Goal: Task Accomplishment & Management: Complete application form

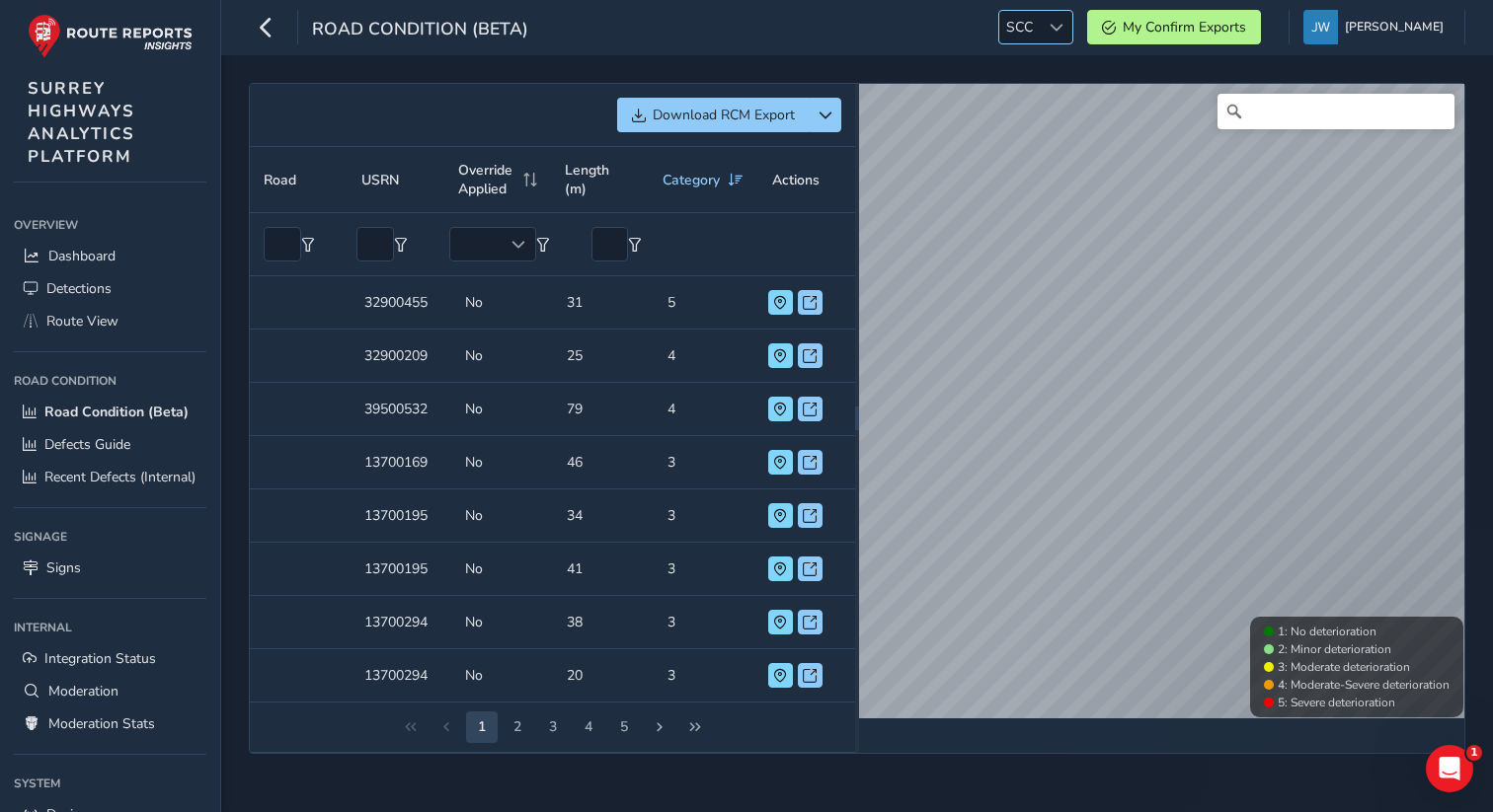
click at [1064, 31] on span at bounding box center [1057, 28] width 14 height 14
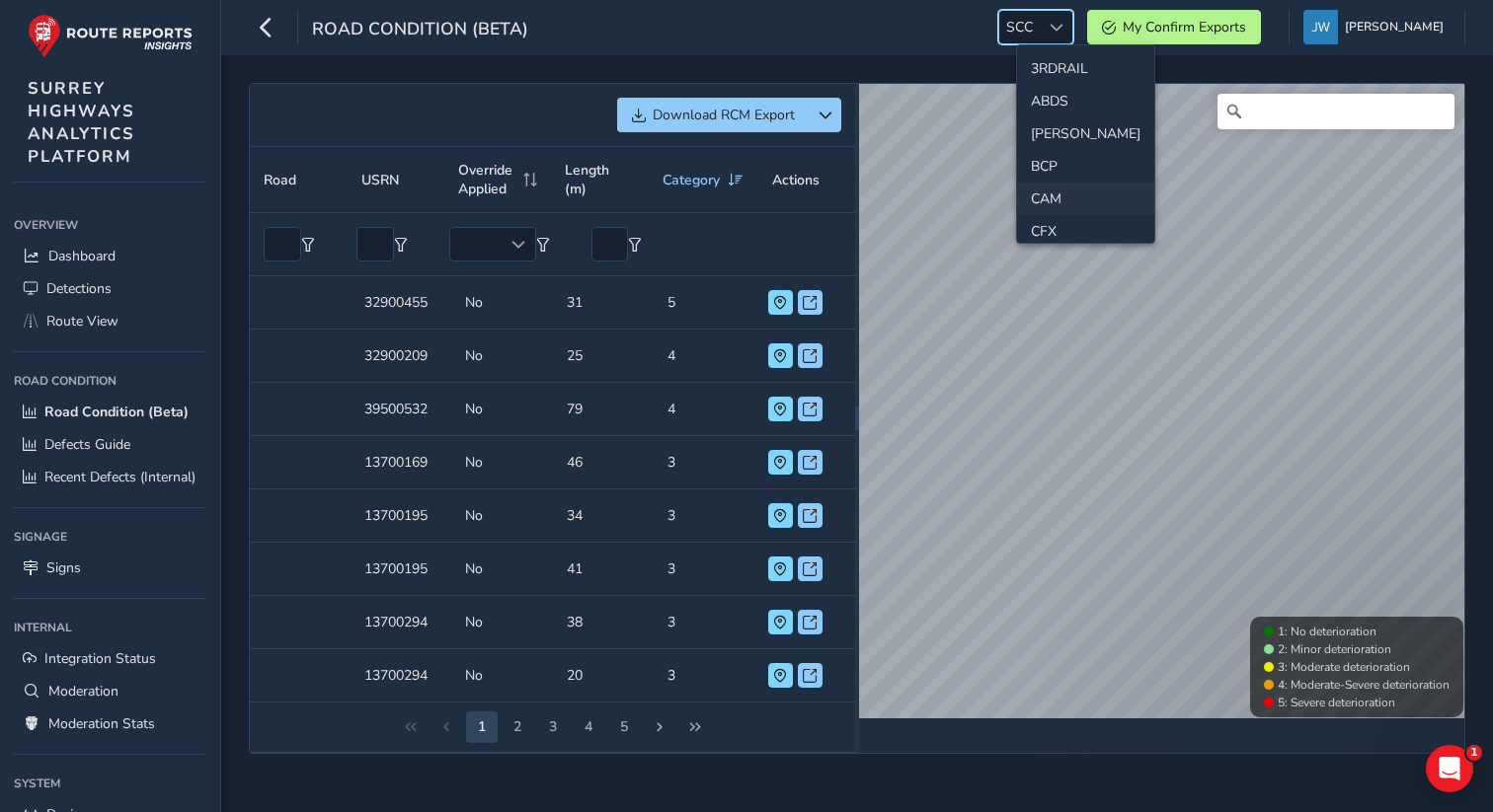
click at [1054, 205] on li "CAM" at bounding box center [1085, 199] width 138 height 33
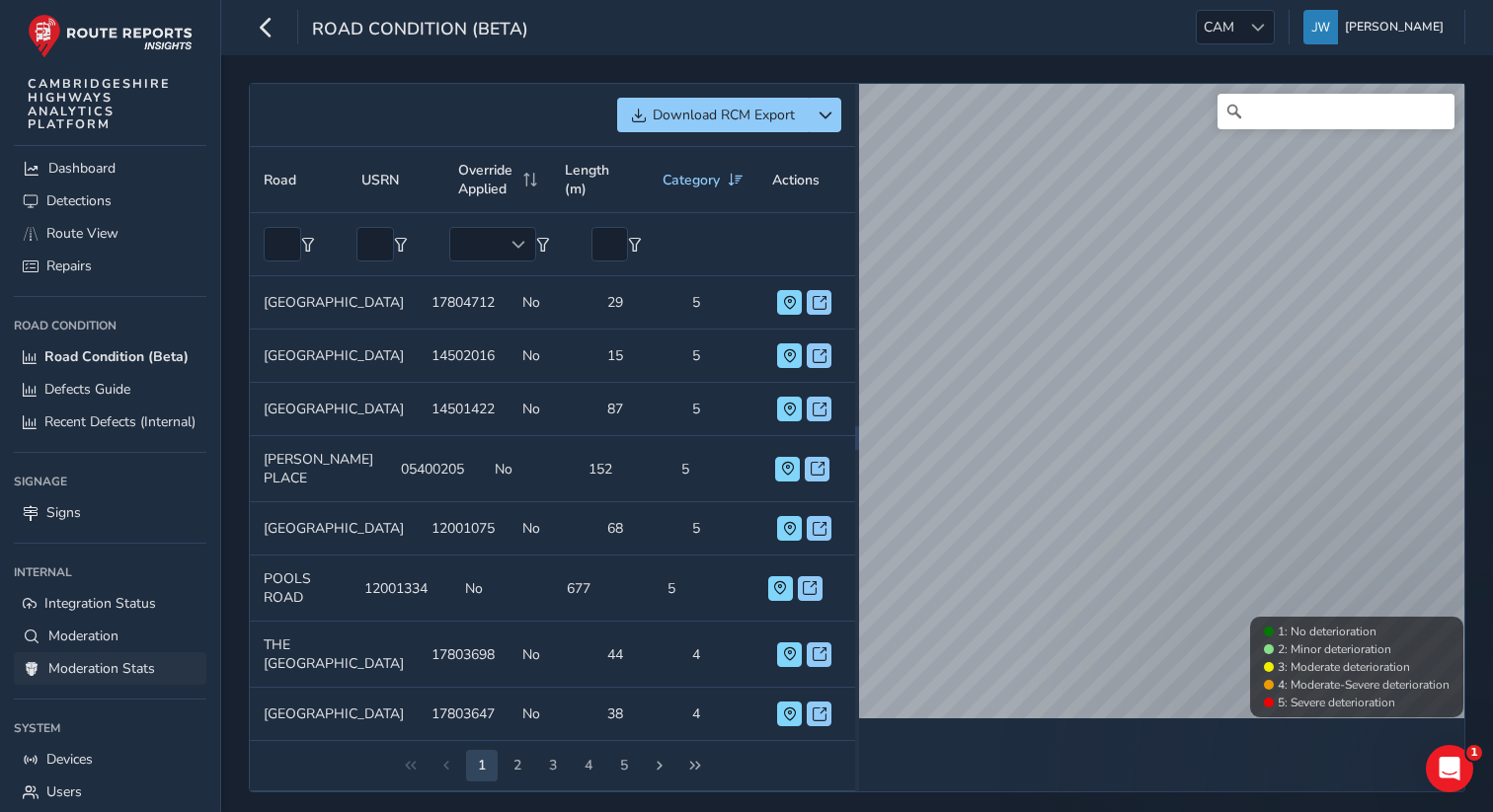
scroll to position [133, 0]
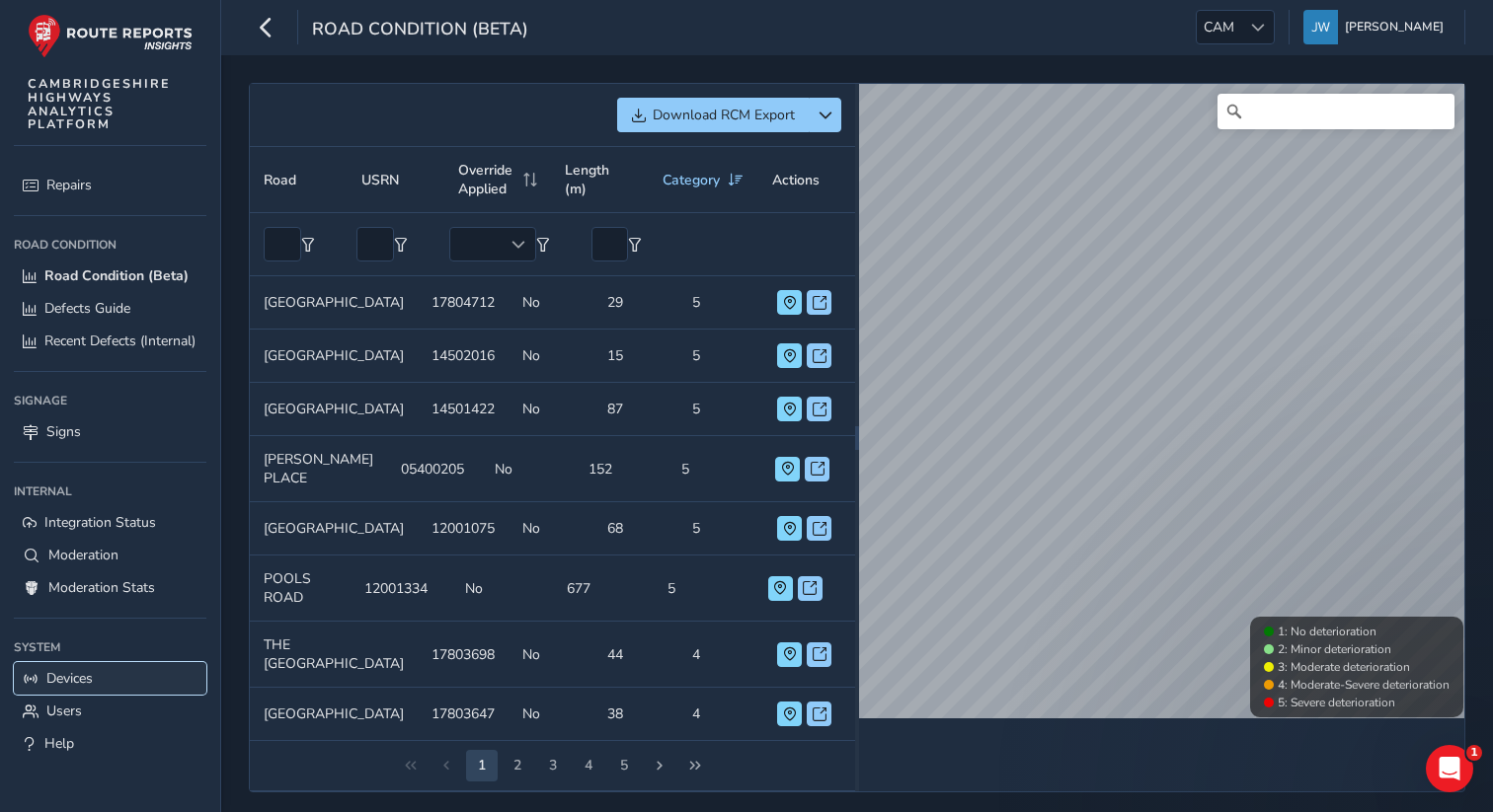
click at [82, 675] on span "Devices" at bounding box center [69, 678] width 47 height 19
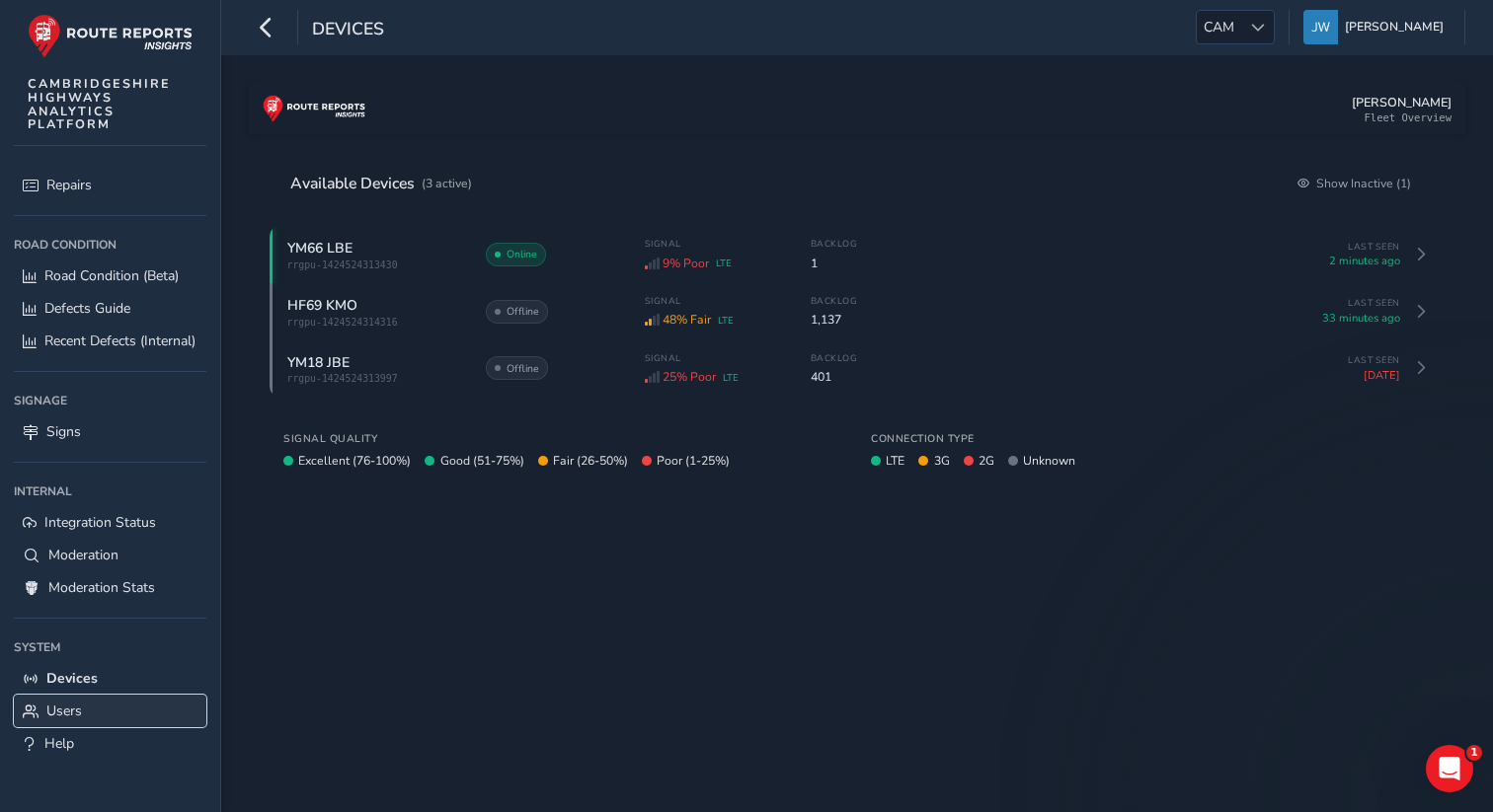
click at [78, 712] on span "Users" at bounding box center [64, 711] width 36 height 19
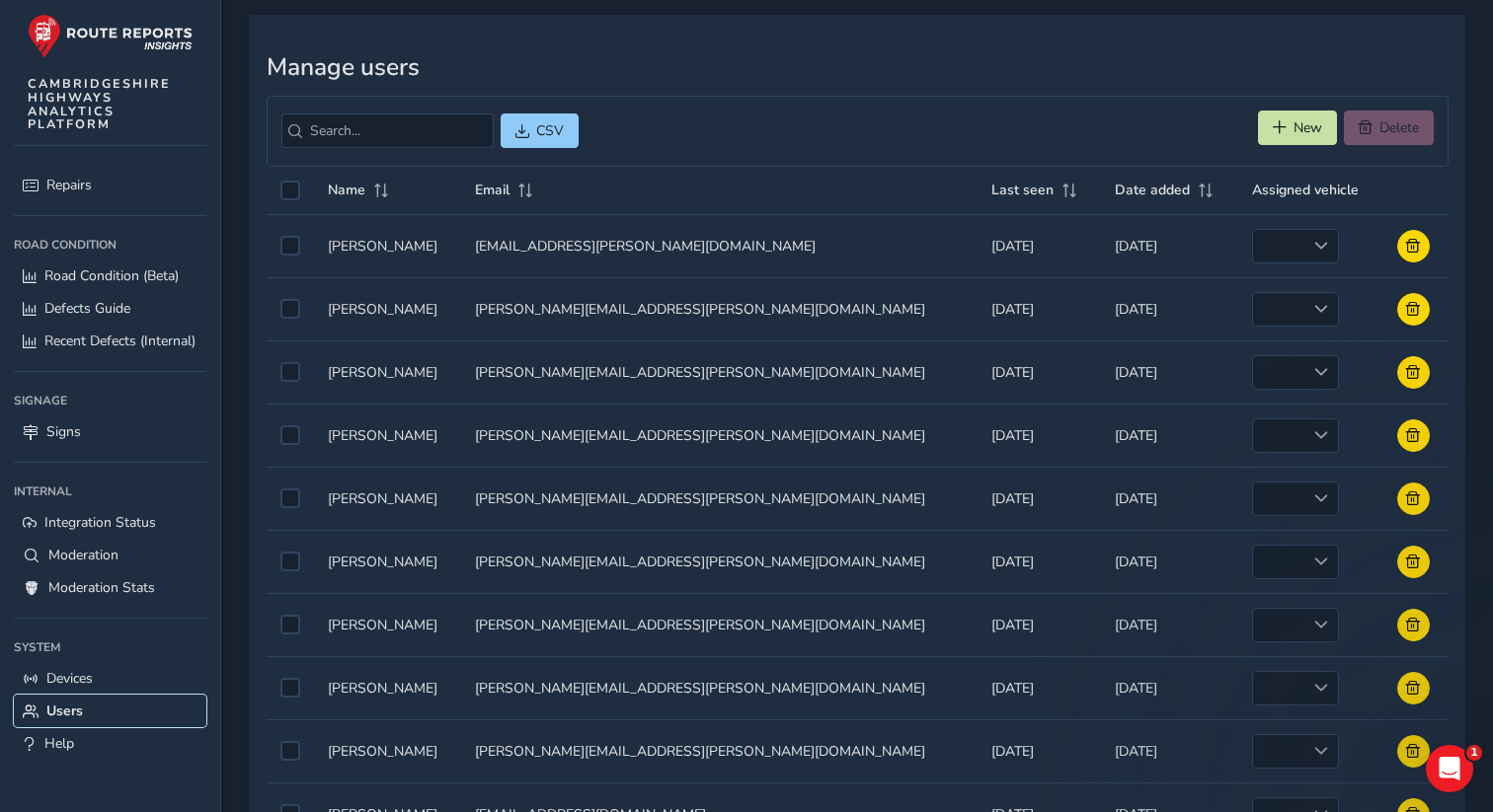
scroll to position [13, 0]
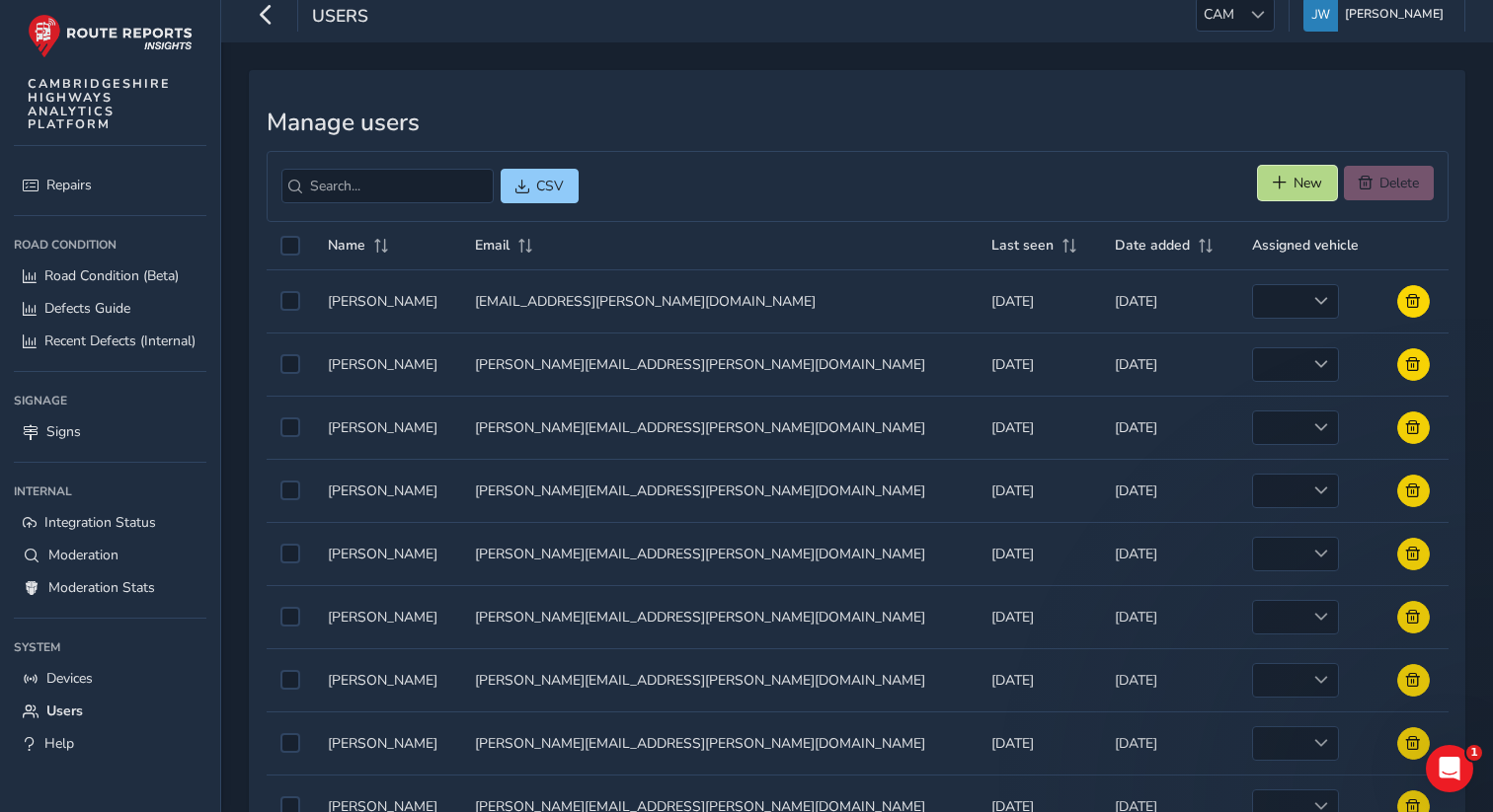
click at [1294, 188] on span "New" at bounding box center [1308, 183] width 29 height 19
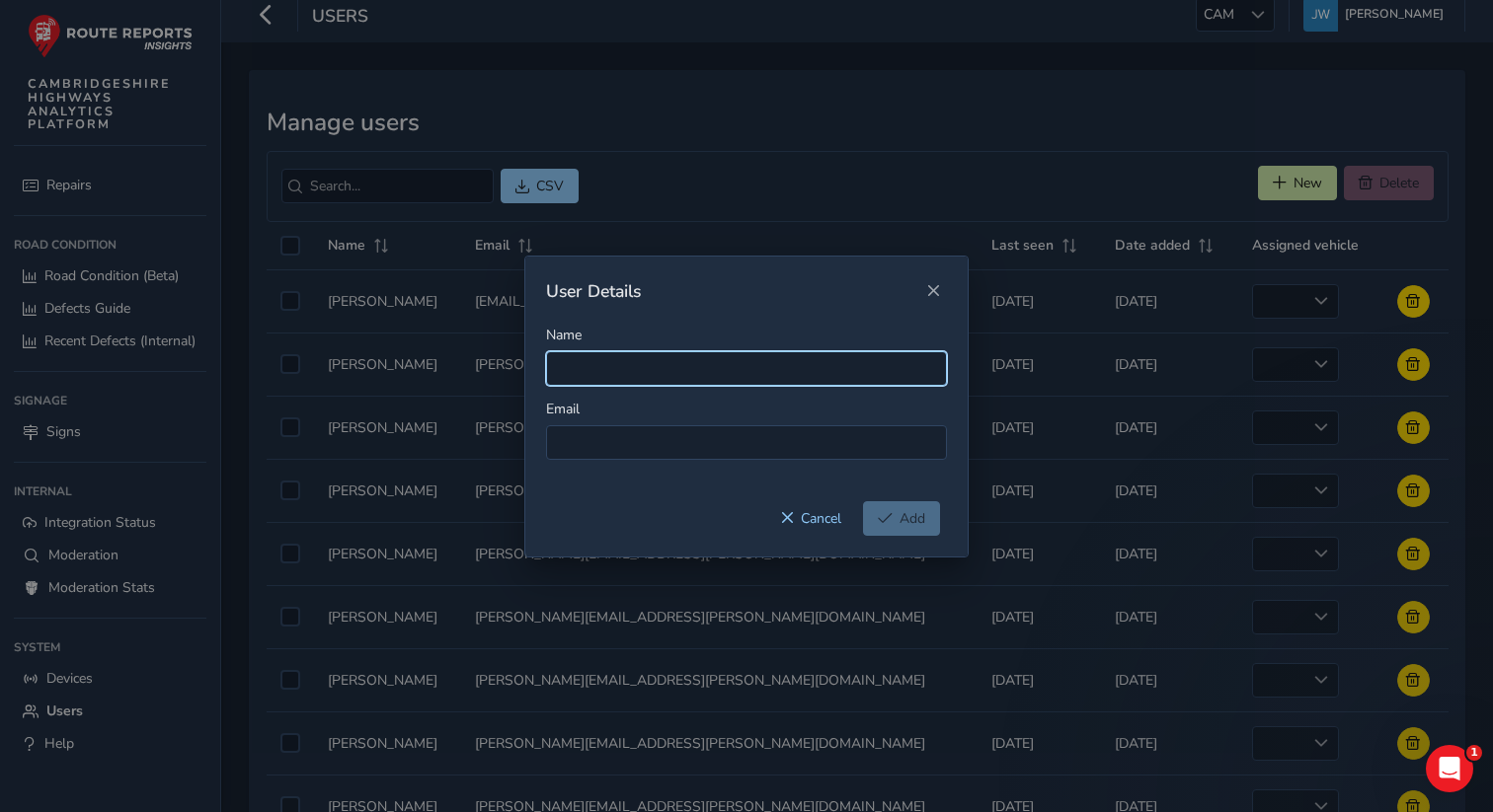
click at [640, 364] on input "Name" at bounding box center [746, 368] width 401 height 35
type input "x"
paste input "[PERSON_NAME][EMAIL_ADDRESS][DOMAIN_NAME]"
type input "[PERSON_NAME][EMAIL_ADDRESS][DOMAIN_NAME]"
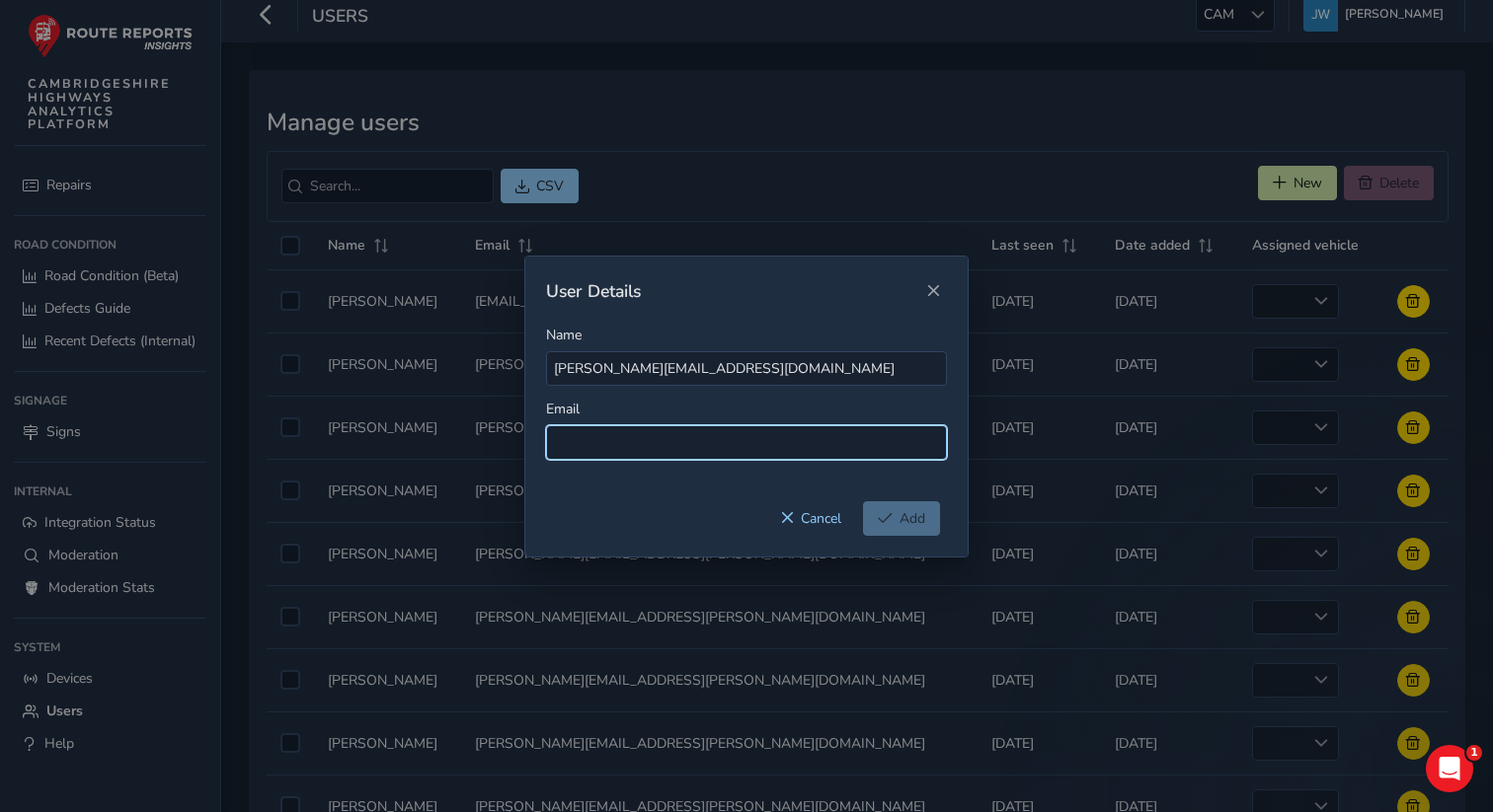
click at [599, 445] on input at bounding box center [746, 442] width 401 height 35
paste input "[PERSON_NAME][EMAIL_ADDRESS][DOMAIN_NAME]"
type input "[PERSON_NAME][EMAIL_ADDRESS][DOMAIN_NAME]"
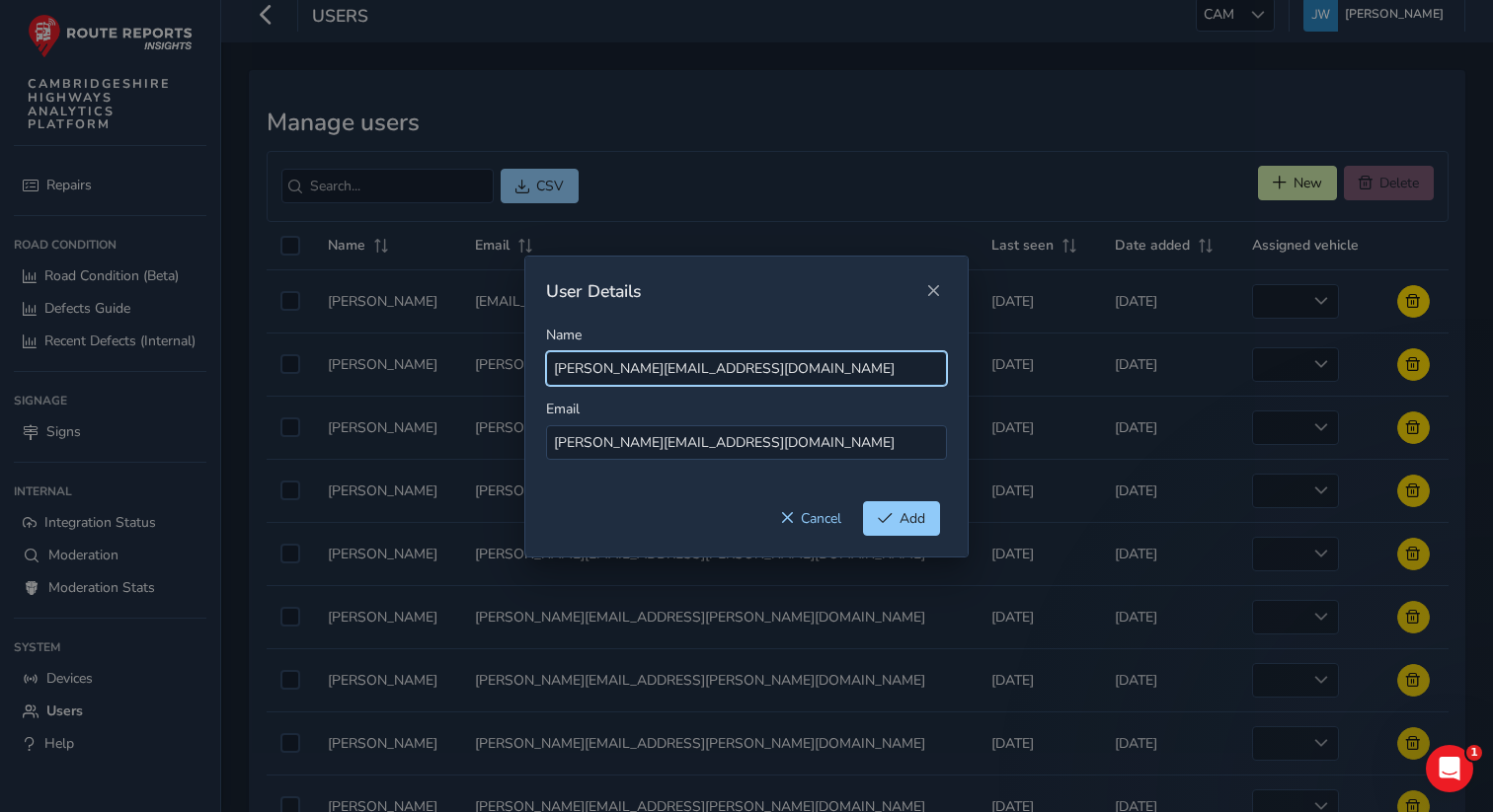
click at [610, 374] on input "[PERSON_NAME][EMAIL_ADDRESS][DOMAIN_NAME]" at bounding box center [746, 368] width 401 height 35
drag, startPoint x: 820, startPoint y: 371, endPoint x: 638, endPoint y: 364, distance: 182.1
click at [637, 366] on input "[PERSON_NAME] [PERSON_NAME][EMAIL_ADDRESS][DOMAIN_NAME]" at bounding box center [746, 368] width 401 height 35
type input "[PERSON_NAME]"
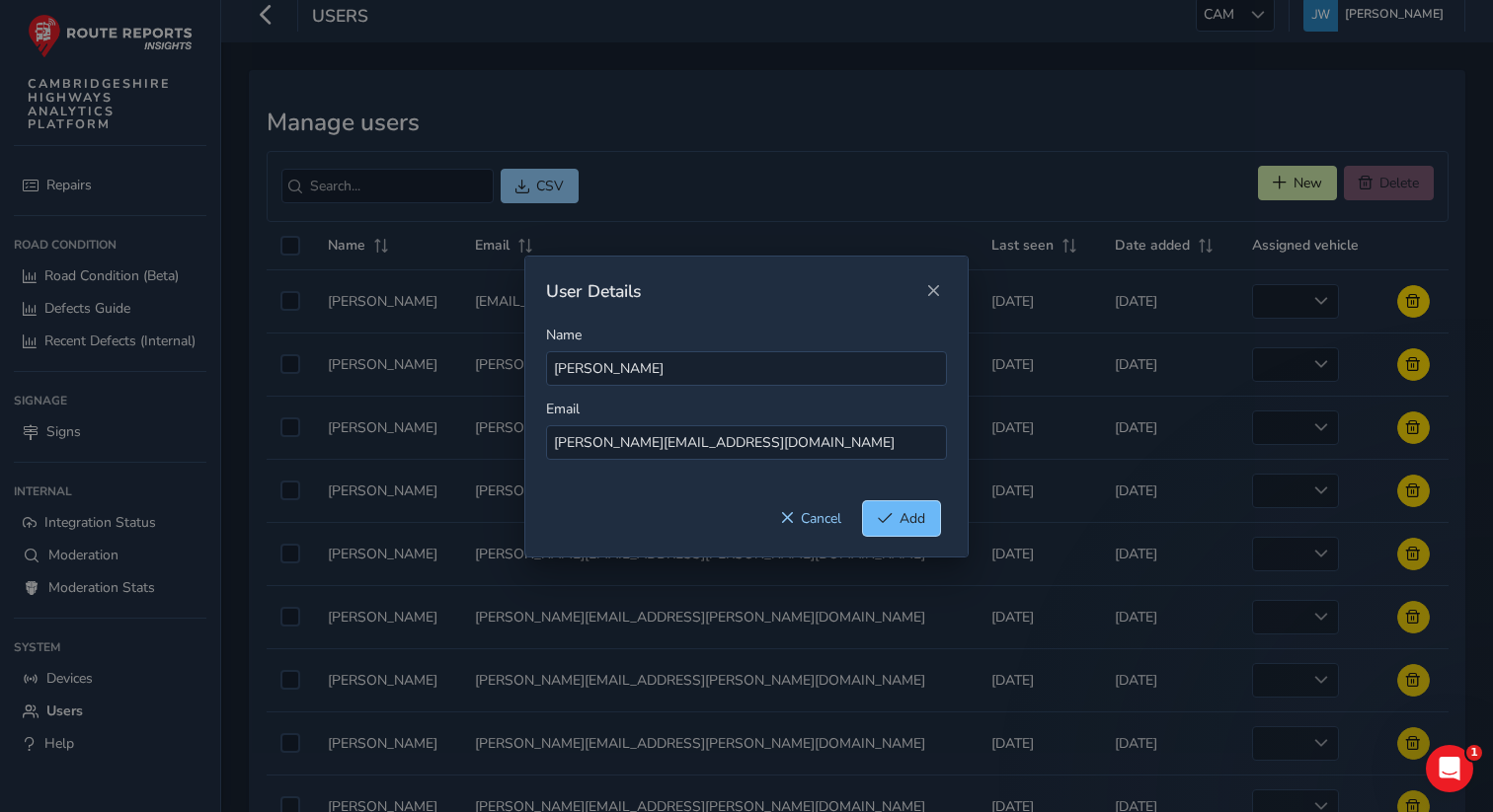
click at [909, 529] on button "Add" at bounding box center [901, 518] width 77 height 35
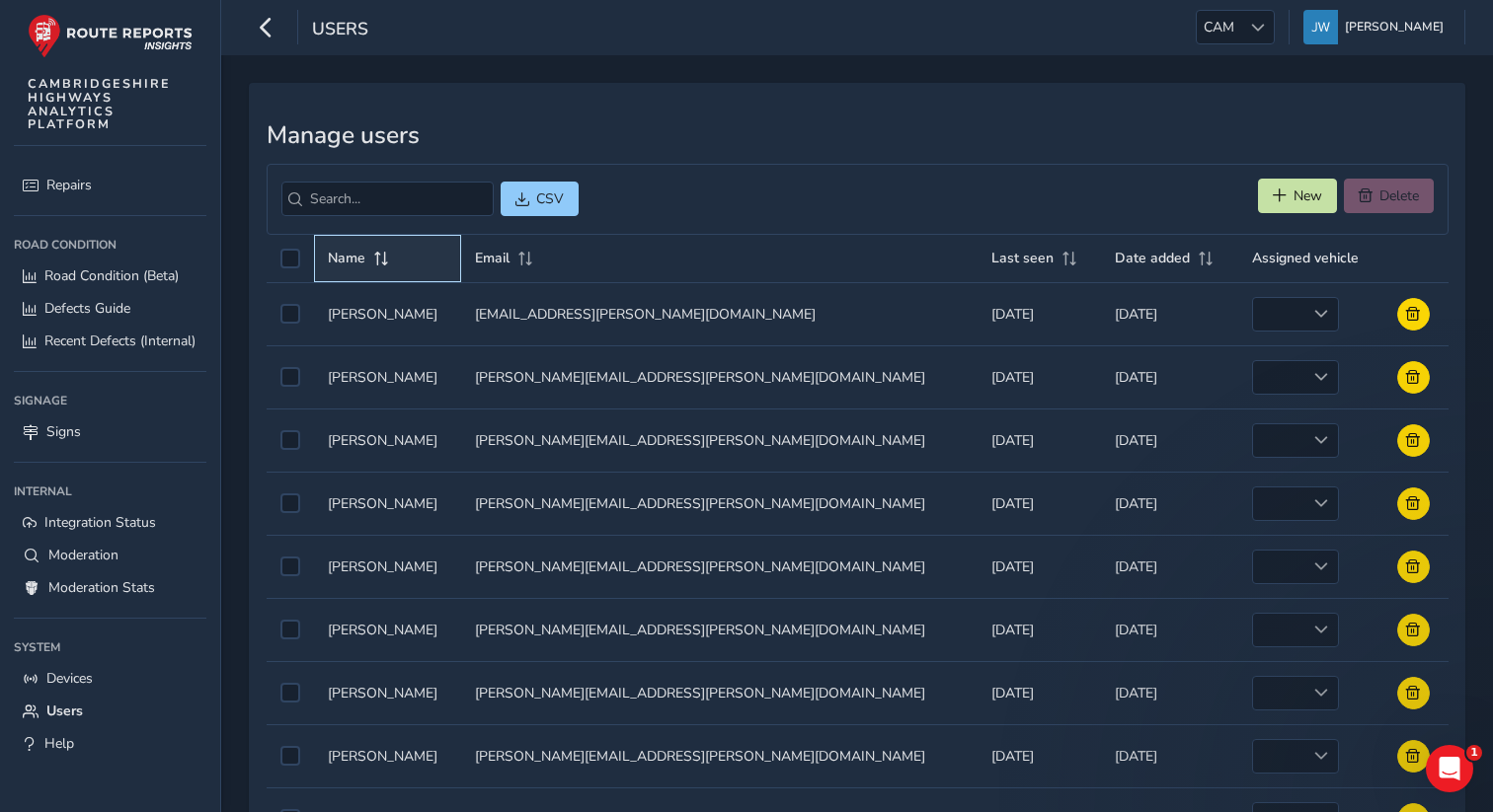
click at [336, 259] on span "Name" at bounding box center [346, 258] width 38 height 19
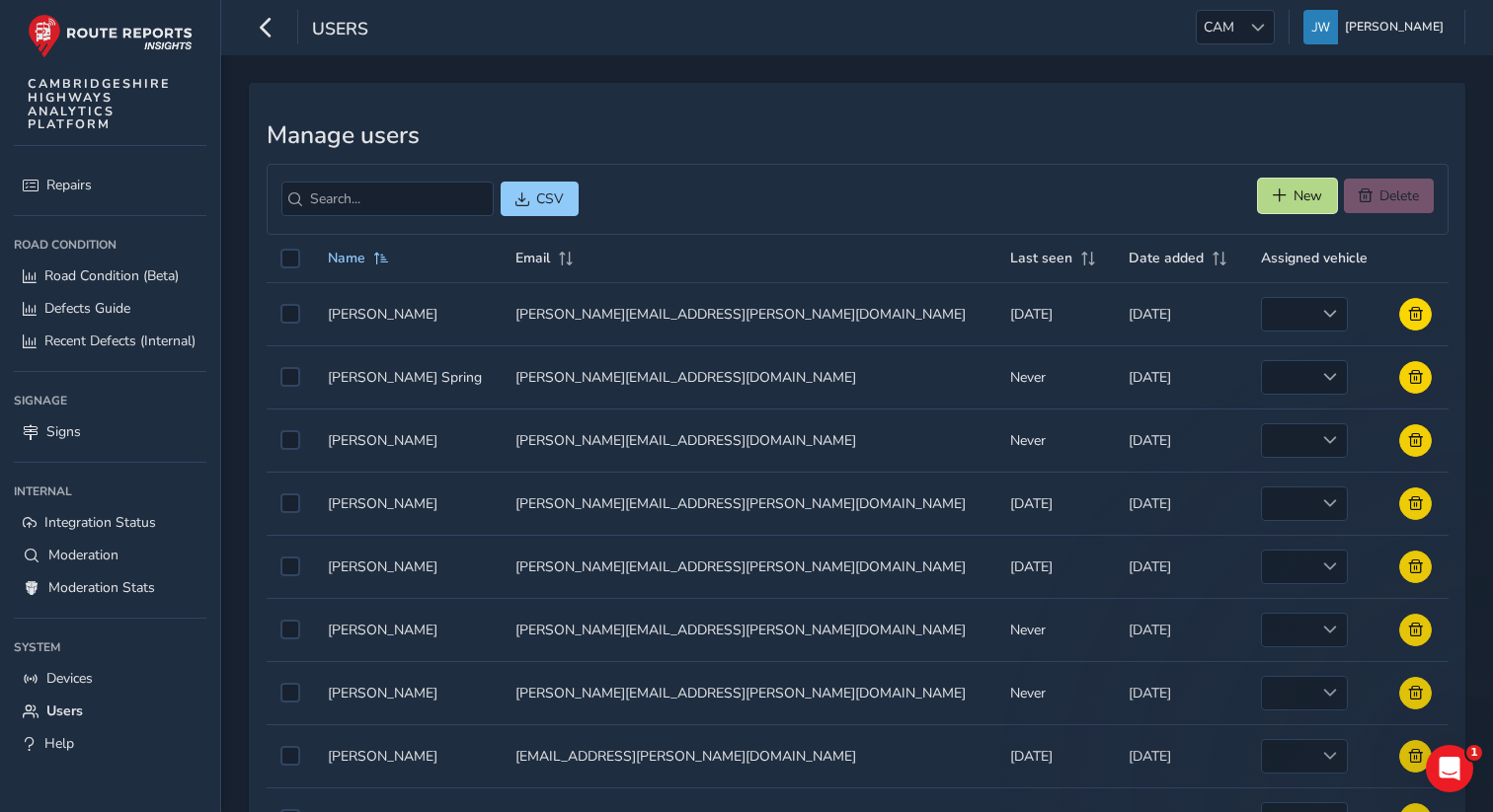
click at [1316, 193] on span "New" at bounding box center [1308, 196] width 29 height 19
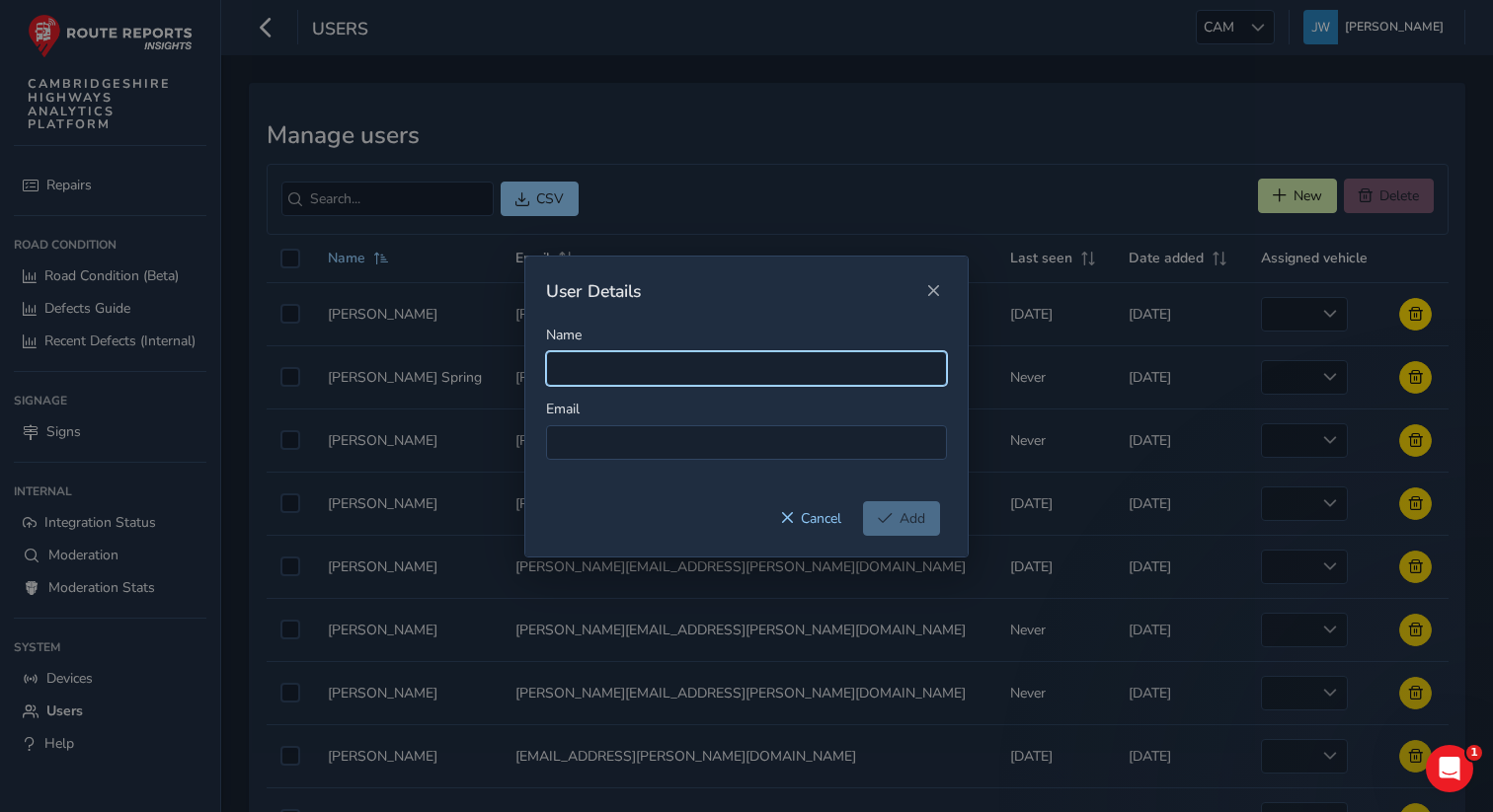
click at [589, 362] on input "Name" at bounding box center [746, 368] width 401 height 35
paste input "[PERSON_NAME][EMAIL_ADDRESS][PERSON_NAME][DOMAIN_NAME]"
type input "[PERSON_NAME][EMAIL_ADDRESS][PERSON_NAME][DOMAIN_NAME]"
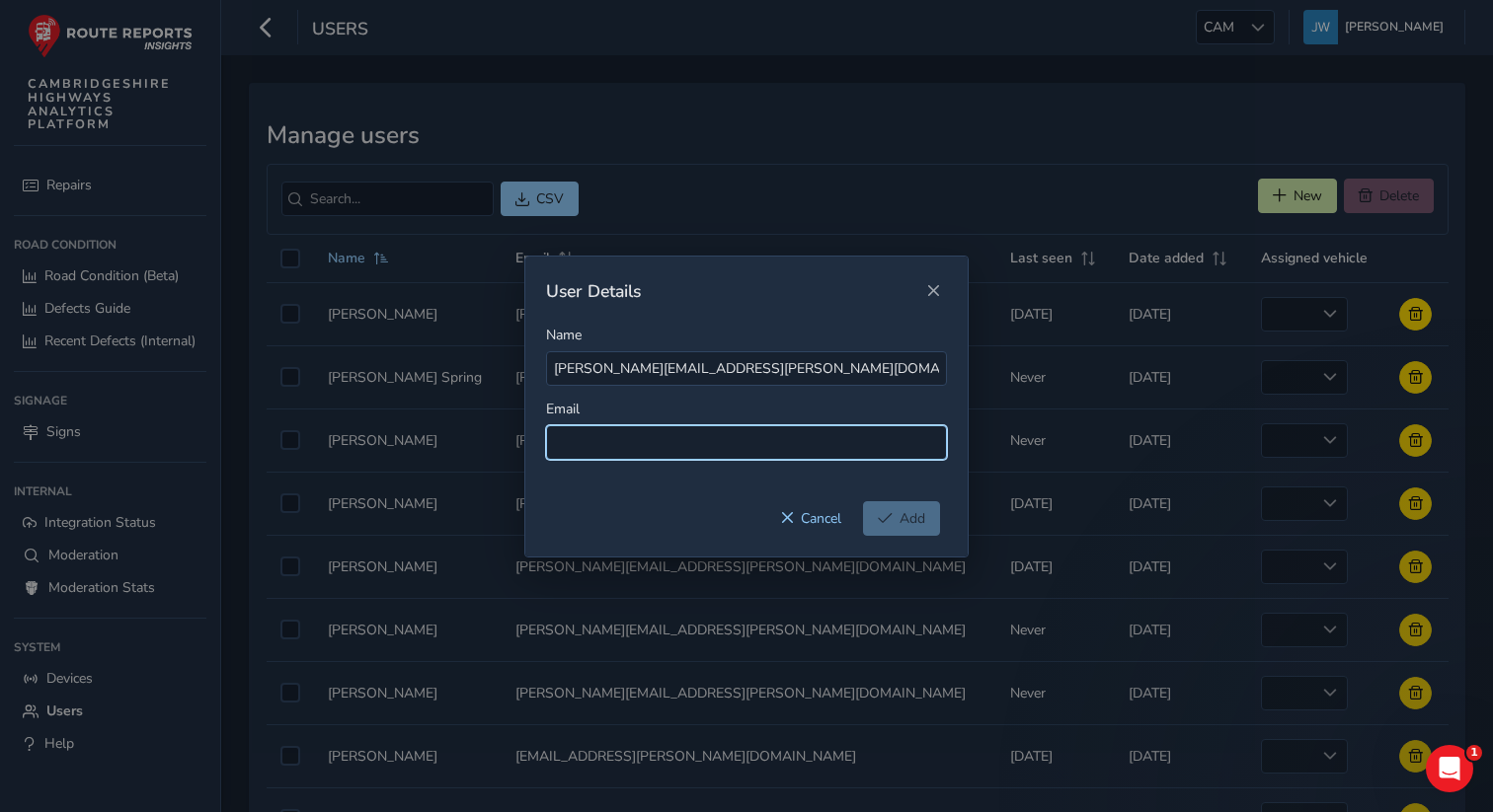
click at [574, 434] on input at bounding box center [746, 442] width 401 height 35
paste input "[PERSON_NAME][EMAIL_ADDRESS][PERSON_NAME][DOMAIN_NAME]"
type input "[PERSON_NAME][EMAIL_ADDRESS][PERSON_NAME][DOMAIN_NAME]"
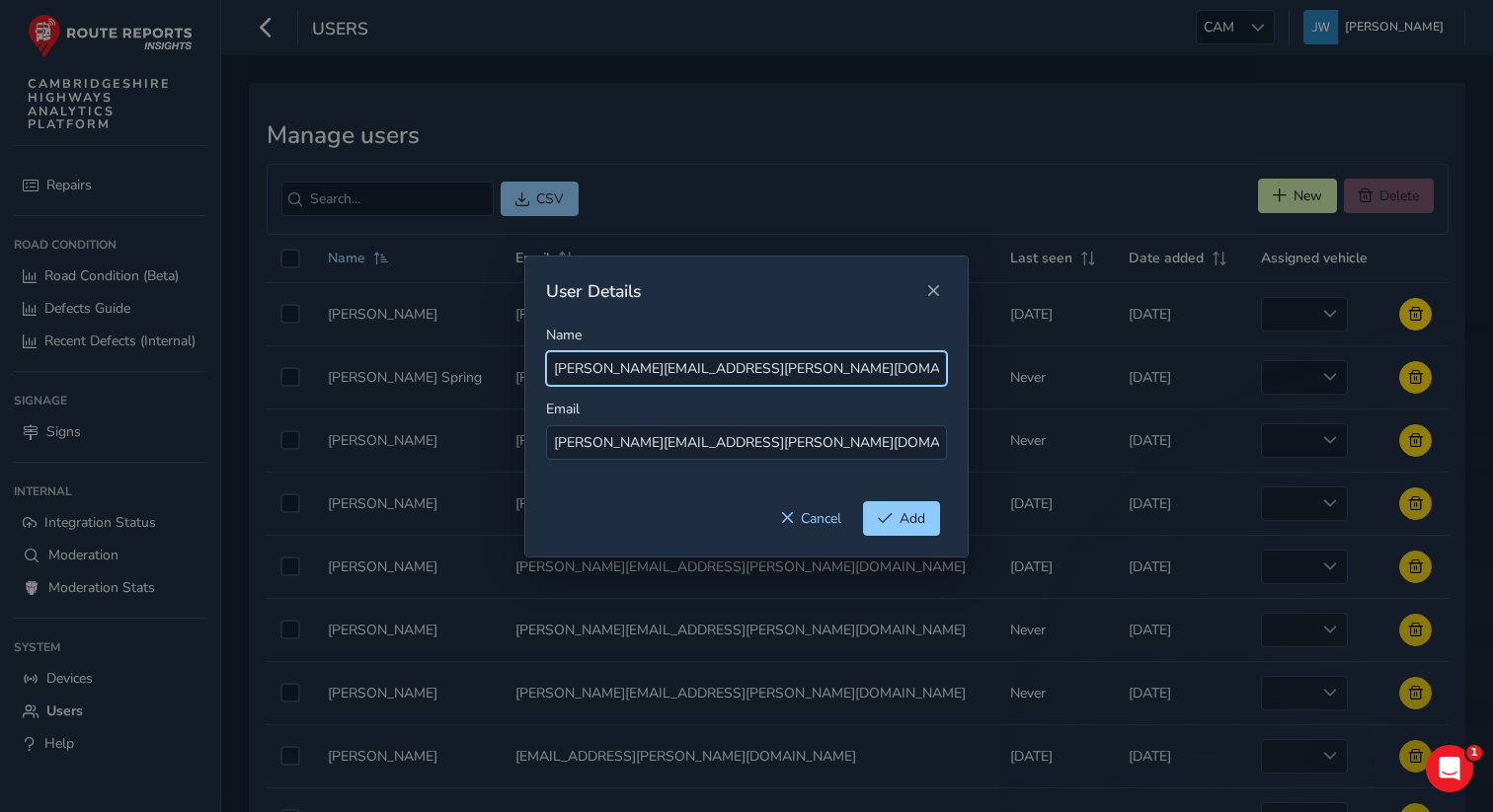
click at [612, 372] on input "[PERSON_NAME][EMAIL_ADDRESS][PERSON_NAME][DOMAIN_NAME]" at bounding box center [746, 368] width 401 height 35
click at [612, 371] on input "[EMAIL_ADDRESS][DOMAIN_NAME]" at bounding box center [746, 368] width 401 height 35
drag, startPoint x: 701, startPoint y: 370, endPoint x: 934, endPoint y: 390, distance: 233.9
click at [934, 390] on div "Name Spencer [EMAIL_ADDRESS][DOMAIN_NAME] Email [PERSON_NAME][EMAIL_ADDRESS][PE…" at bounding box center [746, 413] width 442 height 176
type input "[PERSON_NAME]"
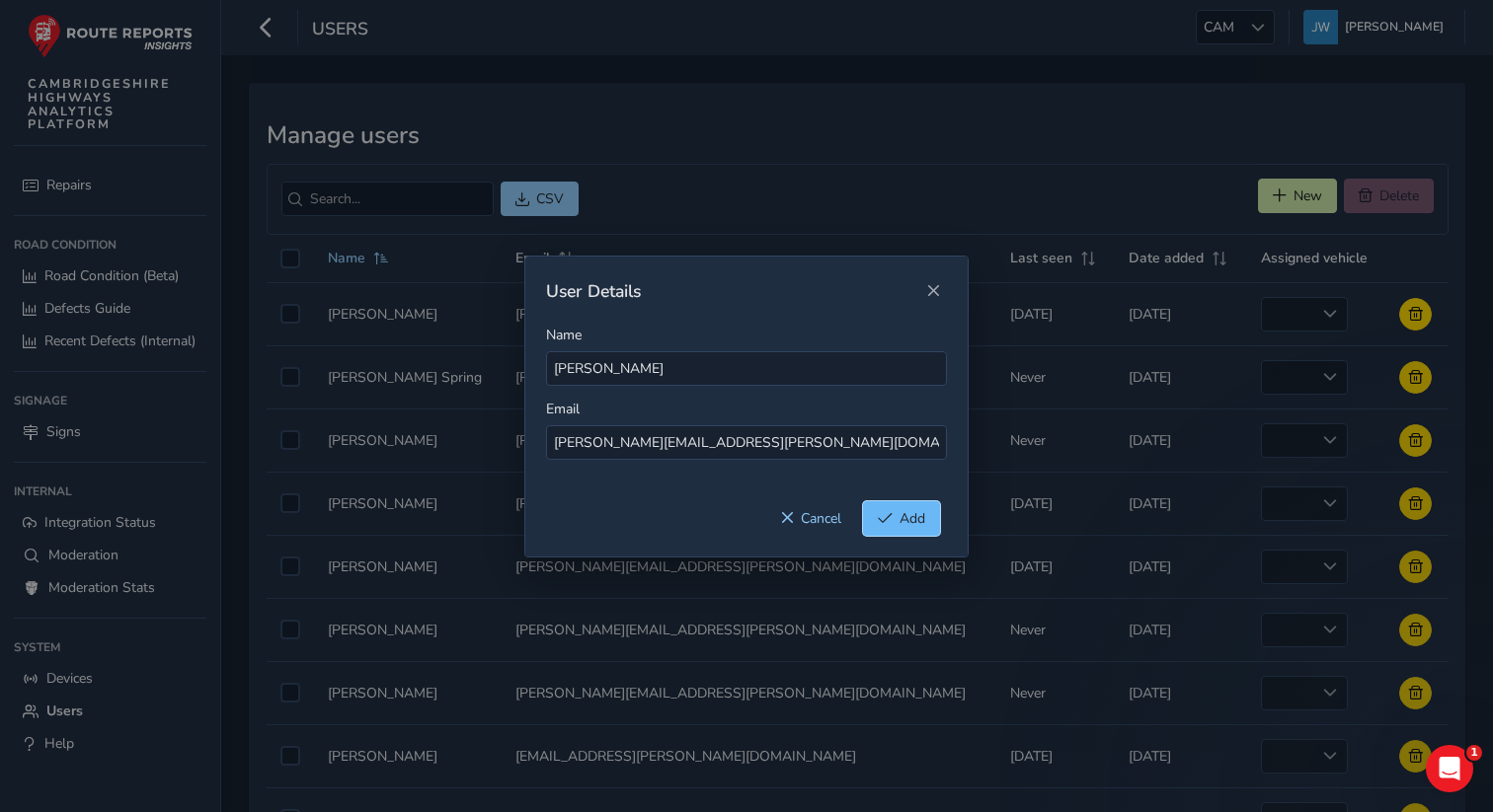
click at [916, 523] on span "Add" at bounding box center [912, 518] width 26 height 19
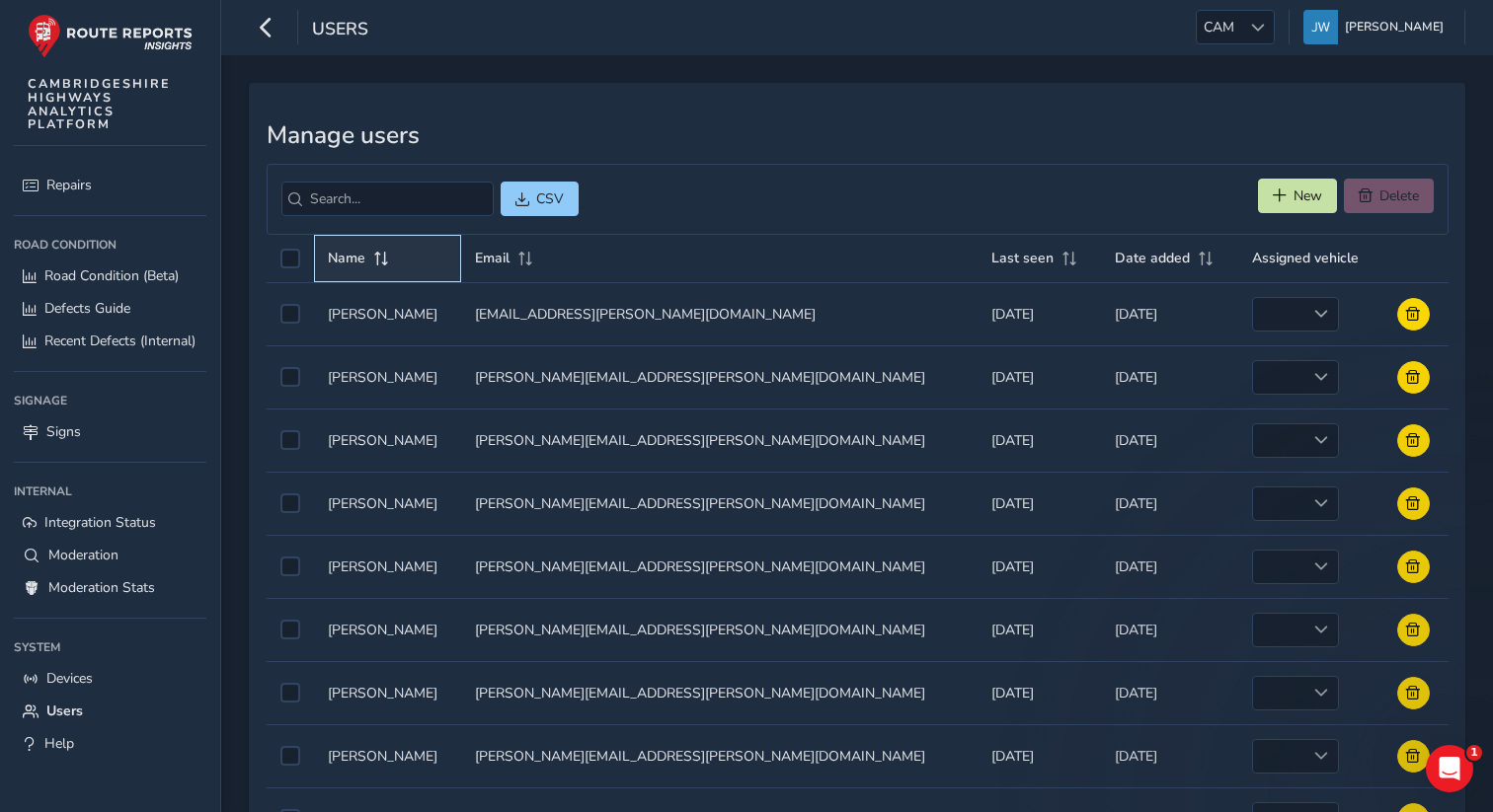
click at [349, 264] on span "Name" at bounding box center [346, 258] width 38 height 19
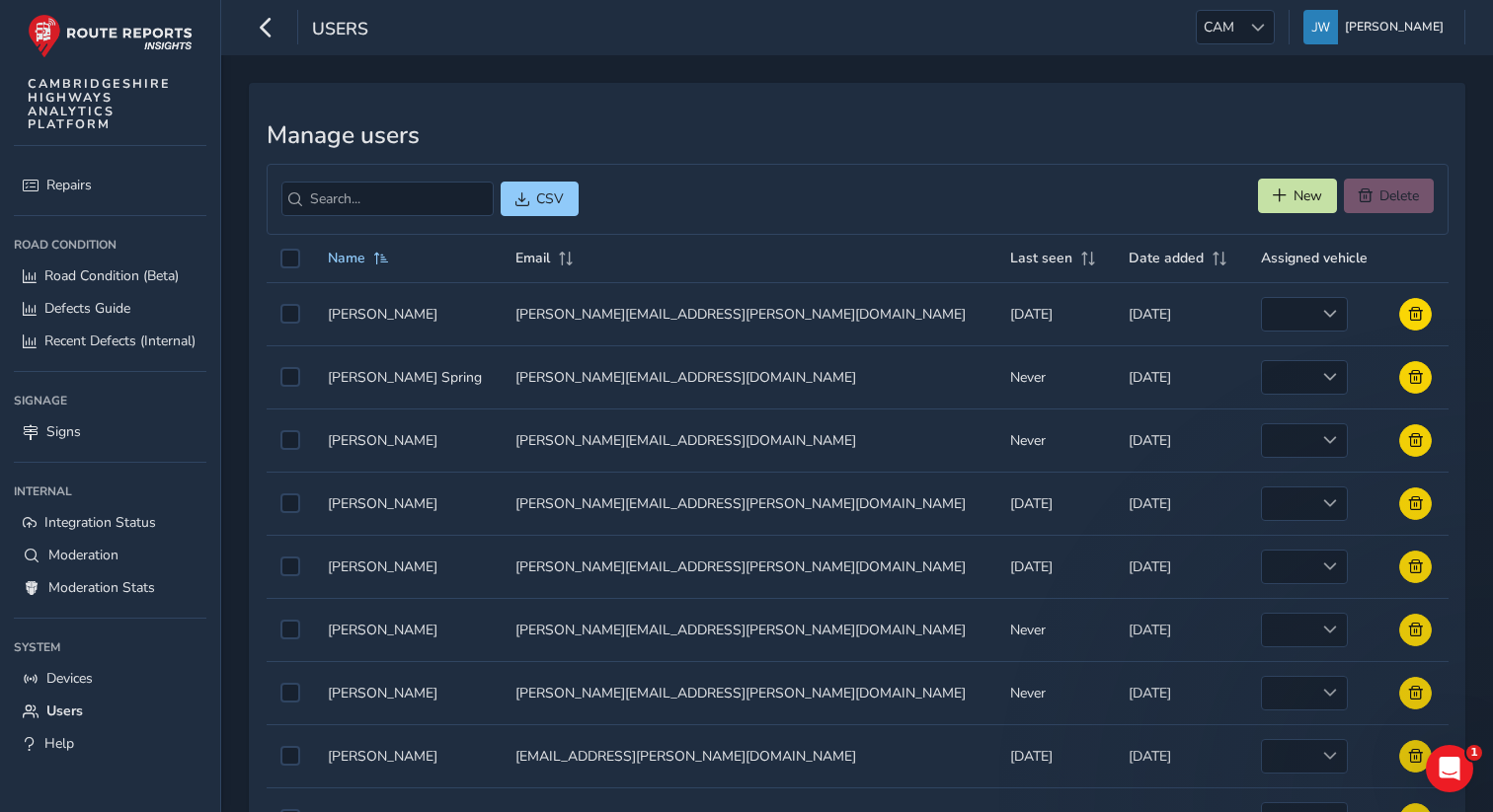
click at [1354, 181] on div "New Delete" at bounding box center [1347, 200] width 176 height 42
click at [1294, 189] on span "New" at bounding box center [1308, 196] width 29 height 19
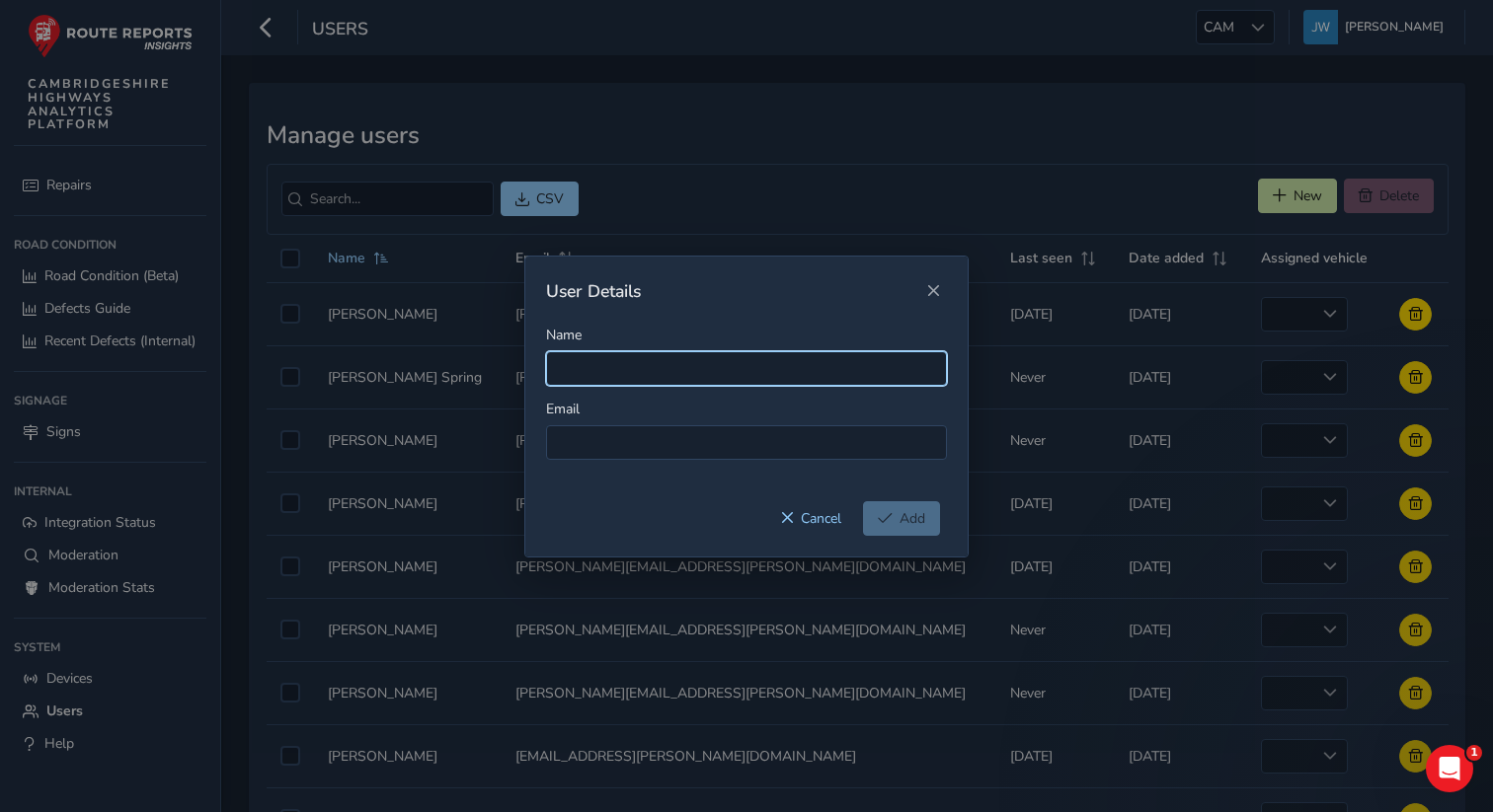
click at [579, 372] on input "Name" at bounding box center [746, 368] width 401 height 35
paste input "[PERSON_NAME][EMAIL_ADDRESS][PERSON_NAME][DOMAIN_NAME]"
drag, startPoint x: 838, startPoint y: 360, endPoint x: 640, endPoint y: 362, distance: 198.0
click at [640, 362] on input "[PERSON_NAME][EMAIL_ADDRESS][PERSON_NAME][DOMAIN_NAME]" at bounding box center [746, 368] width 401 height 35
click at [589, 370] on input "[PERSON_NAME].[PERSON_NAME]" at bounding box center [746, 368] width 401 height 35
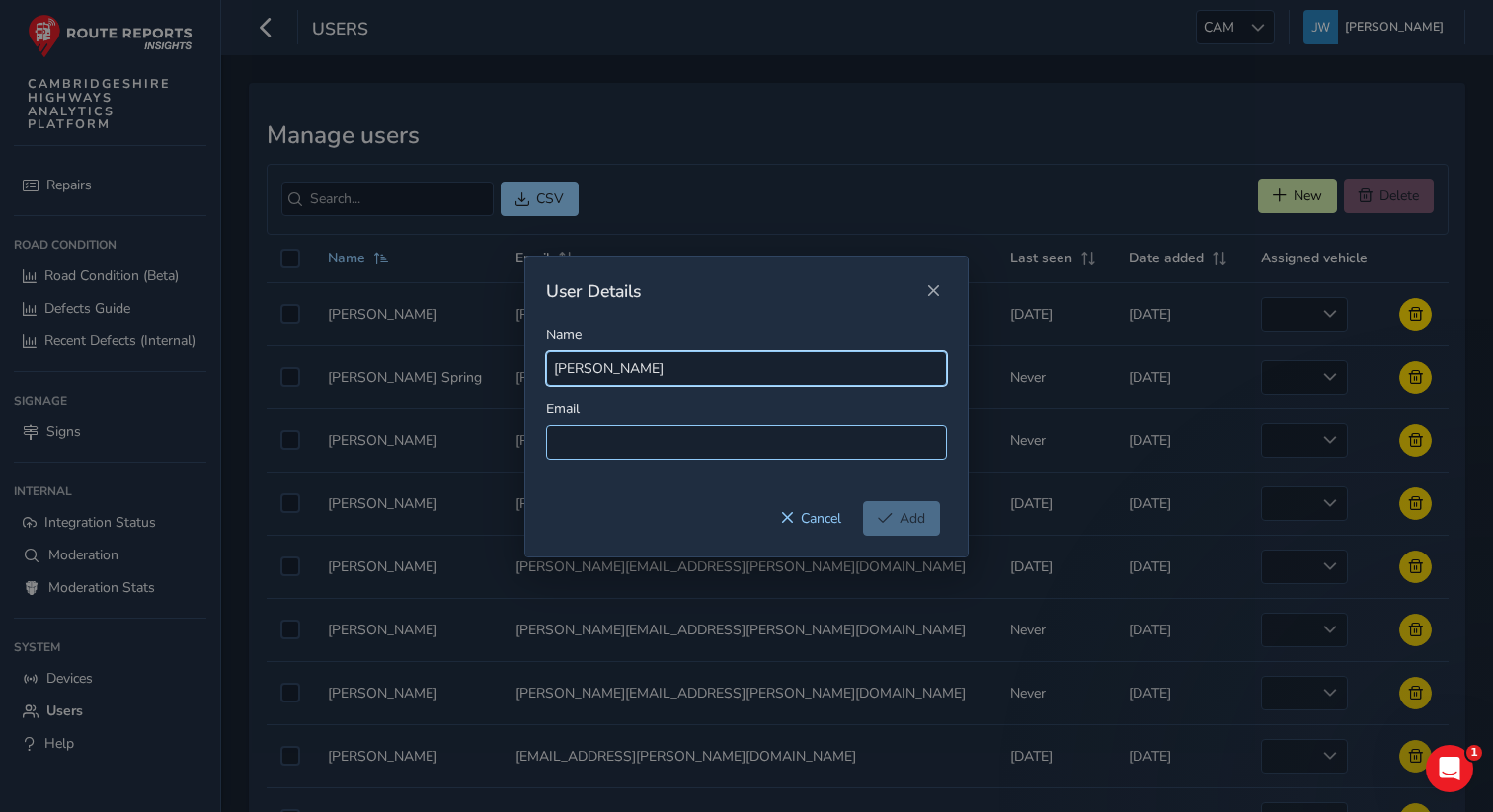
type input "[PERSON_NAME]"
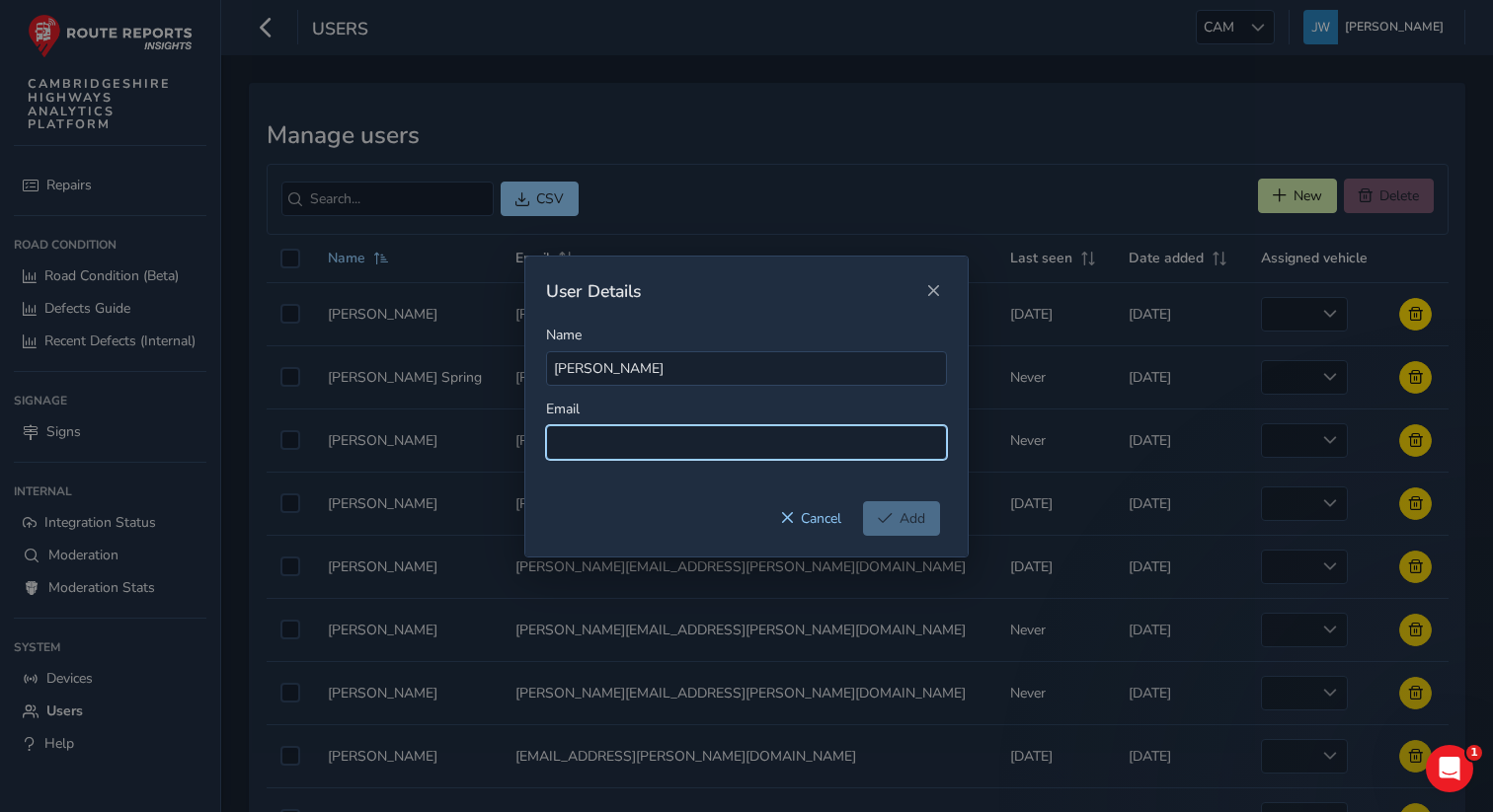
click at [586, 445] on input at bounding box center [746, 442] width 401 height 35
paste input "[PERSON_NAME][EMAIL_ADDRESS][PERSON_NAME][DOMAIN_NAME]"
type input "[PERSON_NAME][EMAIL_ADDRESS][PERSON_NAME][DOMAIN_NAME]"
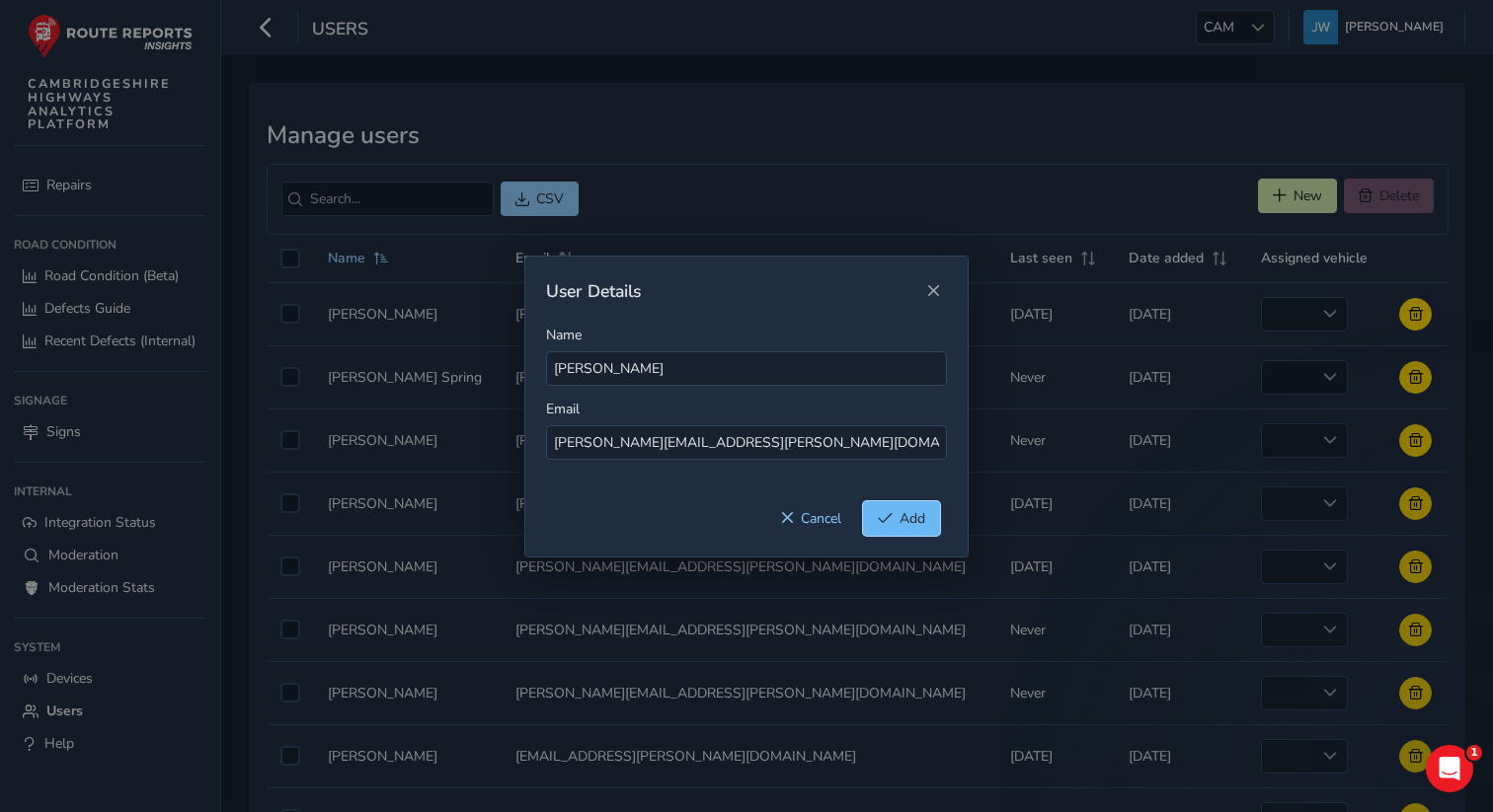
click at [910, 529] on button "Add" at bounding box center [901, 518] width 77 height 35
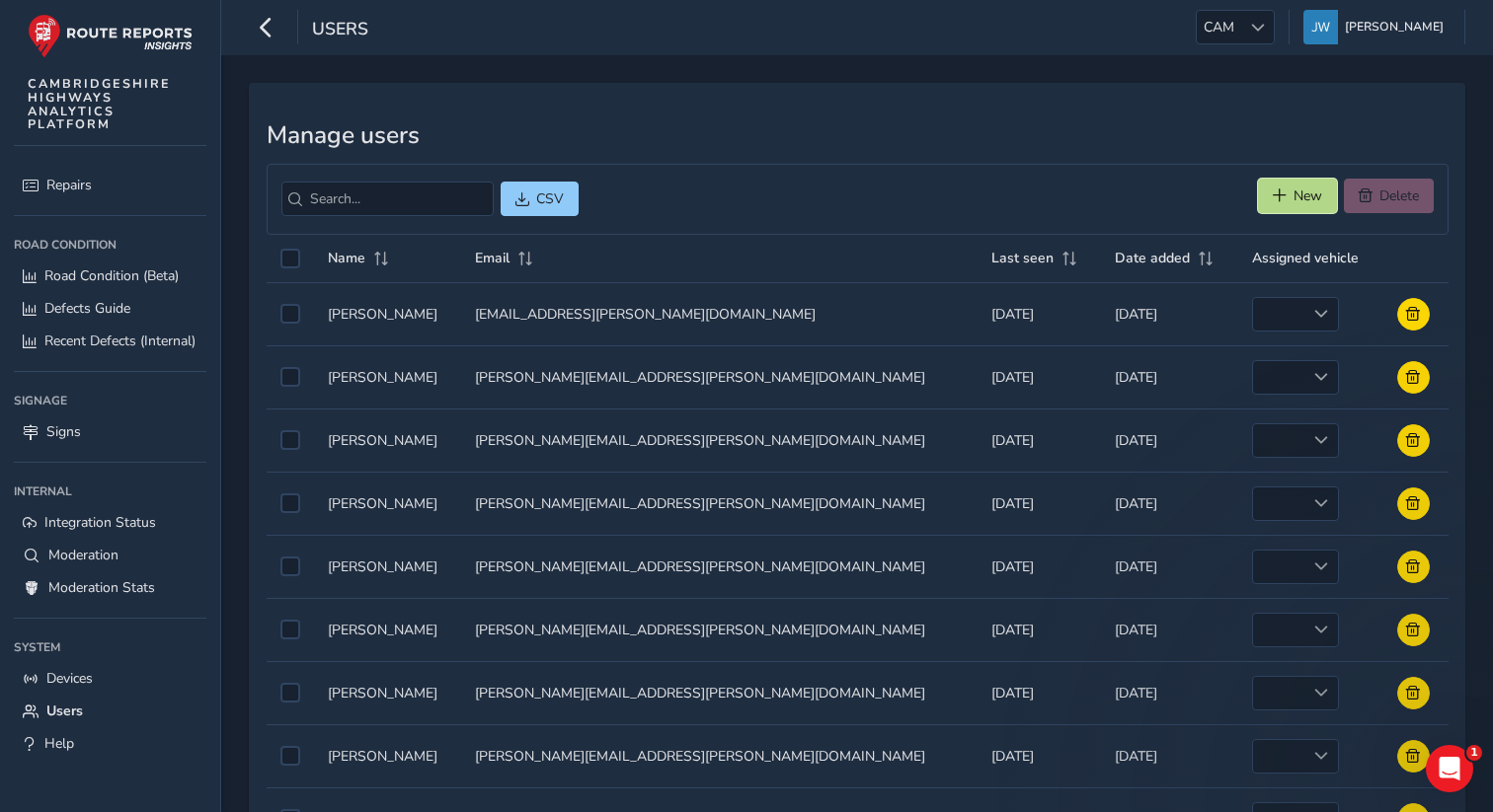
click at [1283, 191] on span "New" at bounding box center [1280, 196] width 14 height 14
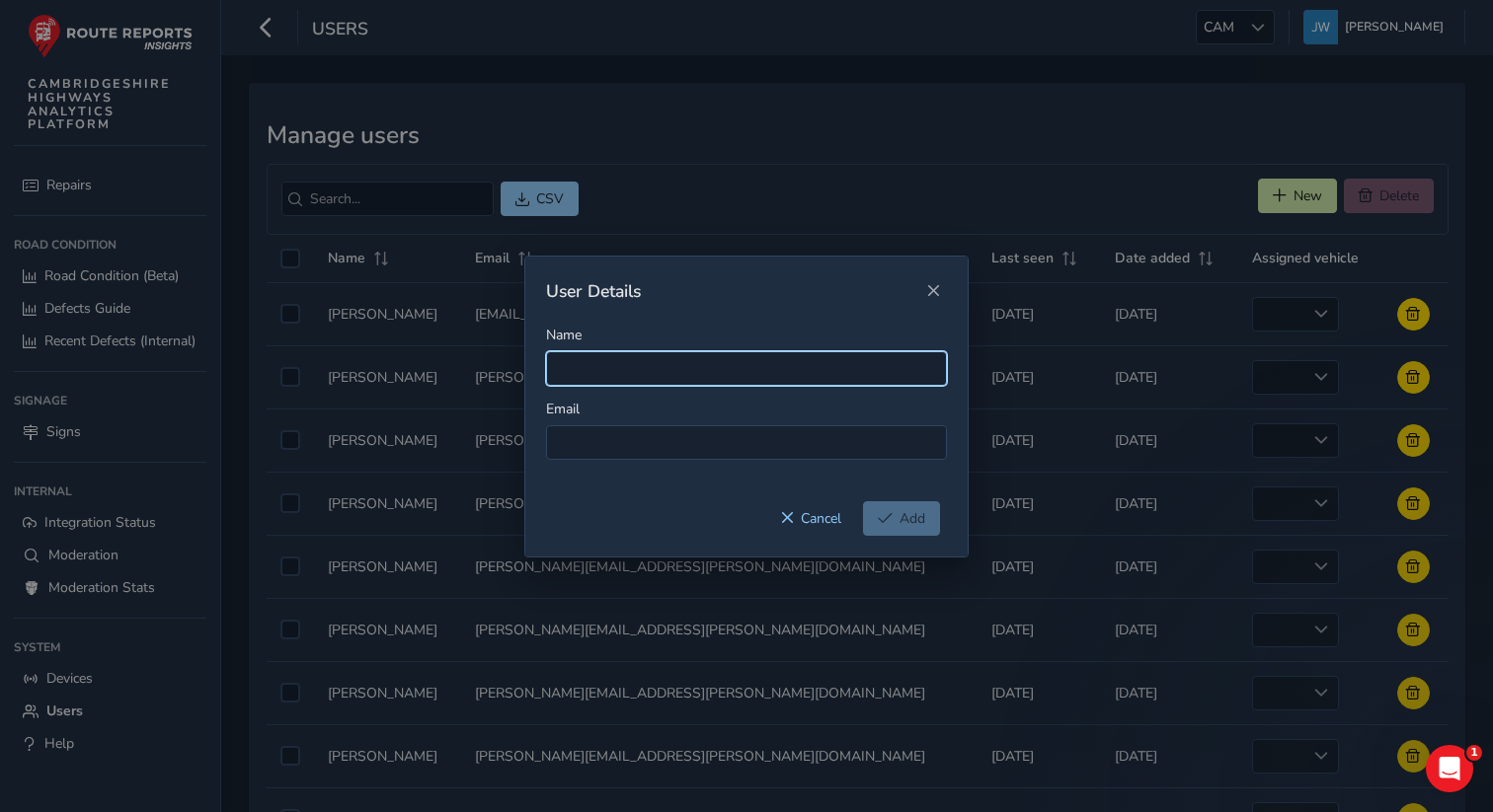
click at [582, 366] on input "Name" at bounding box center [746, 368] width 401 height 35
paste input "[PERSON_NAME][EMAIL_ADDRESS][PERSON_NAME][DOMAIN_NAME]"
type input "[PERSON_NAME][EMAIL_ADDRESS][PERSON_NAME][DOMAIN_NAME]"
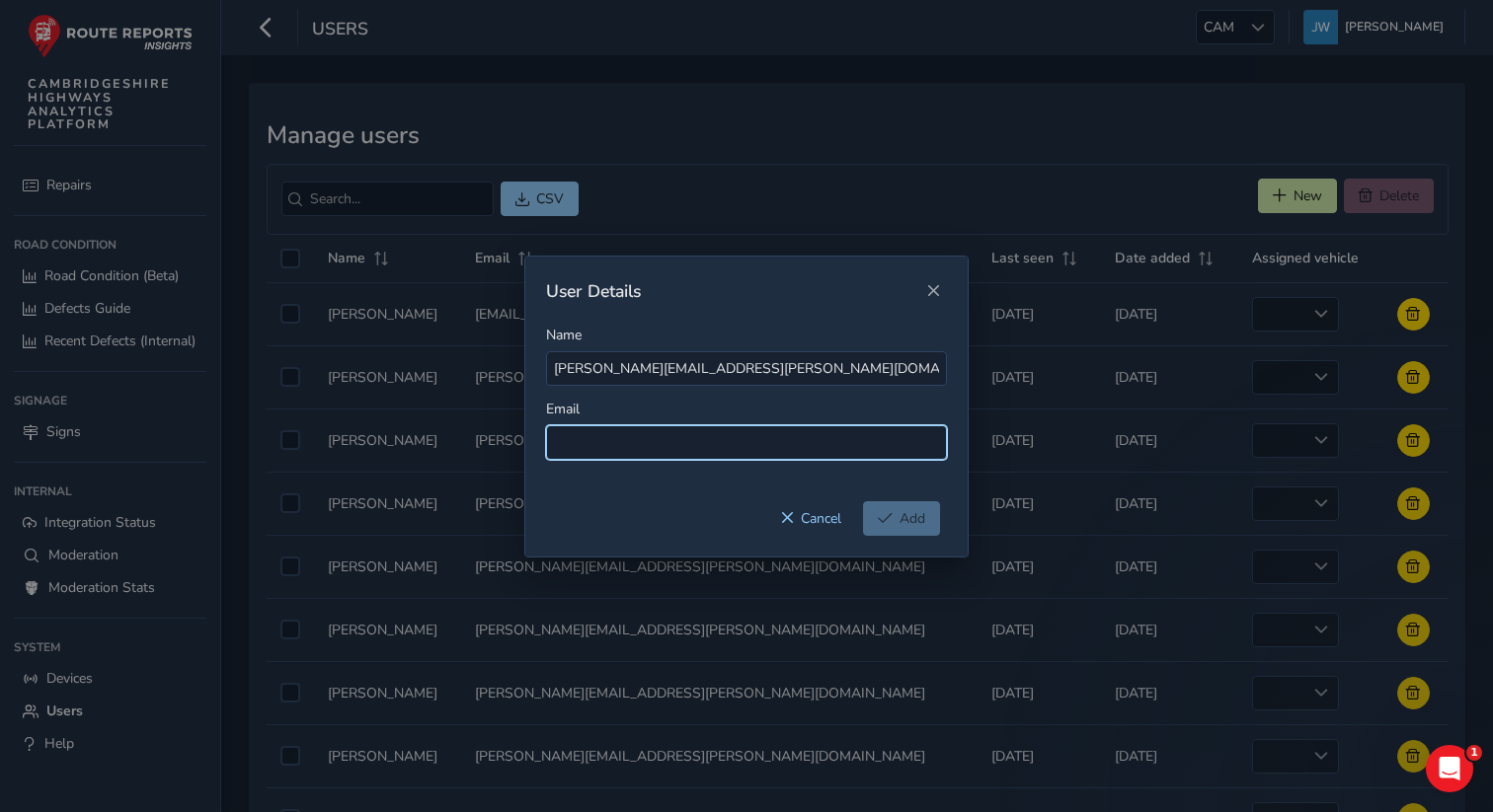
click at [597, 438] on input at bounding box center [746, 442] width 401 height 35
paste input "[PERSON_NAME][EMAIL_ADDRESS][PERSON_NAME][DOMAIN_NAME]"
type input "[PERSON_NAME][EMAIL_ADDRESS][PERSON_NAME][DOMAIN_NAME]"
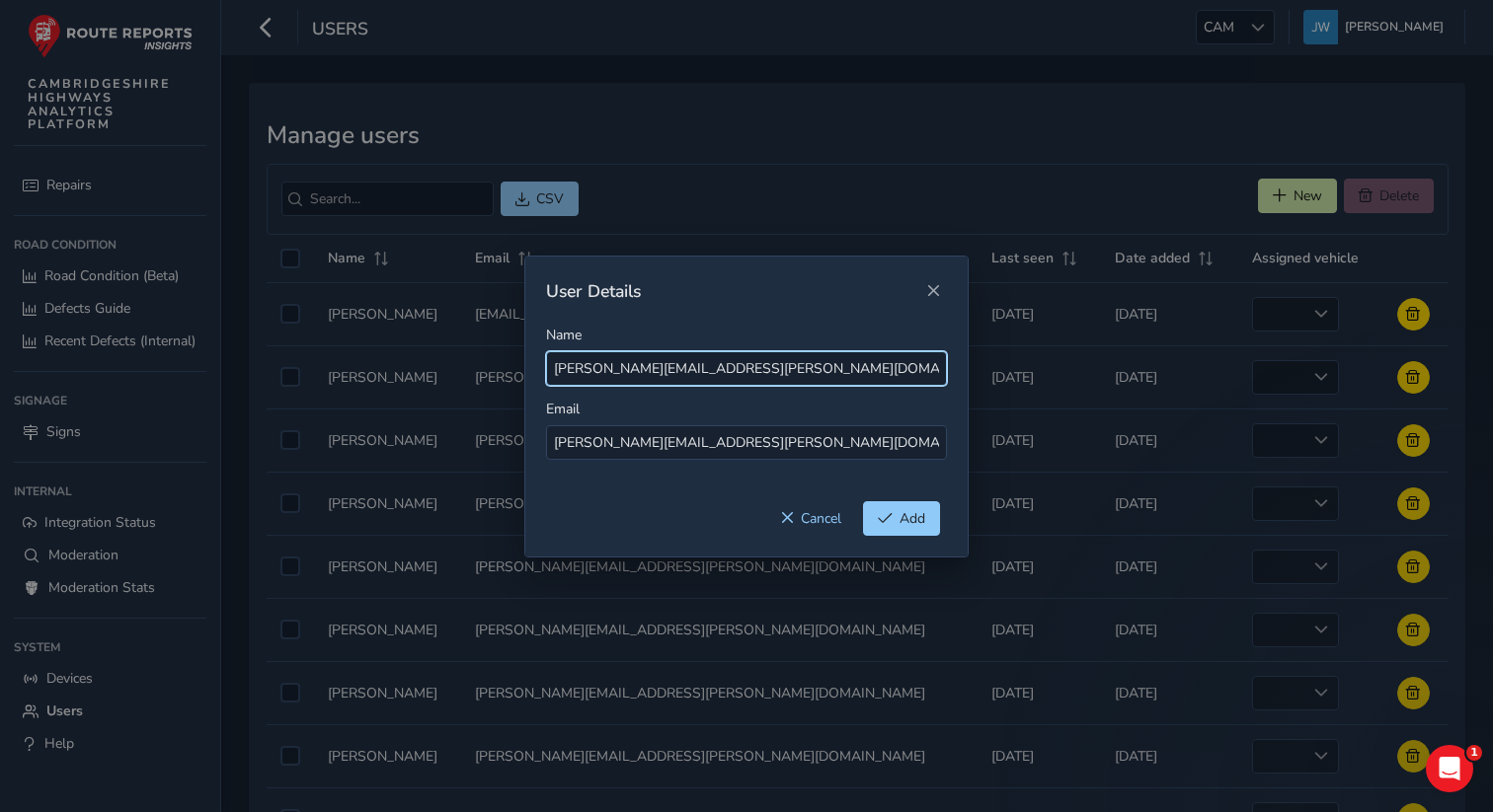
drag, startPoint x: 795, startPoint y: 373, endPoint x: 639, endPoint y: 375, distance: 156.0
click at [639, 375] on input "[PERSON_NAME][EMAIL_ADDRESS][PERSON_NAME][DOMAIN_NAME]" at bounding box center [746, 368] width 401 height 35
click at [611, 370] on input "[PERSON_NAME].[PERSON_NAME]" at bounding box center [746, 368] width 401 height 35
type input "[PERSON_NAME]"
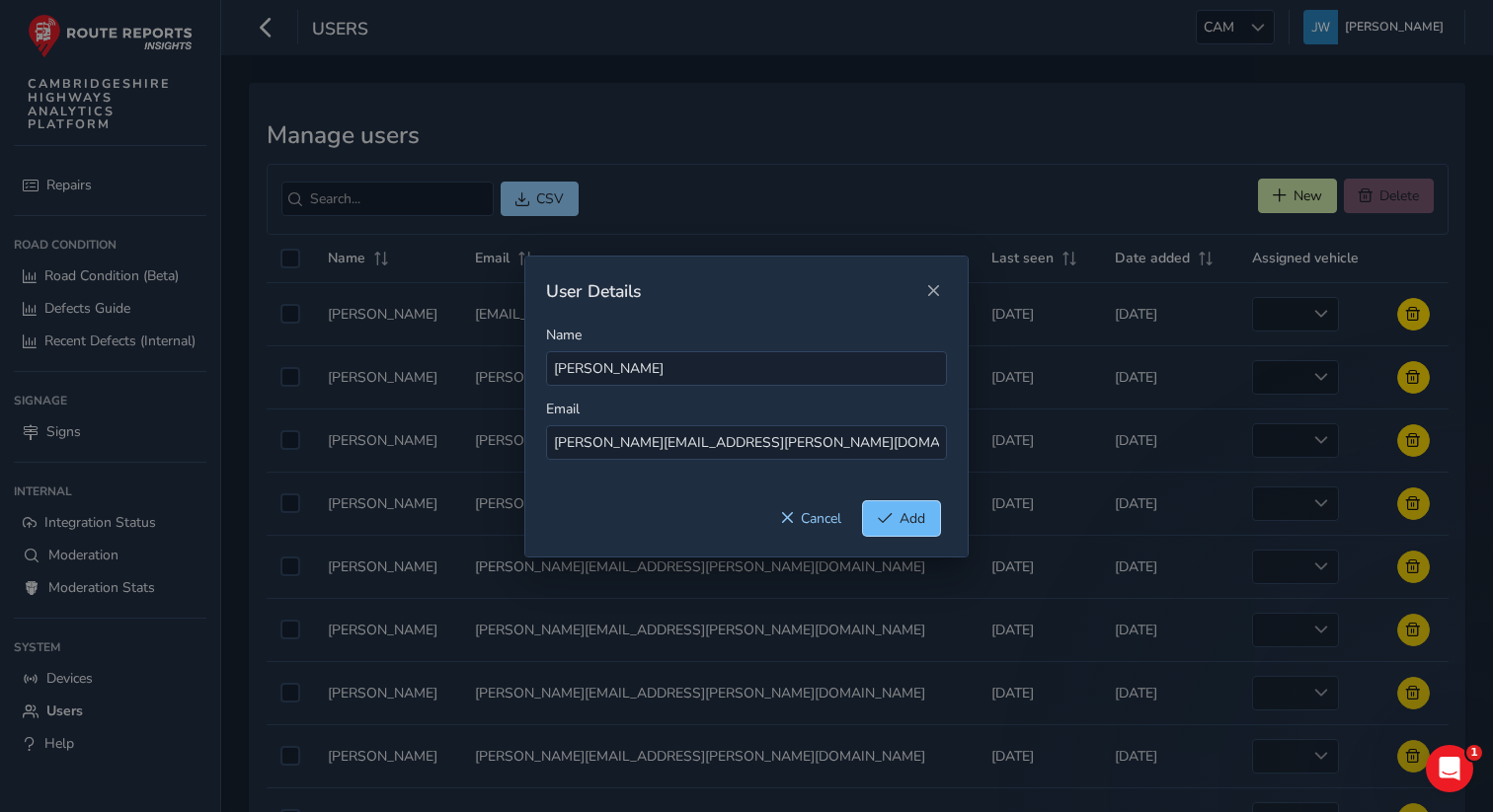
click at [900, 514] on span "Add" at bounding box center [912, 518] width 26 height 19
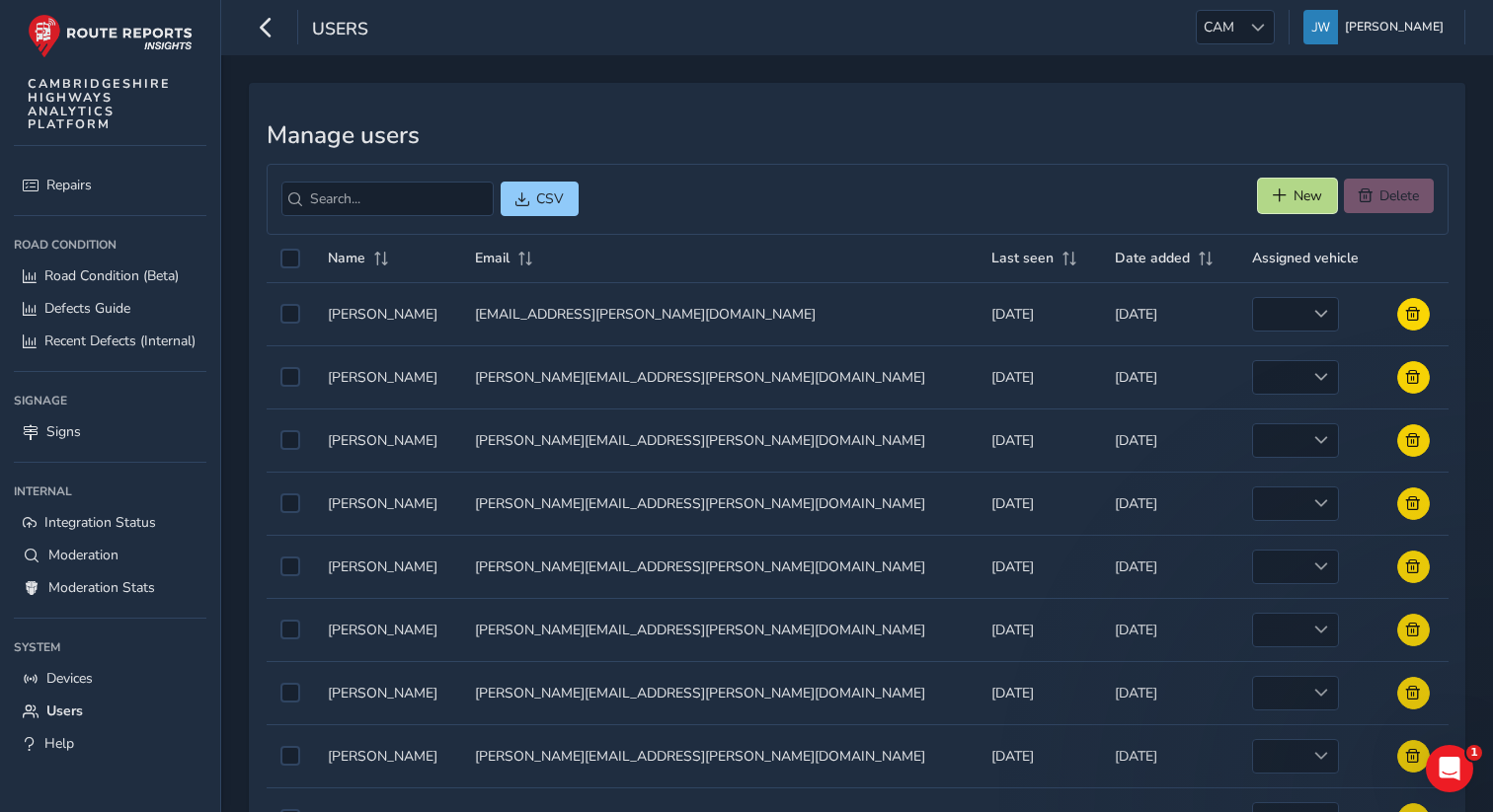
click at [1275, 209] on button "New" at bounding box center [1298, 196] width 79 height 35
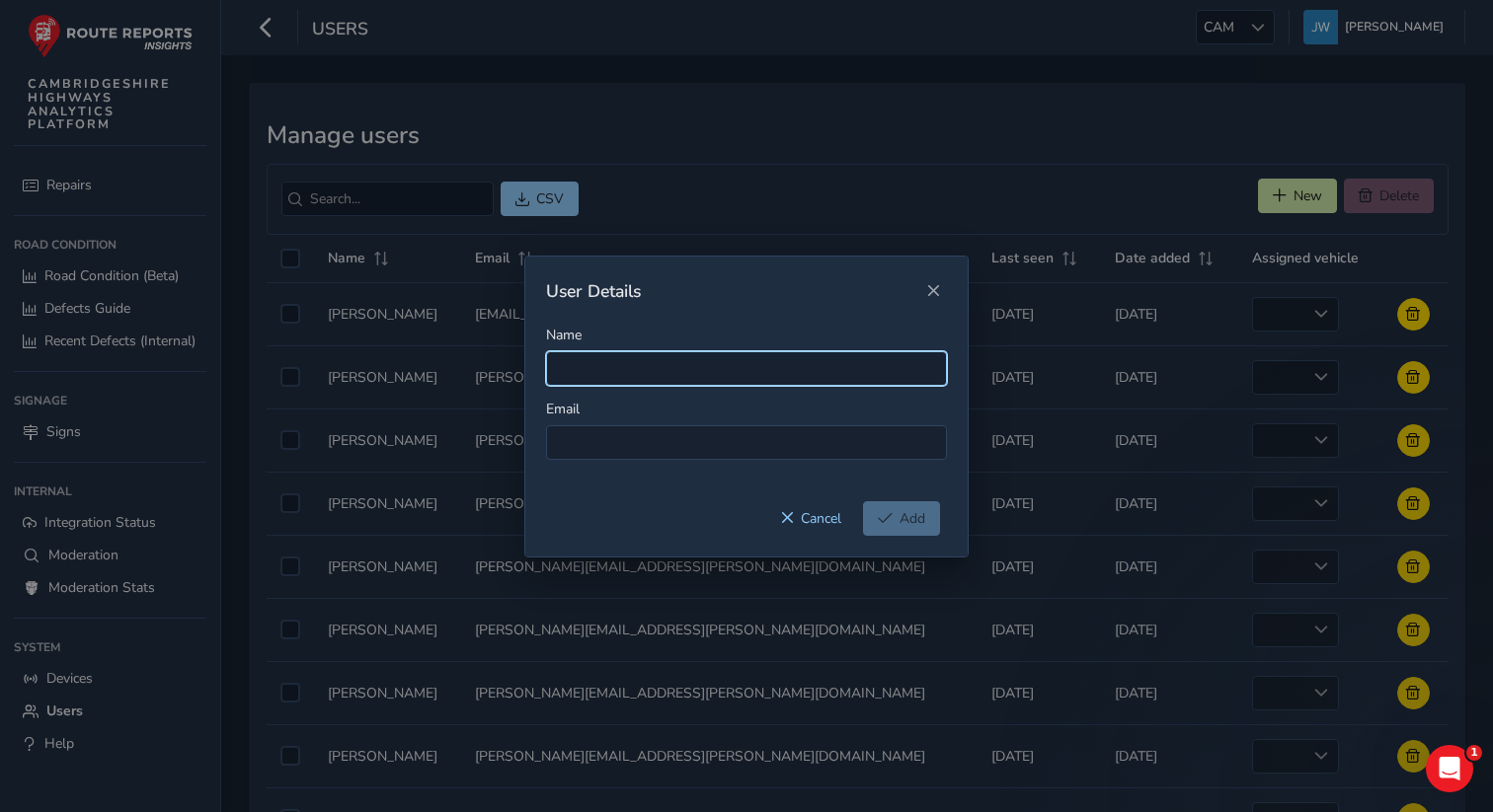
click at [619, 364] on input "Name" at bounding box center [746, 368] width 401 height 35
paste input "[PERSON_NAME][EMAIL_ADDRESS][PERSON_NAME][DOMAIN_NAME]"
type input "[PERSON_NAME][EMAIL_ADDRESS][PERSON_NAME][DOMAIN_NAME]"
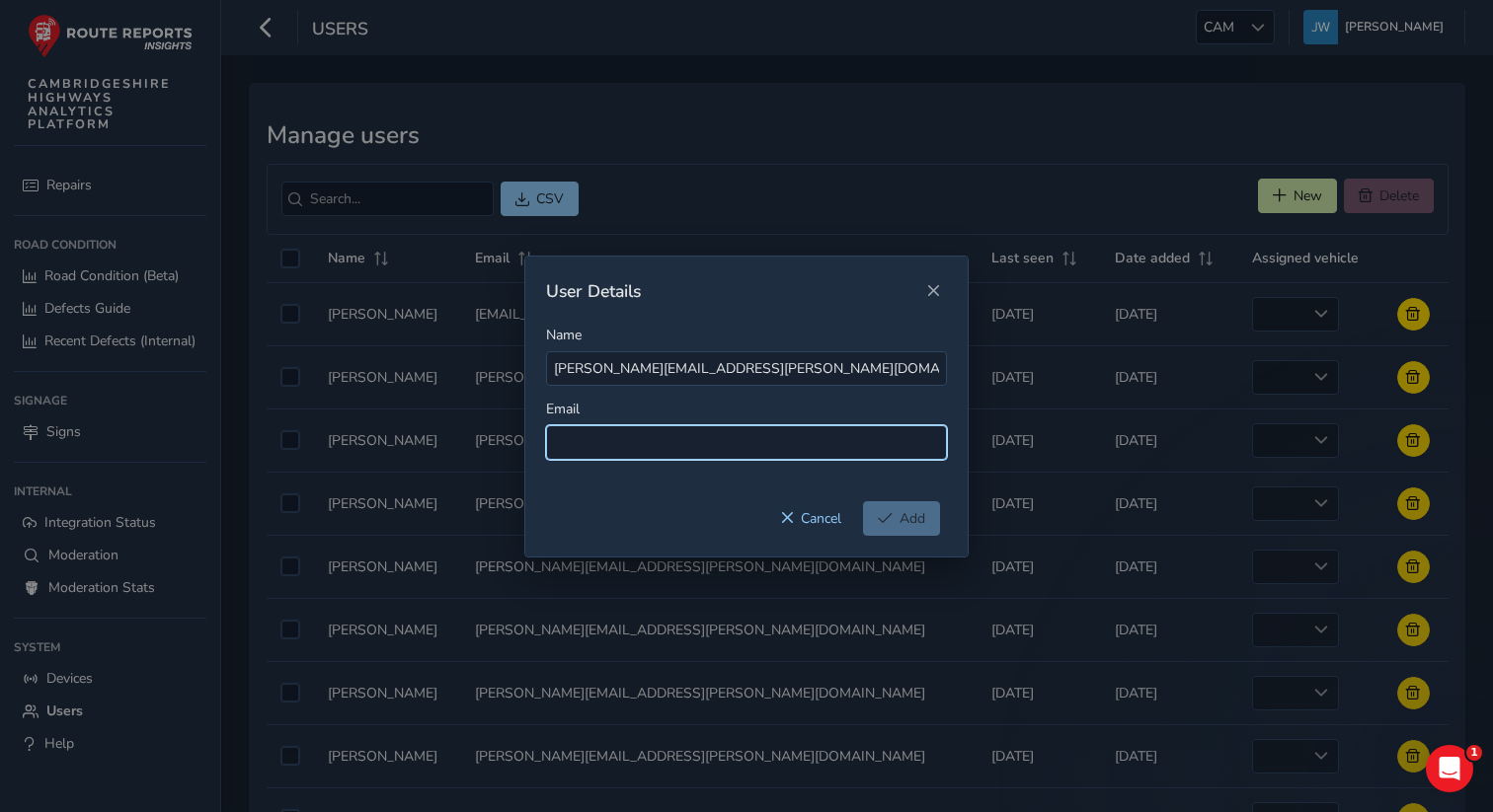
click at [607, 445] on input at bounding box center [746, 442] width 401 height 35
paste input "[PERSON_NAME][EMAIL_ADDRESS][PERSON_NAME][DOMAIN_NAME]"
type input "[PERSON_NAME][EMAIL_ADDRESS][PERSON_NAME][DOMAIN_NAME]"
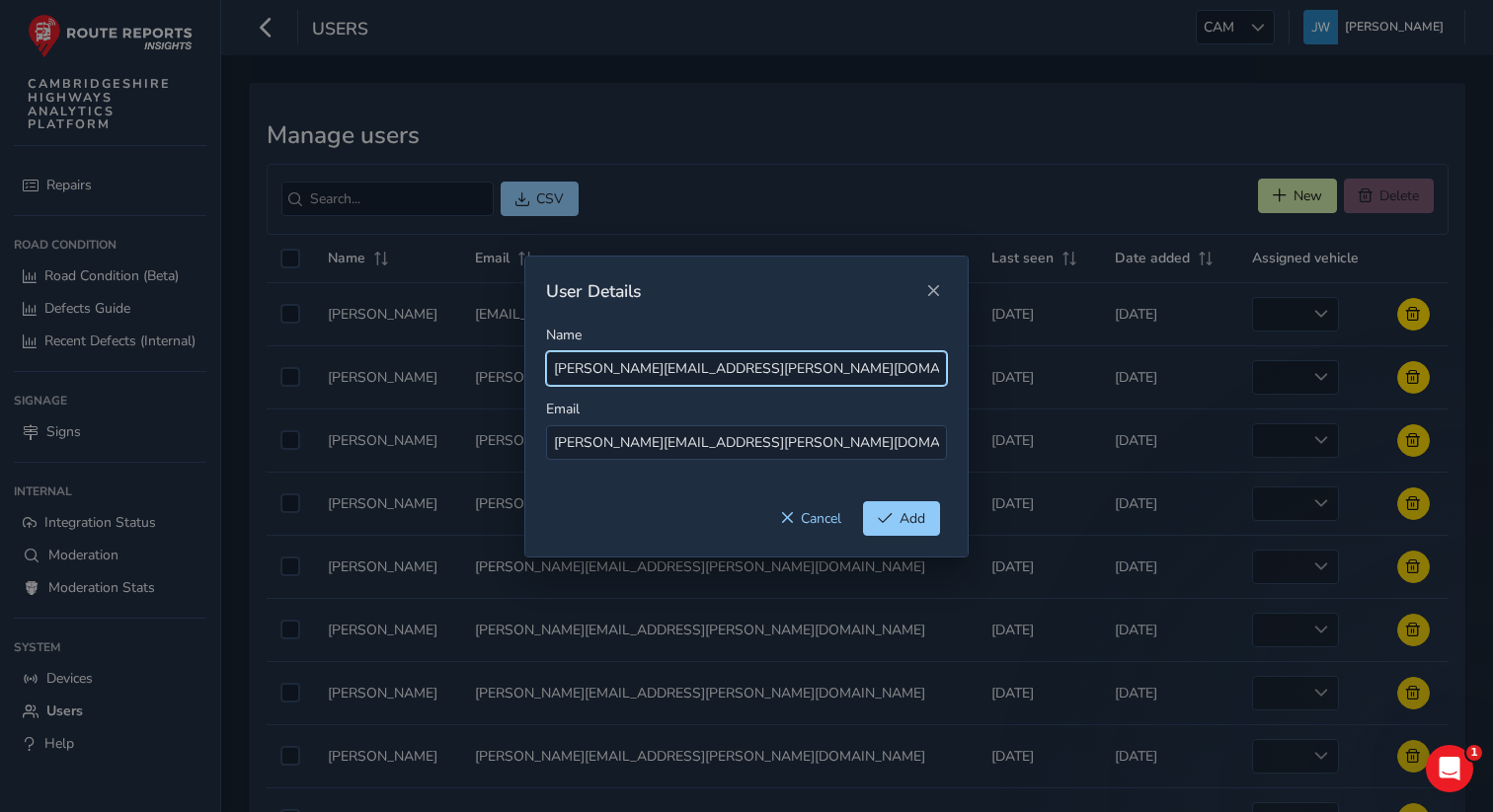
drag, startPoint x: 830, startPoint y: 372, endPoint x: 669, endPoint y: 372, distance: 161.0
click at [669, 372] on input "[PERSON_NAME][EMAIL_ADDRESS][PERSON_NAME][DOMAIN_NAME]" at bounding box center [746, 368] width 401 height 35
click at [598, 370] on input "[PERSON_NAME].[PERSON_NAME]" at bounding box center [746, 368] width 401 height 35
type input "[PERSON_NAME]"
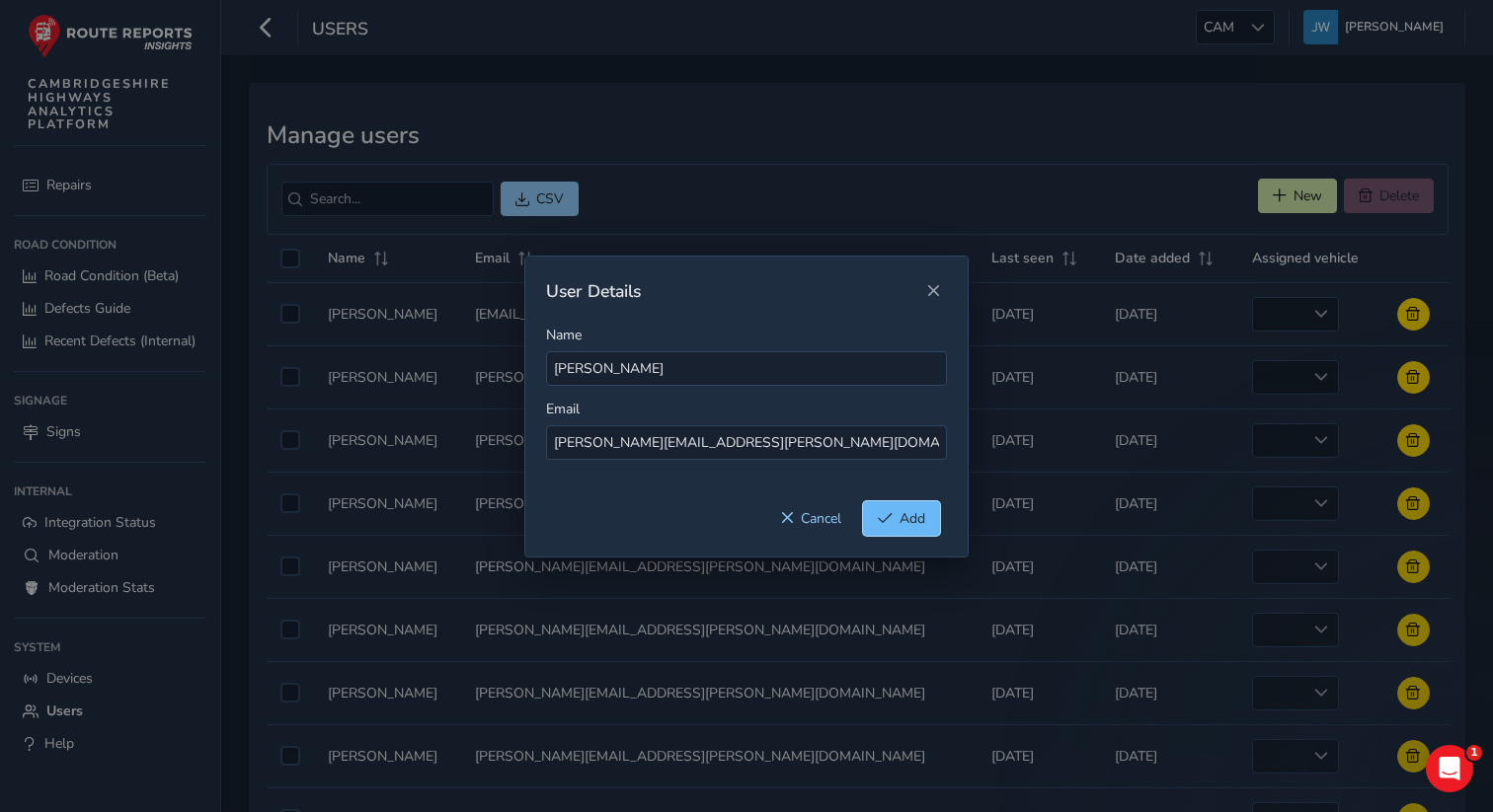
click at [919, 527] on button "Add" at bounding box center [901, 518] width 77 height 35
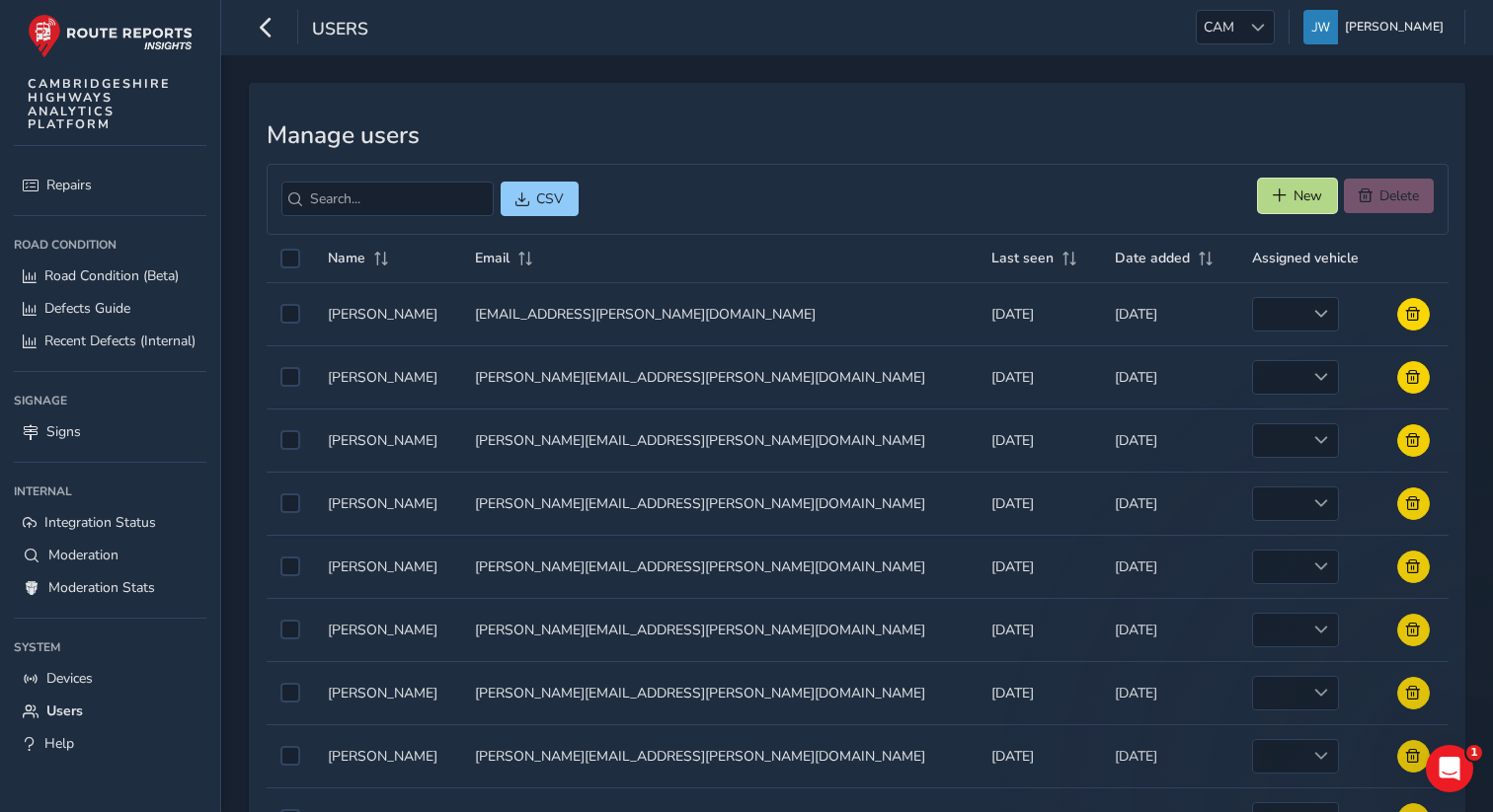
click at [1294, 201] on span "New" at bounding box center [1308, 196] width 29 height 19
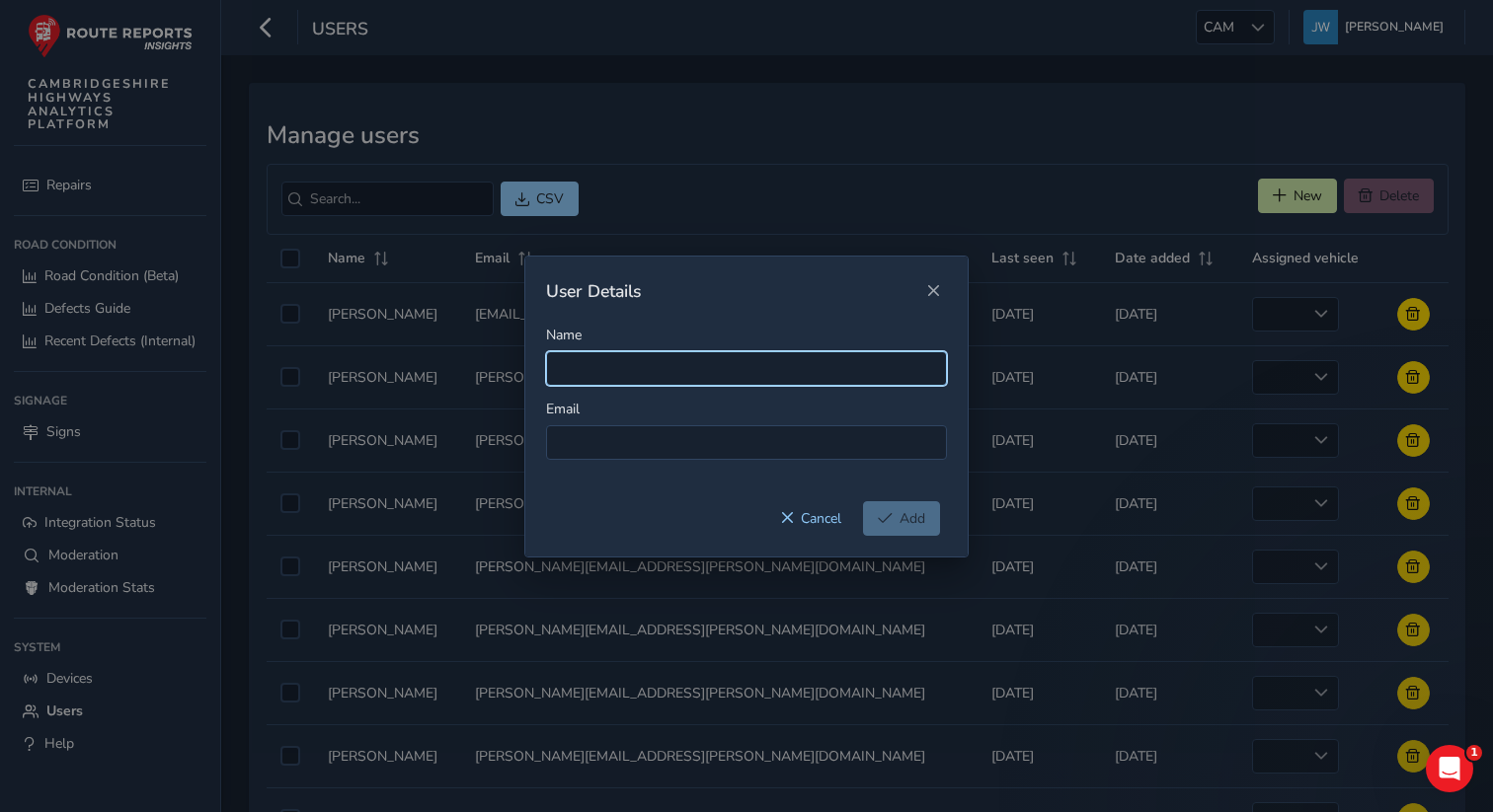
click at [609, 370] on input "Name" at bounding box center [746, 368] width 401 height 35
paste input "[PERSON_NAME][EMAIL_ADDRESS][PERSON_NAME][DOMAIN_NAME]"
type input "[PERSON_NAME][EMAIL_ADDRESS][PERSON_NAME][DOMAIN_NAME]"
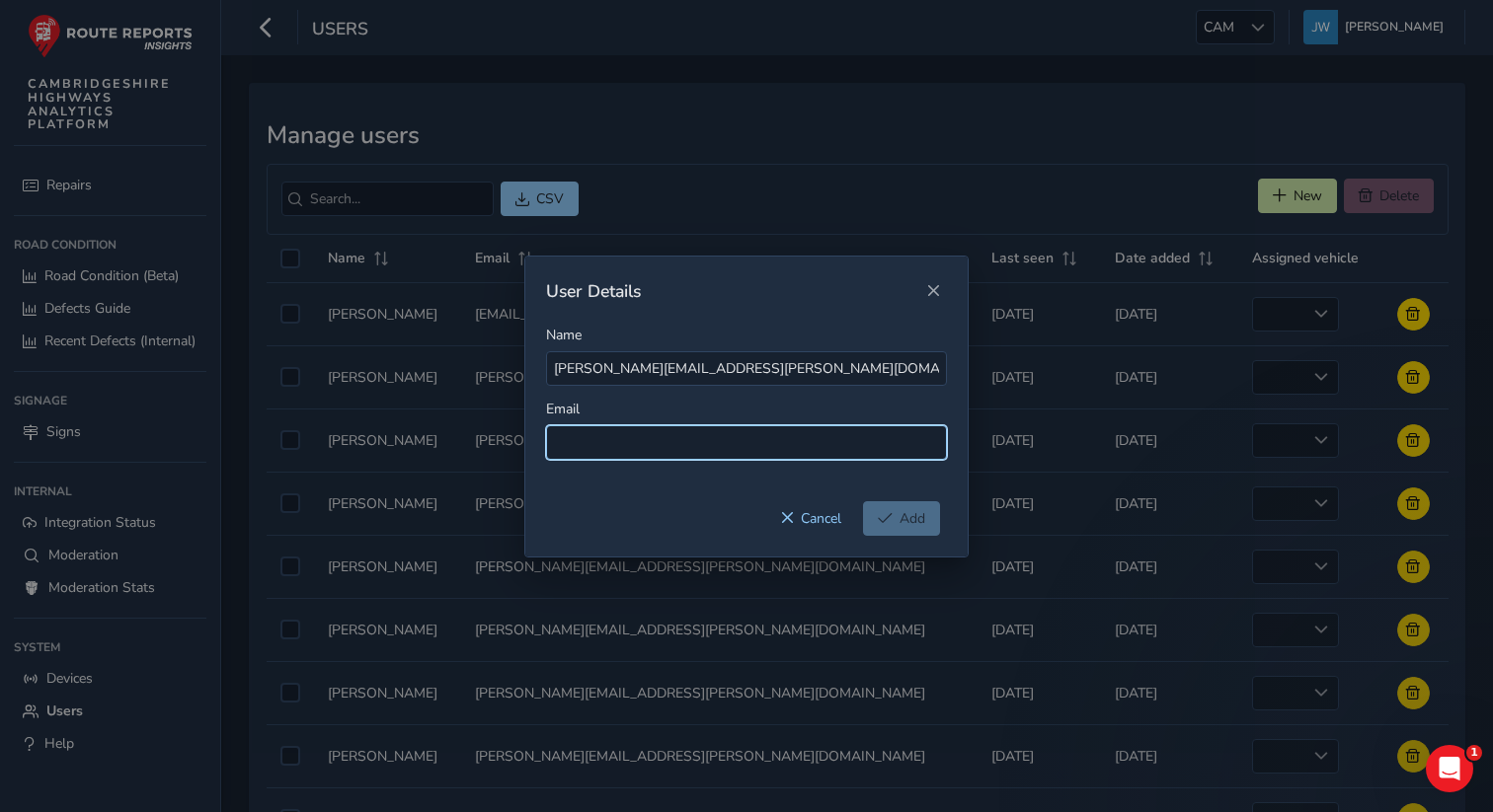
click at [608, 444] on input at bounding box center [746, 442] width 401 height 35
paste input "[PERSON_NAME][EMAIL_ADDRESS][PERSON_NAME][DOMAIN_NAME]"
type input "[PERSON_NAME][EMAIL_ADDRESS][PERSON_NAME][DOMAIN_NAME]"
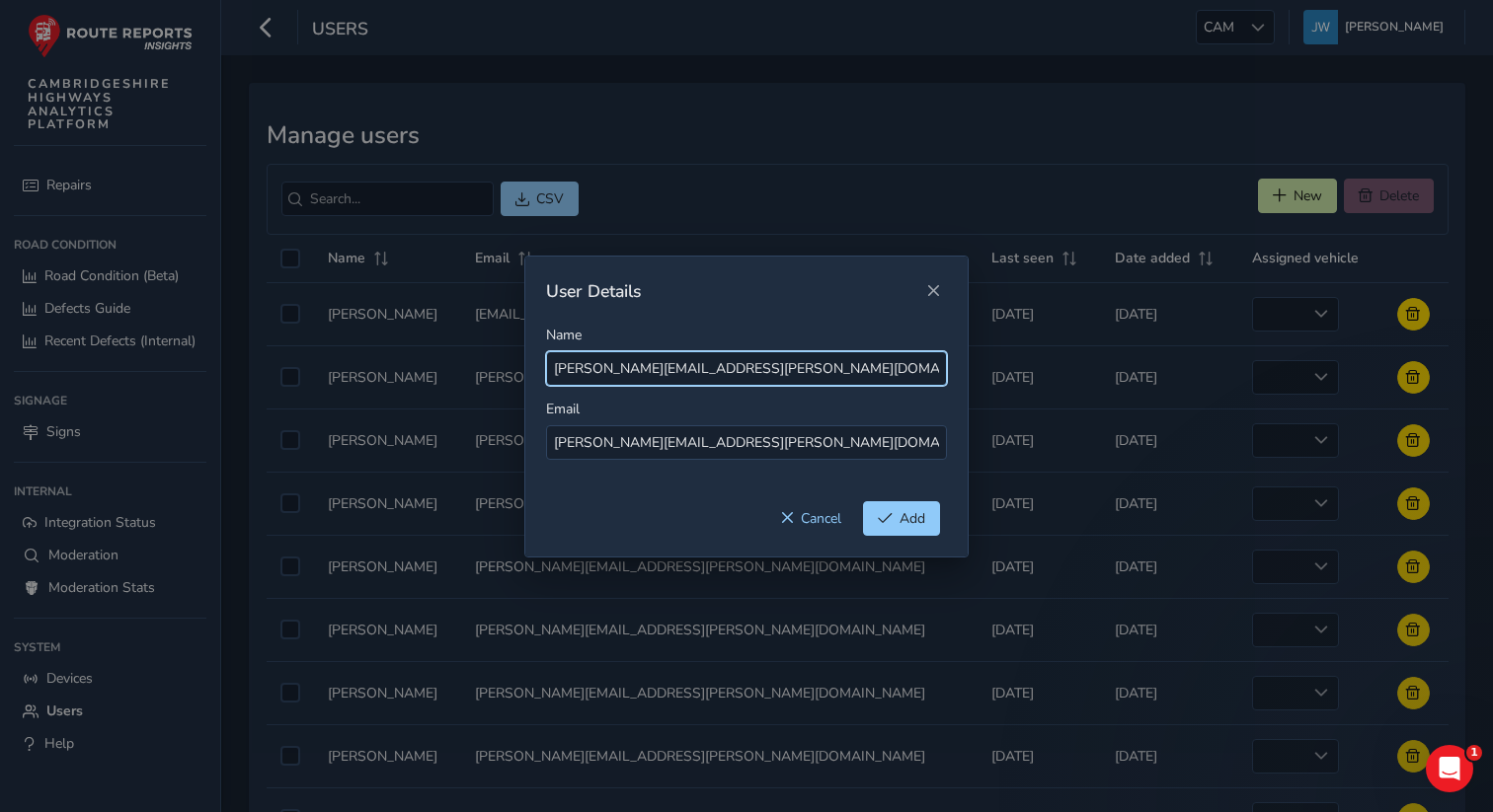
drag, startPoint x: 820, startPoint y: 373, endPoint x: 661, endPoint y: 374, distance: 159.0
click at [661, 374] on input "[PERSON_NAME][EMAIL_ADDRESS][PERSON_NAME][DOMAIN_NAME]" at bounding box center [746, 368] width 401 height 35
click at [615, 366] on input "[PERSON_NAME].[PERSON_NAME]" at bounding box center [746, 368] width 401 height 35
type input "[PERSON_NAME]"
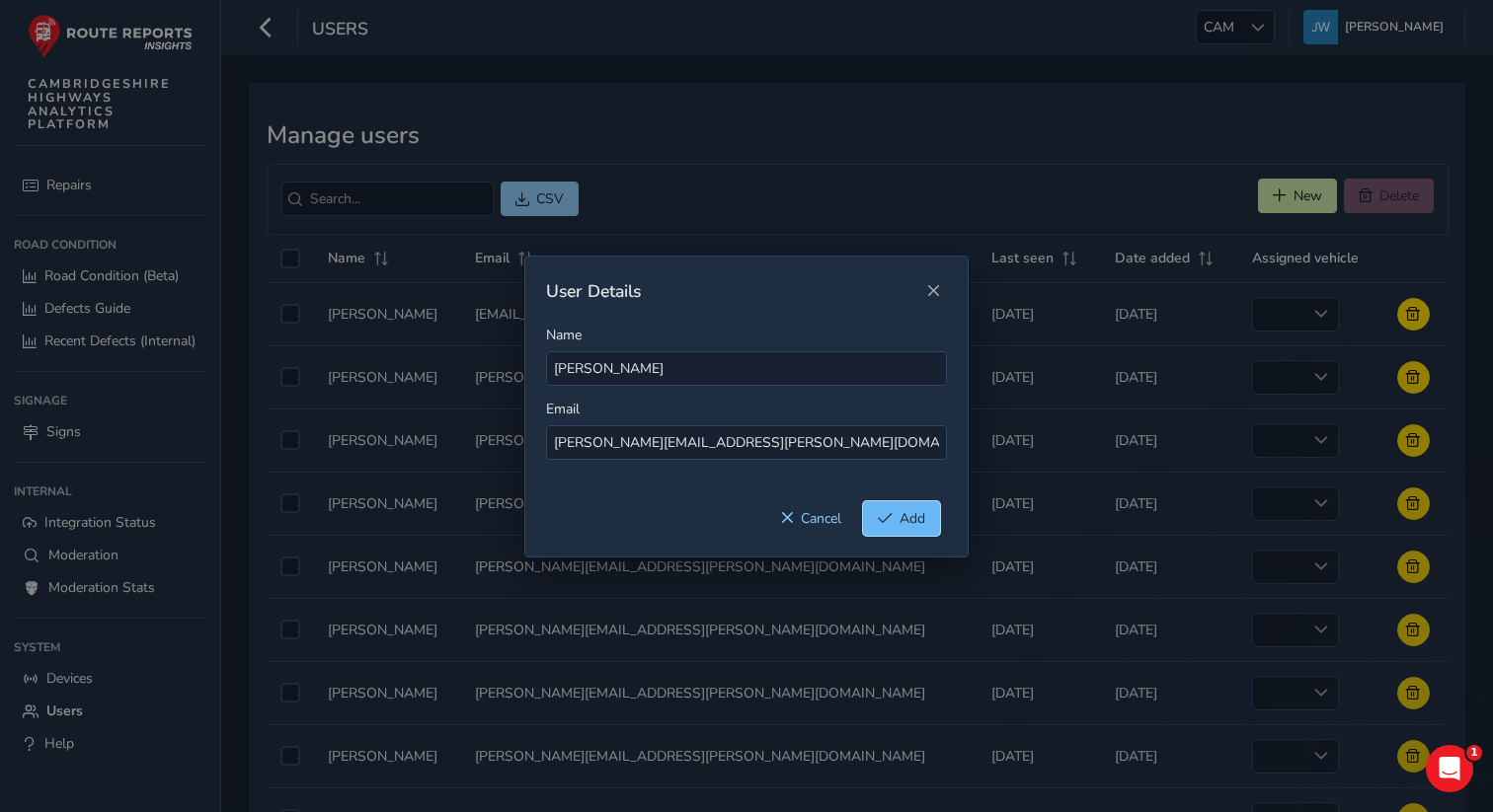
click at [891, 512] on button "Add" at bounding box center [901, 518] width 77 height 35
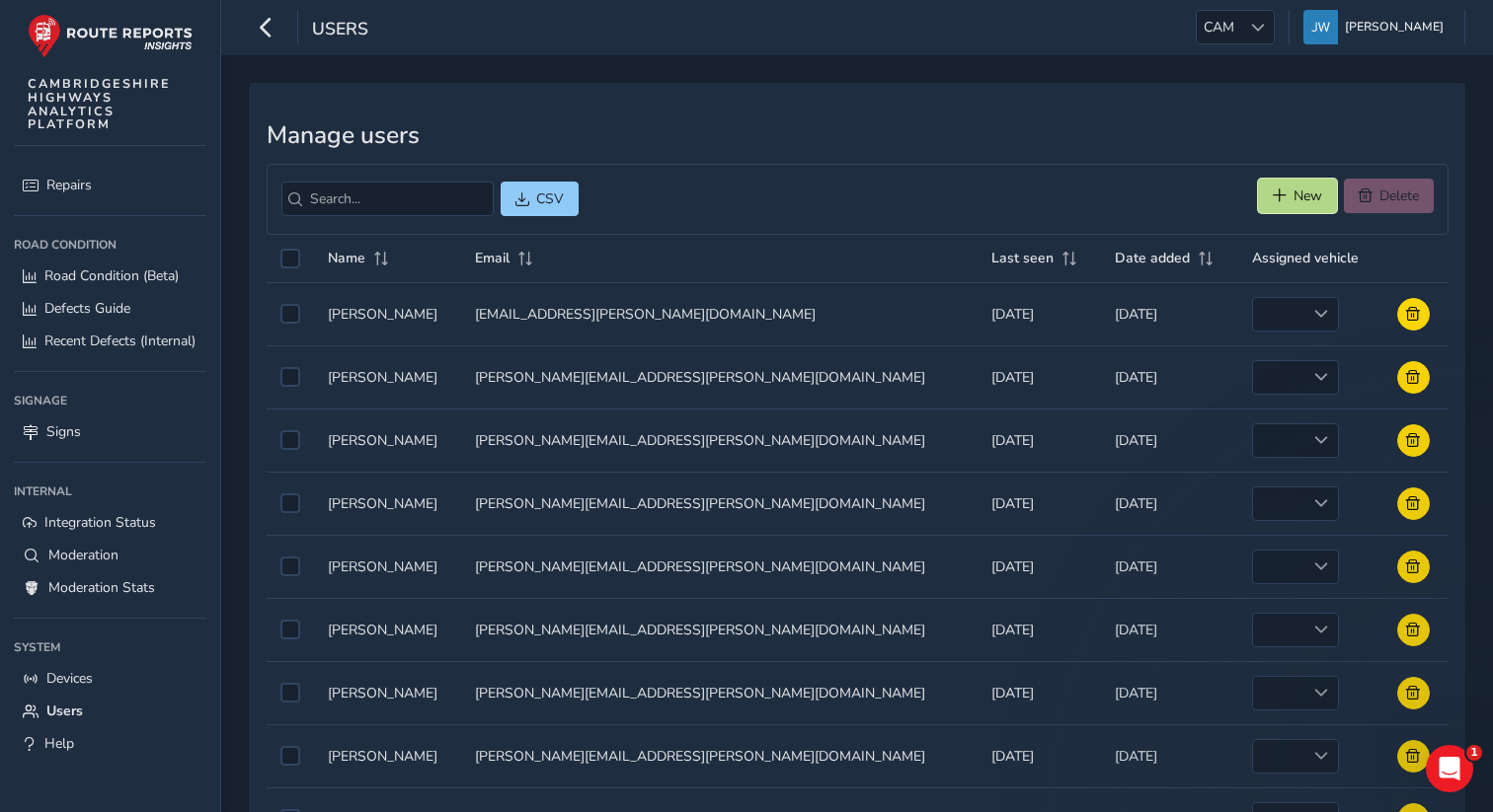
click at [1275, 201] on span "New" at bounding box center [1280, 196] width 14 height 14
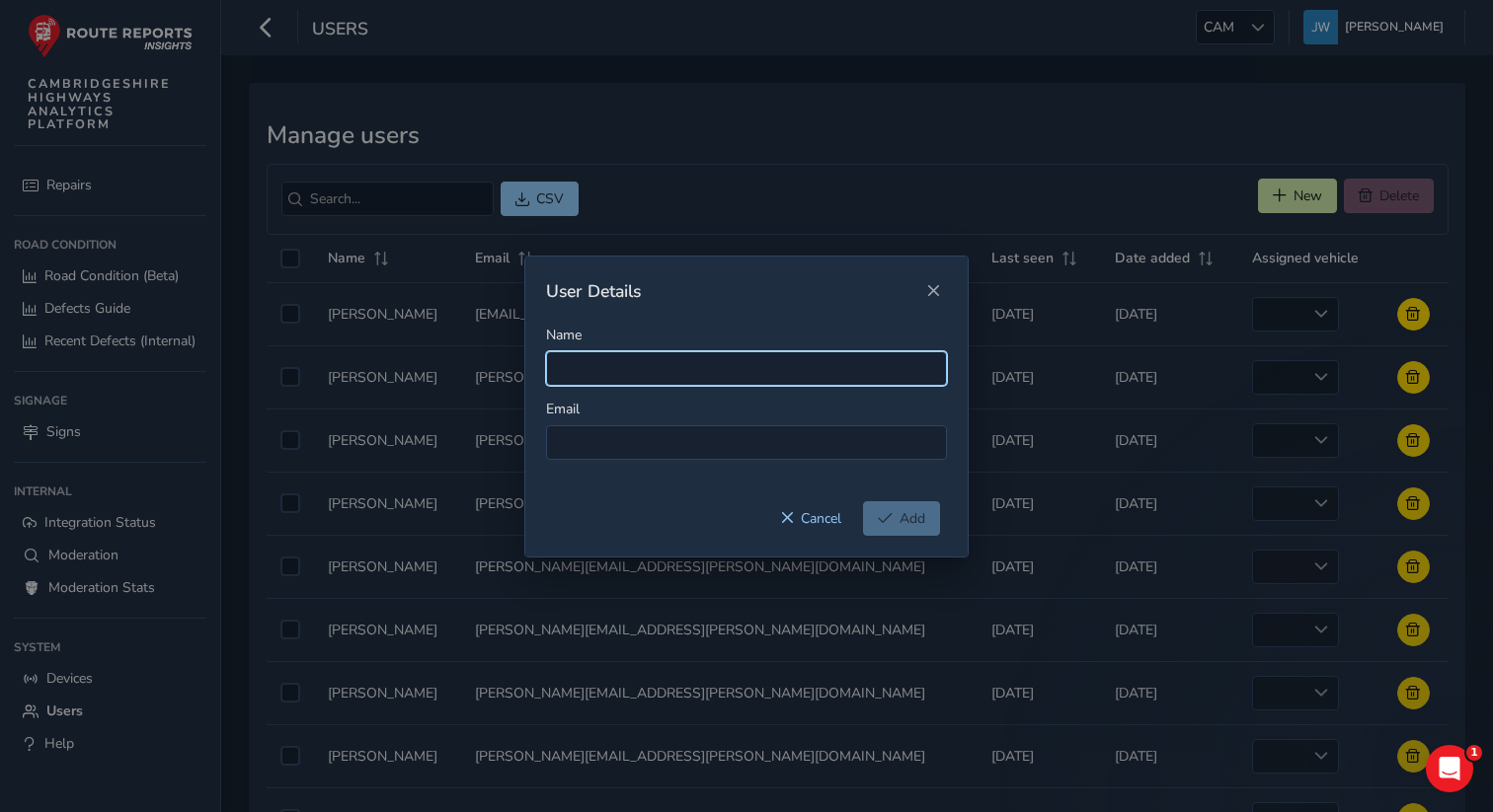
click at [609, 361] on input "Name" at bounding box center [746, 368] width 401 height 35
paste input "[PERSON_NAME][EMAIL_ADDRESS][PERSON_NAME][DOMAIN_NAME]"
type input "[PERSON_NAME][EMAIL_ADDRESS][PERSON_NAME][DOMAIN_NAME]"
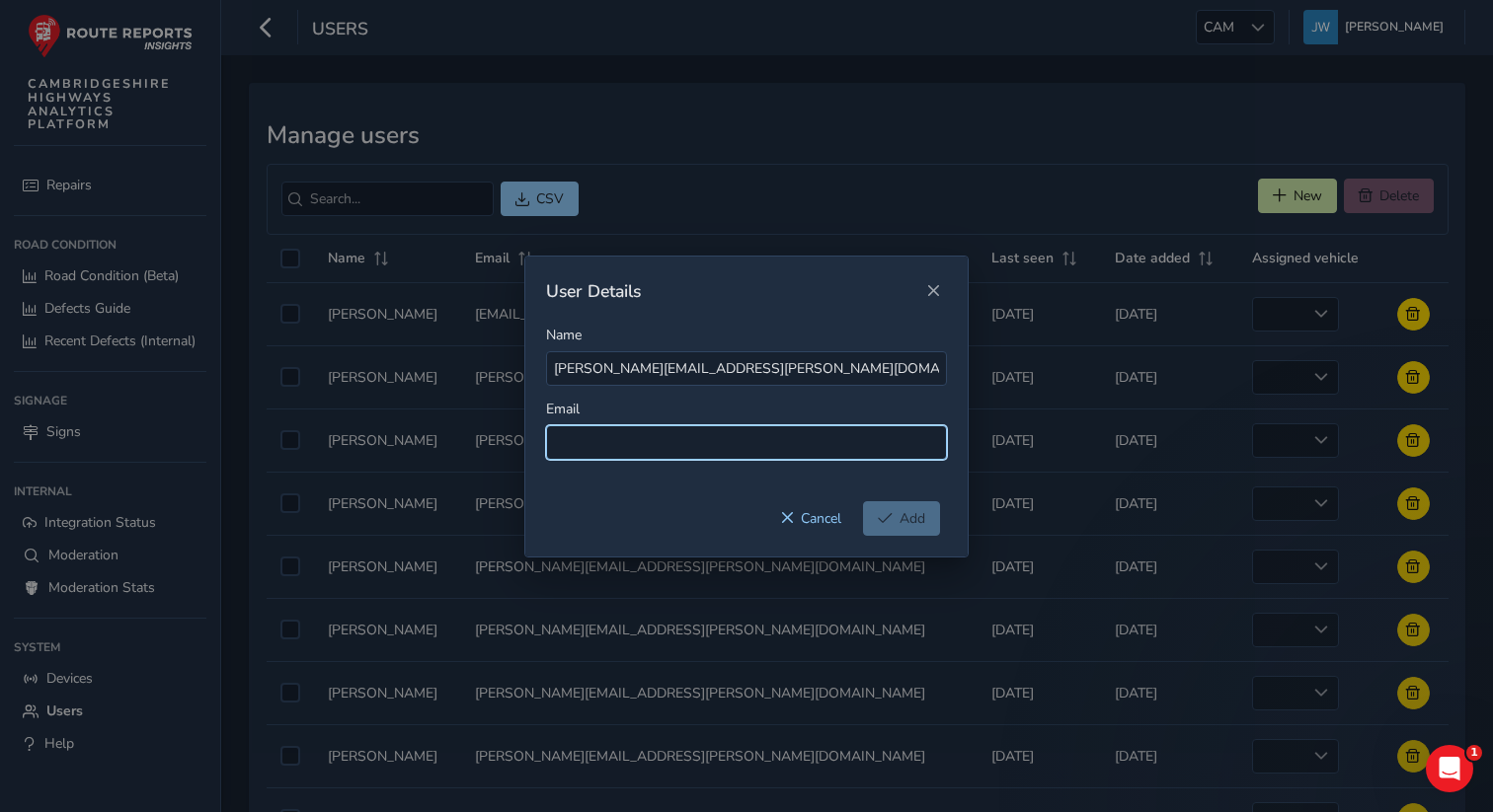
click at [586, 436] on input at bounding box center [746, 442] width 401 height 35
paste input "[PERSON_NAME][EMAIL_ADDRESS][PERSON_NAME][DOMAIN_NAME]"
type input "[PERSON_NAME][EMAIL_ADDRESS][PERSON_NAME][DOMAIN_NAME]"
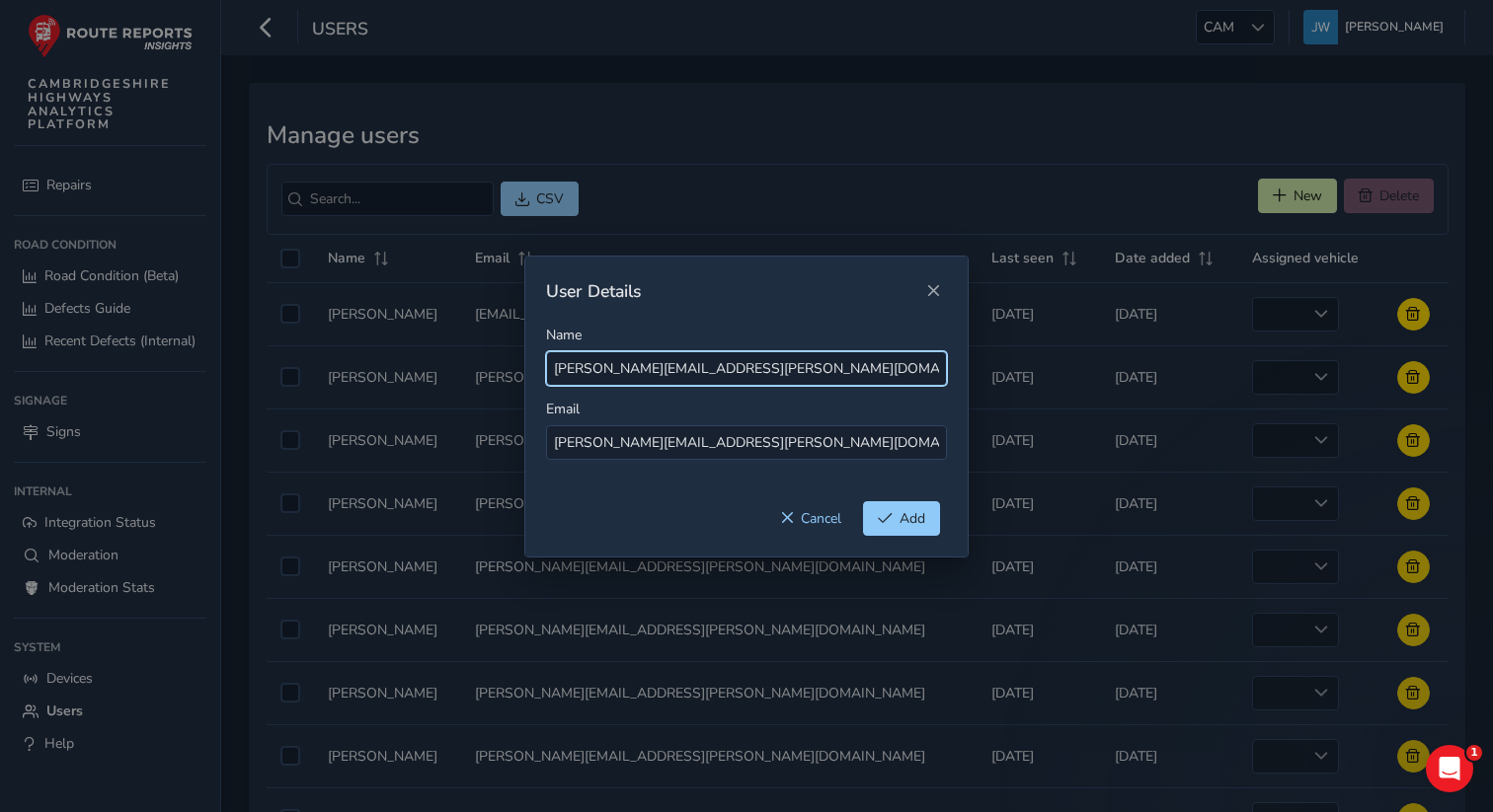
drag, startPoint x: 819, startPoint y: 381, endPoint x: 714, endPoint y: 369, distance: 105.7
click at [714, 369] on input "[PERSON_NAME][EMAIL_ADDRESS][PERSON_NAME][DOMAIN_NAME]" at bounding box center [746, 368] width 401 height 35
click at [807, 369] on input "[PERSON_NAME][EMAIL_ADDRESS][PERSON_NAME][DOMAIN_NAME]" at bounding box center [746, 368] width 401 height 35
drag, startPoint x: 814, startPoint y: 369, endPoint x: 651, endPoint y: 371, distance: 163.0
click at [651, 371] on input "[PERSON_NAME][EMAIL_ADDRESS][PERSON_NAME][DOMAIN_NAME]" at bounding box center [746, 368] width 401 height 35
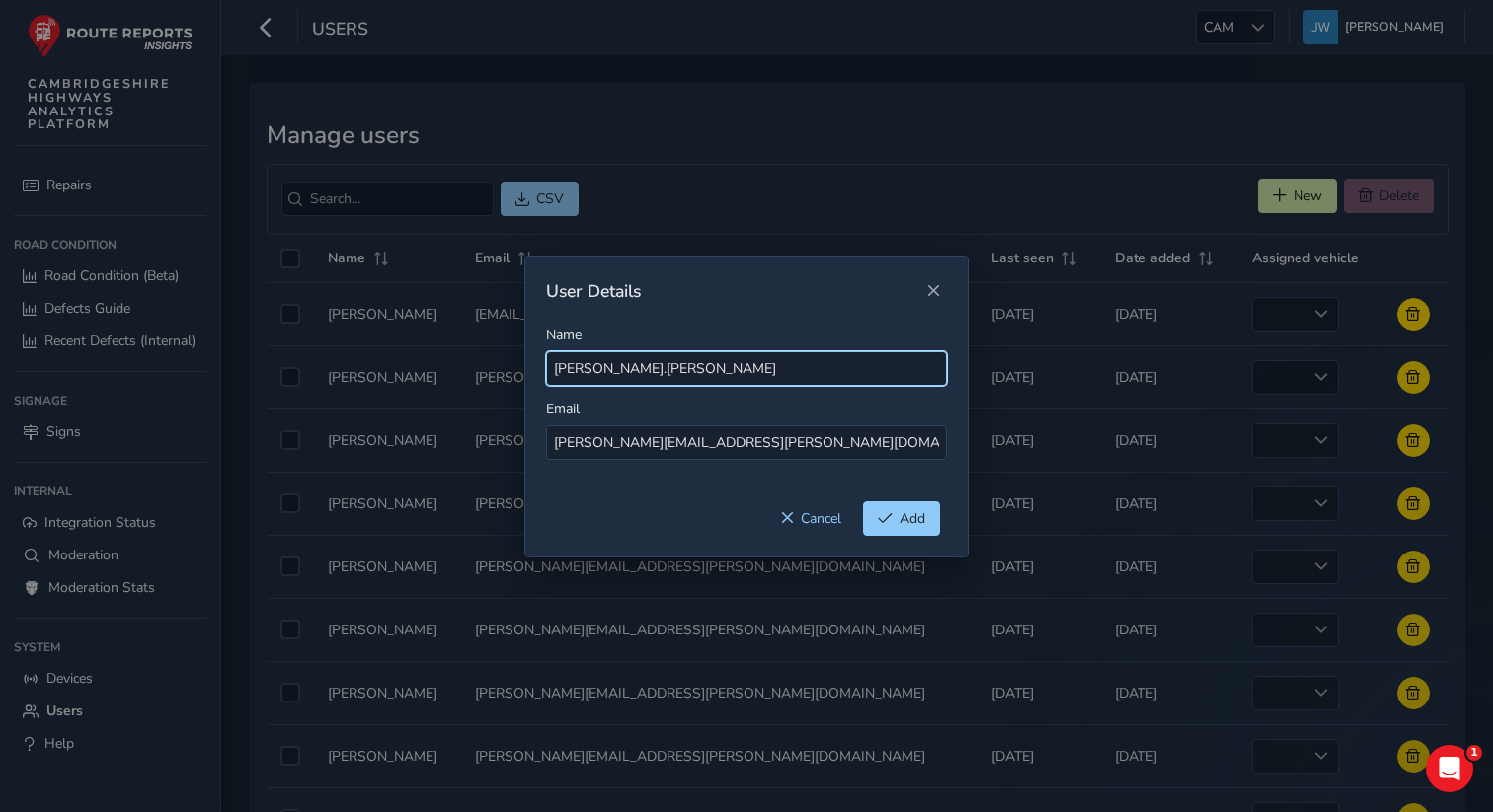
click at [588, 370] on input "[PERSON_NAME].[PERSON_NAME]" at bounding box center [746, 368] width 401 height 35
type input "[PERSON_NAME]"
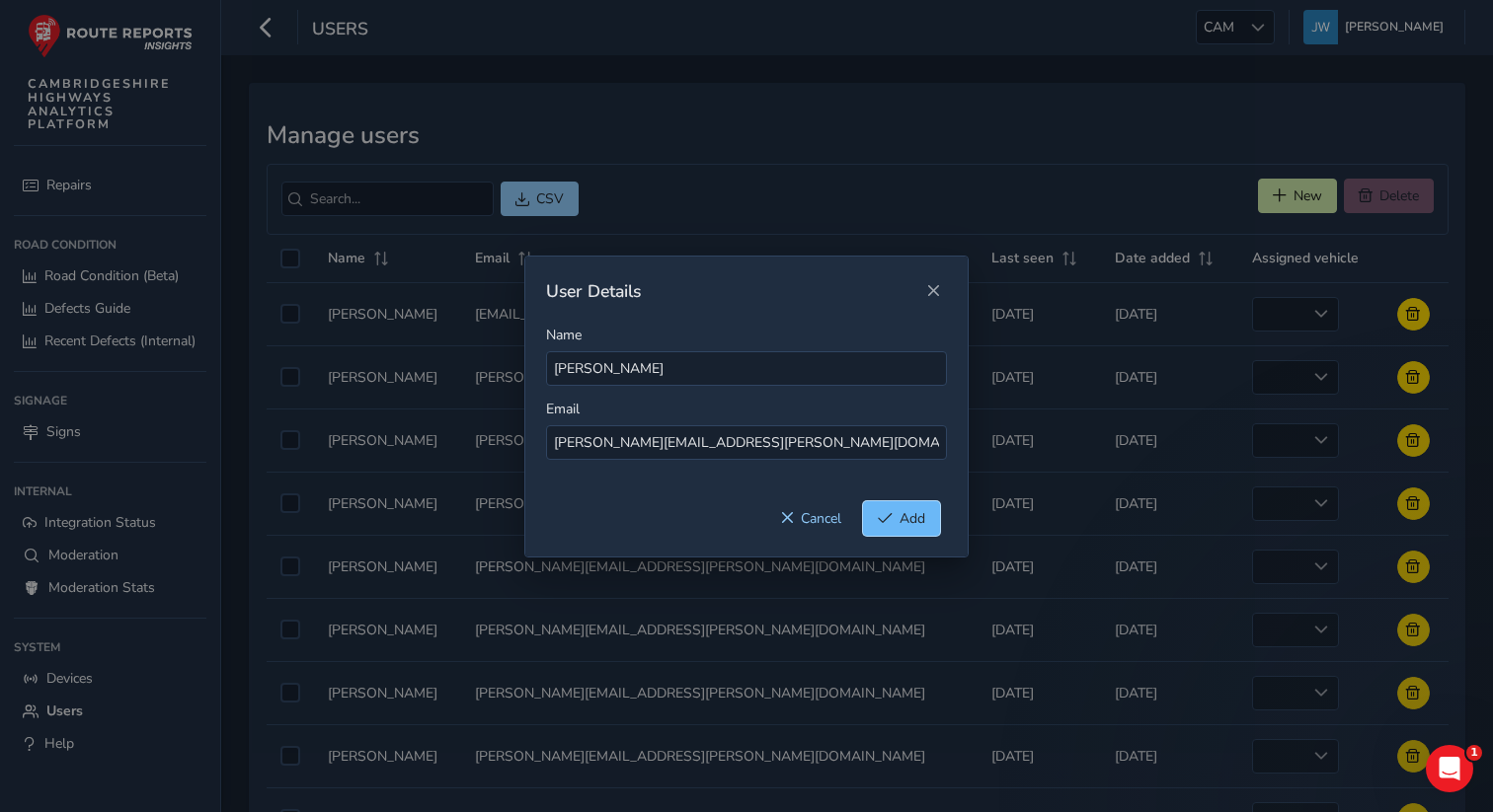
click at [893, 529] on button "Add" at bounding box center [901, 518] width 77 height 35
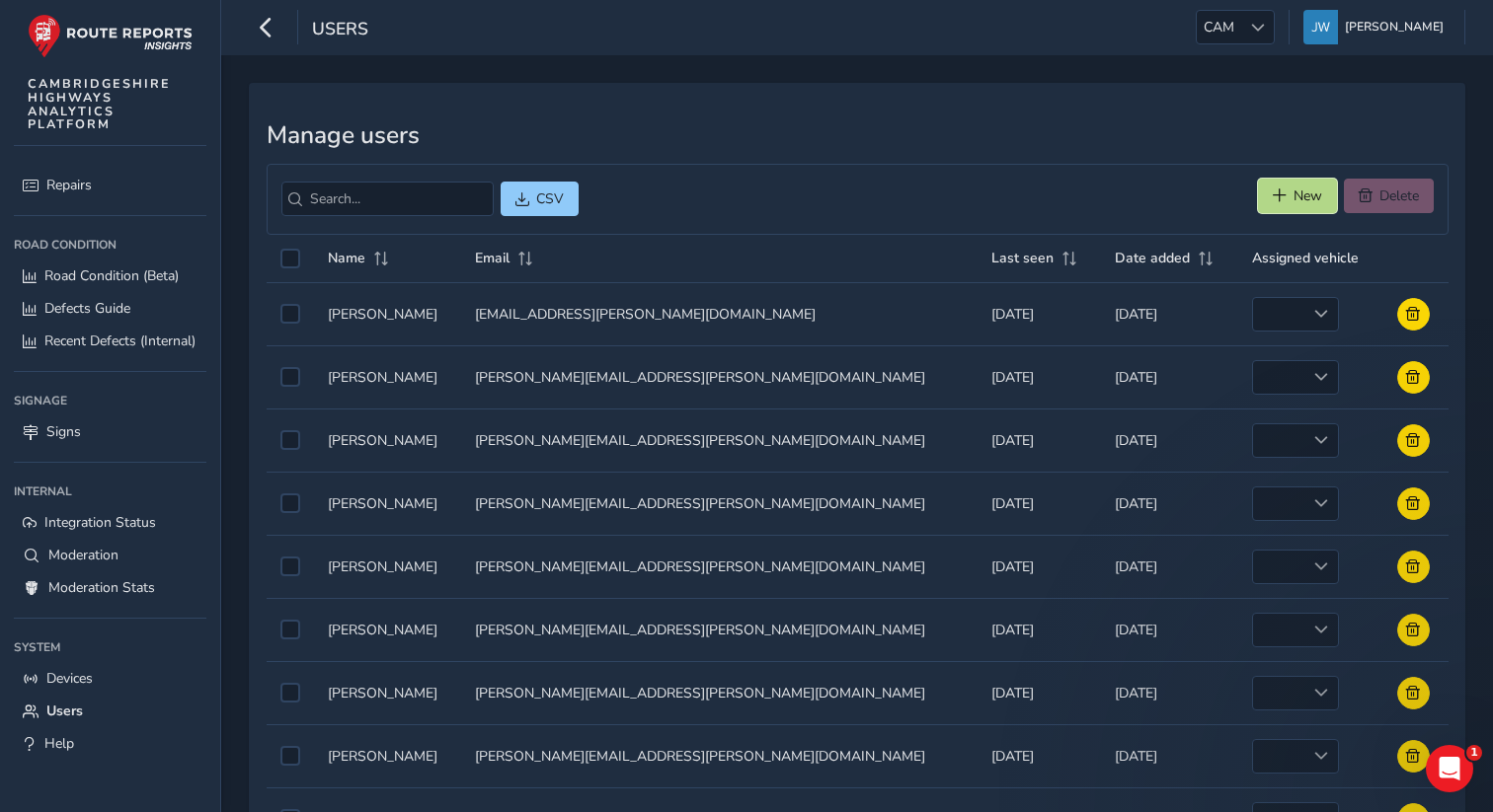
click at [1280, 211] on button "New" at bounding box center [1298, 196] width 79 height 35
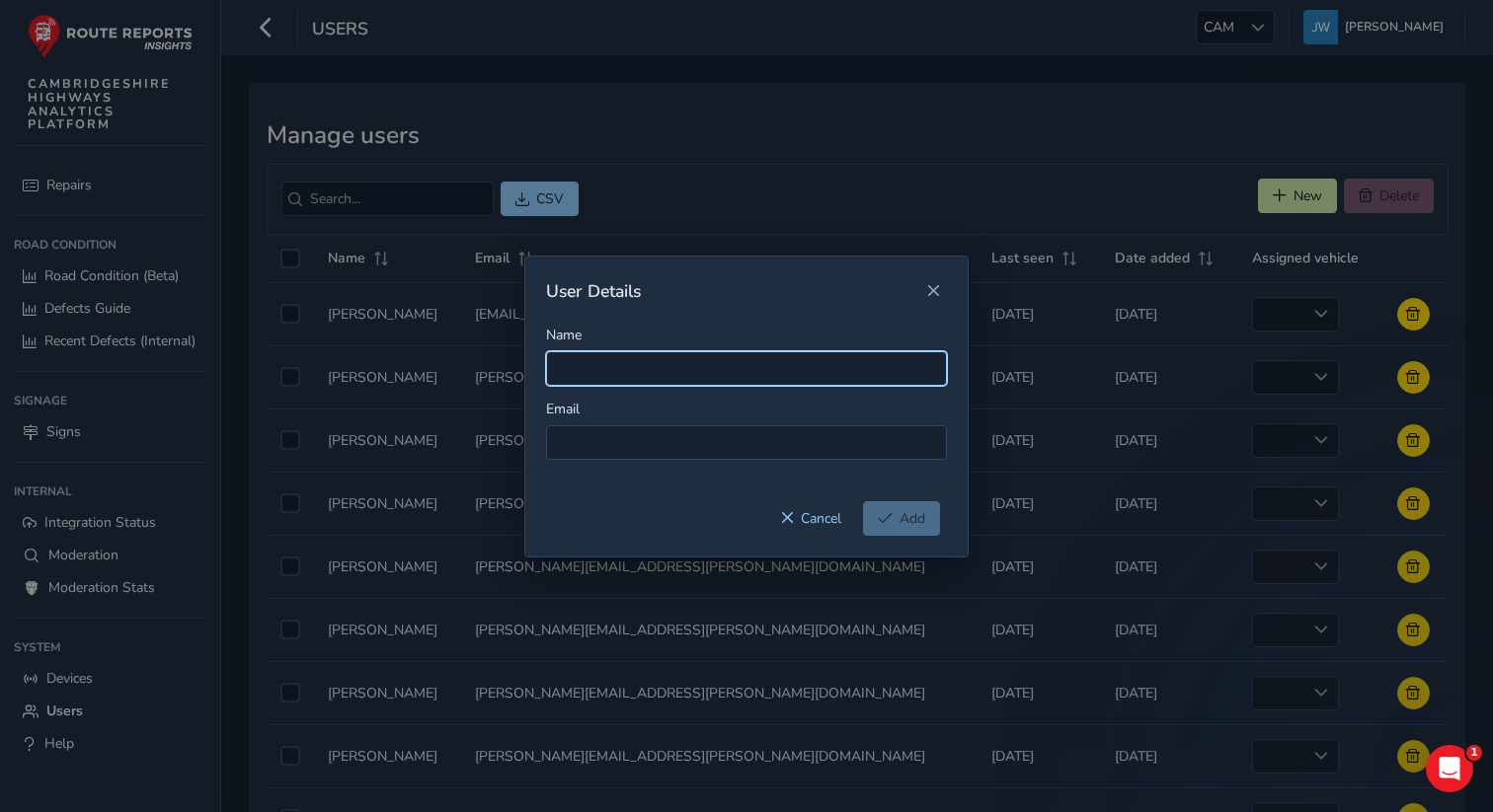
click at [644, 363] on input "Name" at bounding box center [746, 368] width 401 height 35
paste input "[PERSON_NAME][EMAIL_ADDRESS][PERSON_NAME][DOMAIN_NAME]"
type input "[PERSON_NAME][EMAIL_ADDRESS][PERSON_NAME][DOMAIN_NAME]"
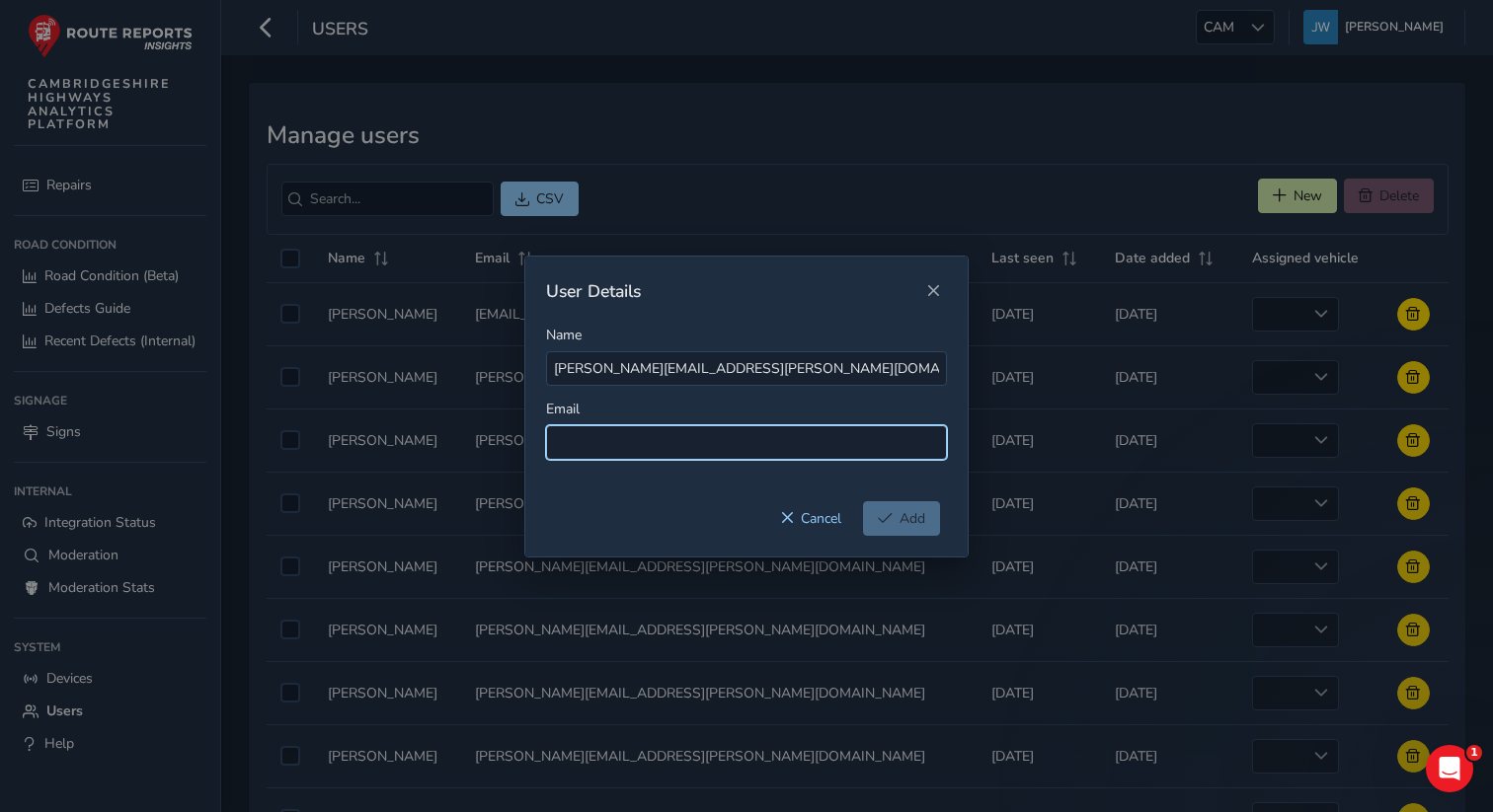
click at [622, 452] on input at bounding box center [746, 442] width 401 height 35
paste input "[PERSON_NAME][EMAIL_ADDRESS][PERSON_NAME][DOMAIN_NAME]"
type input "[PERSON_NAME][EMAIL_ADDRESS][PERSON_NAME][DOMAIN_NAME]"
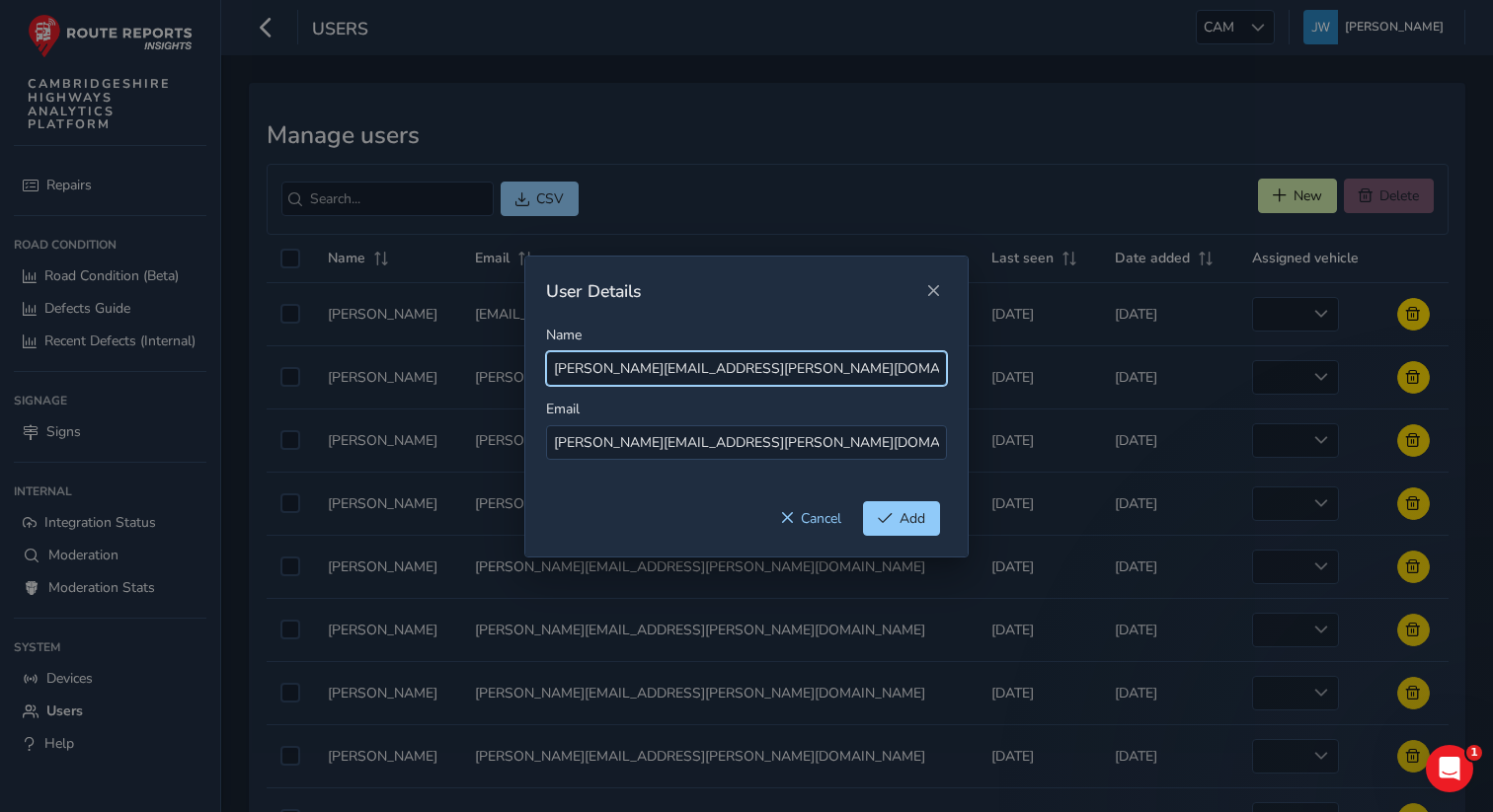
drag, startPoint x: 838, startPoint y: 367, endPoint x: 673, endPoint y: 369, distance: 165.0
click at [673, 369] on input "[PERSON_NAME][EMAIL_ADDRESS][PERSON_NAME][DOMAIN_NAME]" at bounding box center [746, 368] width 401 height 35
click at [605, 368] on input "[PERSON_NAME].[PERSON_NAME]" at bounding box center [746, 368] width 401 height 35
type input "[PERSON_NAME]"
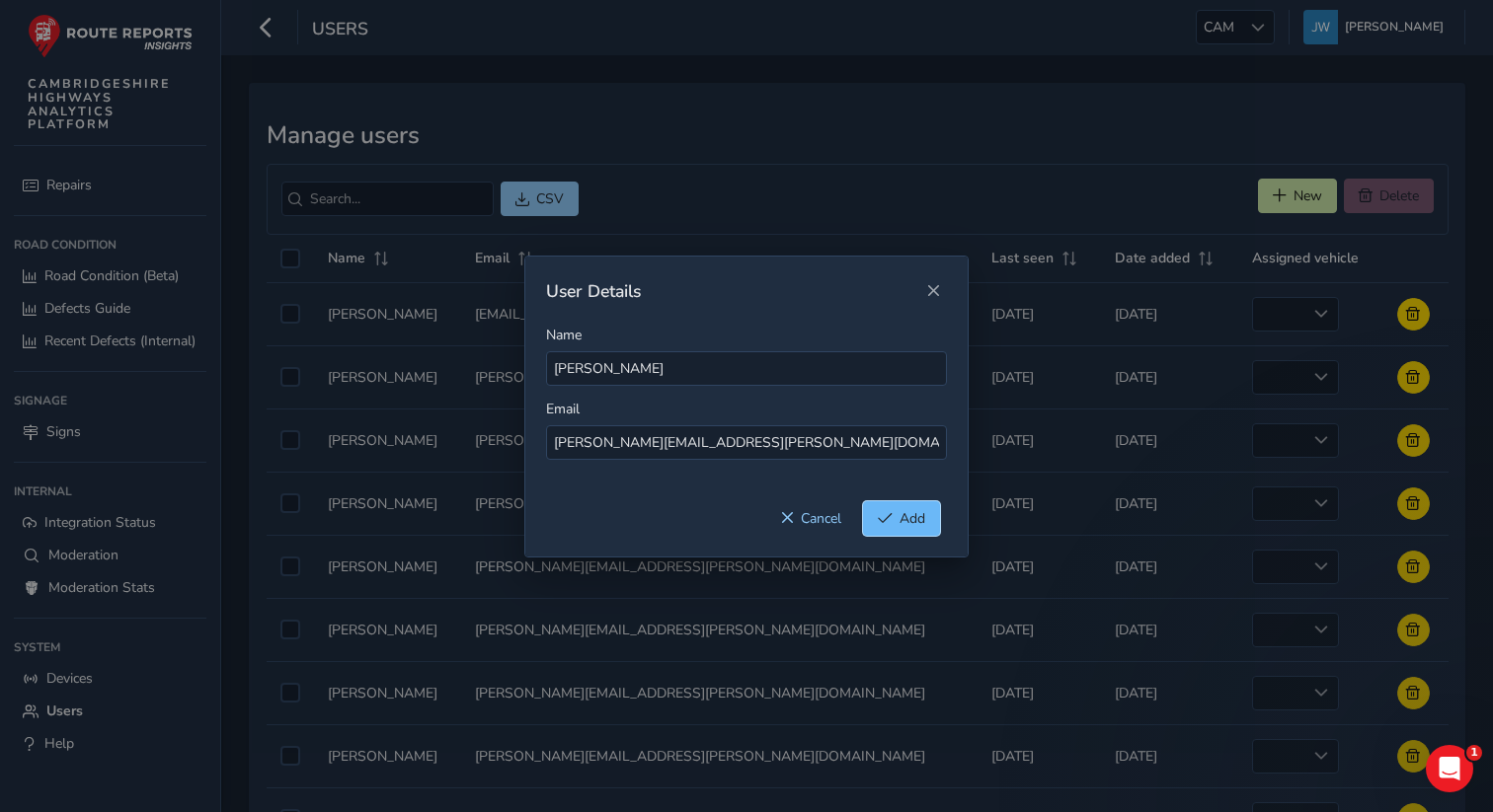
click at [909, 521] on span "Add" at bounding box center [912, 518] width 26 height 19
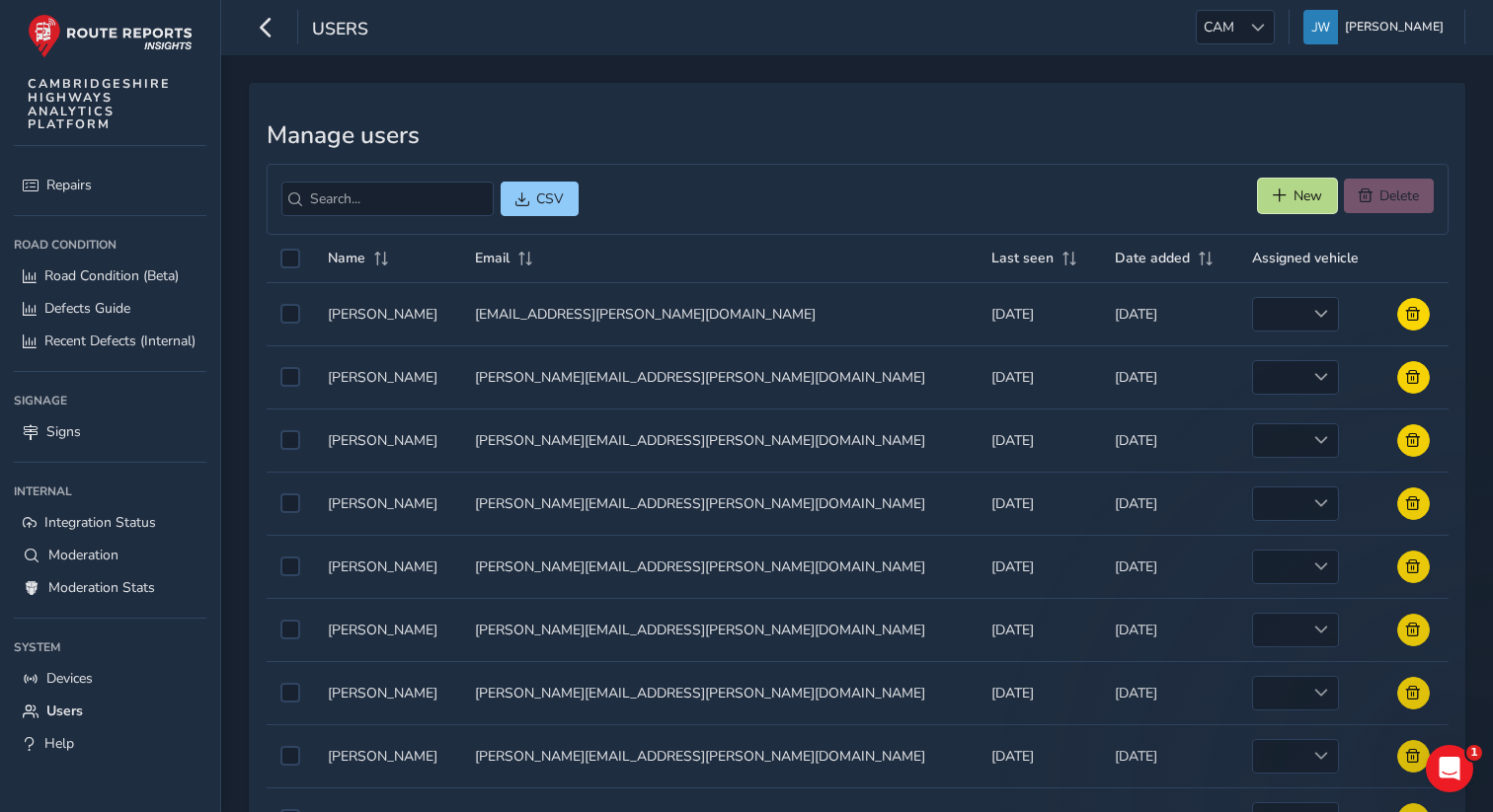
click at [1283, 194] on span "New" at bounding box center [1280, 196] width 14 height 14
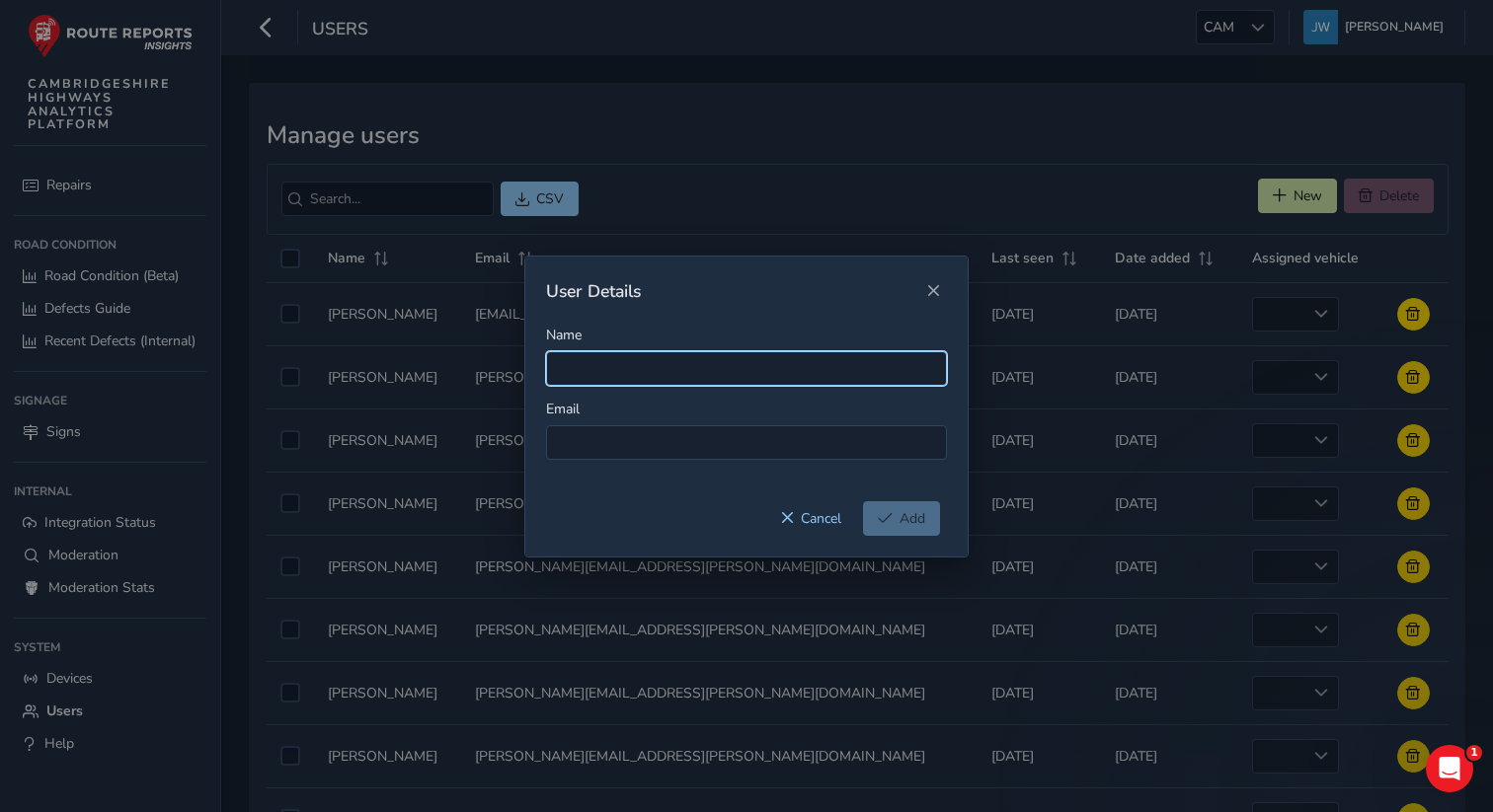
click at [643, 362] on input "Name" at bounding box center [746, 368] width 401 height 35
paste input "[PERSON_NAME][EMAIL_ADDRESS][PERSON_NAME][DOMAIN_NAME]"
type input "[PERSON_NAME][EMAIL_ADDRESS][PERSON_NAME][DOMAIN_NAME]"
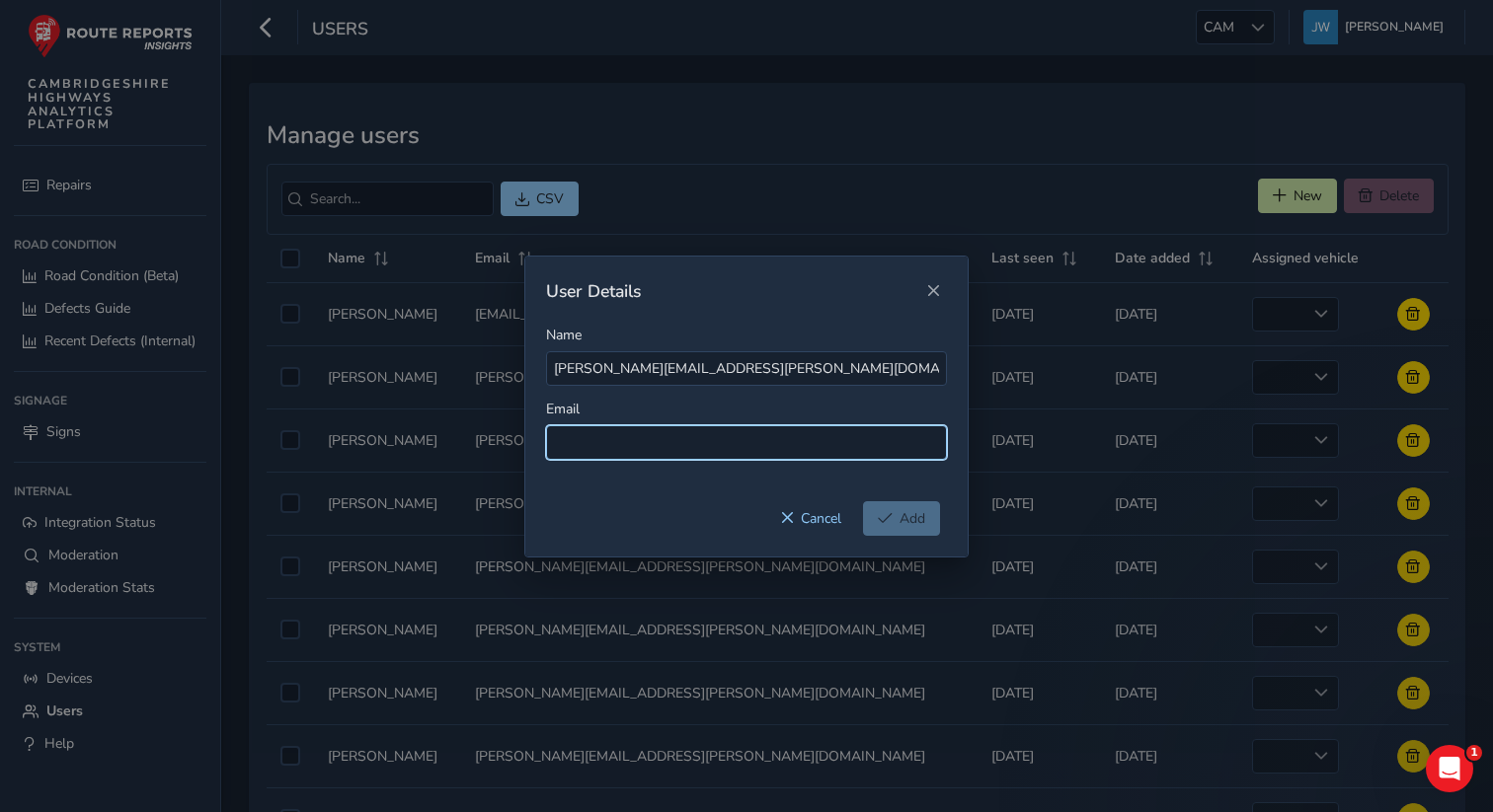
click at [633, 440] on input at bounding box center [746, 442] width 401 height 35
paste input "[PERSON_NAME][EMAIL_ADDRESS][PERSON_NAME][DOMAIN_NAME]"
type input "[PERSON_NAME][EMAIL_ADDRESS][PERSON_NAME][DOMAIN_NAME]"
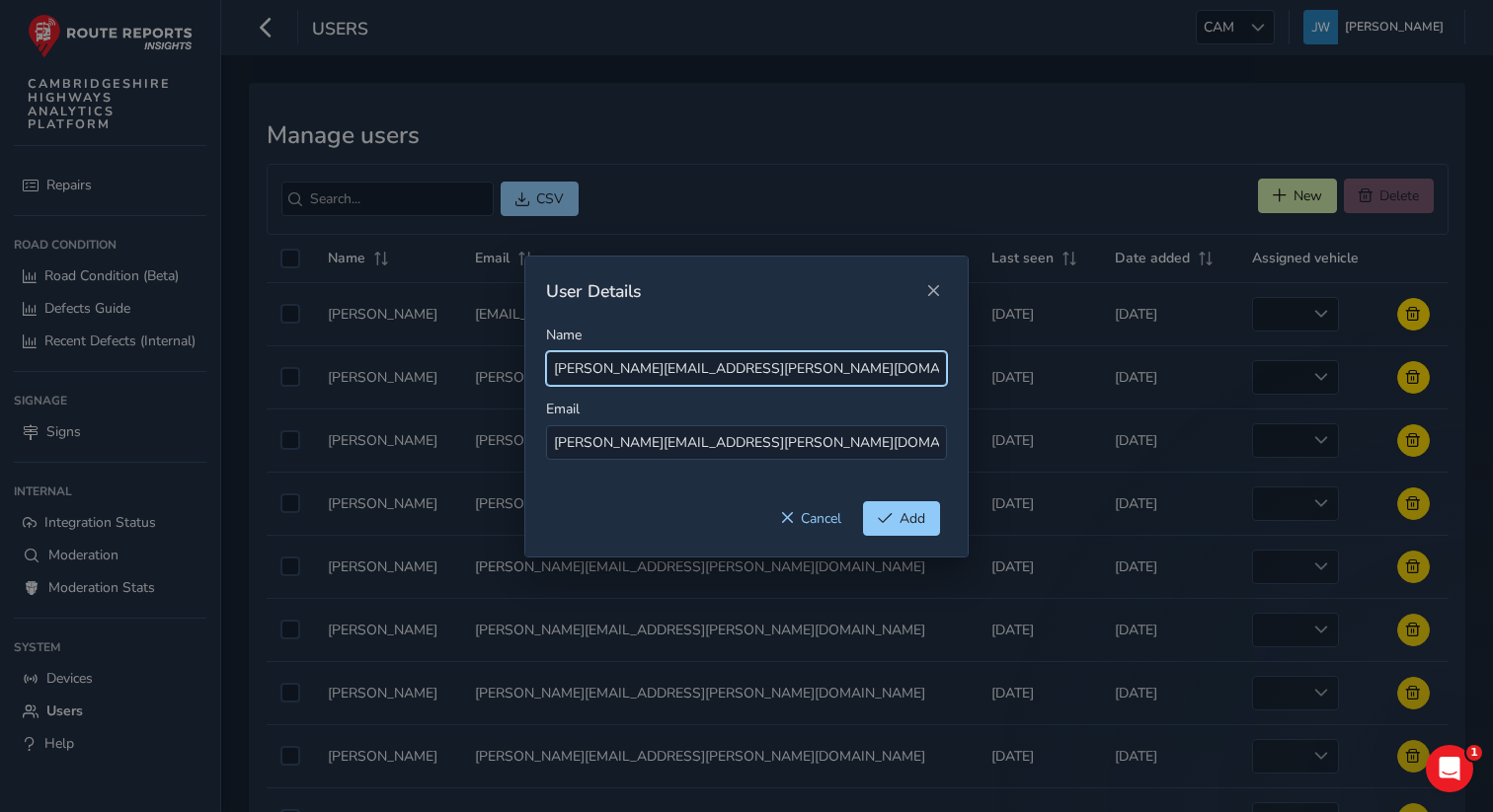
drag, startPoint x: 800, startPoint y: 365, endPoint x: 650, endPoint y: 369, distance: 150.1
click at [650, 369] on input "[PERSON_NAME][EMAIL_ADDRESS][PERSON_NAME][DOMAIN_NAME]" at bounding box center [746, 368] width 401 height 35
click at [590, 371] on input "[PERSON_NAME].[PERSON_NAME]" at bounding box center [746, 368] width 401 height 35
type input "[PERSON_NAME]"
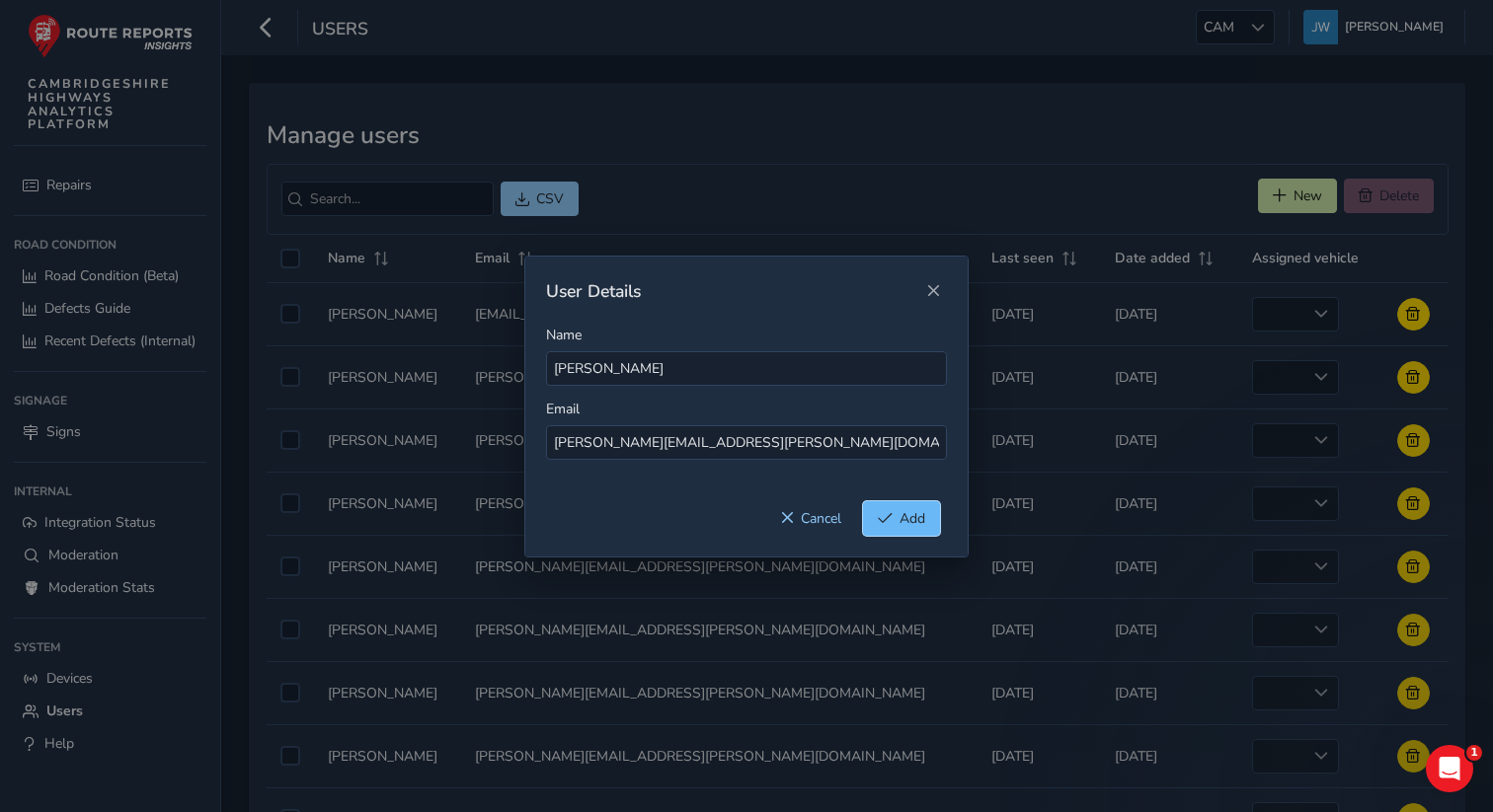
click at [899, 518] on span "Add" at bounding box center [912, 518] width 26 height 19
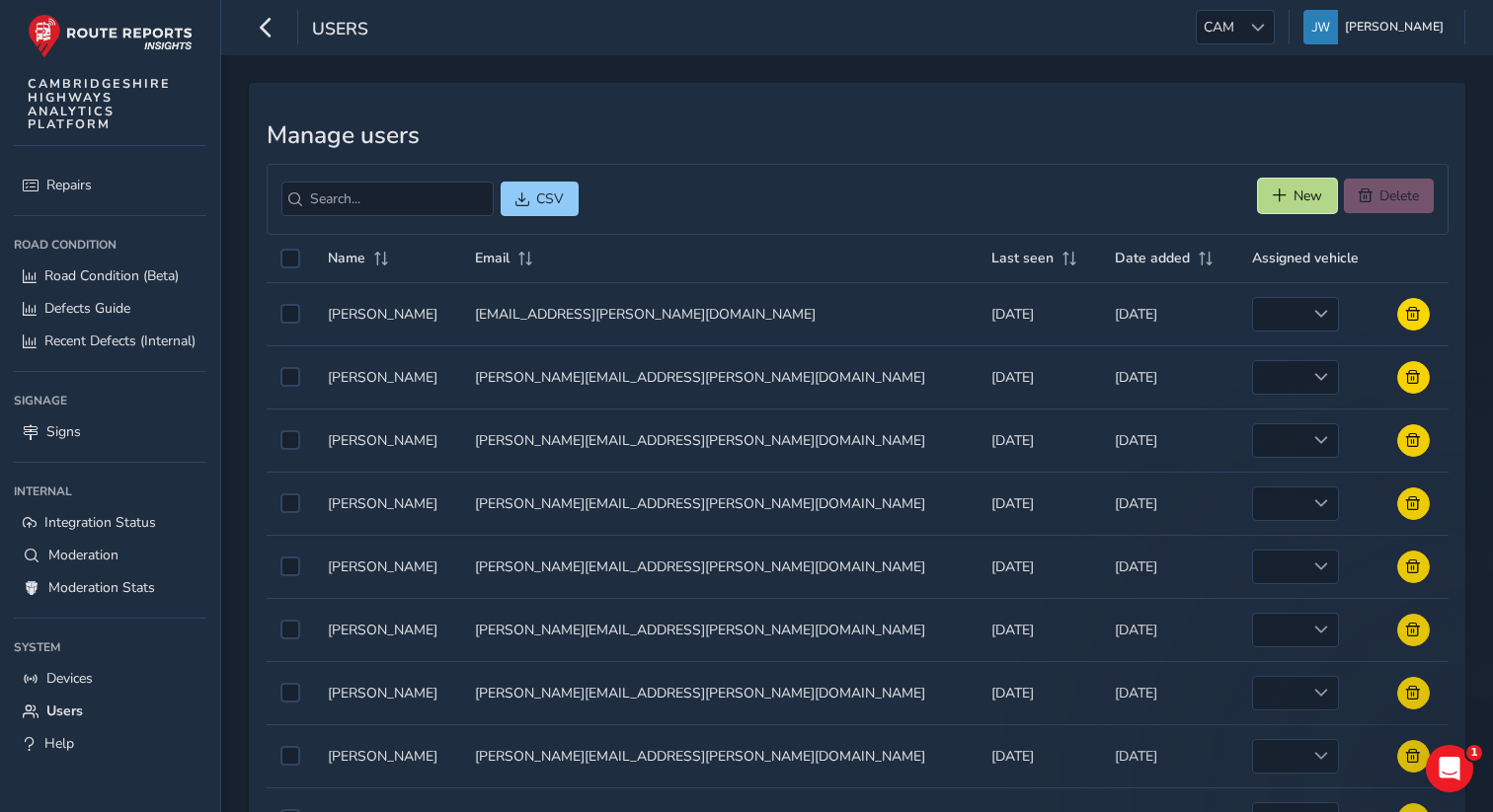
click at [1283, 193] on span "New" at bounding box center [1280, 196] width 14 height 14
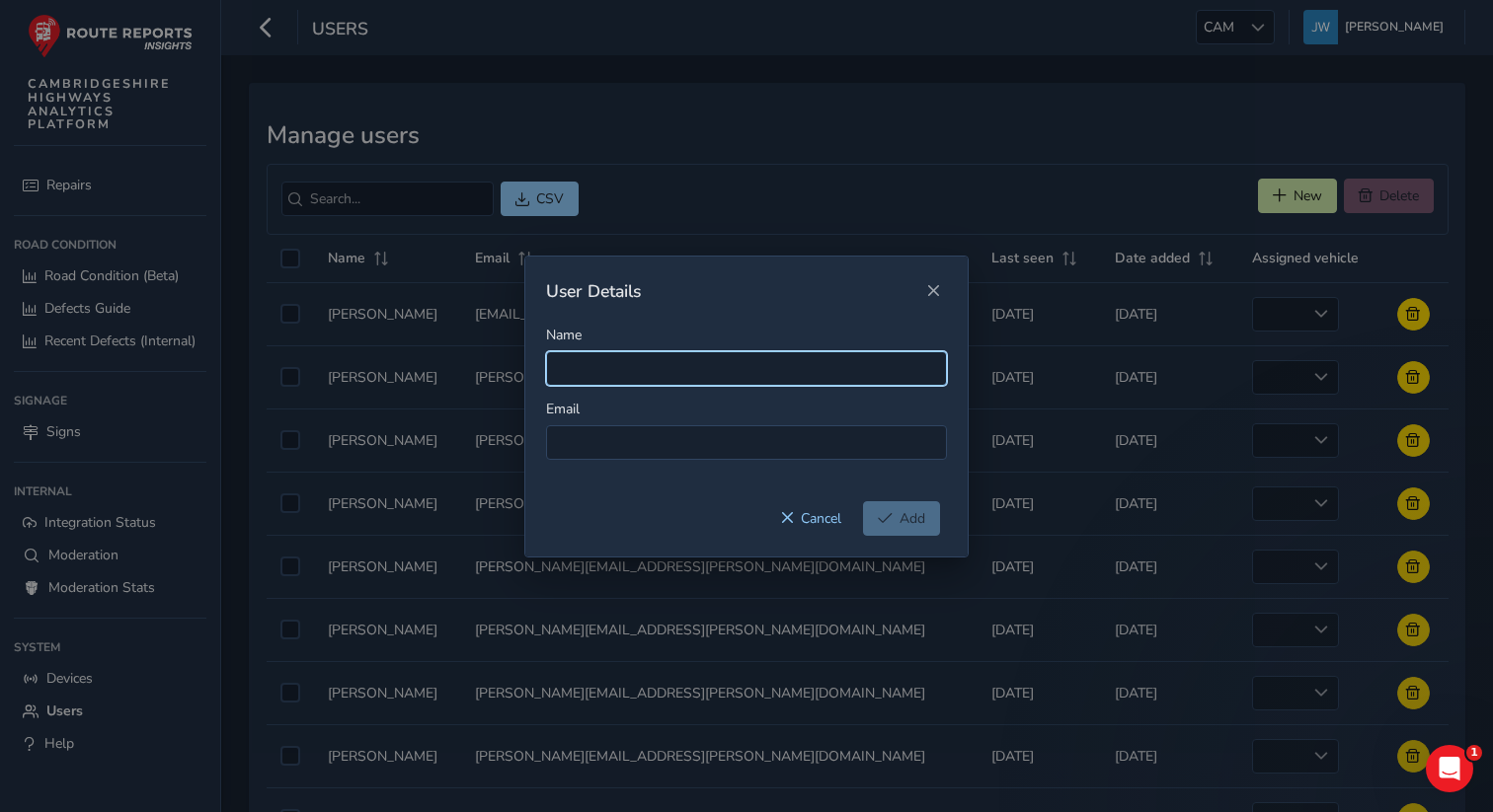
click at [574, 373] on input "Name" at bounding box center [746, 368] width 401 height 35
paste input "[PERSON_NAME][EMAIL_ADDRESS][DOMAIN_NAME]"
type input "[PERSON_NAME][EMAIL_ADDRESS][DOMAIN_NAME]"
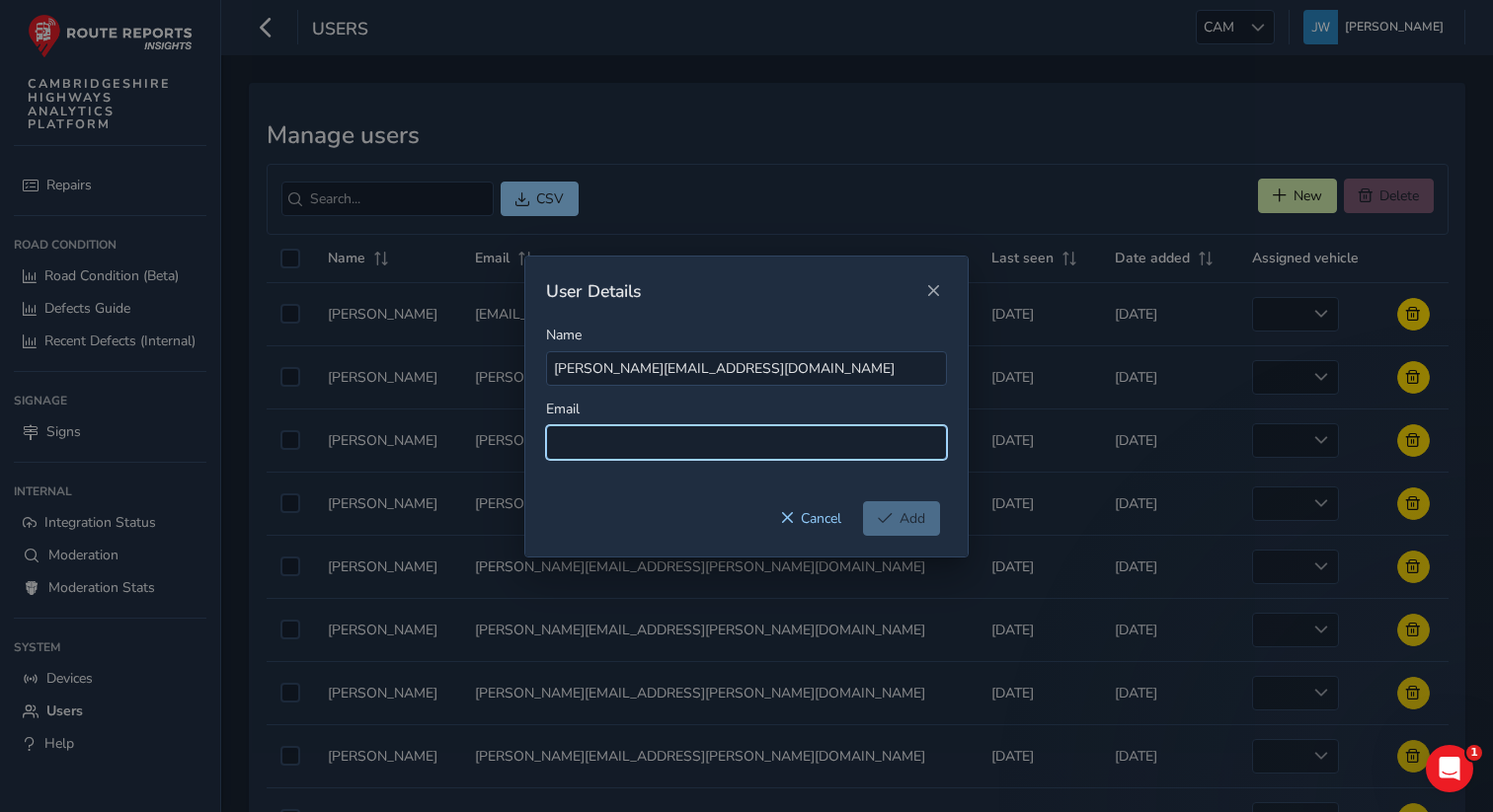
click at [589, 453] on input at bounding box center [746, 442] width 401 height 35
paste input "[PERSON_NAME][EMAIL_ADDRESS][DOMAIN_NAME]"
type input "[PERSON_NAME][EMAIL_ADDRESS][DOMAIN_NAME]"
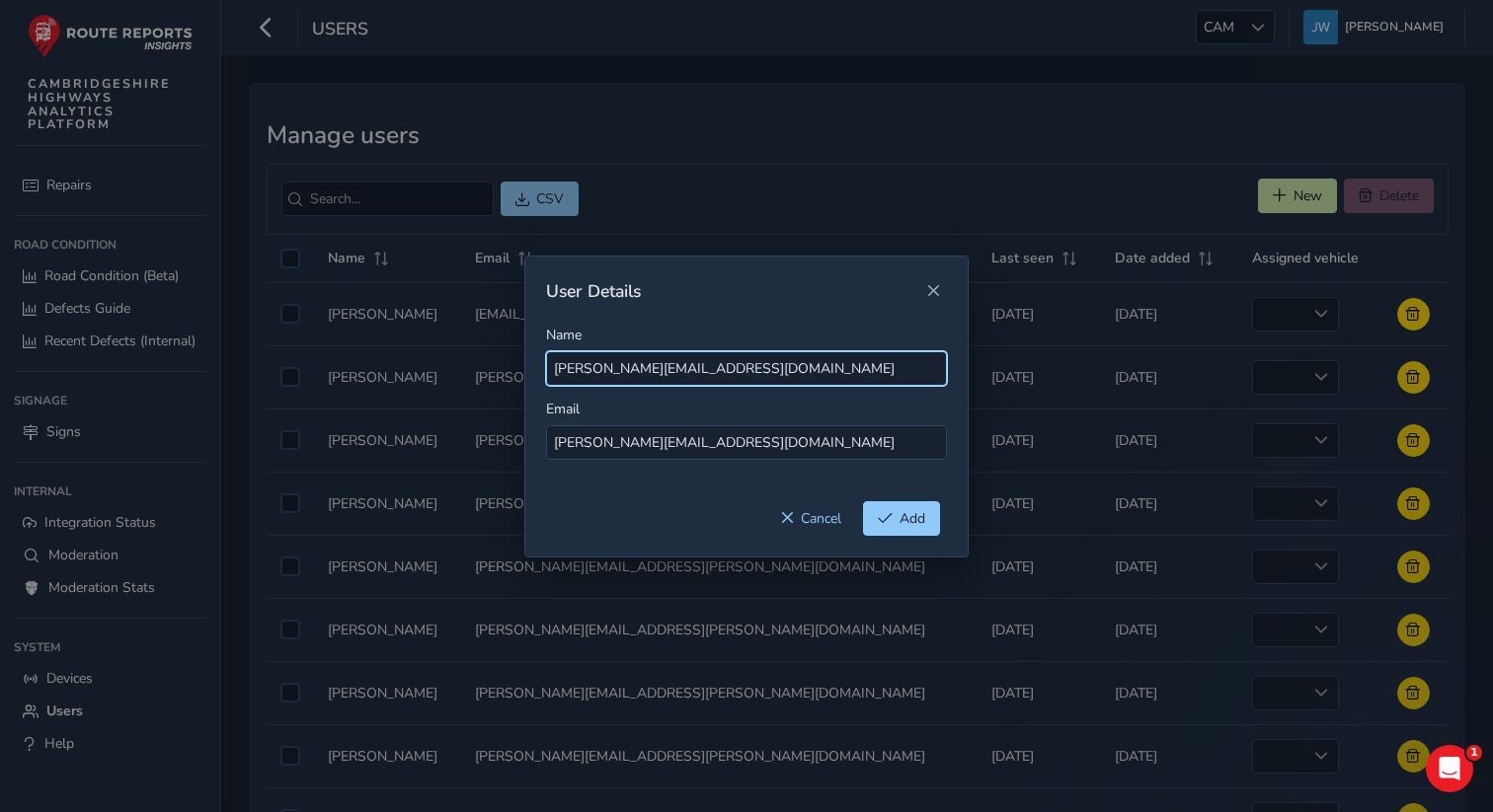
drag, startPoint x: 816, startPoint y: 373, endPoint x: 638, endPoint y: 372, distance: 178.0
click at [638, 372] on input "[PERSON_NAME][EMAIL_ADDRESS][DOMAIN_NAME]" at bounding box center [746, 368] width 401 height 35
click at [595, 372] on input "[PERSON_NAME].Broder" at bounding box center [746, 368] width 401 height 35
type input "[PERSON_NAME]"
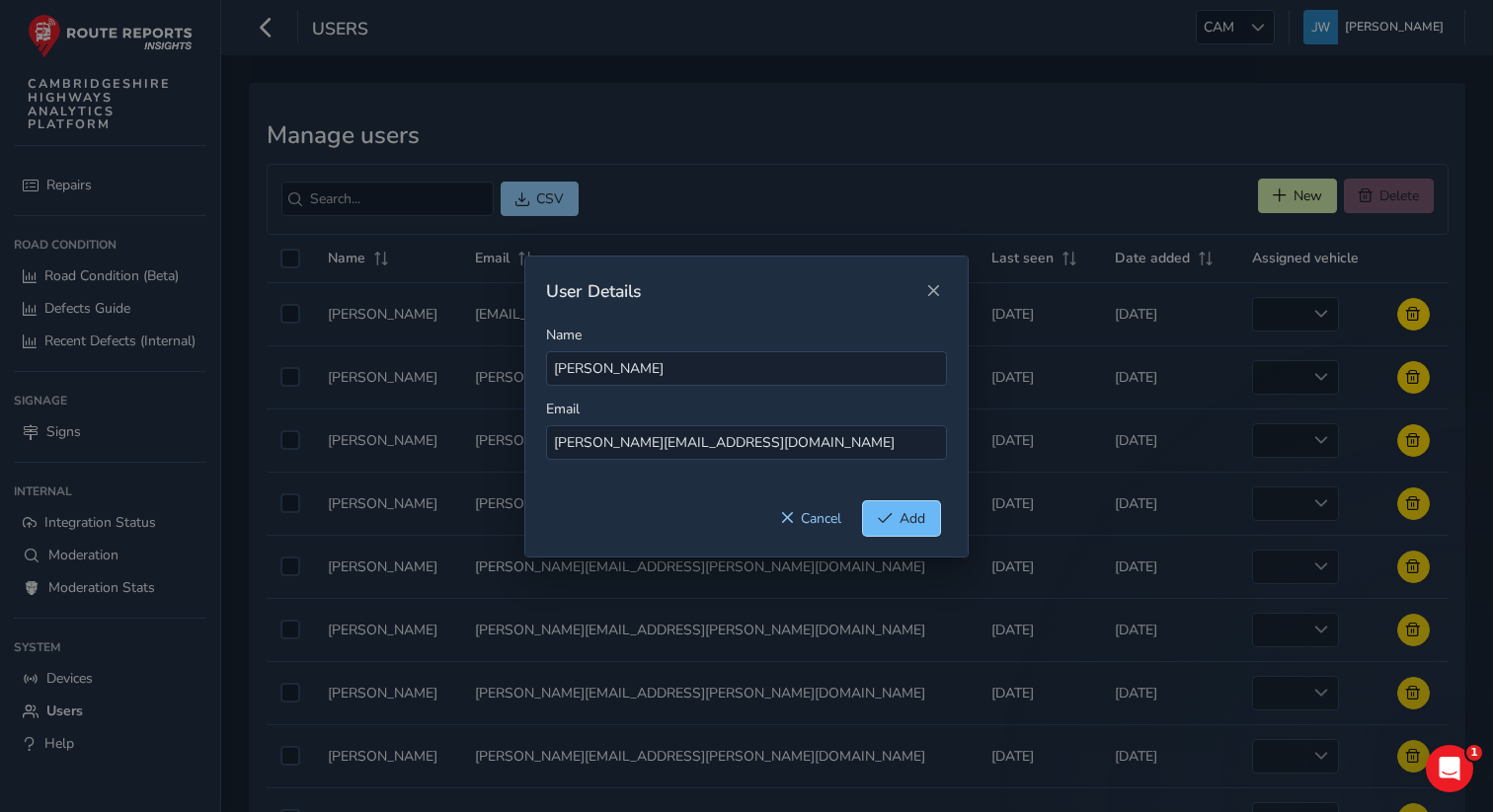
click at [895, 519] on button "Add" at bounding box center [901, 518] width 77 height 35
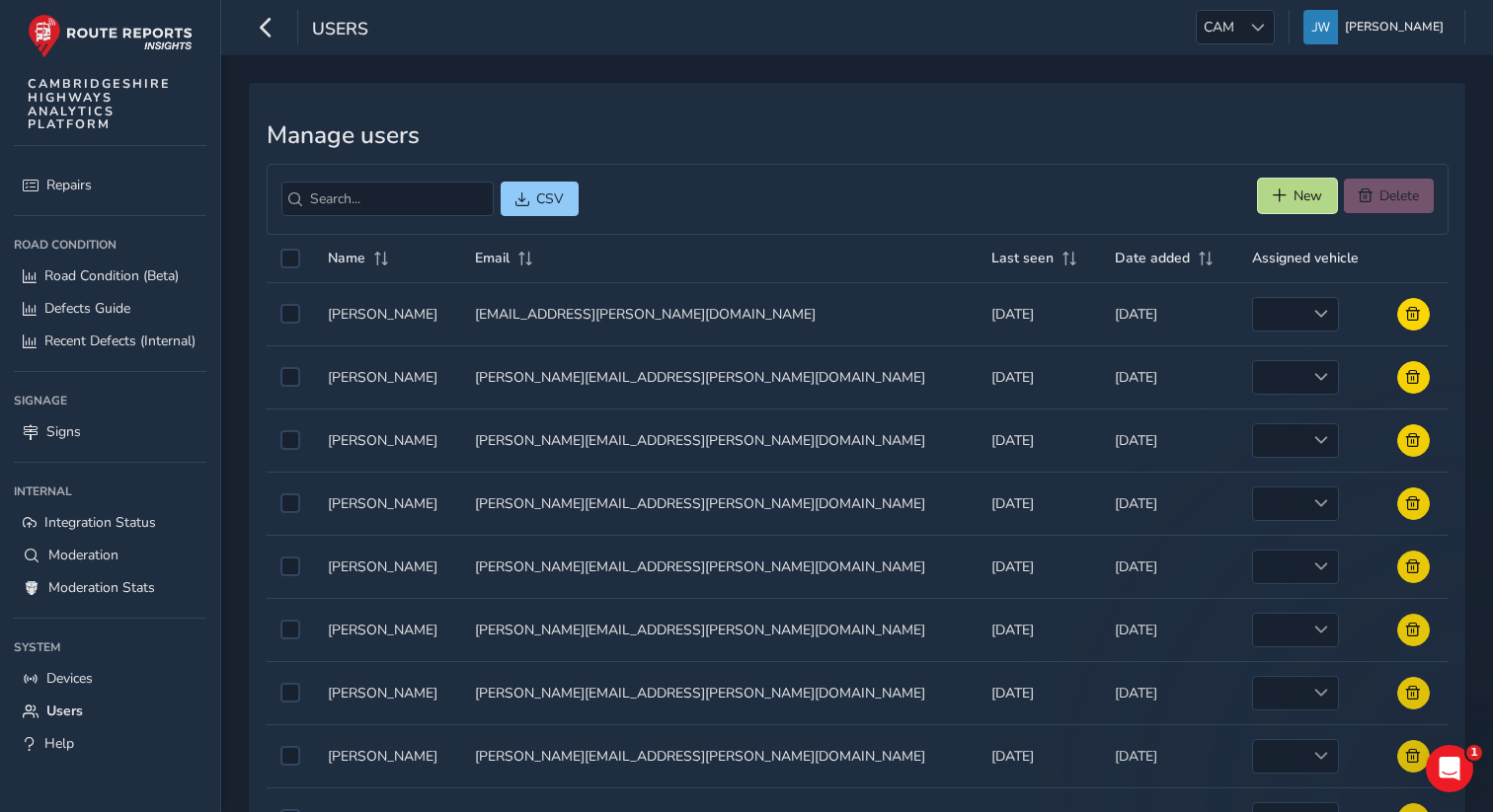
click at [1283, 197] on span "New" at bounding box center [1280, 196] width 14 height 14
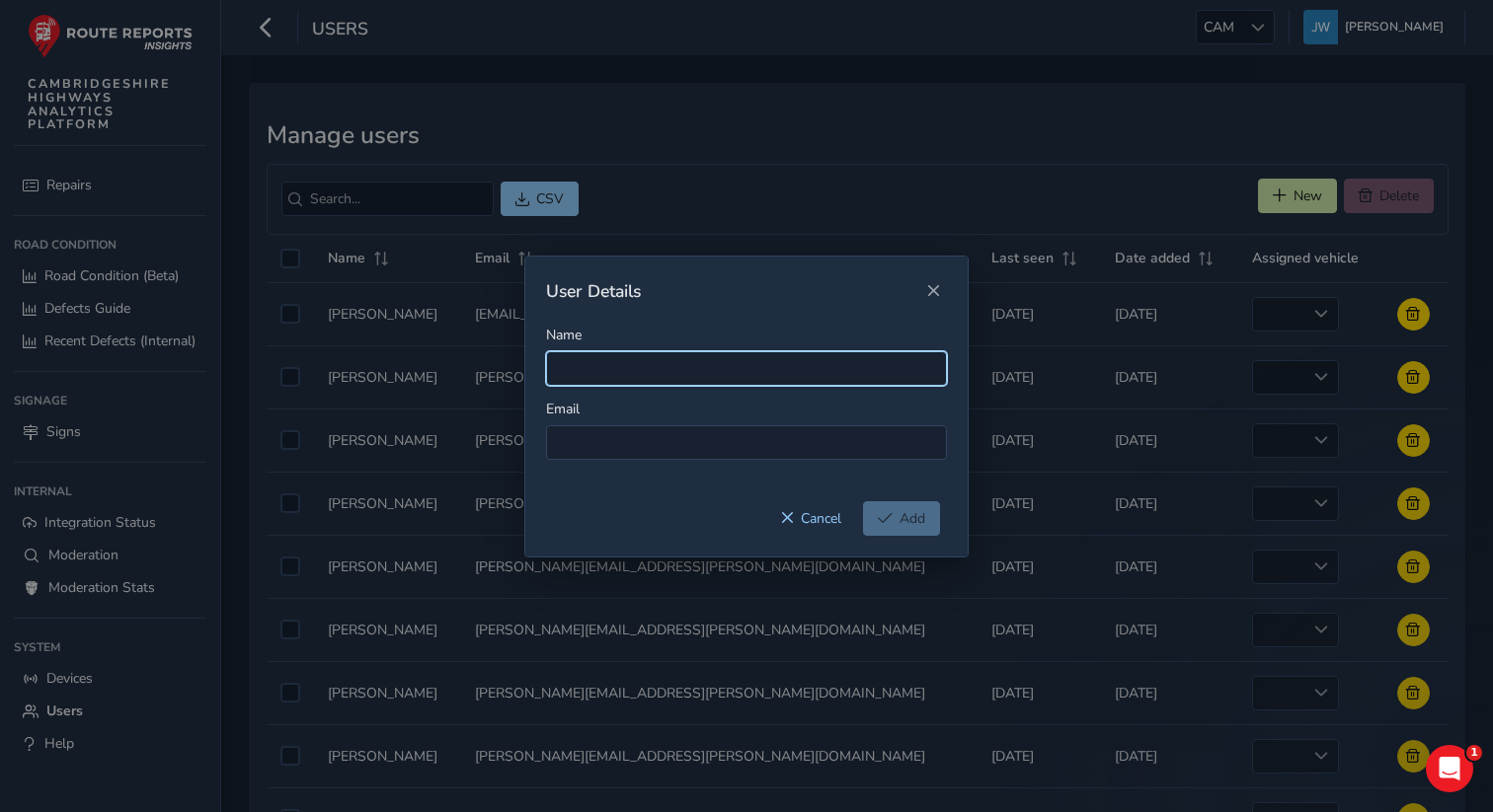
click at [614, 377] on input "Name" at bounding box center [746, 368] width 401 height 35
paste input "[PERSON_NAME][EMAIL_ADDRESS][PERSON_NAME][DOMAIN_NAME]"
type input "[PERSON_NAME][EMAIL_ADDRESS][PERSON_NAME][DOMAIN_NAME]"
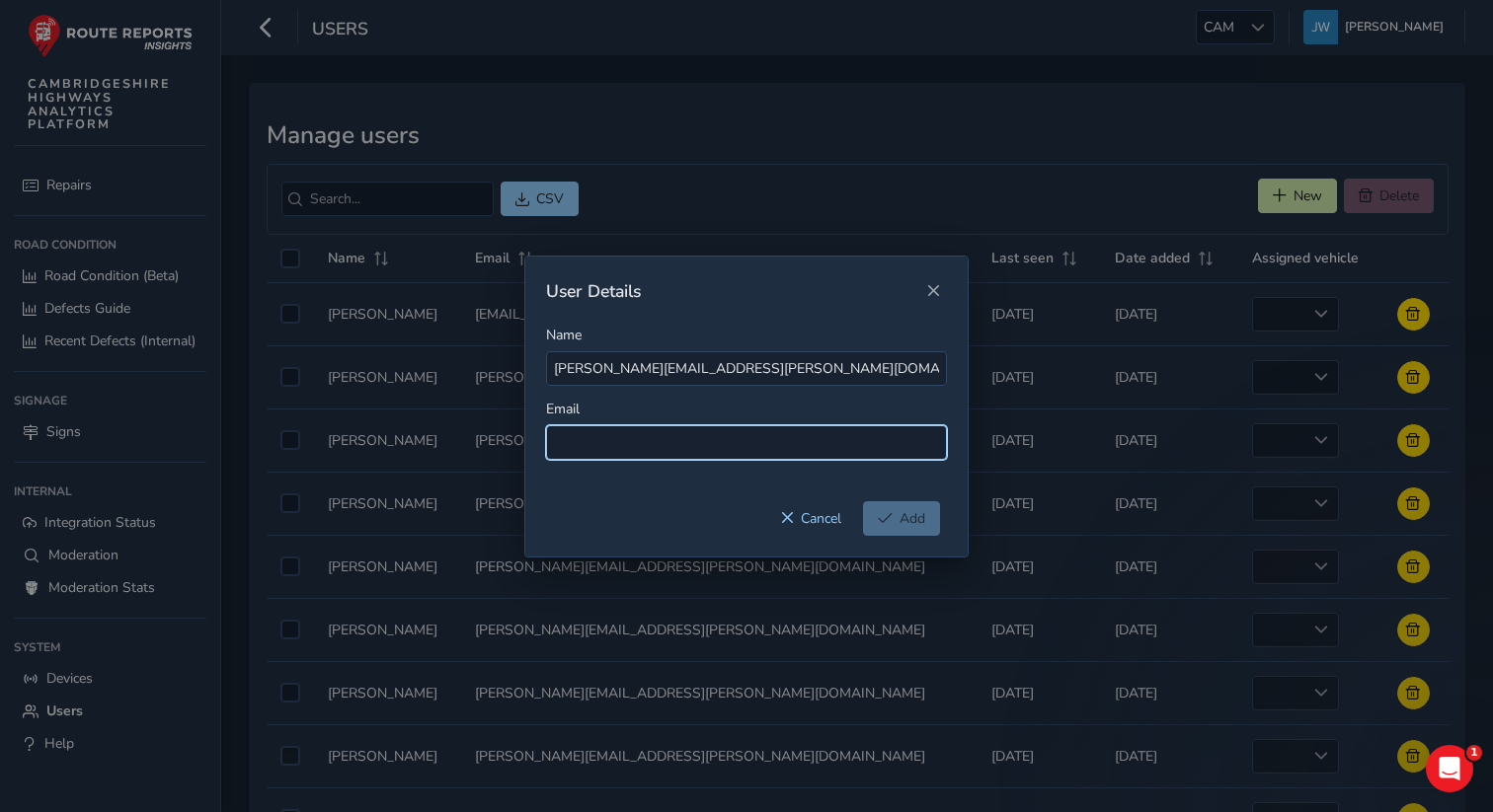
click at [603, 436] on input at bounding box center [746, 442] width 401 height 35
paste input "[PERSON_NAME][EMAIL_ADDRESS][PERSON_NAME][DOMAIN_NAME]"
type input "[PERSON_NAME][EMAIL_ADDRESS][PERSON_NAME][DOMAIN_NAME]"
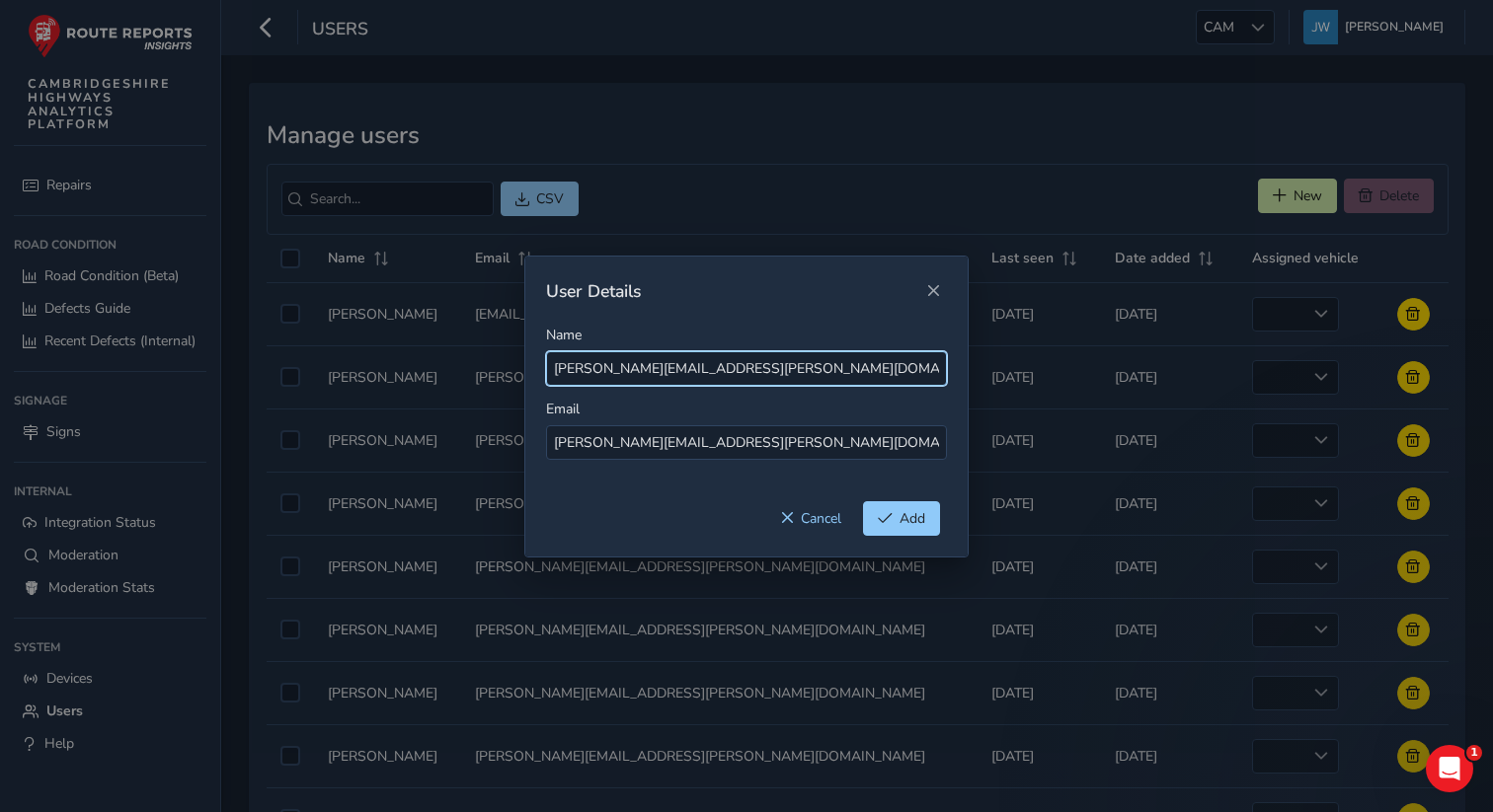
drag, startPoint x: 814, startPoint y: 371, endPoint x: 643, endPoint y: 374, distance: 171.0
click at [643, 374] on input "[PERSON_NAME][EMAIL_ADDRESS][PERSON_NAME][DOMAIN_NAME]" at bounding box center [746, 368] width 401 height 35
click at [607, 370] on input "[PERSON_NAME].[PERSON_NAME]" at bounding box center [746, 368] width 401 height 35
type input "[PERSON_NAME]"
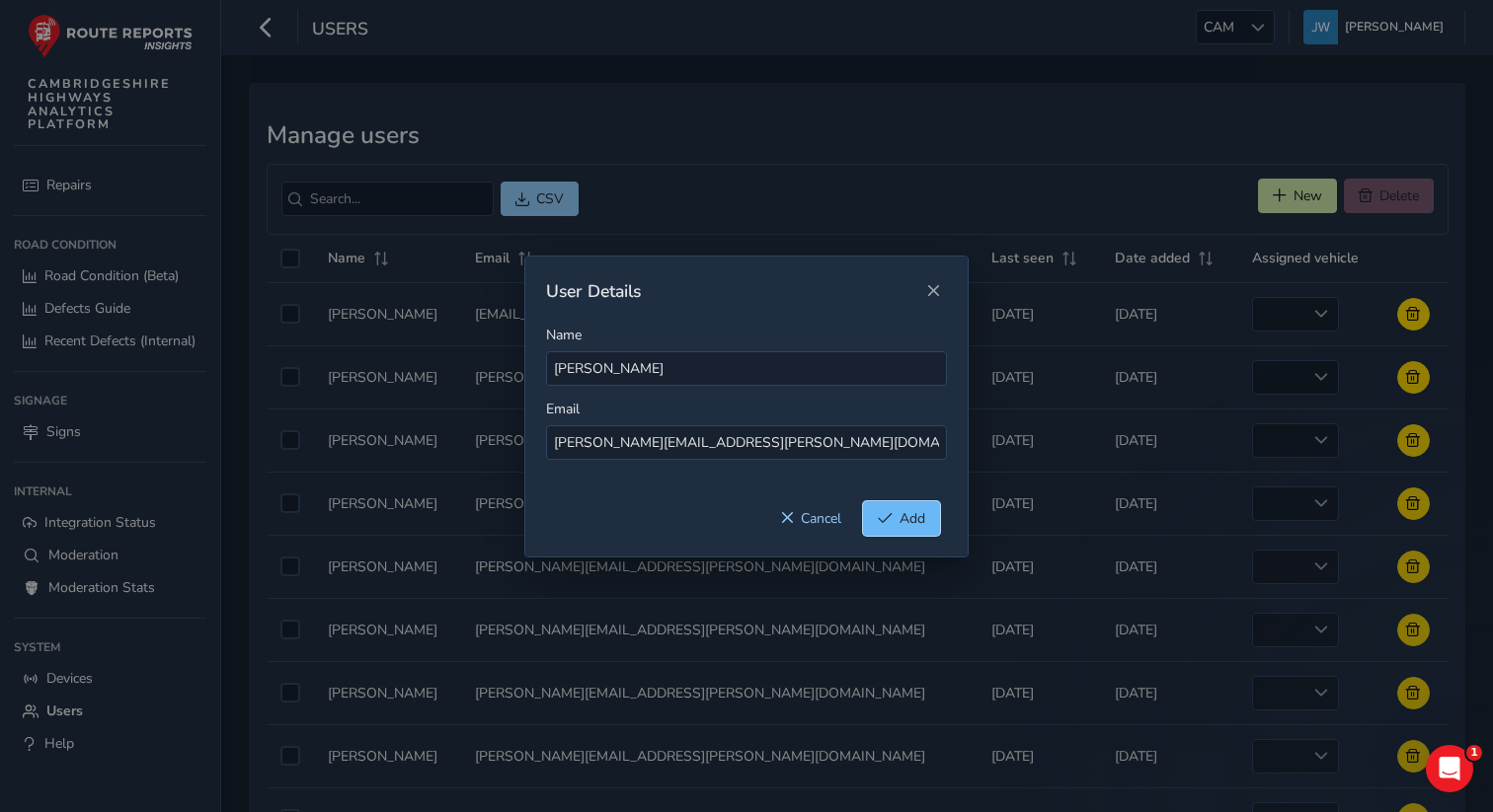
click at [916, 525] on span "Add" at bounding box center [912, 518] width 26 height 19
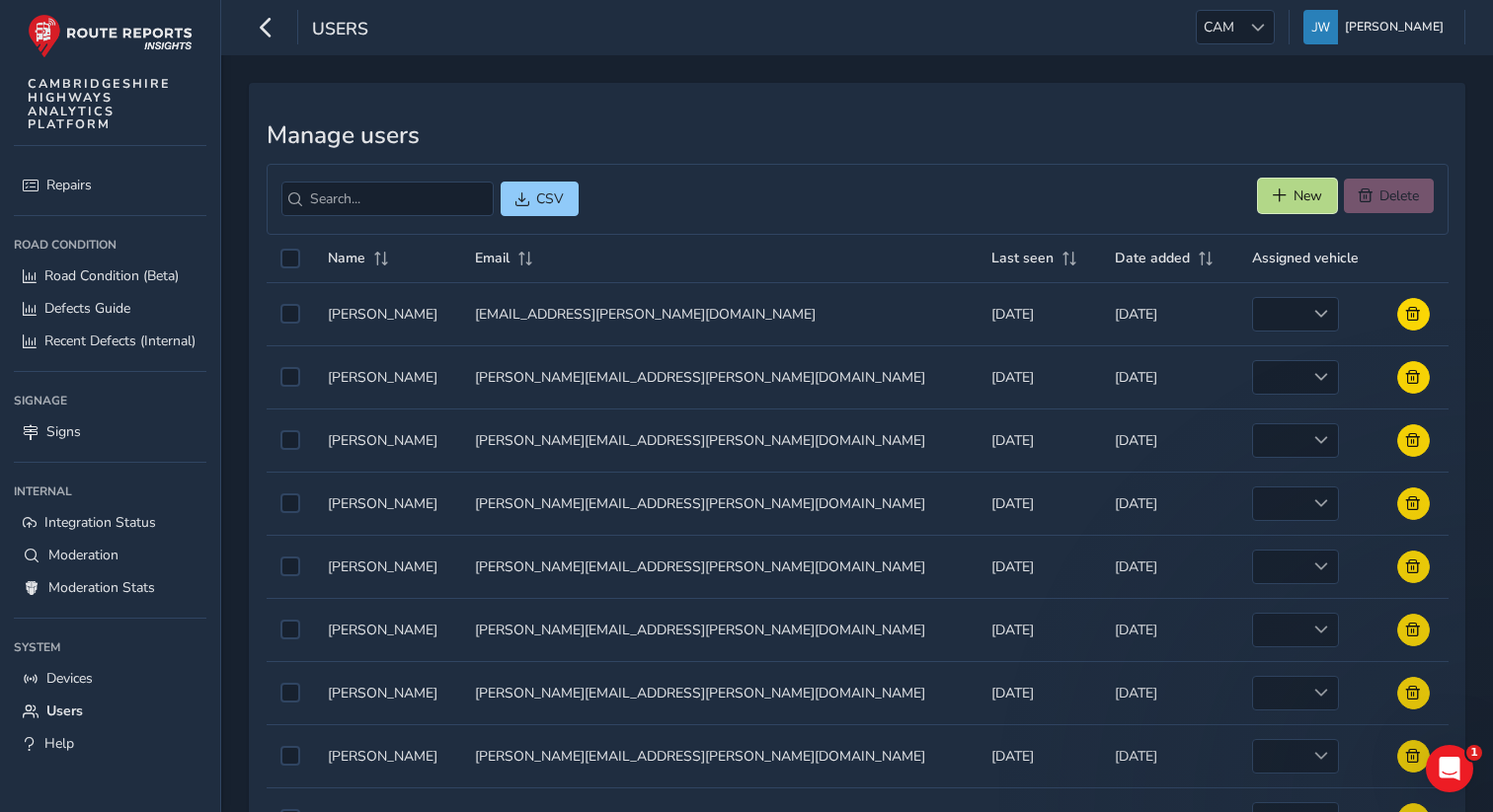
click at [1274, 195] on span "New" at bounding box center [1280, 196] width 14 height 14
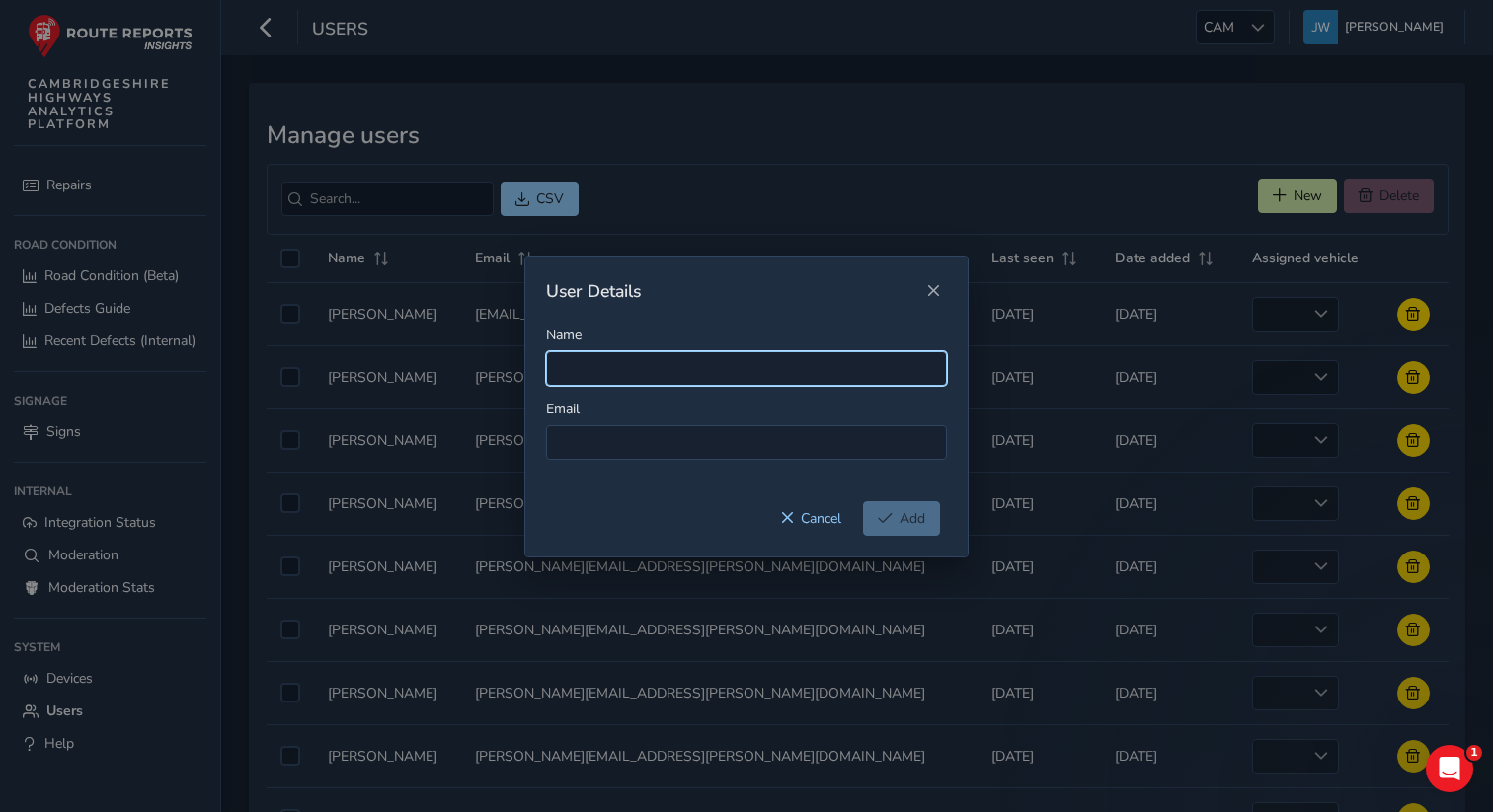
click at [668, 378] on input "Name" at bounding box center [746, 368] width 401 height 35
paste input "[EMAIL_ADDRESS][DOMAIN_NAME]"
type input "[EMAIL_ADDRESS][DOMAIN_NAME]"
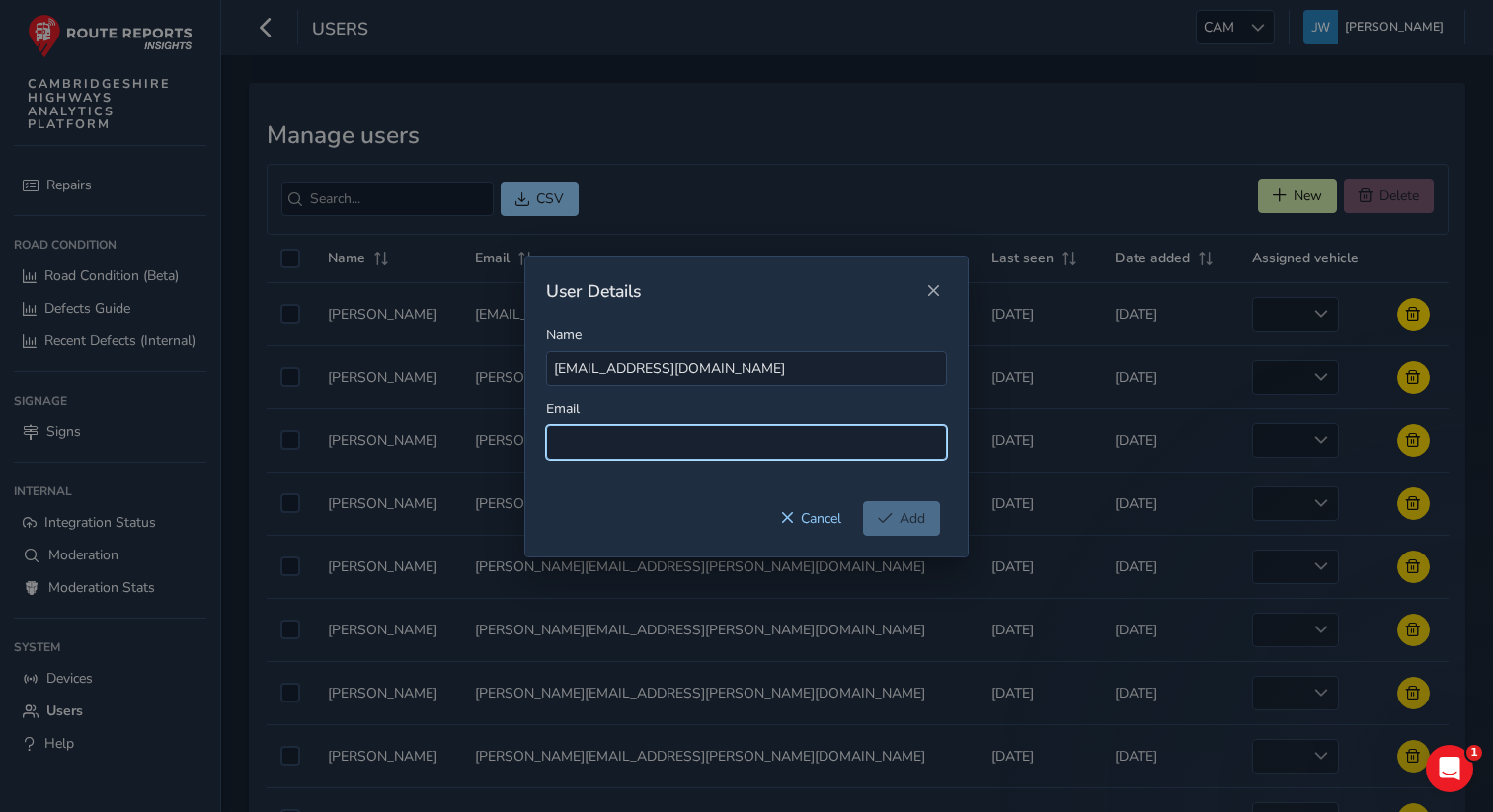
click at [649, 438] on input at bounding box center [746, 442] width 401 height 35
paste input "[EMAIL_ADDRESS][DOMAIN_NAME]"
type input "[EMAIL_ADDRESS][DOMAIN_NAME]"
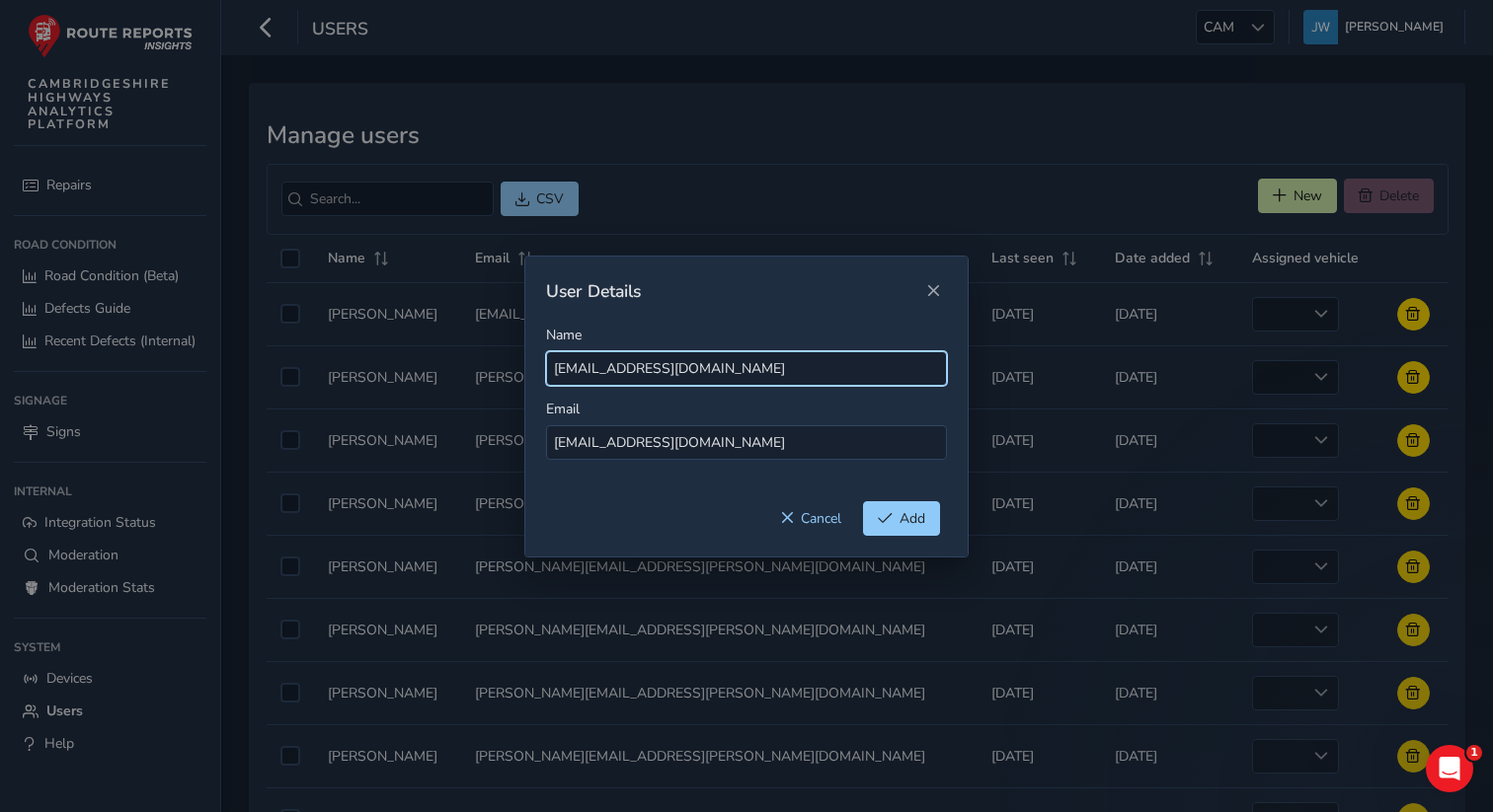
drag, startPoint x: 813, startPoint y: 364, endPoint x: 671, endPoint y: 368, distance: 142.1
click at [671, 368] on input "[EMAIL_ADDRESS][DOMAIN_NAME]" at bounding box center [746, 368] width 401 height 35
click at [607, 370] on input "Anneka.[PERSON_NAME]" at bounding box center [746, 368] width 401 height 35
type input "[PERSON_NAME]"
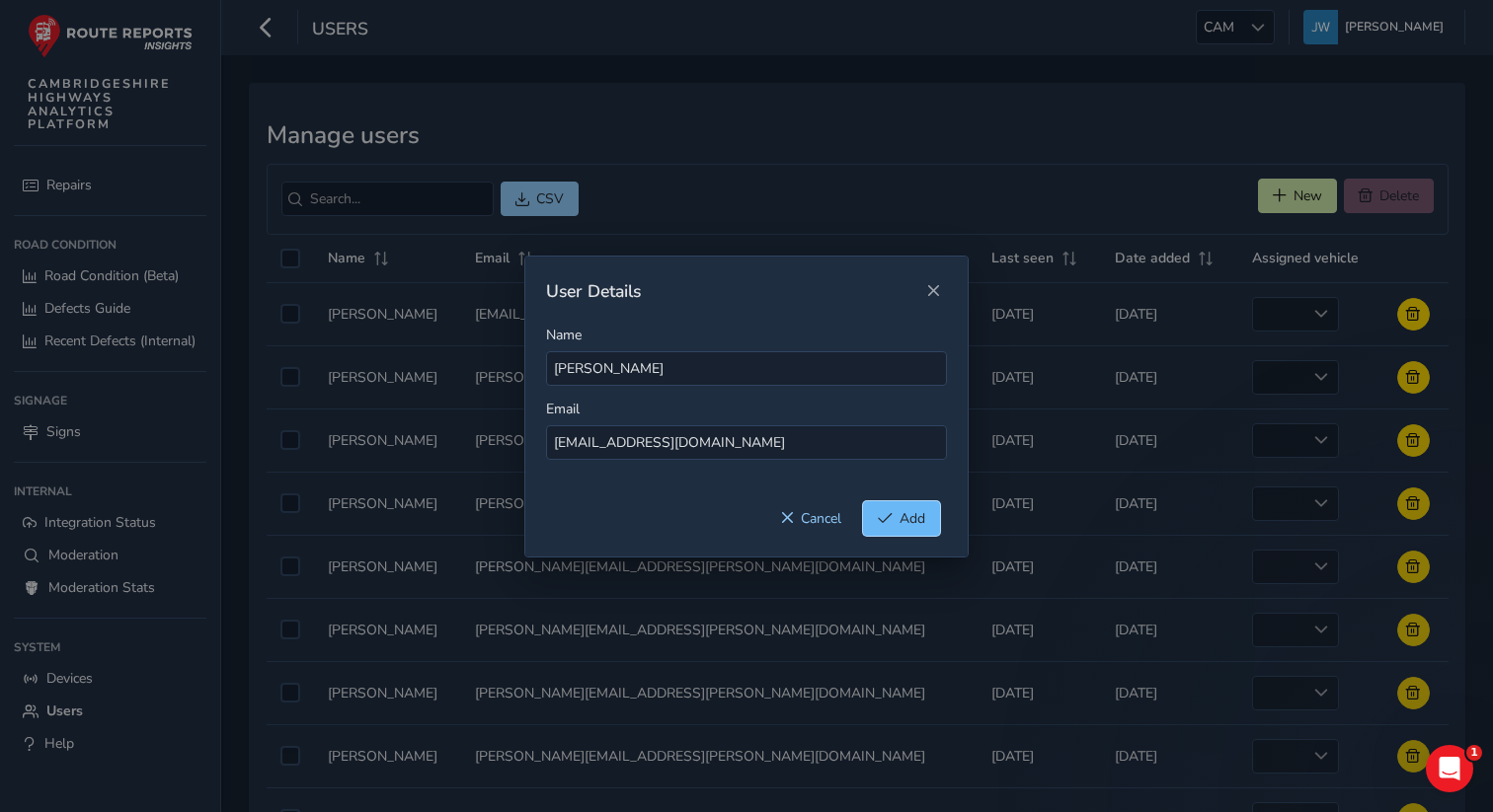
click at [918, 519] on span "Add" at bounding box center [912, 518] width 26 height 19
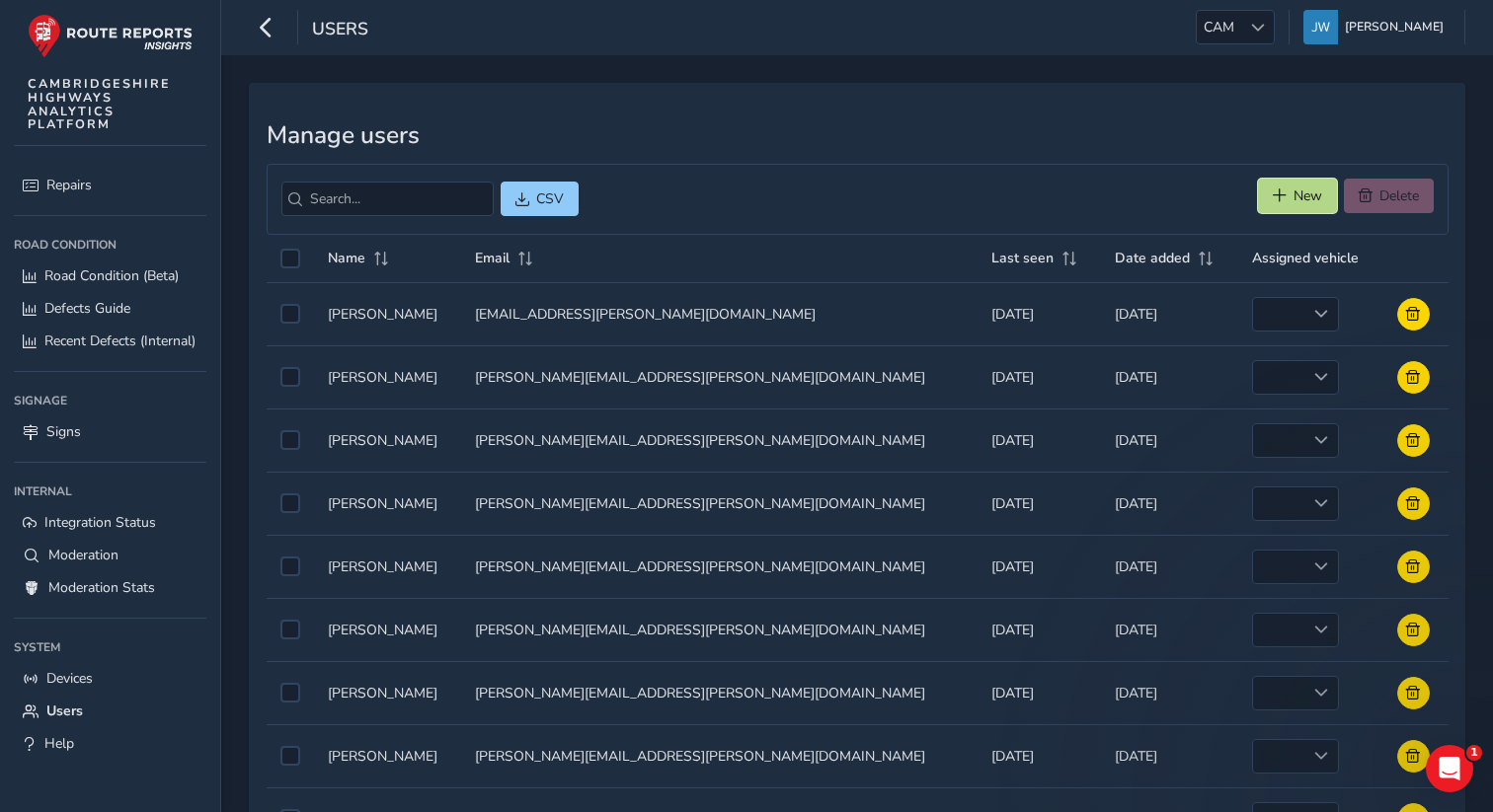
click at [1280, 205] on button "New" at bounding box center [1298, 196] width 79 height 35
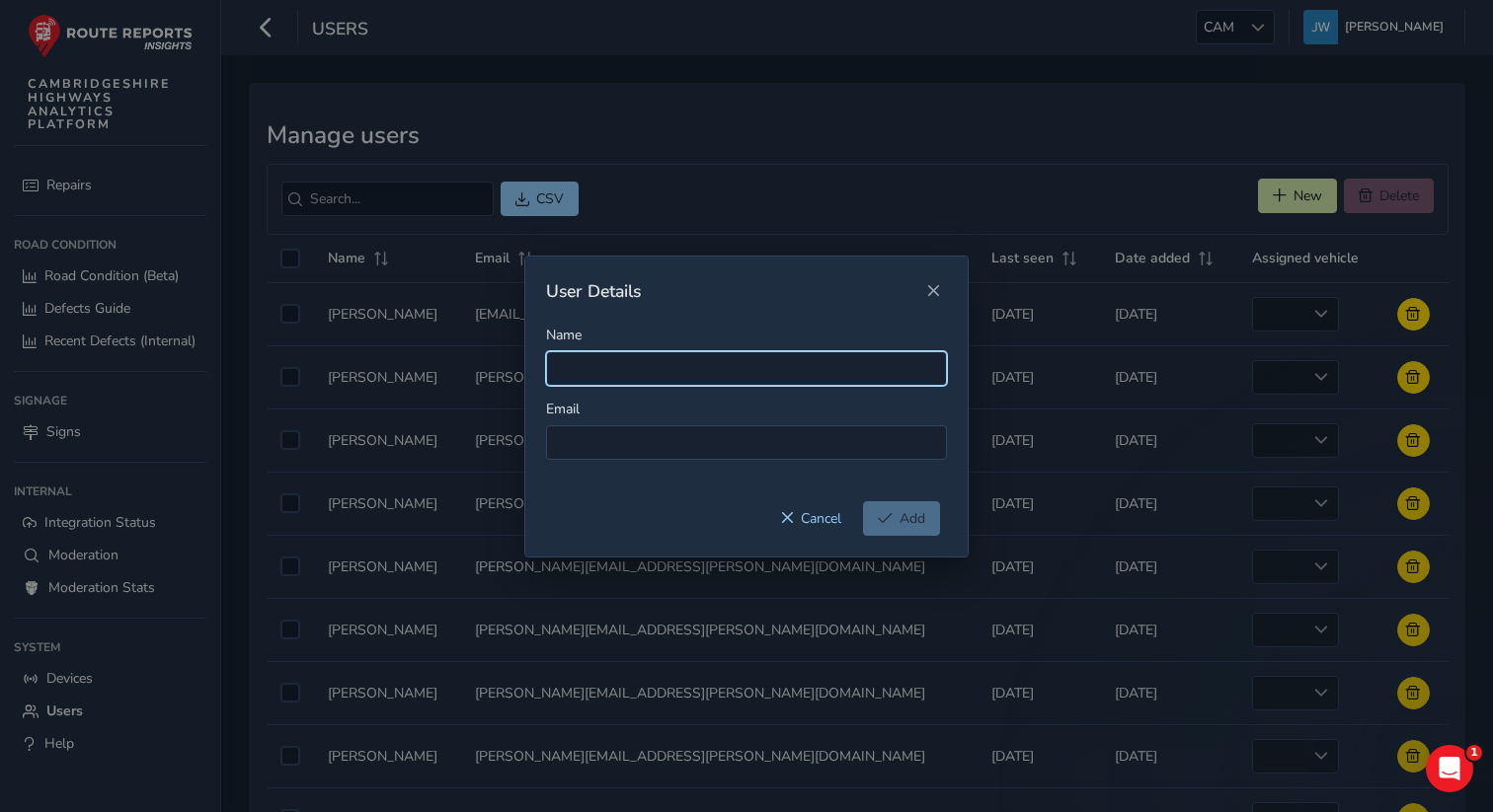
click at [643, 364] on input "Name" at bounding box center [746, 368] width 401 height 35
paste input "[PERSON_NAME][EMAIL_ADDRESS][PERSON_NAME][DOMAIN_NAME]"
type input "[PERSON_NAME][EMAIL_ADDRESS][PERSON_NAME][DOMAIN_NAME]"
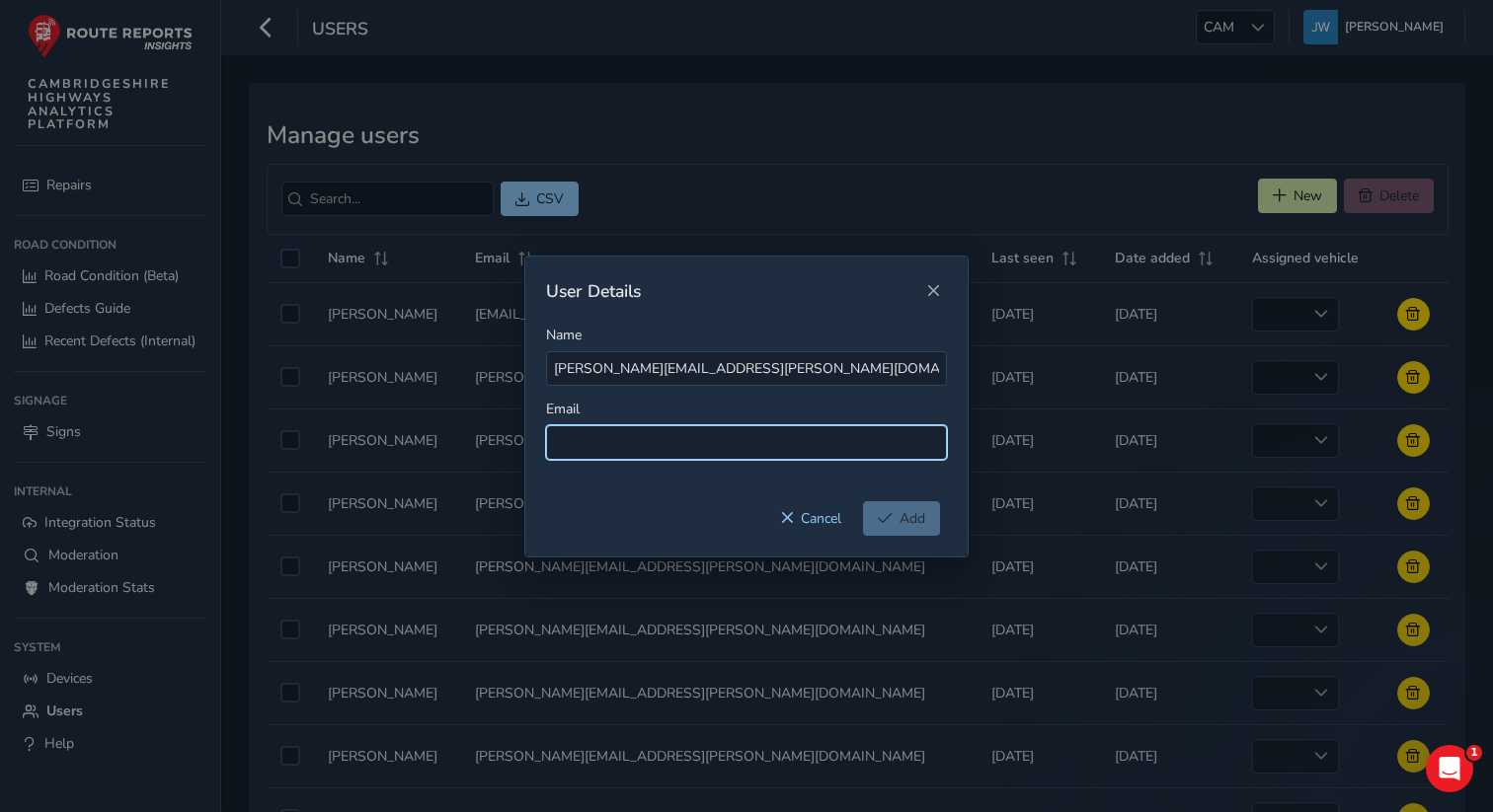
click at [607, 440] on input at bounding box center [746, 442] width 401 height 35
paste input "[PERSON_NAME][EMAIL_ADDRESS][PERSON_NAME][DOMAIN_NAME]"
type input "[PERSON_NAME][EMAIL_ADDRESS][PERSON_NAME][DOMAIN_NAME]"
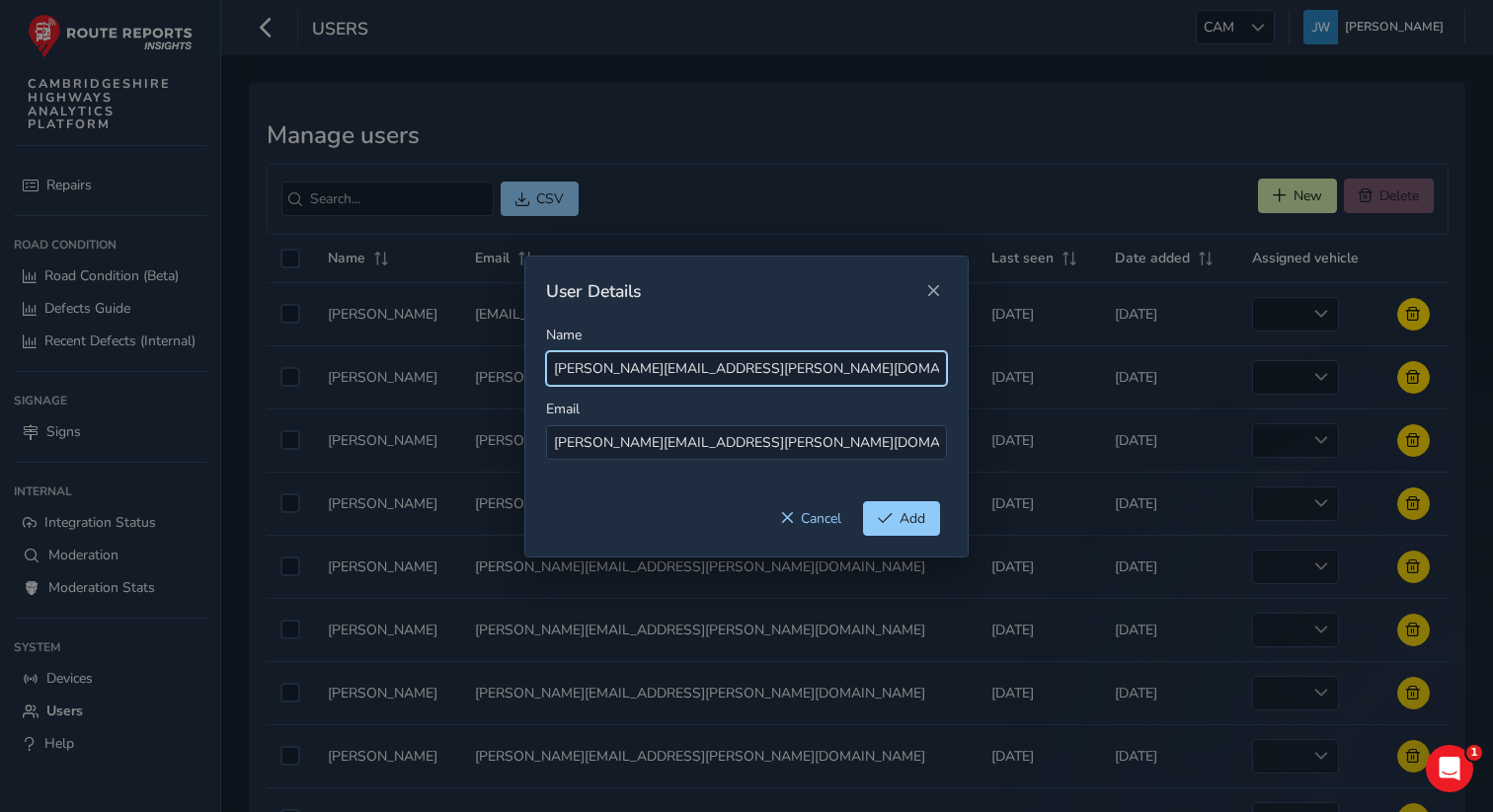
drag, startPoint x: 867, startPoint y: 361, endPoint x: 674, endPoint y: 361, distance: 193.0
click at [674, 361] on input "[PERSON_NAME][EMAIL_ADDRESS][PERSON_NAME][DOMAIN_NAME]" at bounding box center [746, 368] width 401 height 35
click at [606, 369] on input "[PERSON_NAME].[PERSON_NAME]" at bounding box center [746, 368] width 401 height 35
type input "[PERSON_NAME]"
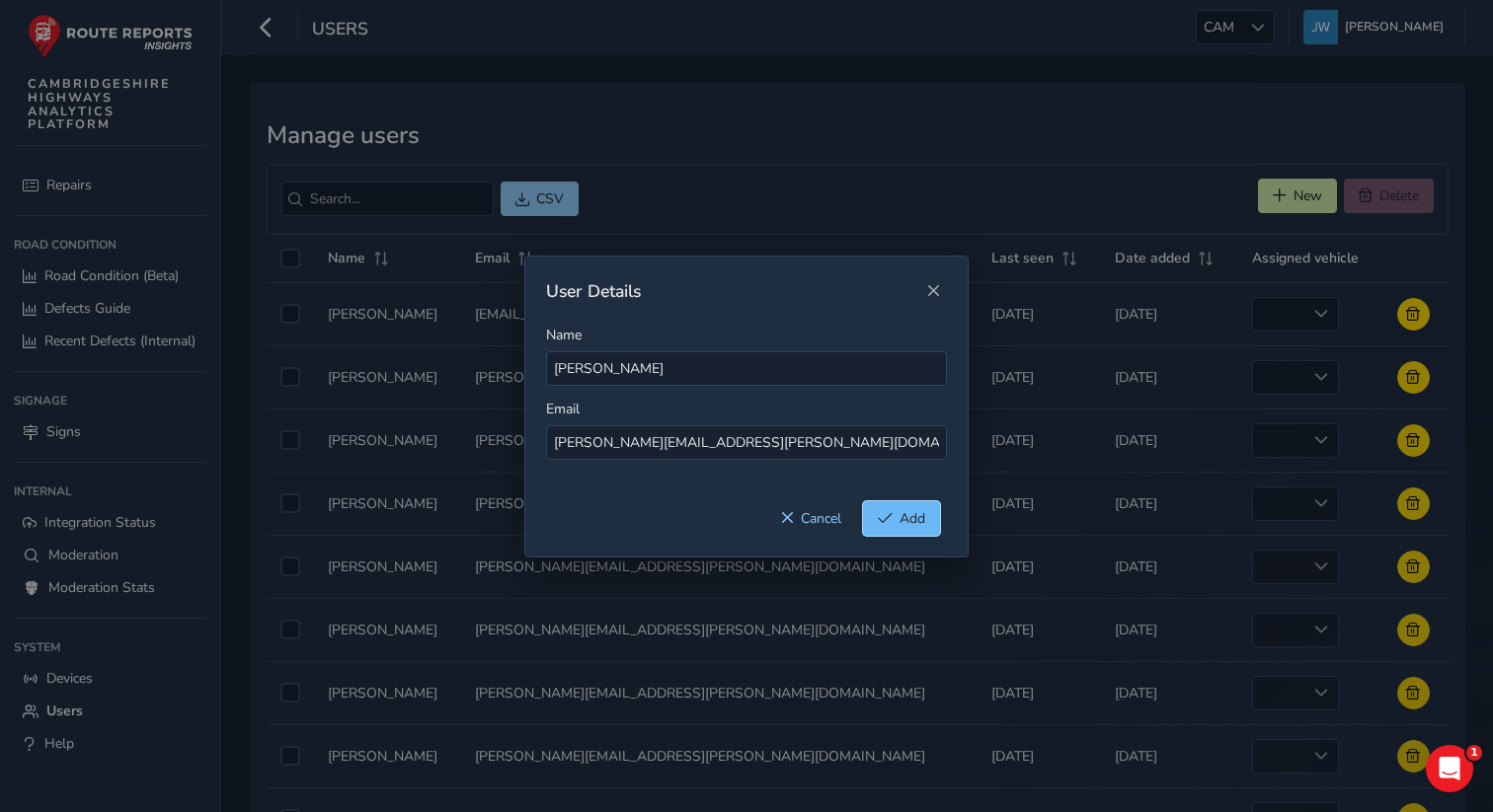
click at [892, 518] on button "Add" at bounding box center [901, 518] width 77 height 35
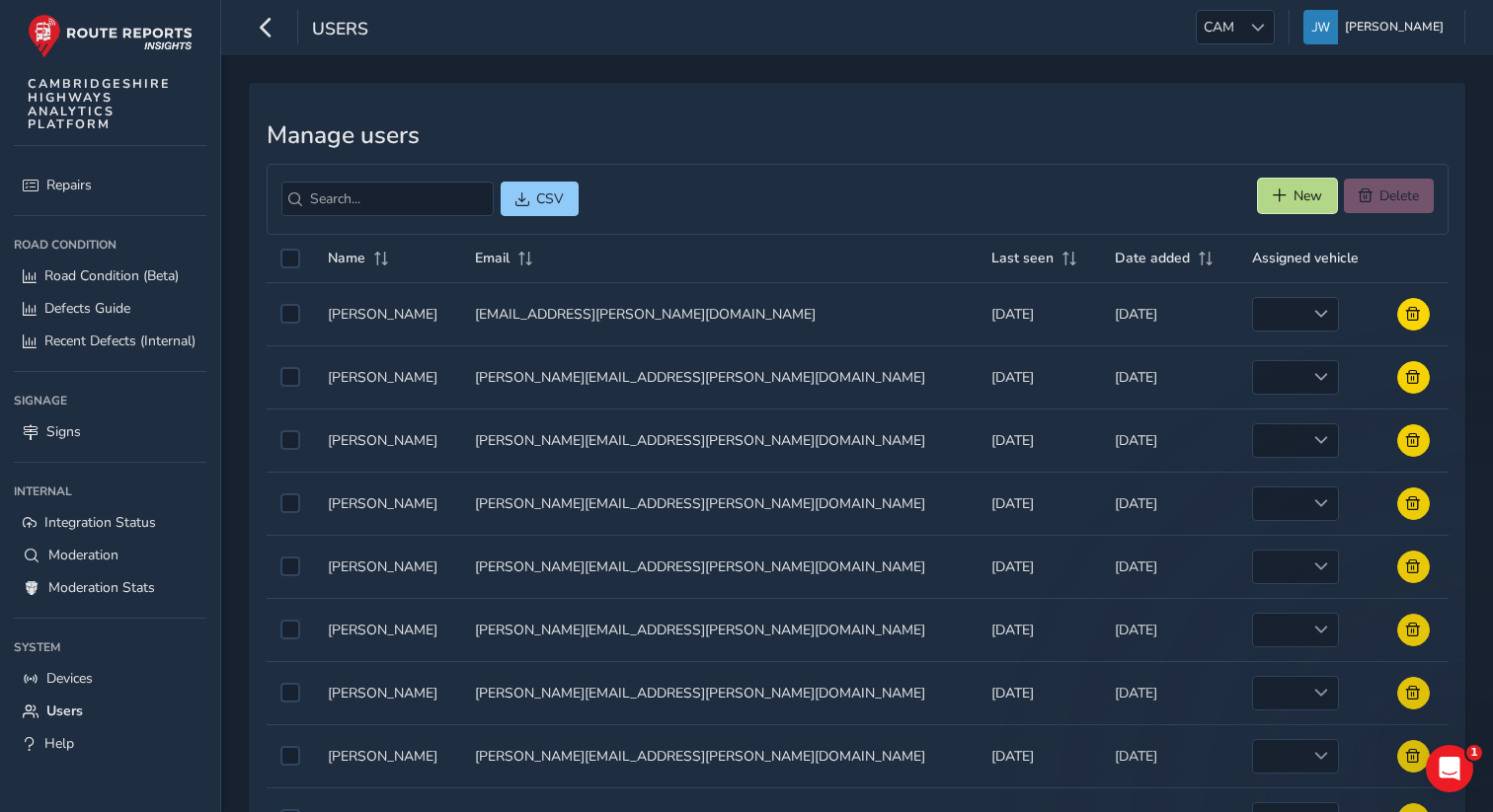
click at [1287, 184] on button "New" at bounding box center [1298, 196] width 79 height 35
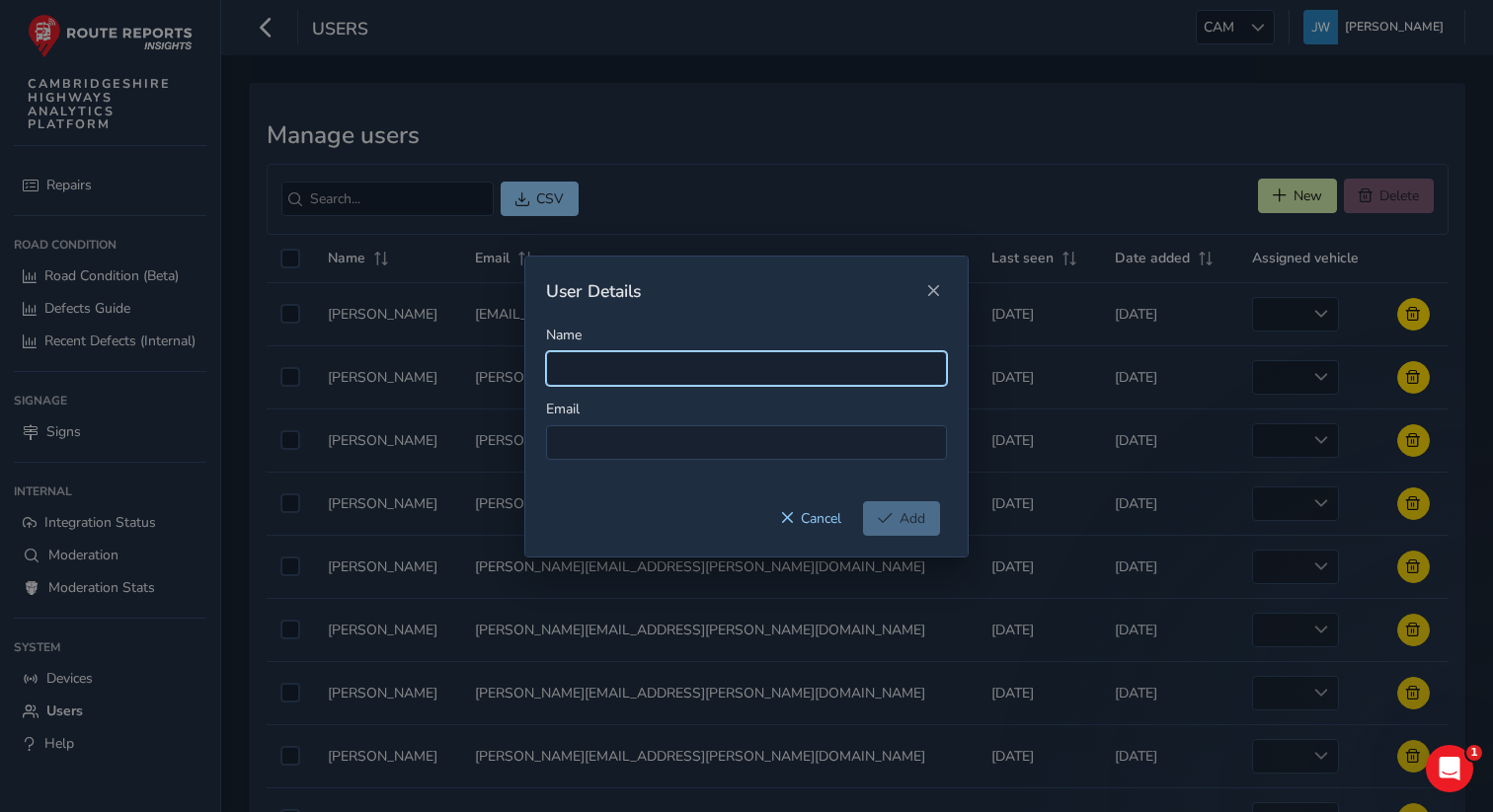
click at [595, 359] on input "Name" at bounding box center [746, 368] width 401 height 35
paste input "[EMAIL_ADDRESS][PERSON_NAME][DOMAIN_NAME]"
type input "[EMAIL_ADDRESS][PERSON_NAME][DOMAIN_NAME]"
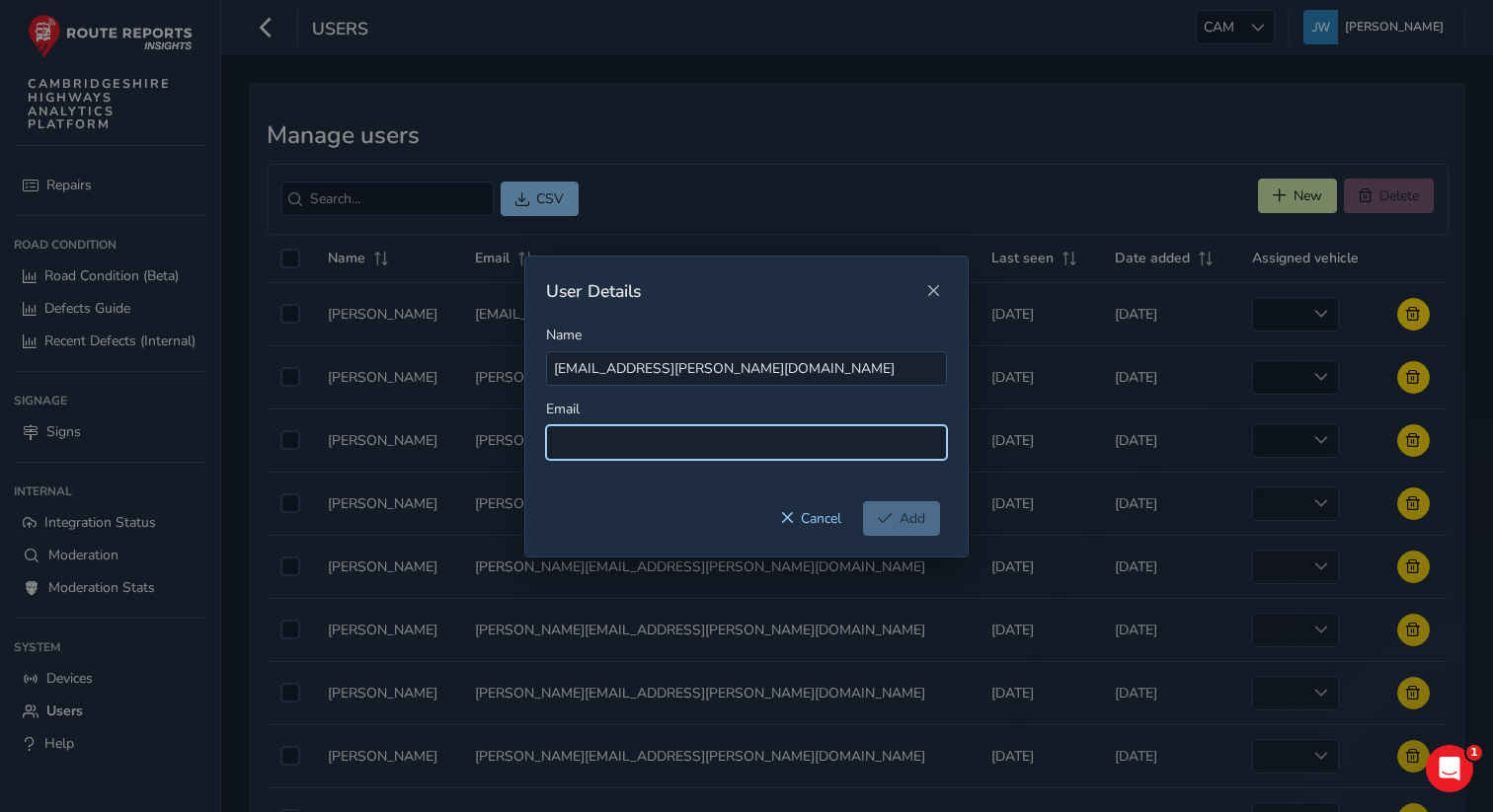
click at [586, 437] on input at bounding box center [746, 442] width 401 height 35
click at [580, 467] on div "Name [EMAIL_ADDRESS][PERSON_NAME][DOMAIN_NAME] Email" at bounding box center [746, 413] width 442 height 176
click at [580, 448] on input at bounding box center [746, 442] width 401 height 35
paste input "[EMAIL_ADDRESS][PERSON_NAME][DOMAIN_NAME]"
type input "[EMAIL_ADDRESS][PERSON_NAME][DOMAIN_NAME]"
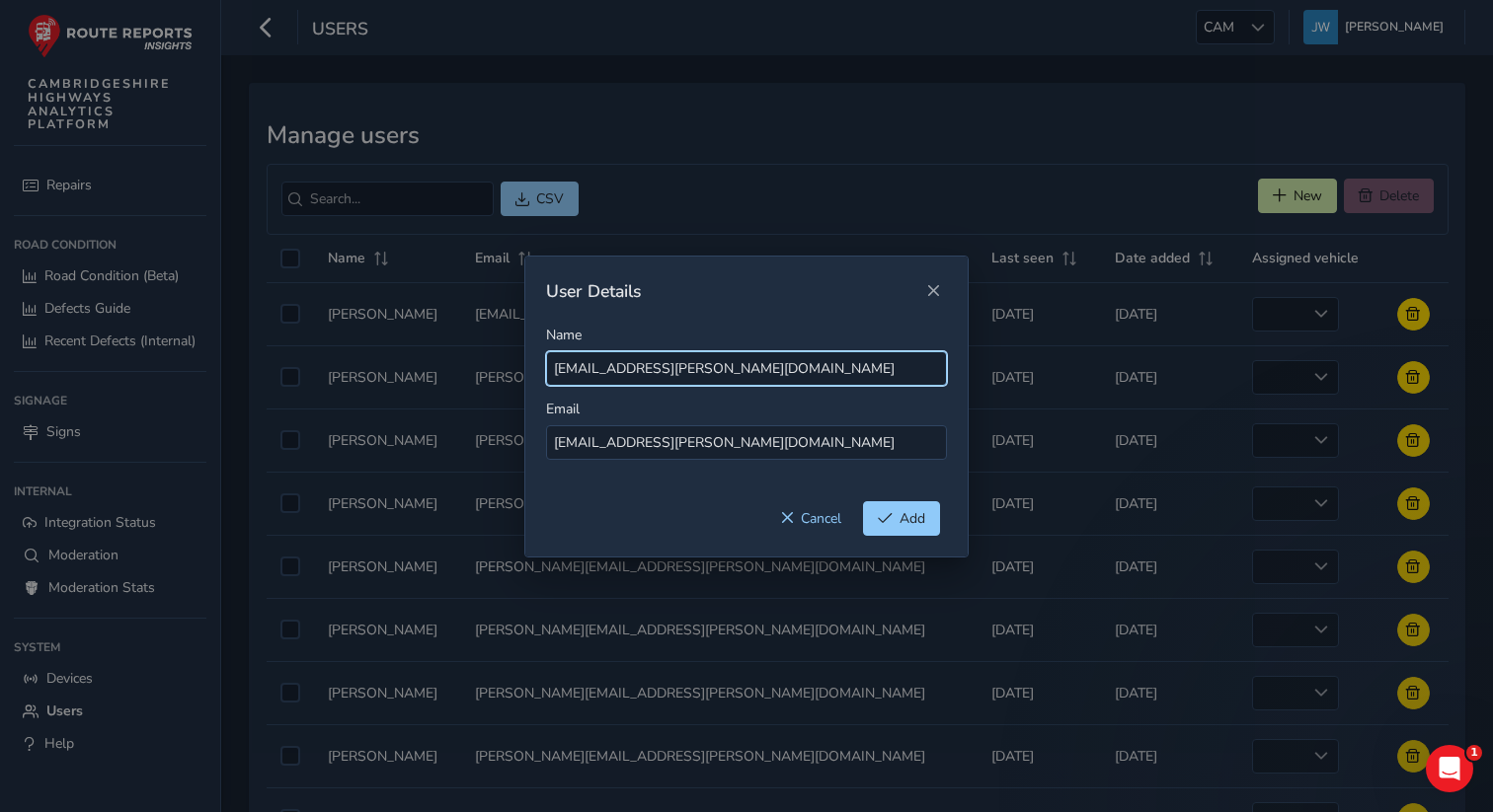
drag, startPoint x: 805, startPoint y: 370, endPoint x: 662, endPoint y: 370, distance: 143.0
click at [663, 370] on input "[EMAIL_ADDRESS][PERSON_NAME][DOMAIN_NAME]" at bounding box center [746, 368] width 401 height 35
click at [614, 373] on input "Catriona.[PERSON_NAME]" at bounding box center [746, 368] width 401 height 35
type input "[PERSON_NAME]"
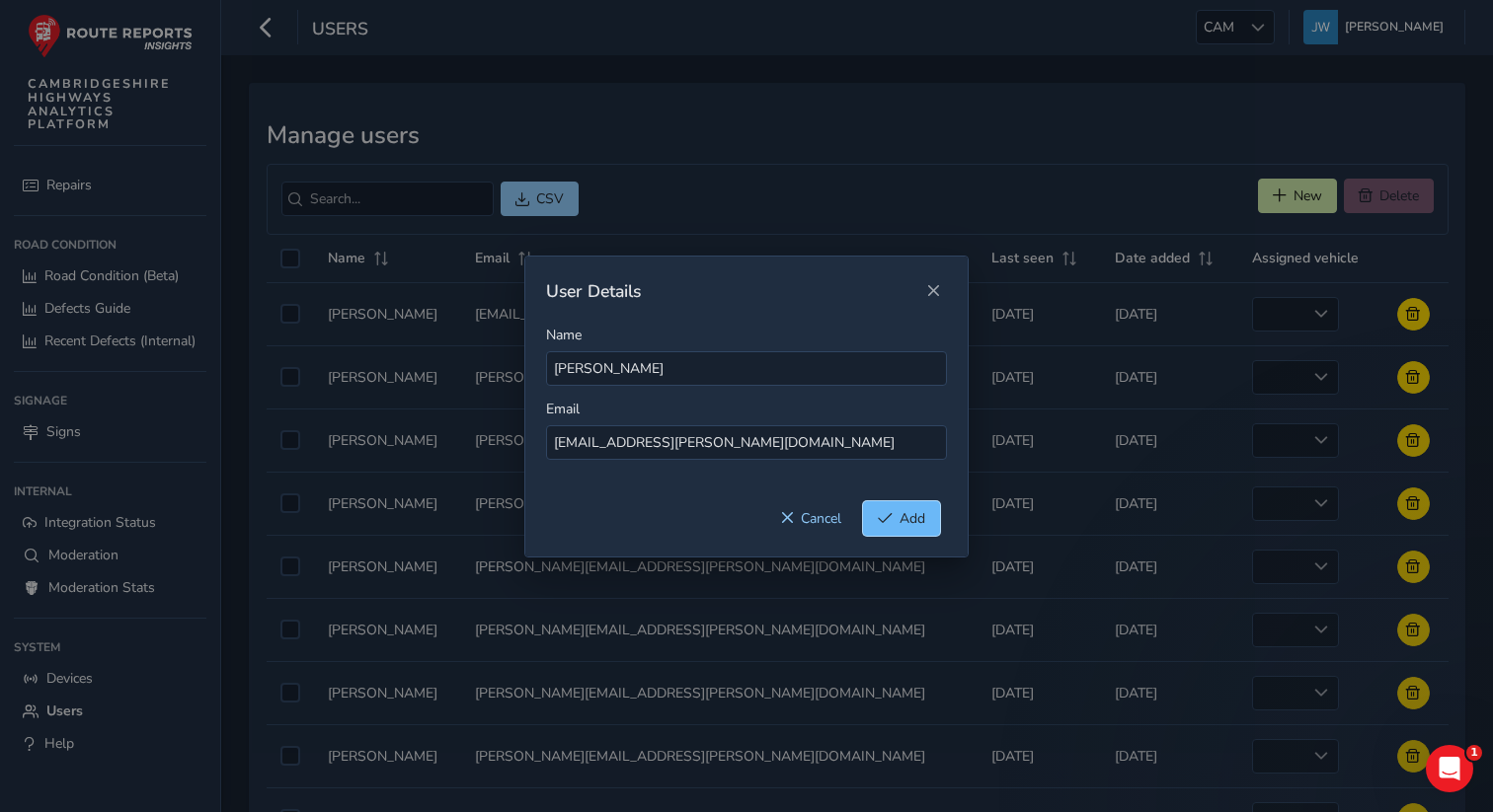
click at [890, 524] on span "Add" at bounding box center [885, 518] width 15 height 14
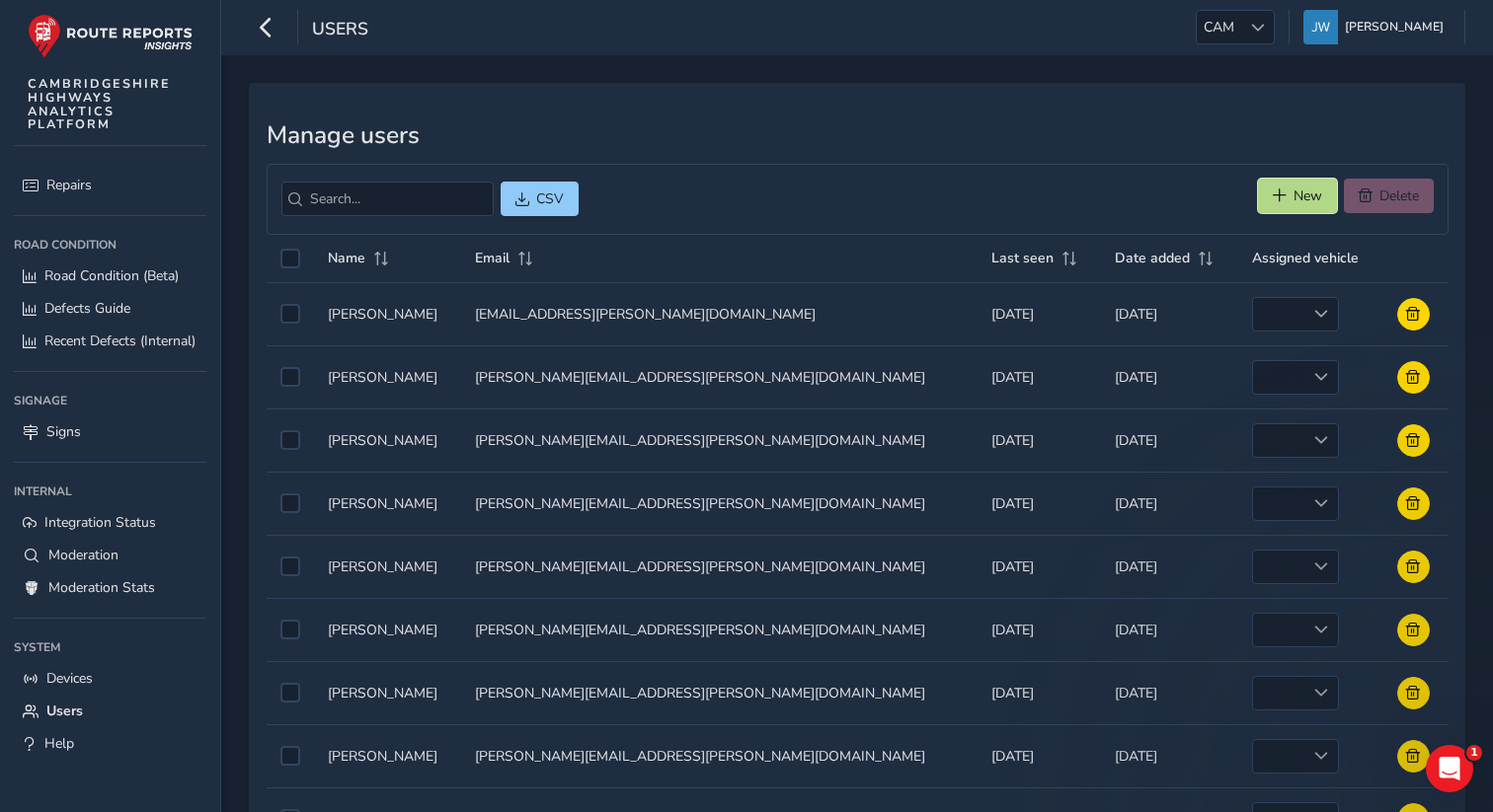
click at [1303, 196] on span "New" at bounding box center [1308, 196] width 29 height 19
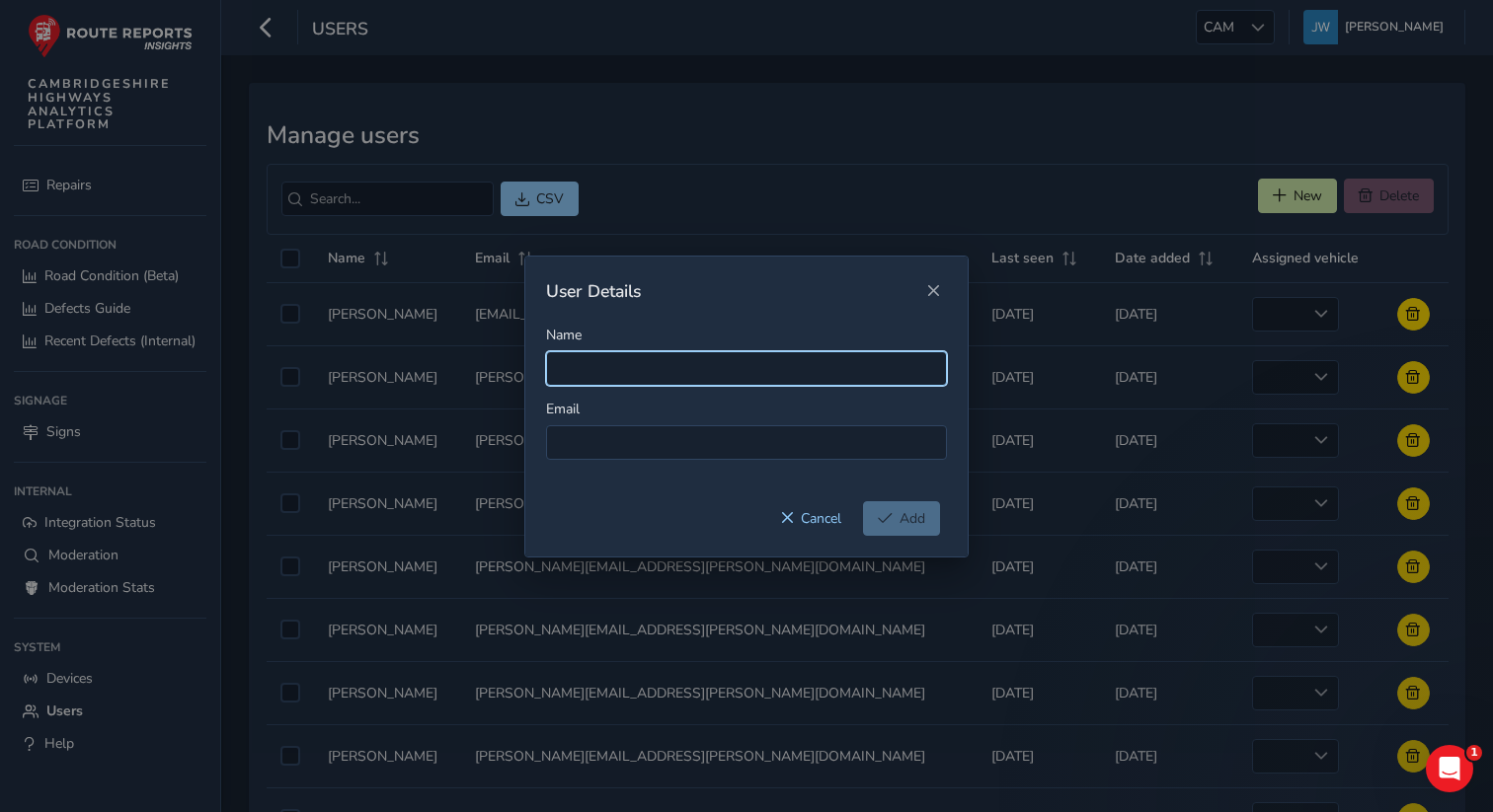
click at [581, 370] on input "Name" at bounding box center [746, 368] width 401 height 35
paste input "[PERSON_NAME][EMAIL_ADDRESS][PERSON_NAME][DOMAIN_NAME]"
type input "[PERSON_NAME][EMAIL_ADDRESS][PERSON_NAME][DOMAIN_NAME]"
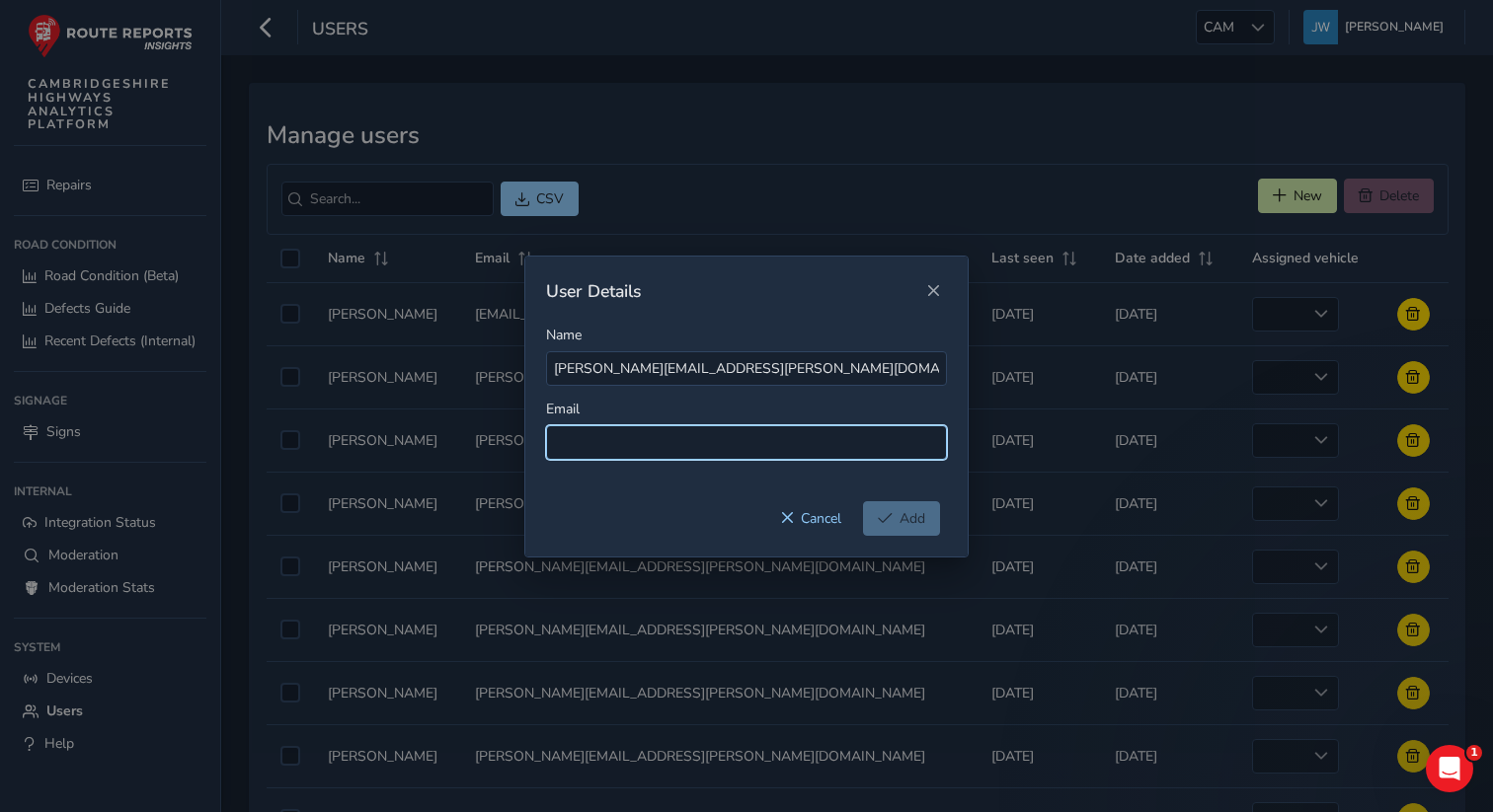
click at [594, 443] on input at bounding box center [746, 442] width 401 height 35
paste input "[PERSON_NAME][EMAIL_ADDRESS][PERSON_NAME][DOMAIN_NAME]"
type input "[PERSON_NAME][EMAIL_ADDRESS][PERSON_NAME][DOMAIN_NAME]"
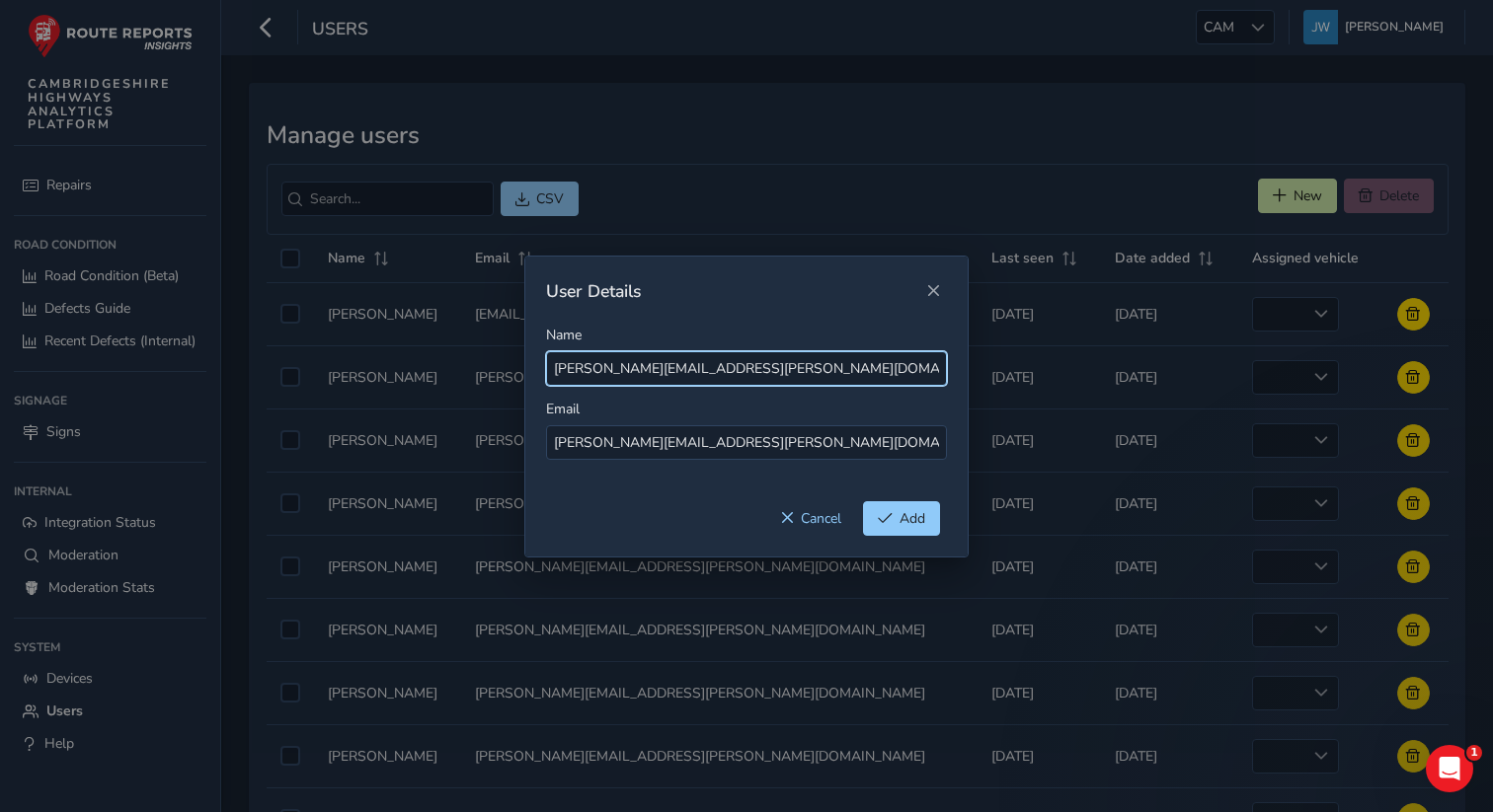
drag, startPoint x: 861, startPoint y: 371, endPoint x: 674, endPoint y: 370, distance: 187.0
click at [674, 370] on input "[PERSON_NAME][EMAIL_ADDRESS][PERSON_NAME][DOMAIN_NAME]" at bounding box center [746, 368] width 401 height 35
click at [608, 369] on input "[PERSON_NAME].[PERSON_NAME]" at bounding box center [746, 368] width 401 height 35
type input "[PERSON_NAME]"
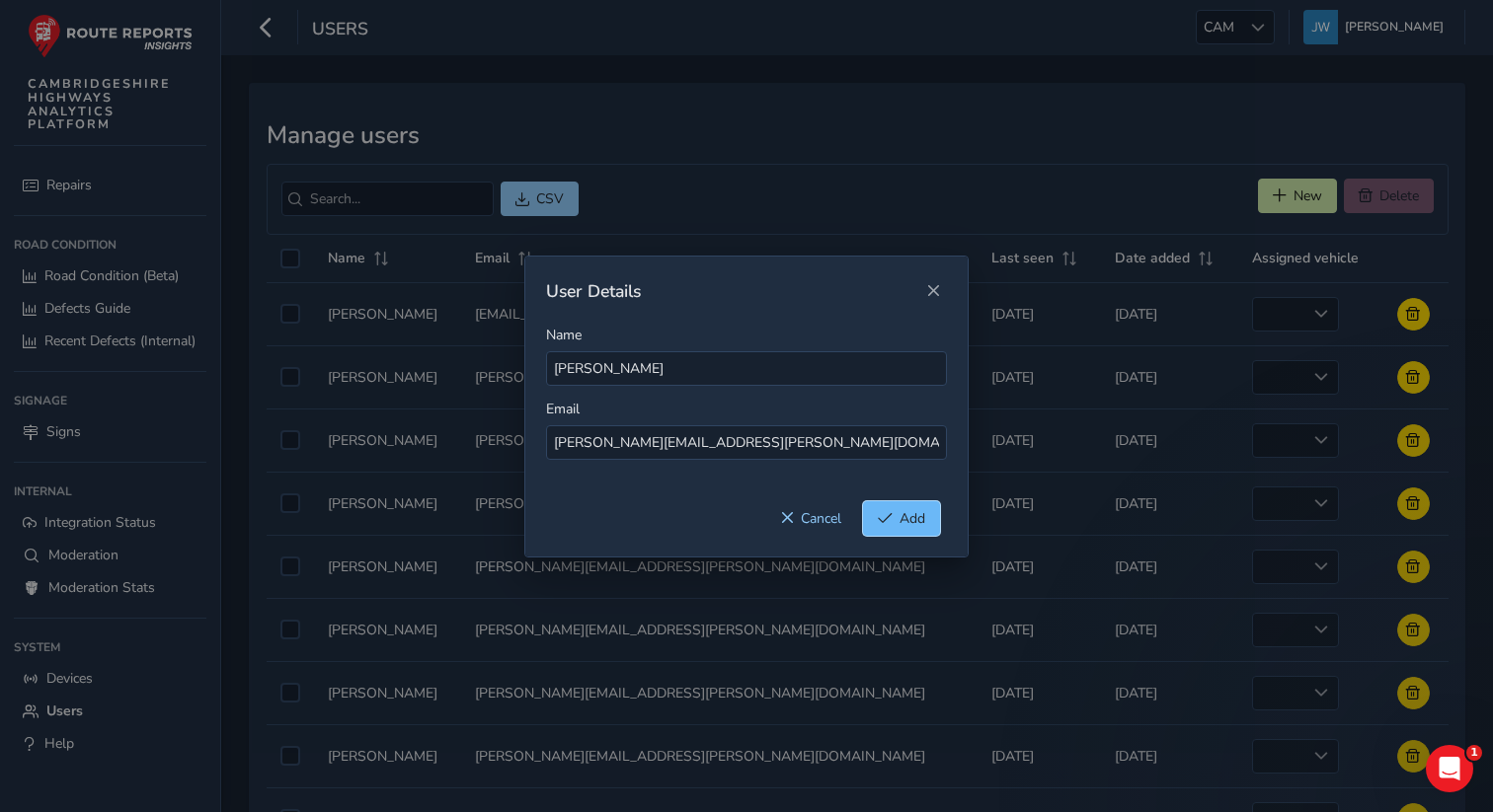
click at [907, 523] on span "Add" at bounding box center [912, 518] width 26 height 19
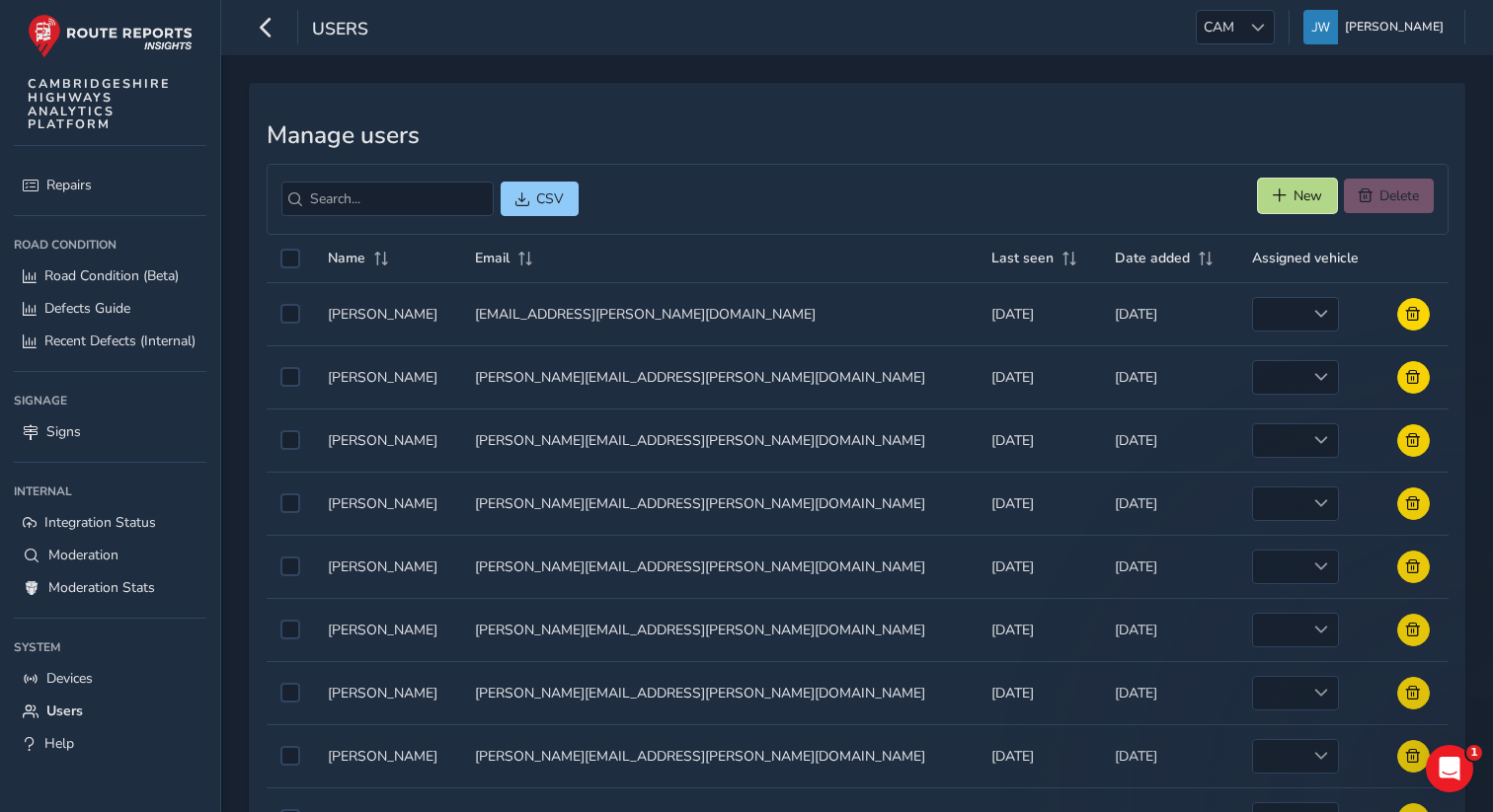
click at [1276, 192] on span "New" at bounding box center [1280, 196] width 14 height 14
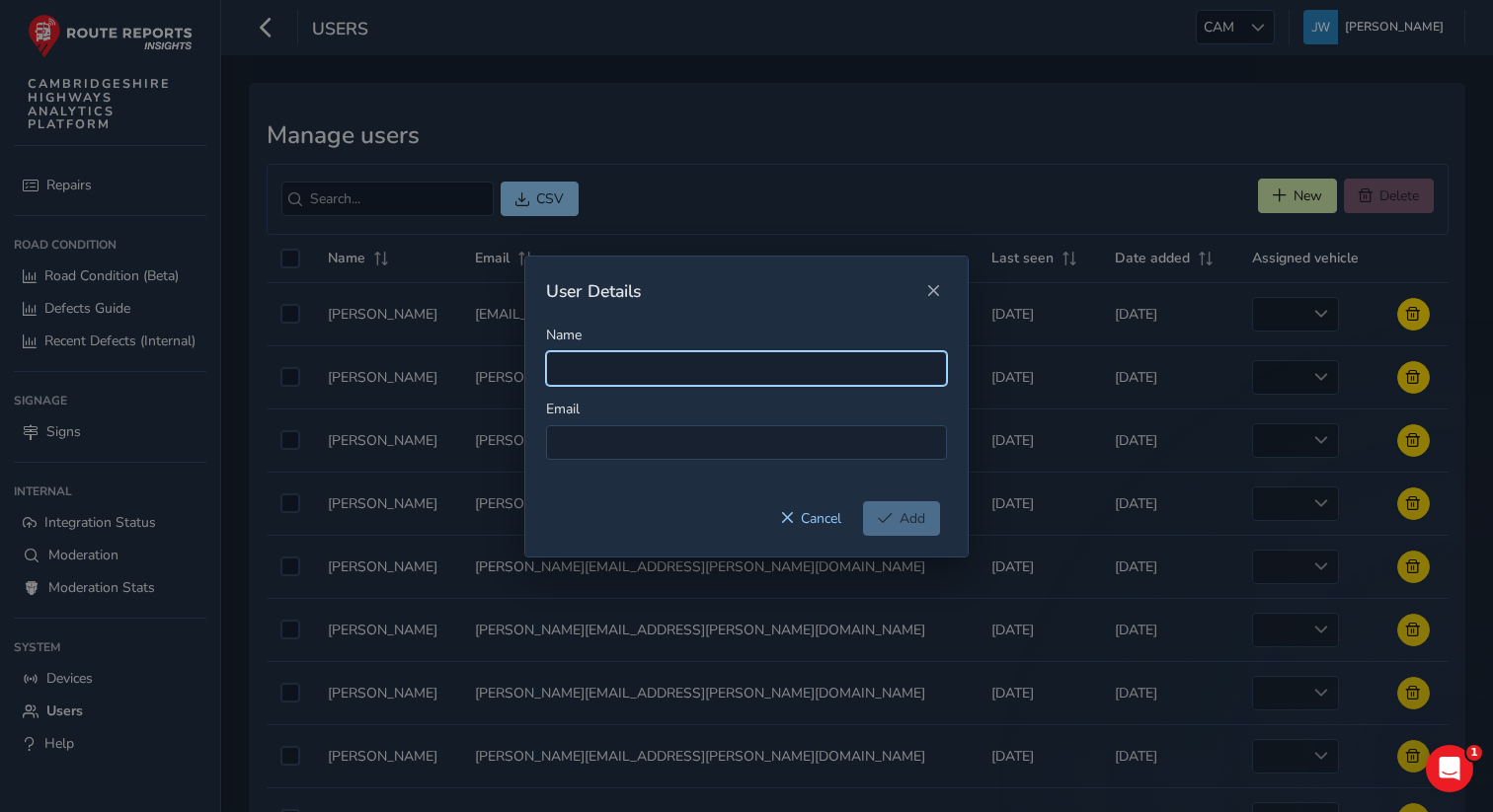
click at [653, 376] on input "Name" at bounding box center [746, 368] width 401 height 35
paste input "[PERSON_NAME][EMAIL_ADDRESS][PERSON_NAME][DOMAIN_NAME]"
type input "[PERSON_NAME][EMAIL_ADDRESS][PERSON_NAME][DOMAIN_NAME]"
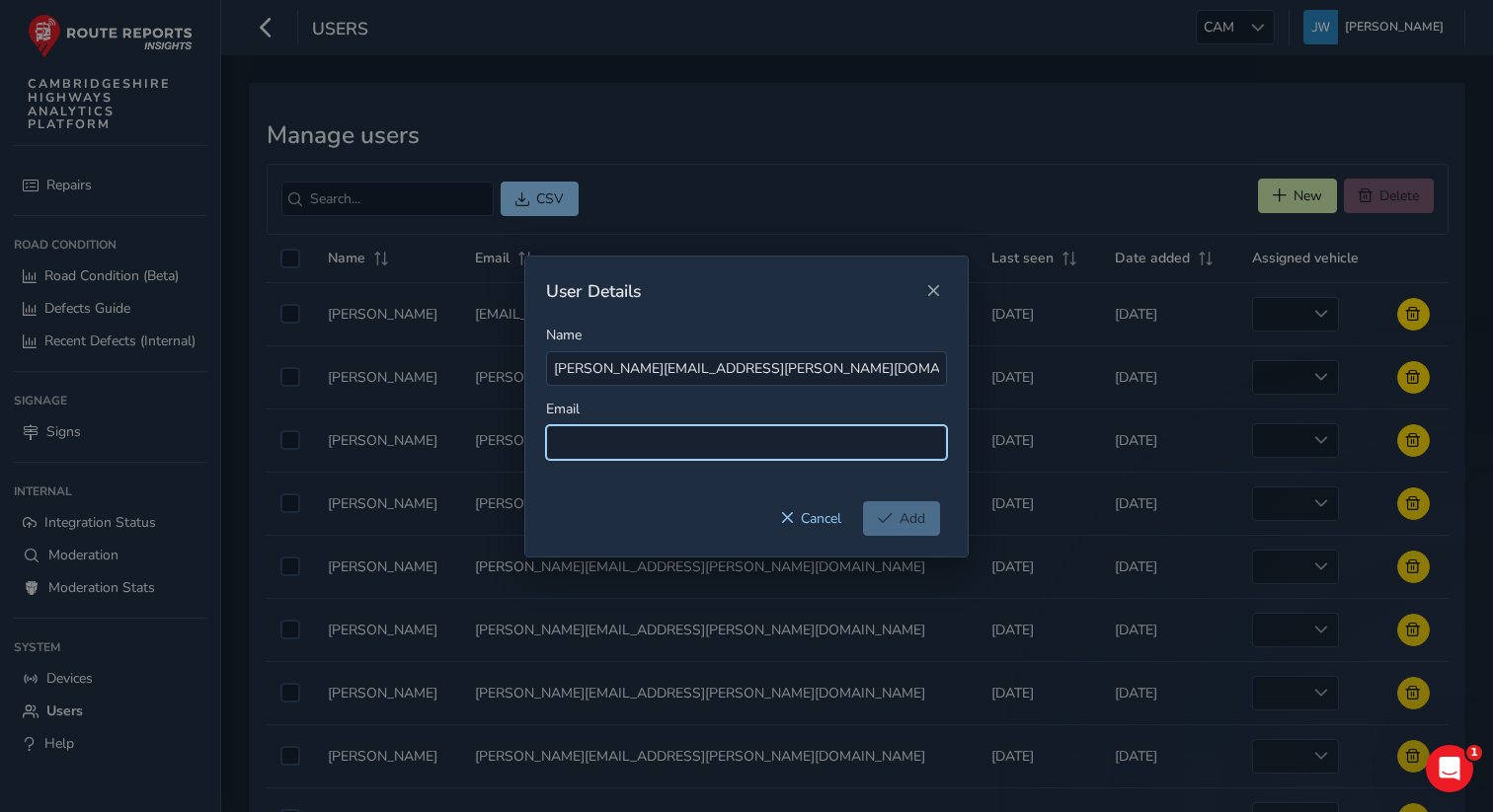
click at [605, 447] on input at bounding box center [746, 442] width 401 height 35
paste input "[PERSON_NAME][EMAIL_ADDRESS][PERSON_NAME][DOMAIN_NAME]"
type input "[PERSON_NAME][EMAIL_ADDRESS][PERSON_NAME][DOMAIN_NAME]"
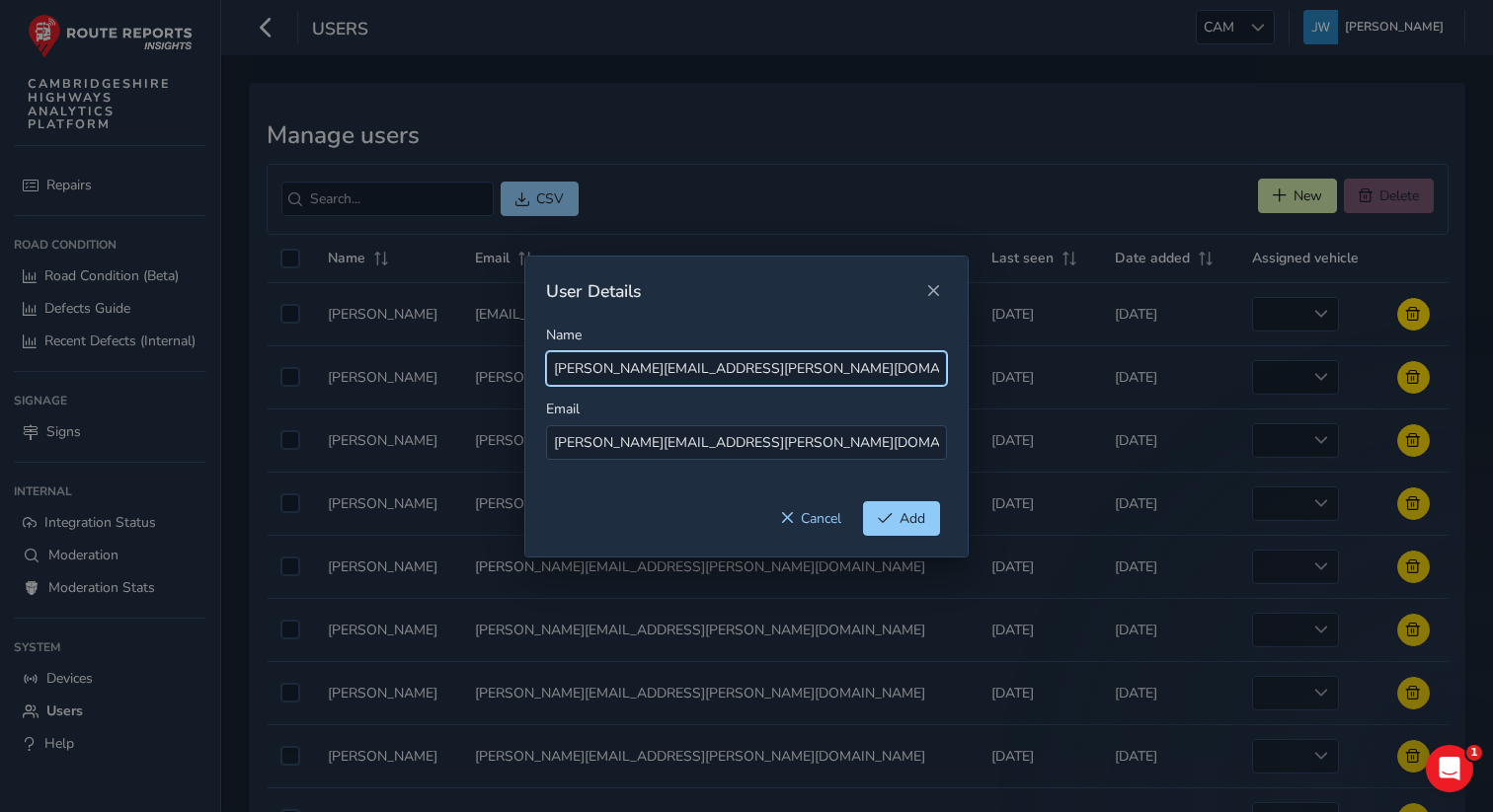
drag, startPoint x: 814, startPoint y: 365, endPoint x: 645, endPoint y: 370, distance: 169.1
click at [645, 370] on input "[PERSON_NAME][EMAIL_ADDRESS][PERSON_NAME][DOMAIN_NAME]" at bounding box center [746, 368] width 401 height 35
click at [592, 371] on input "[PERSON_NAME].[PERSON_NAME]" at bounding box center [746, 368] width 401 height 35
type input "[PERSON_NAME]"
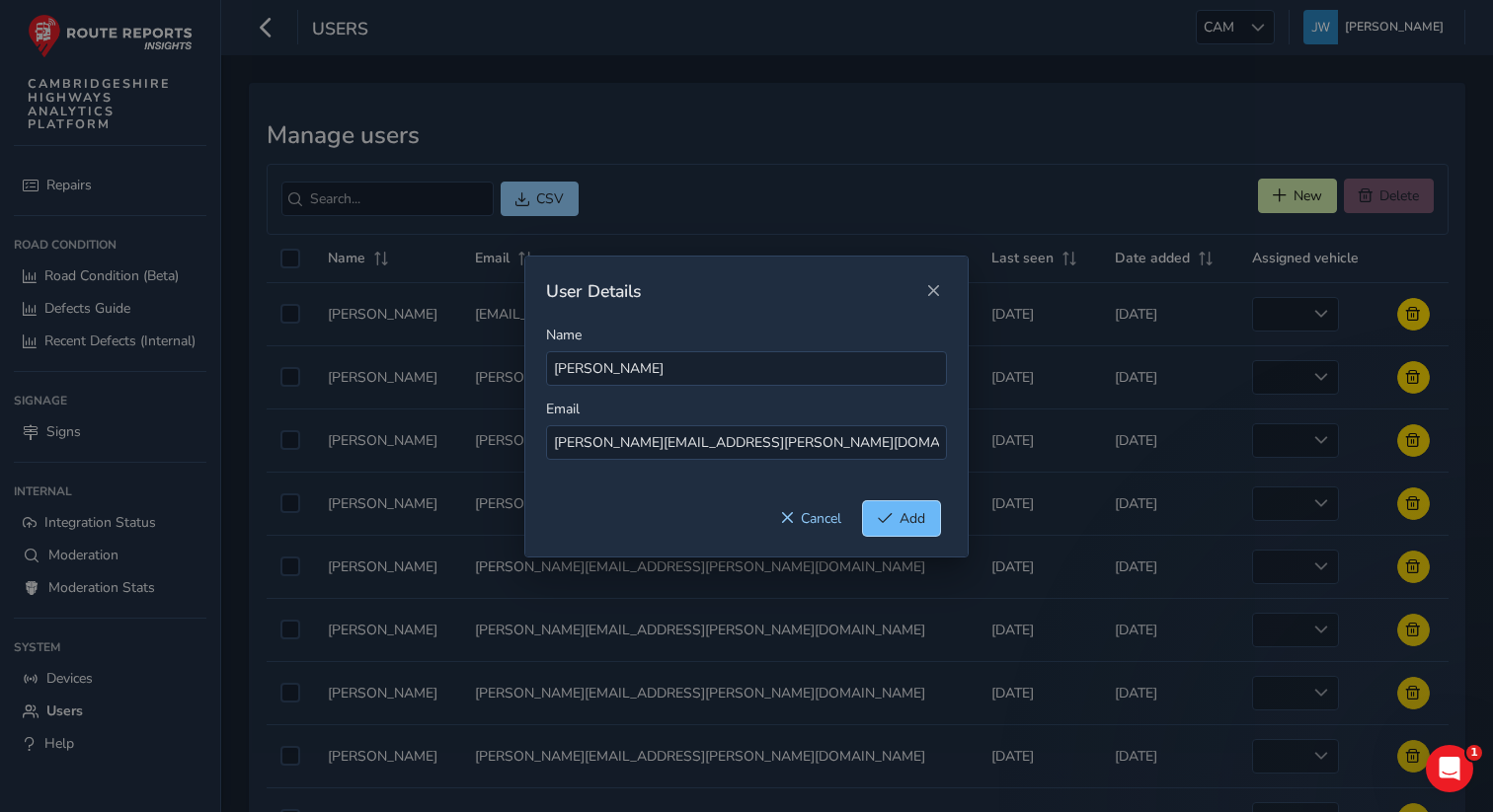
click at [905, 530] on button "Add" at bounding box center [901, 518] width 77 height 35
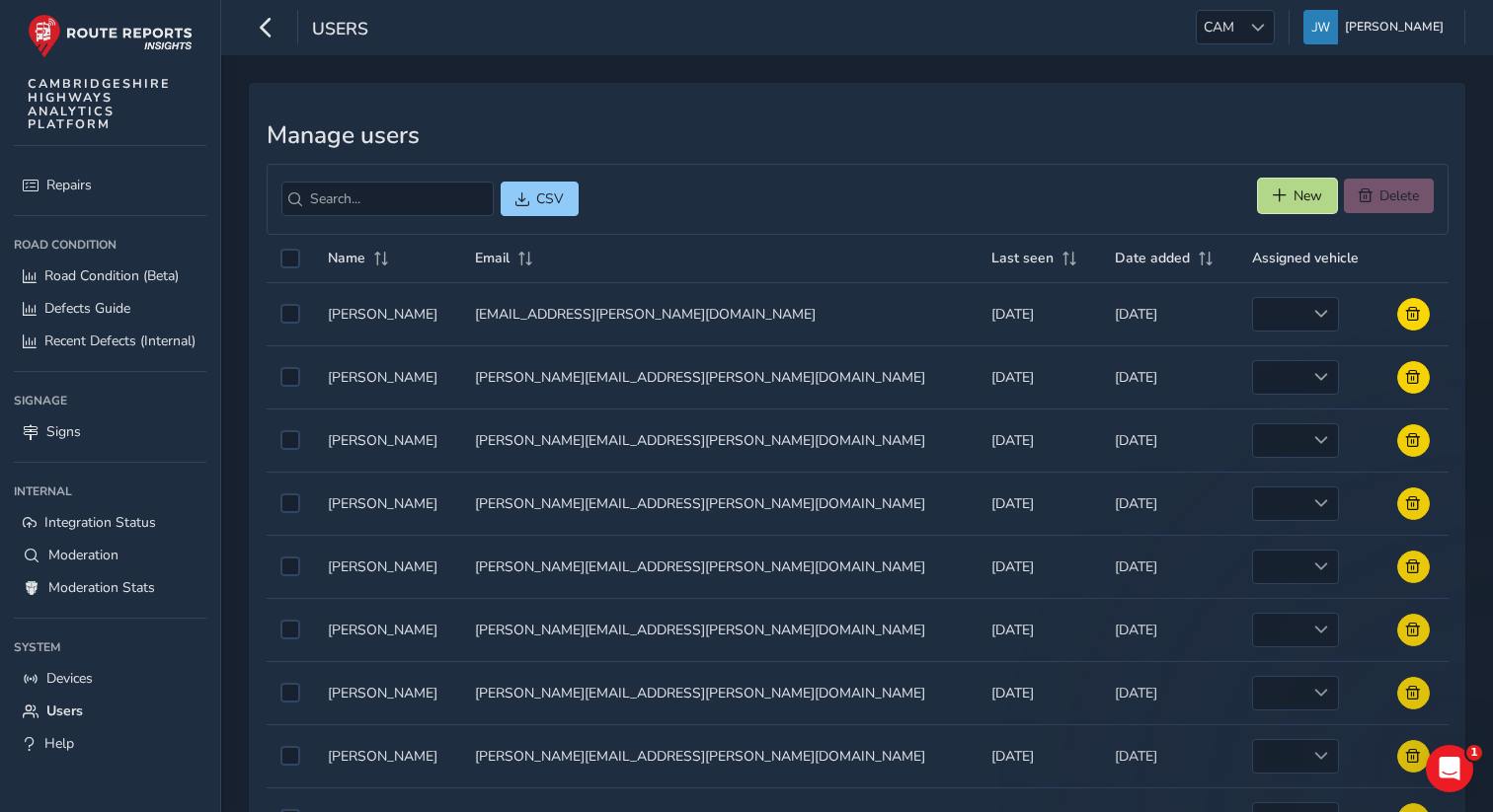
click at [1274, 204] on button "New" at bounding box center [1298, 196] width 79 height 35
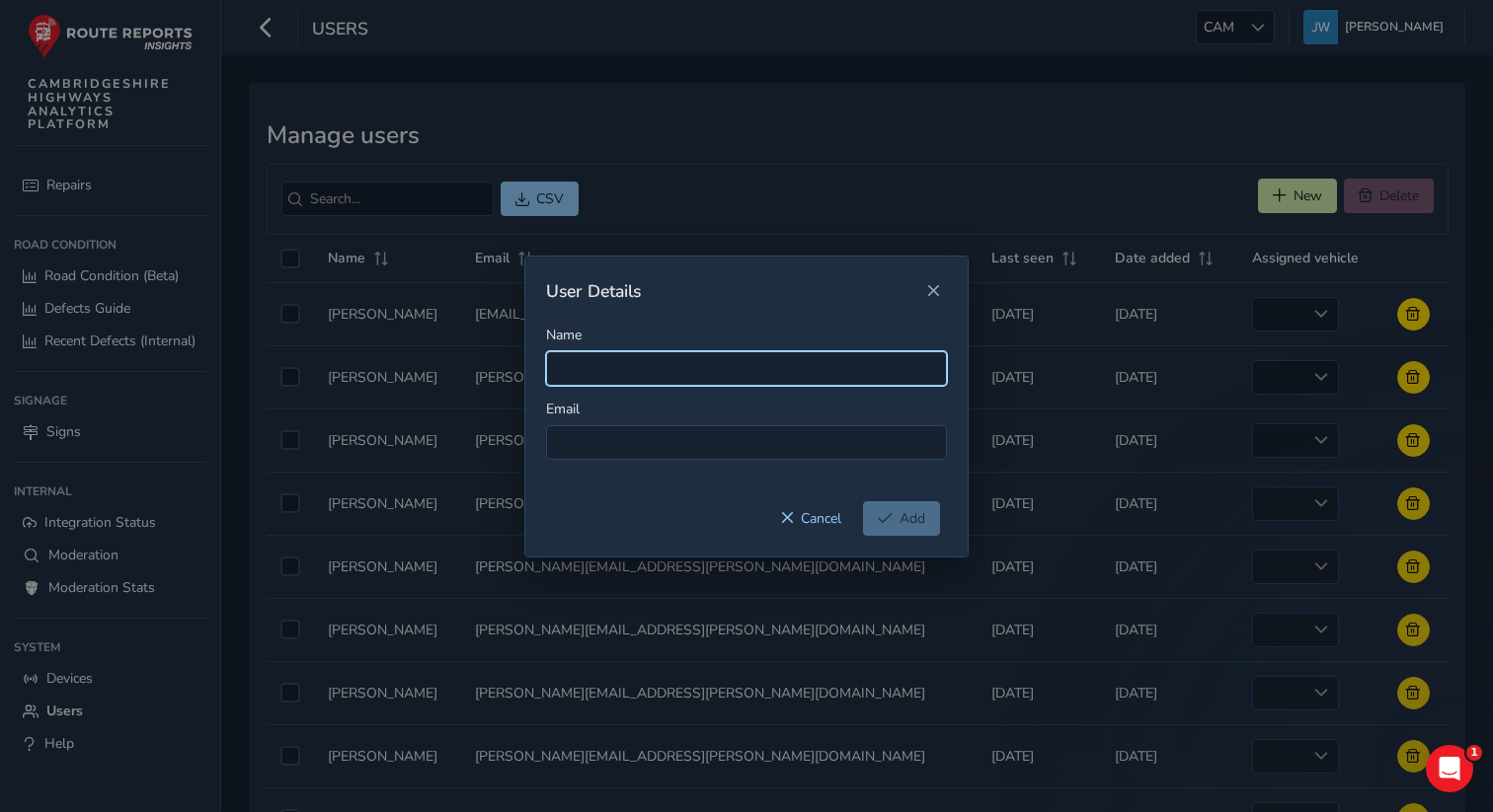
click at [573, 373] on input "Name" at bounding box center [746, 368] width 401 height 35
paste input "[PERSON_NAME][EMAIL_ADDRESS][PERSON_NAME][DOMAIN_NAME]"
type input "[PERSON_NAME][EMAIL_ADDRESS][PERSON_NAME][DOMAIN_NAME]"
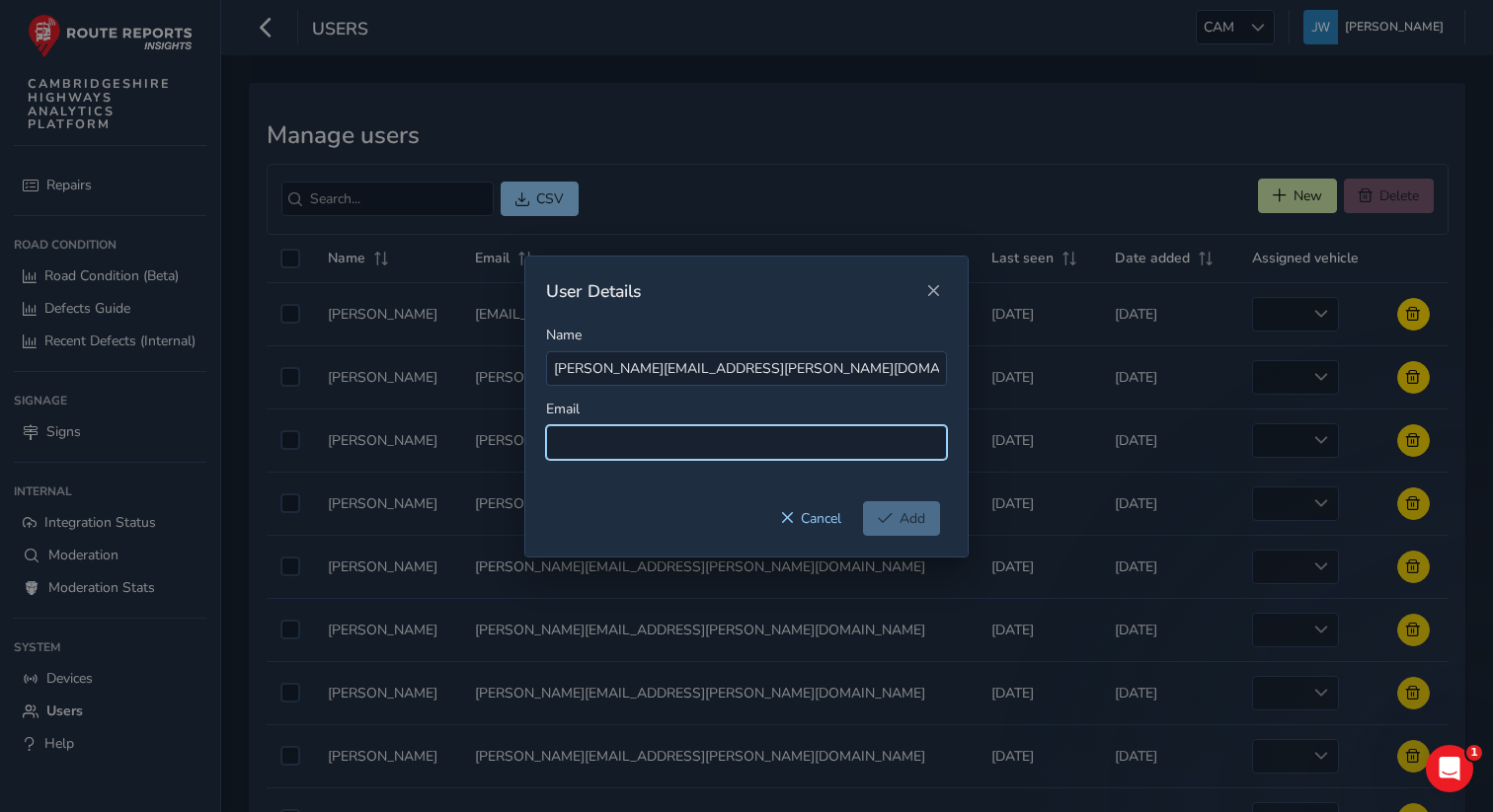
click at [594, 441] on input at bounding box center [746, 442] width 401 height 35
paste input "[PERSON_NAME][EMAIL_ADDRESS][PERSON_NAME][DOMAIN_NAME]"
type input "[PERSON_NAME][EMAIL_ADDRESS][PERSON_NAME][DOMAIN_NAME]"
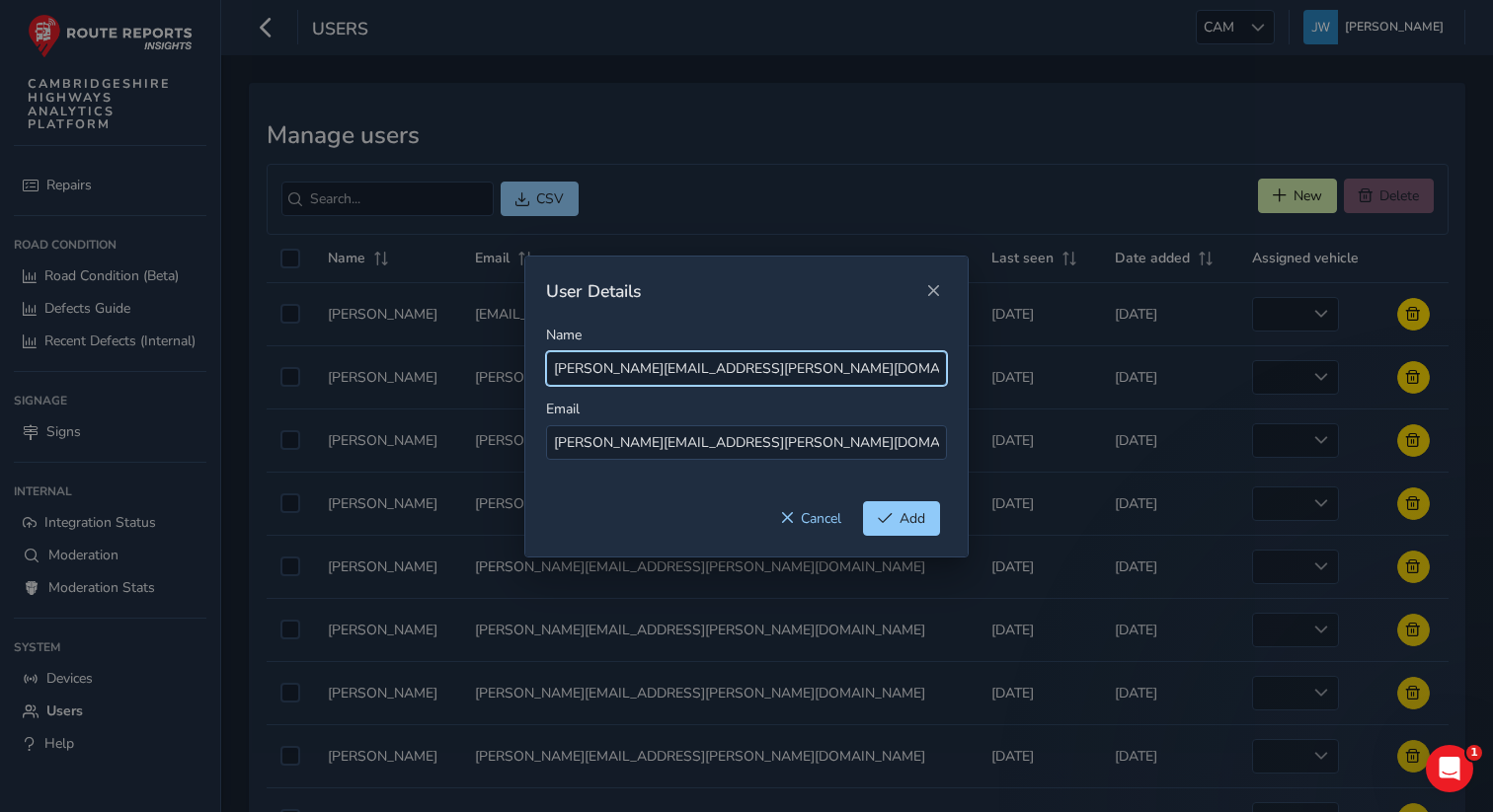
click at [603, 374] on input "[PERSON_NAME][EMAIL_ADDRESS][PERSON_NAME][DOMAIN_NAME]" at bounding box center [746, 368] width 401 height 35
drag, startPoint x: 834, startPoint y: 371, endPoint x: 645, endPoint y: 377, distance: 189.1
click at [645, 377] on input "George [EMAIL_ADDRESS][DOMAIN_NAME]" at bounding box center [746, 368] width 401 height 35
type input "[PERSON_NAME]"
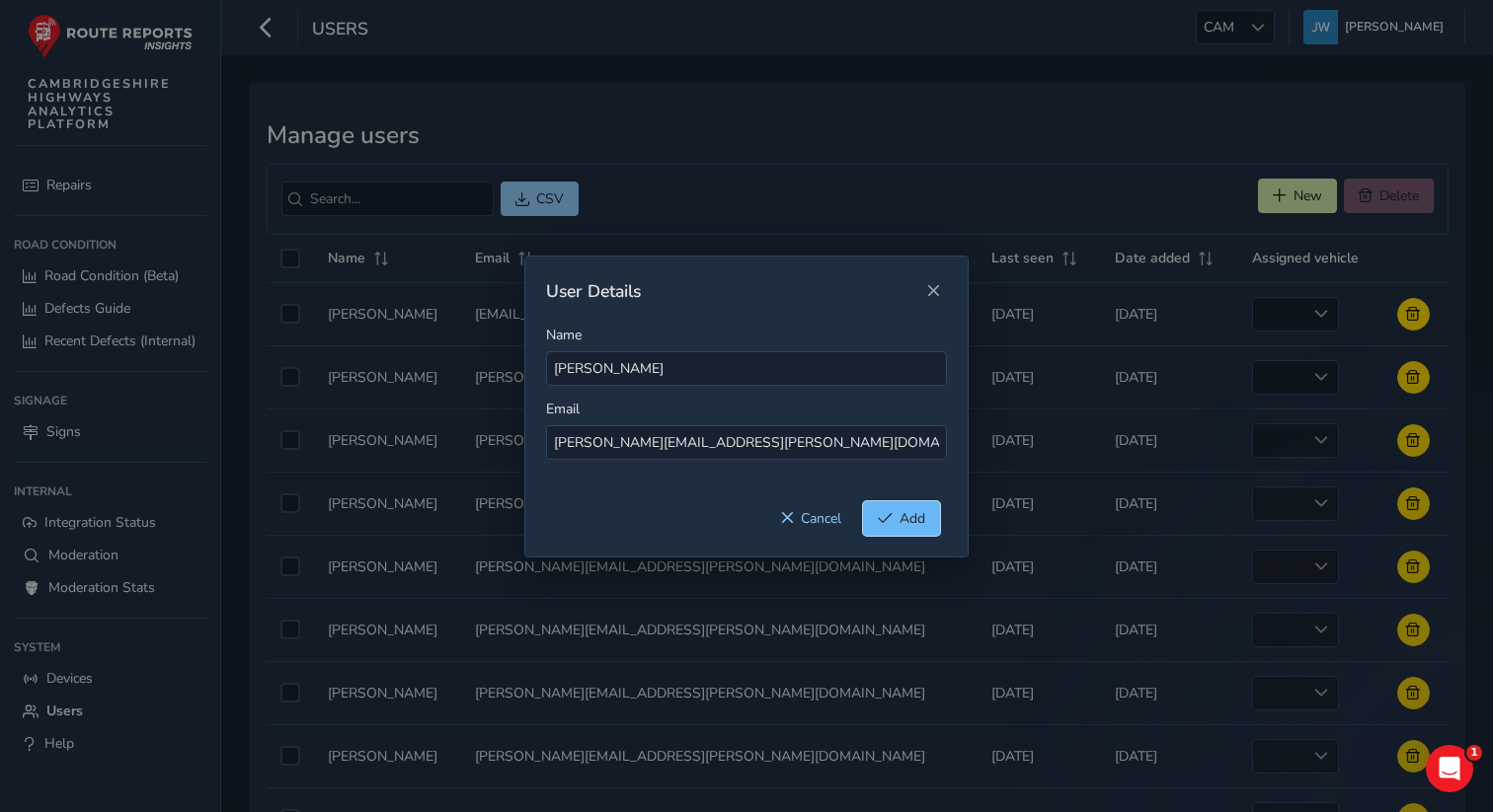
click at [904, 520] on span "Add" at bounding box center [912, 518] width 26 height 19
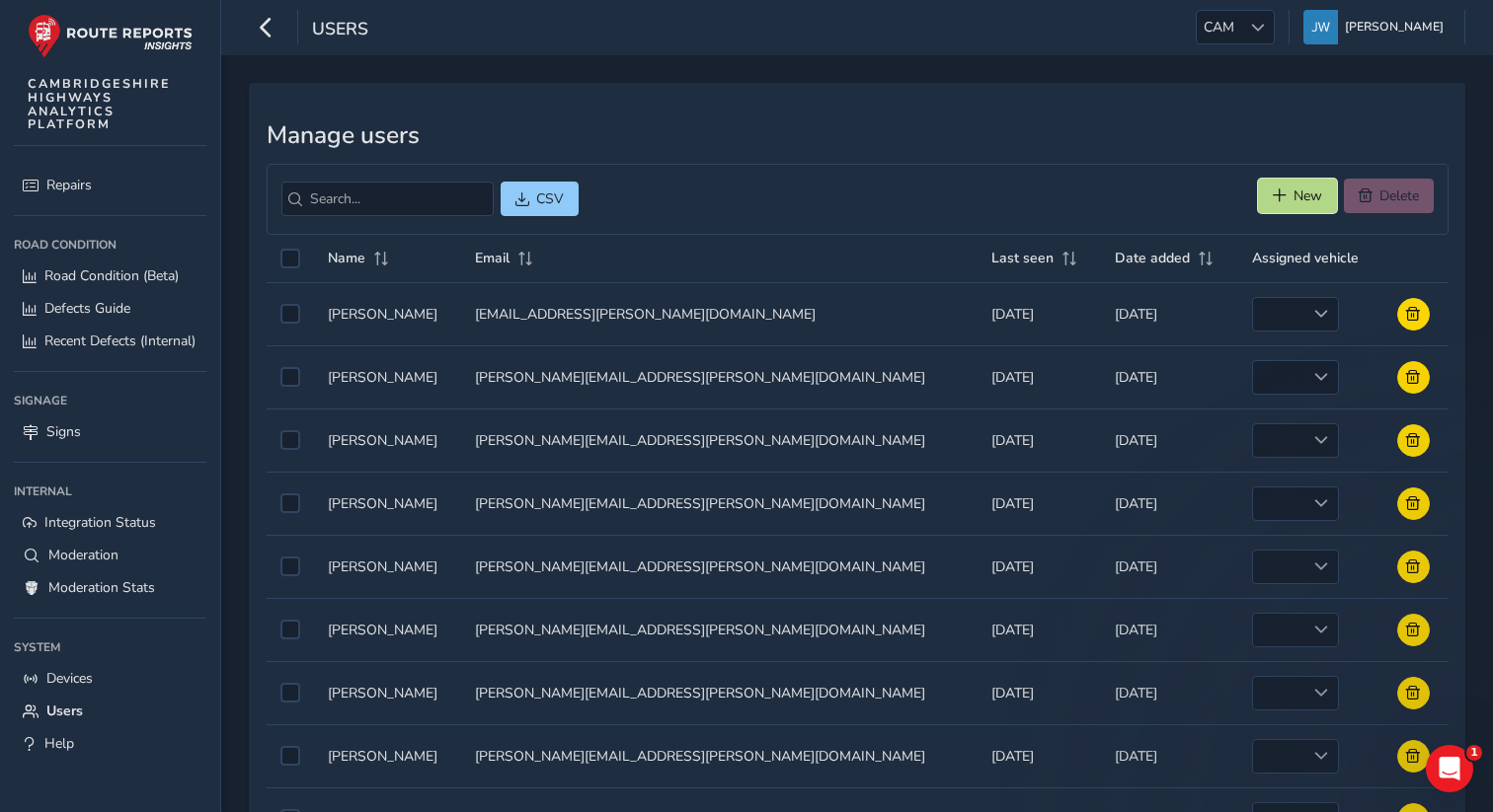
click at [1283, 196] on span "New" at bounding box center [1280, 196] width 14 height 14
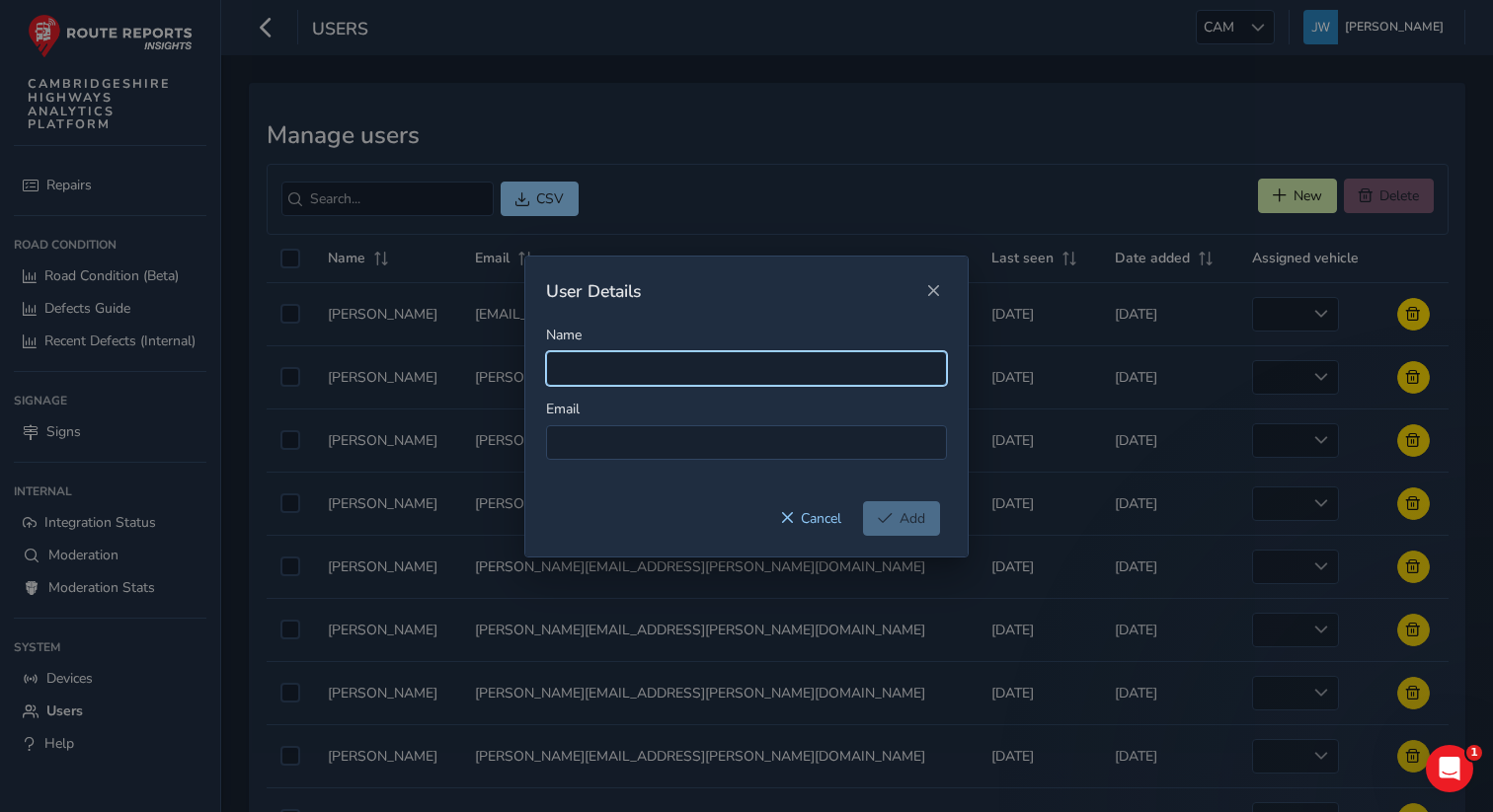
click at [593, 373] on input "Name" at bounding box center [746, 368] width 401 height 35
paste input "[PERSON_NAME][EMAIL_ADDRESS][DOMAIN_NAME]"
type input "[PERSON_NAME][EMAIL_ADDRESS][DOMAIN_NAME]"
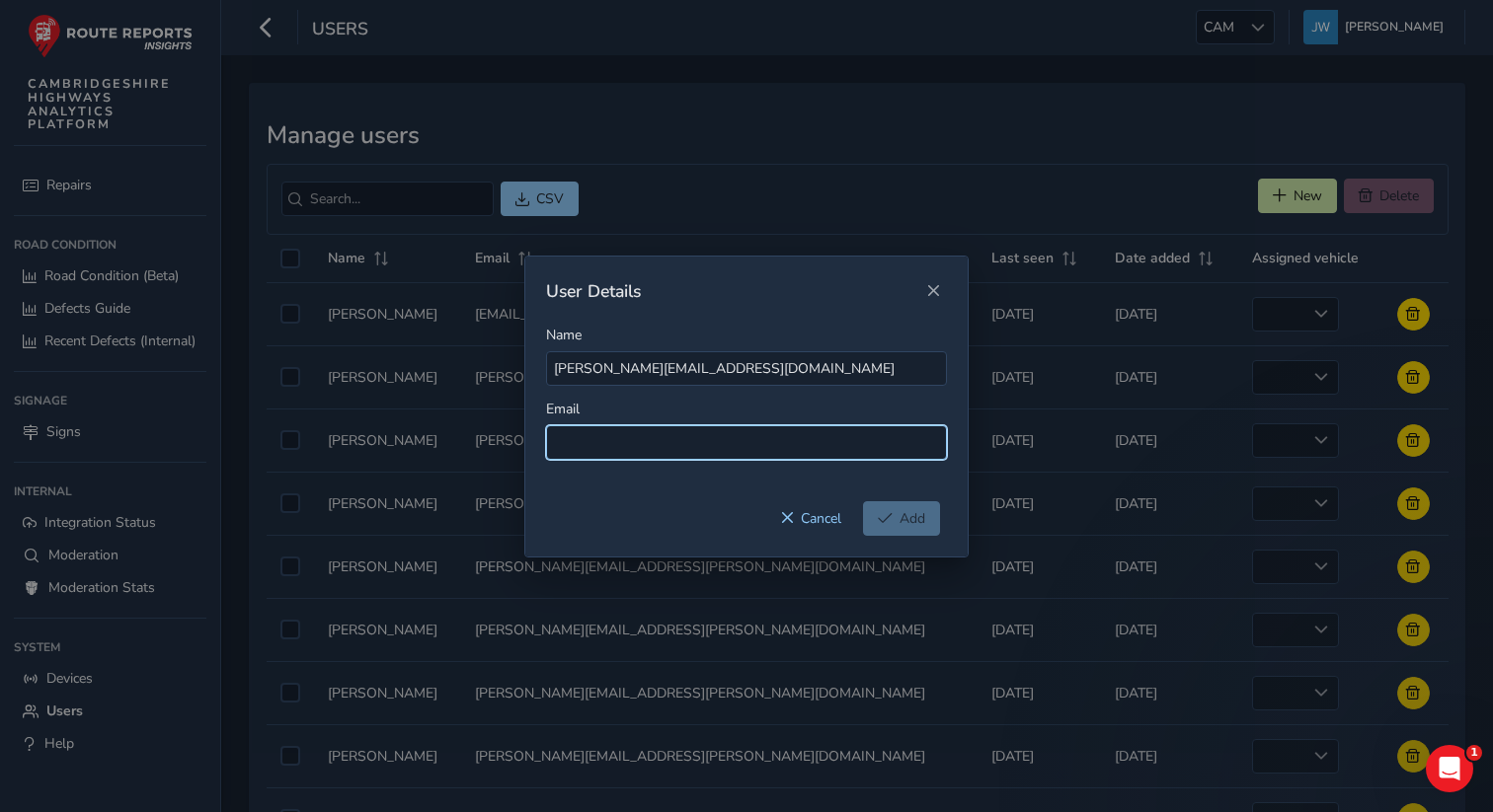
click at [576, 444] on input at bounding box center [746, 442] width 401 height 35
paste input "[PERSON_NAME][EMAIL_ADDRESS][DOMAIN_NAME]"
type input "[PERSON_NAME][EMAIL_ADDRESS][DOMAIN_NAME]"
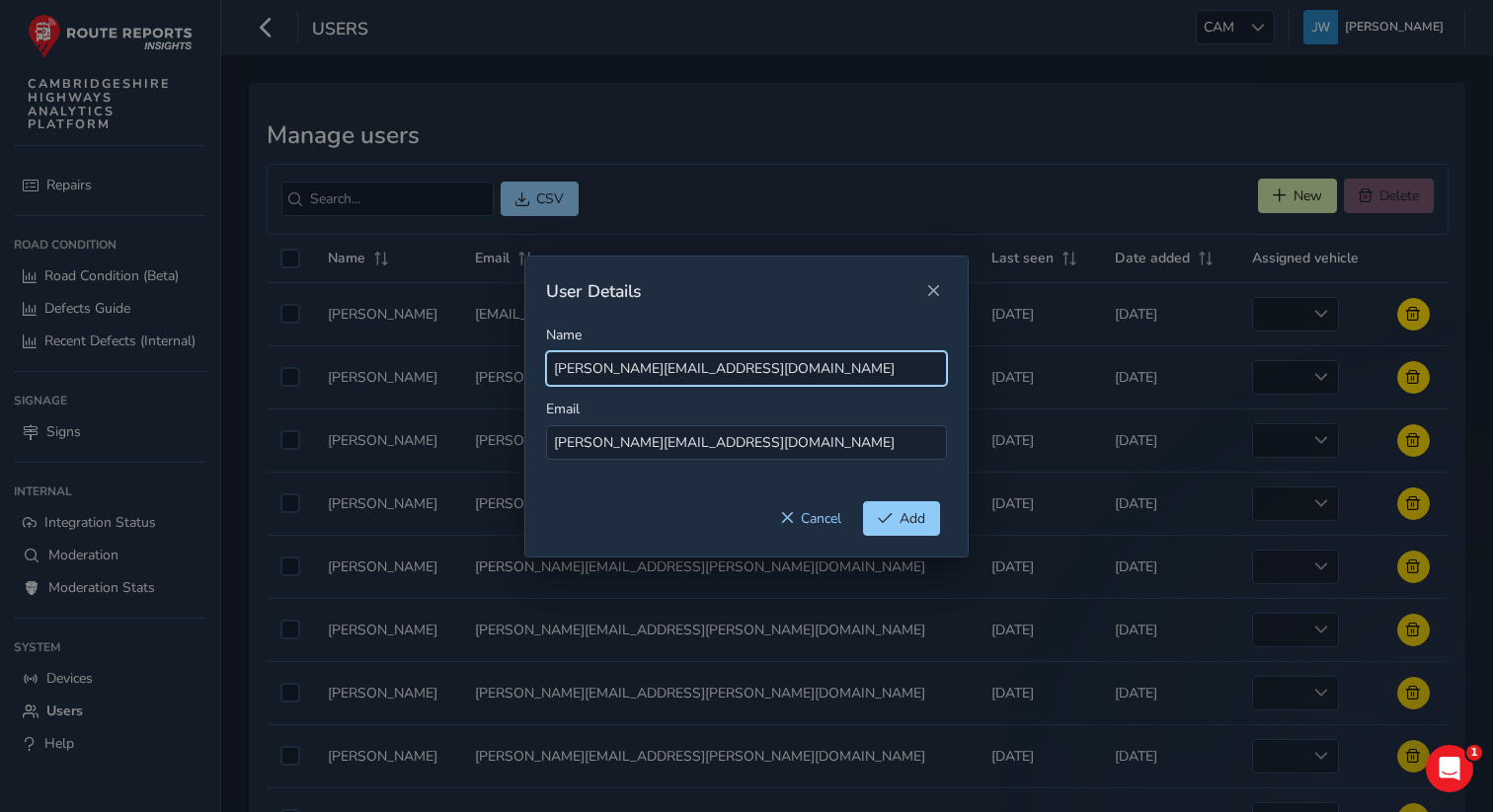
click at [724, 369] on input "[PERSON_NAME][EMAIL_ADDRESS][DOMAIN_NAME]" at bounding box center [746, 368] width 401 height 35
drag, startPoint x: 828, startPoint y: 365, endPoint x: 668, endPoint y: 361, distance: 160.0
click at [668, 361] on input "[PERSON_NAME][EMAIL_ADDRESS][DOMAIN_NAME]" at bounding box center [746, 368] width 401 height 35
click at [598, 373] on input "[PERSON_NAME].Boddington" at bounding box center [746, 368] width 401 height 35
type input "[PERSON_NAME]"
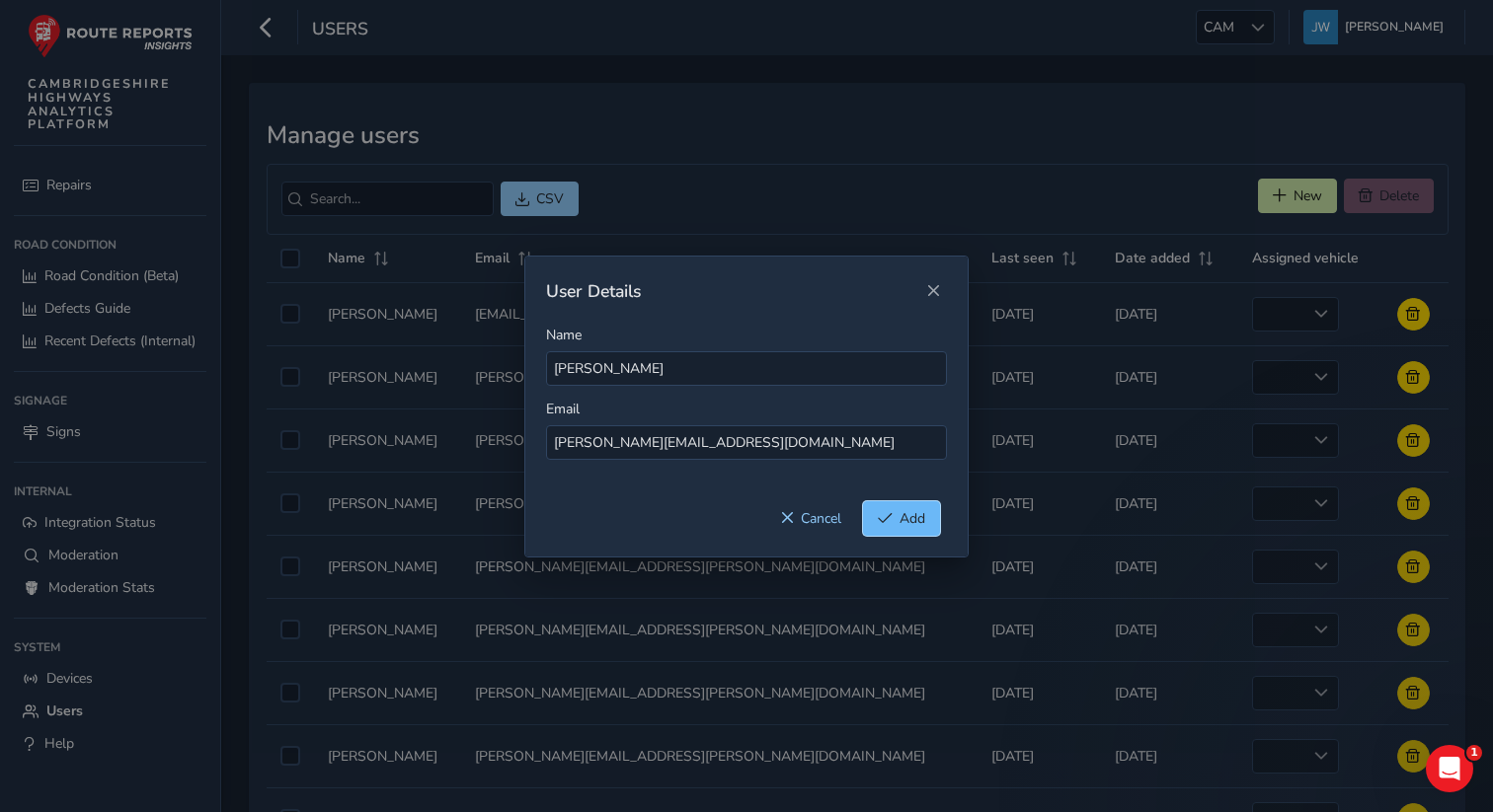
click at [901, 527] on span "Add" at bounding box center [912, 518] width 26 height 19
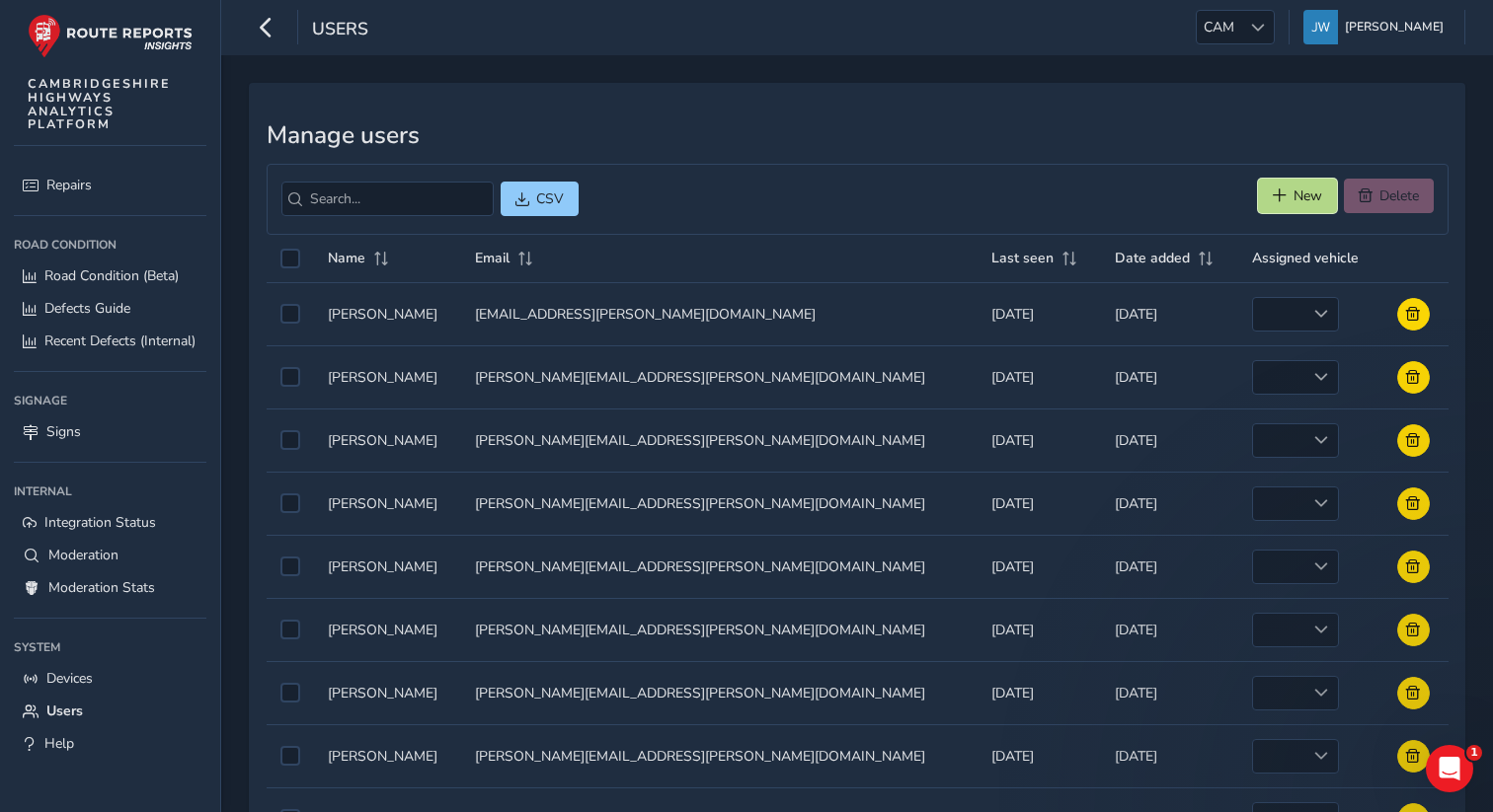
click at [1301, 193] on span "New" at bounding box center [1308, 196] width 29 height 19
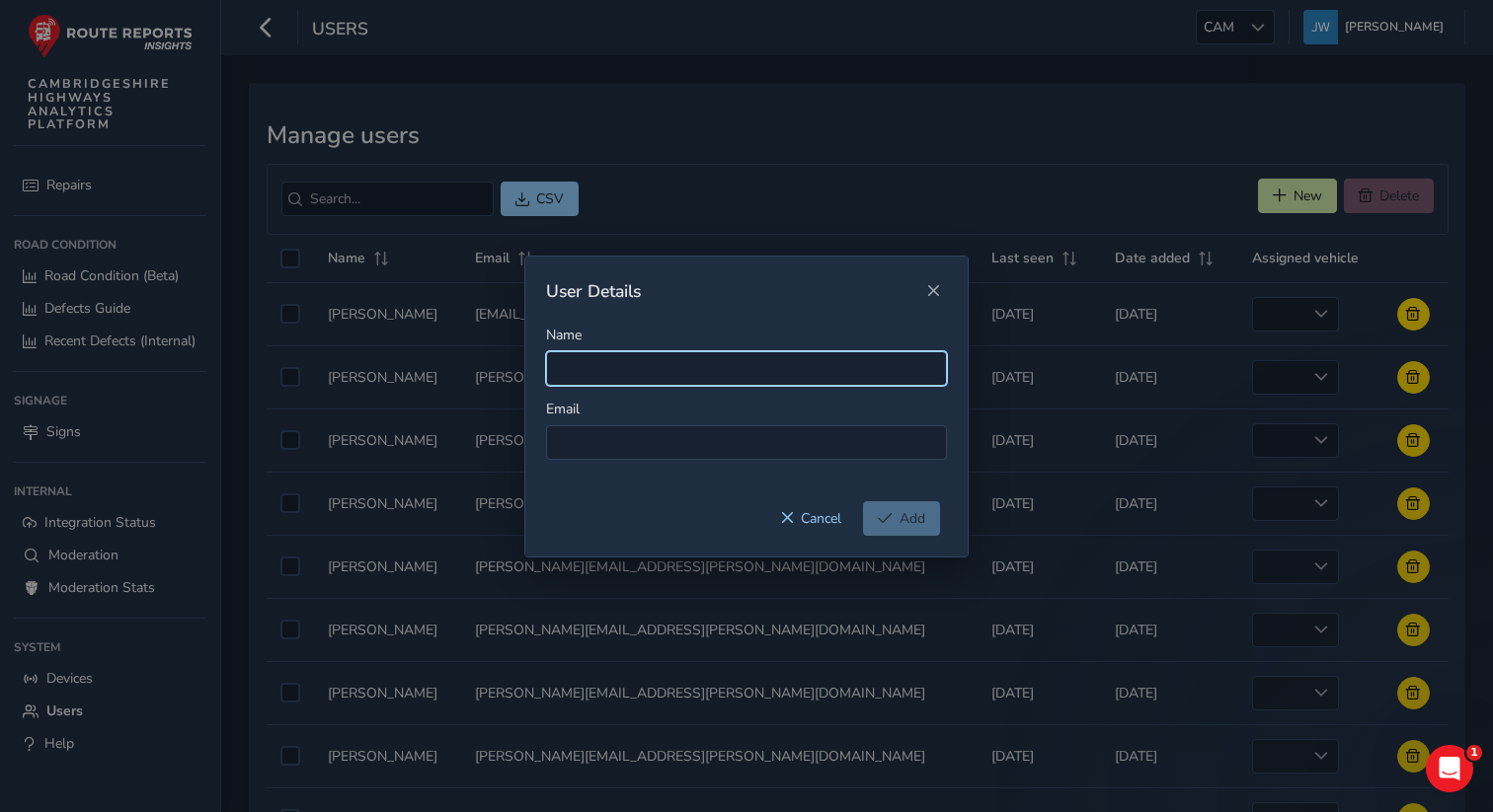
click at [606, 364] on input "Name" at bounding box center [746, 368] width 401 height 35
paste input "[PERSON_NAME][EMAIL_ADDRESS][DOMAIN_NAME]"
type input "[PERSON_NAME][EMAIL_ADDRESS][DOMAIN_NAME]"
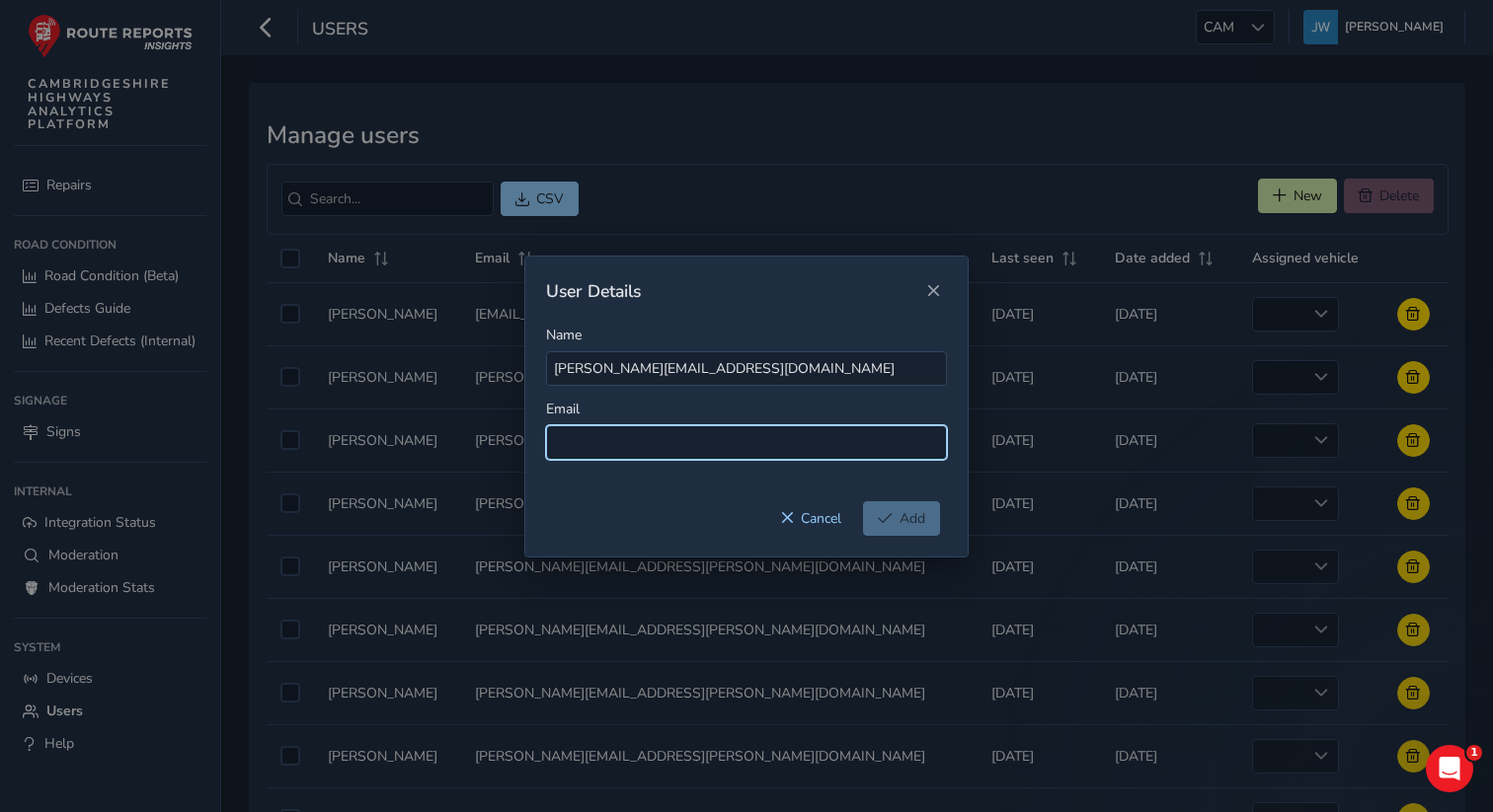
click at [601, 453] on input at bounding box center [746, 442] width 401 height 35
paste input "[PERSON_NAME][EMAIL_ADDRESS][DOMAIN_NAME]"
drag, startPoint x: 793, startPoint y: 440, endPoint x: 678, endPoint y: 435, distance: 115.1
click at [678, 435] on input "[PERSON_NAME][EMAIL_ADDRESS][DOMAIN_NAME]" at bounding box center [746, 442] width 401 height 35
type input "[PERSON_NAME][EMAIL_ADDRESS][DOMAIN_NAME]"
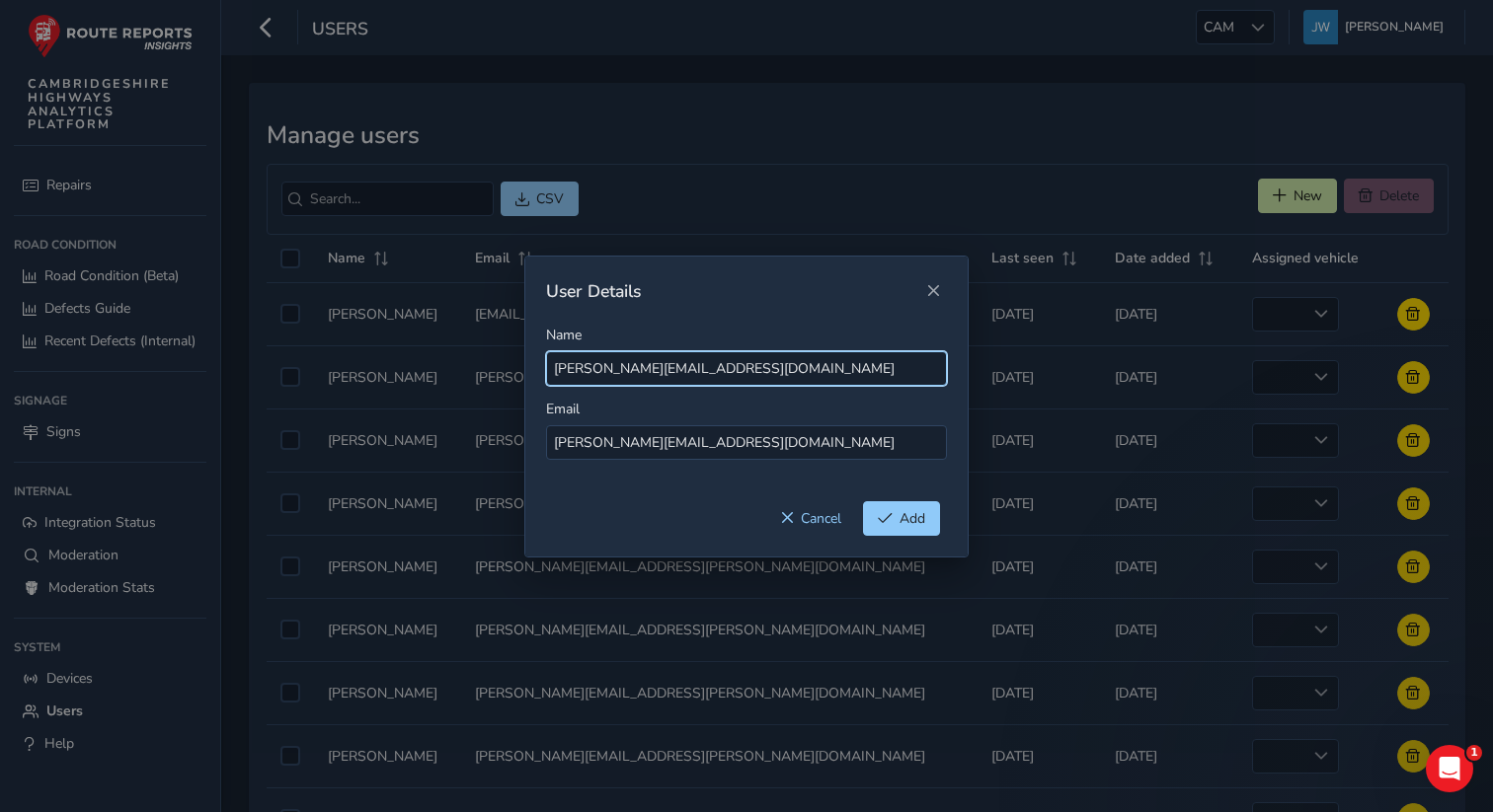
drag, startPoint x: 797, startPoint y: 369, endPoint x: 626, endPoint y: 365, distance: 171.0
click at [626, 365] on input "[PERSON_NAME][EMAIL_ADDRESS][DOMAIN_NAME]" at bounding box center [746, 368] width 401 height 35
click at [595, 369] on input "[PERSON_NAME].[PERSON_NAME]" at bounding box center [746, 368] width 401 height 35
type input "[PERSON_NAME]"
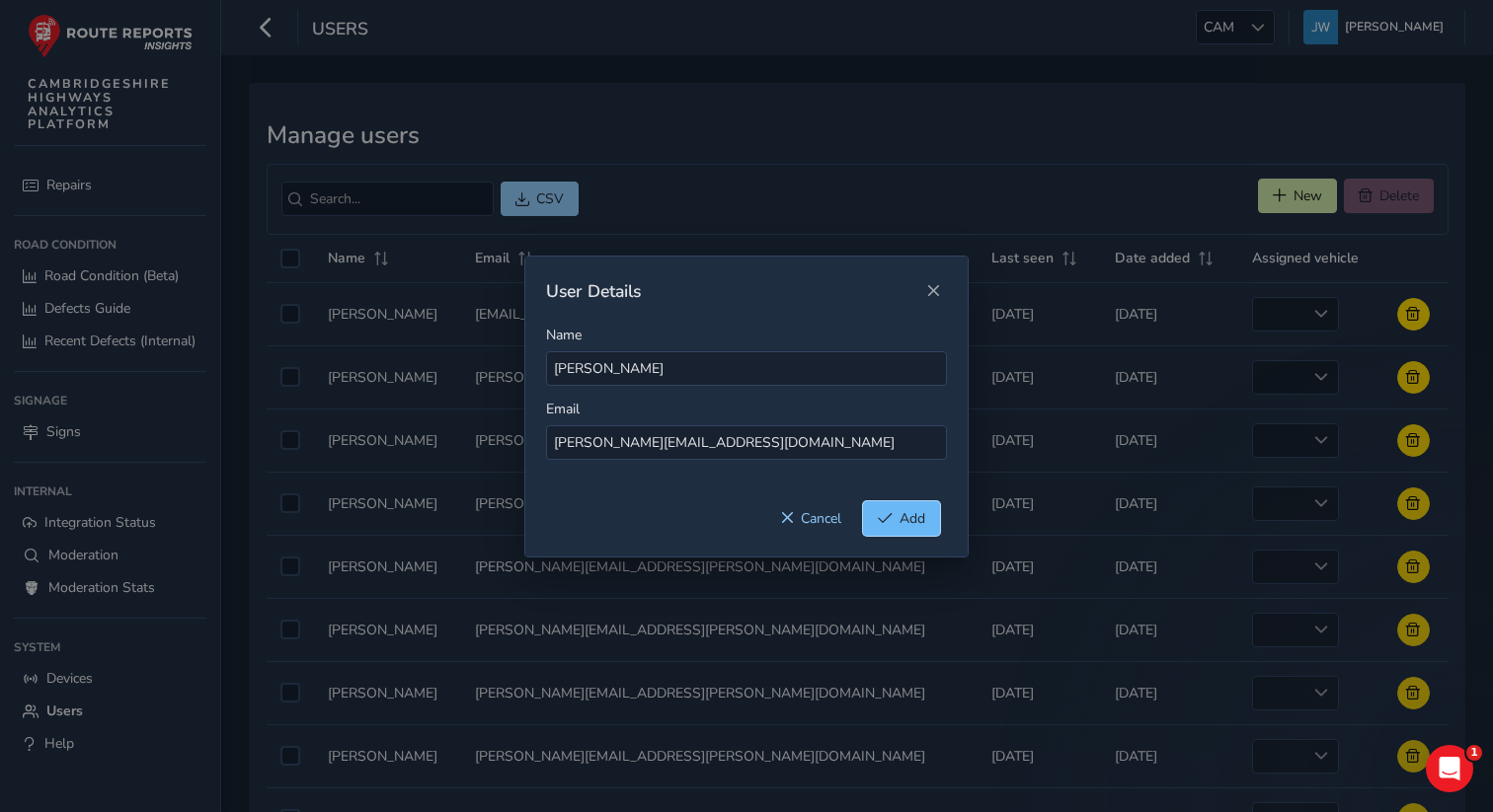
click at [886, 523] on span "Add" at bounding box center [885, 518] width 15 height 14
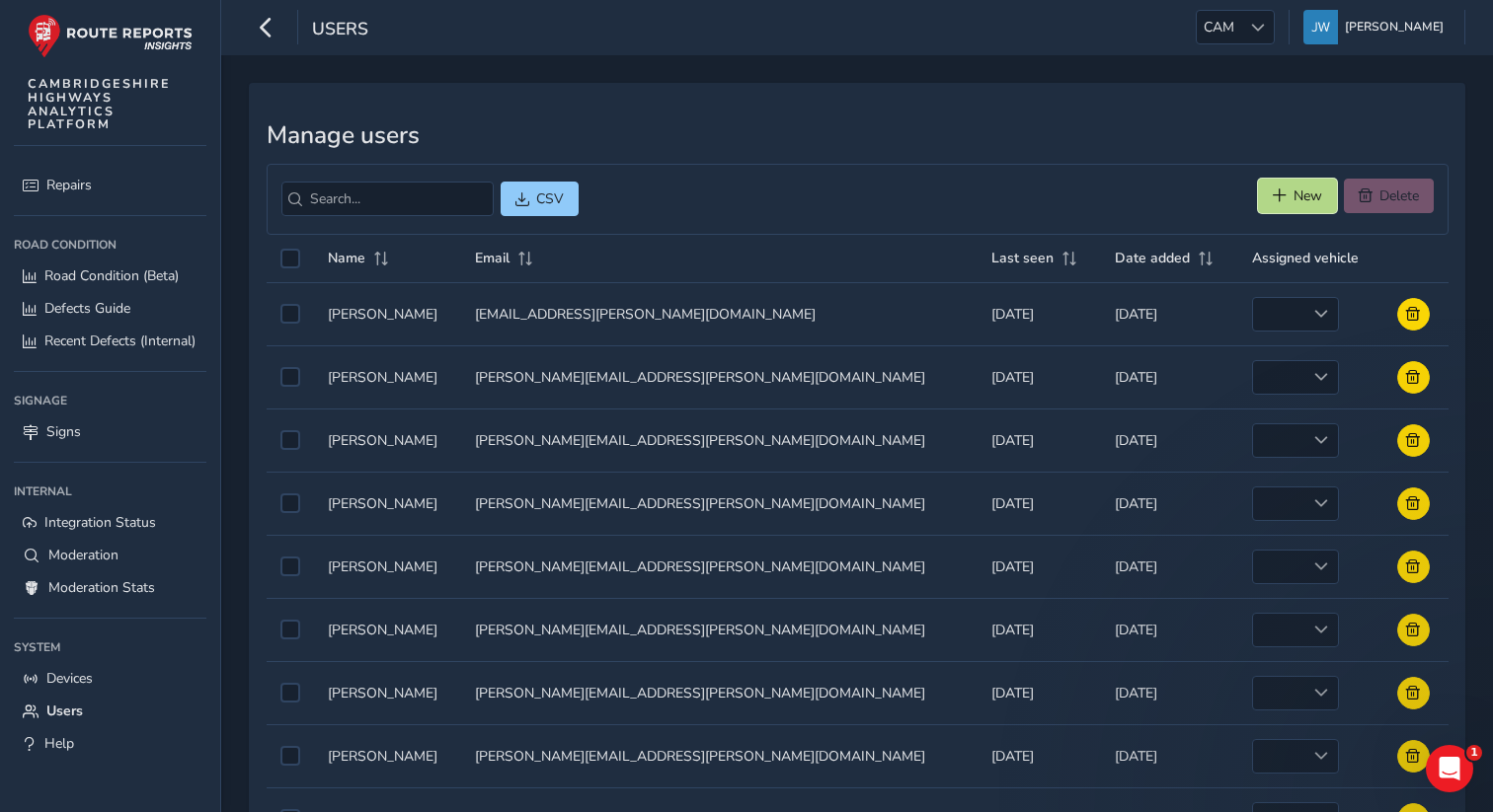
click at [1282, 200] on span "New" at bounding box center [1280, 196] width 14 height 14
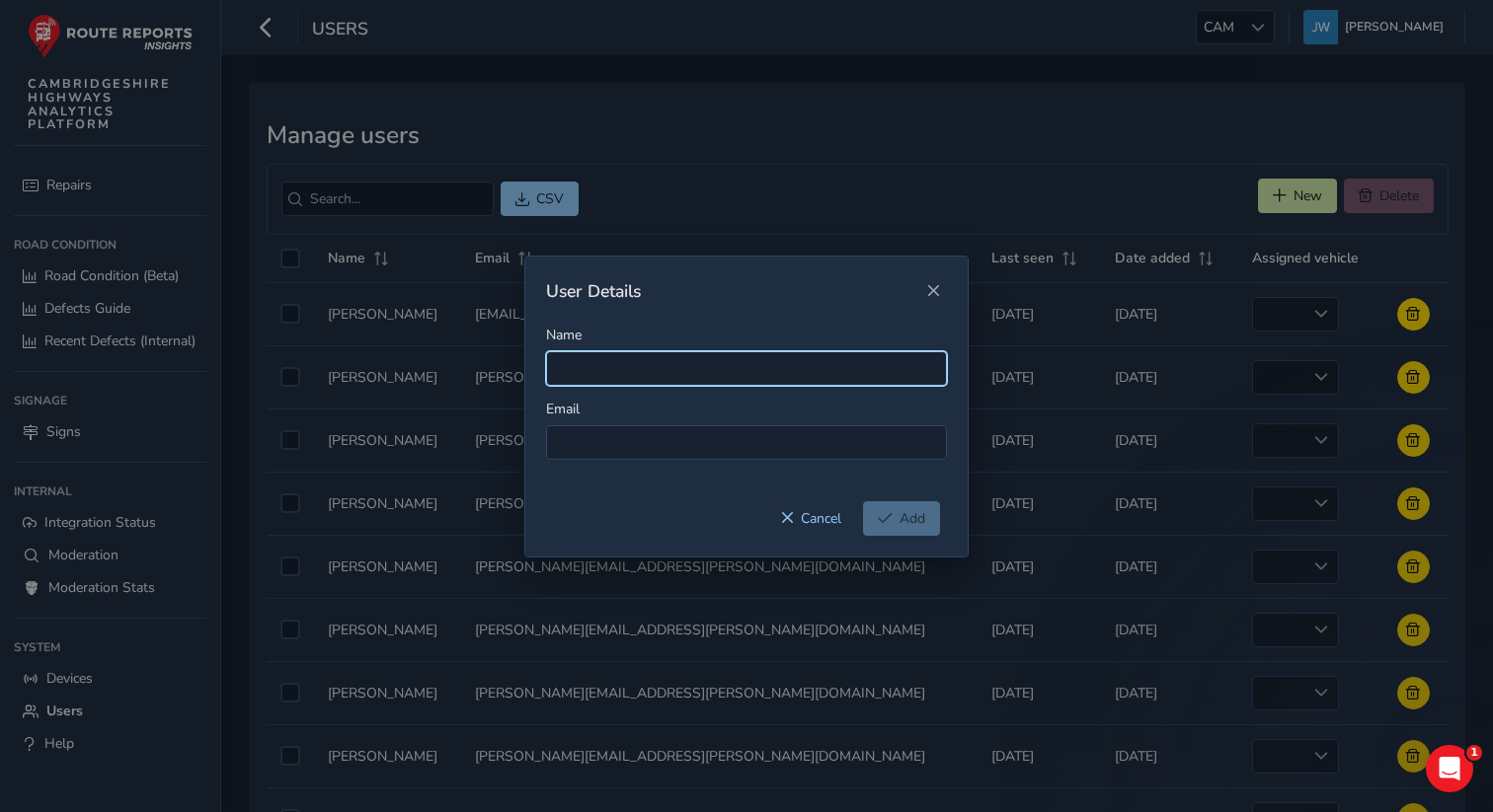
click at [660, 376] on input "Name" at bounding box center [746, 368] width 401 height 35
paste input "[PERSON_NAME][EMAIL_ADDRESS][DOMAIN_NAME]"
type input "[PERSON_NAME][EMAIL_ADDRESS][DOMAIN_NAME]"
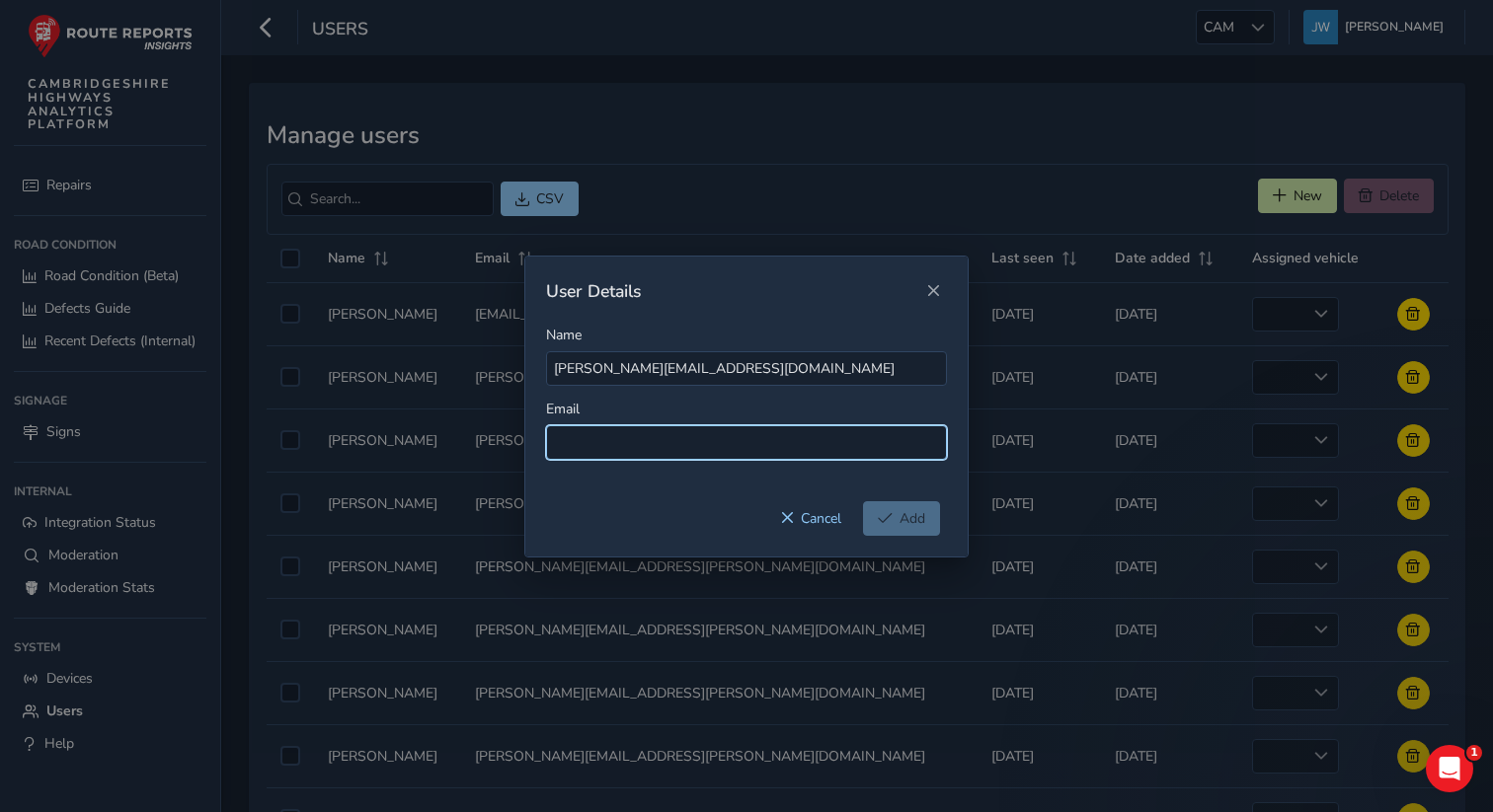
click at [612, 443] on input at bounding box center [746, 442] width 401 height 35
paste input "[PERSON_NAME][EMAIL_ADDRESS][DOMAIN_NAME]"
type input "[PERSON_NAME][EMAIL_ADDRESS][DOMAIN_NAME]"
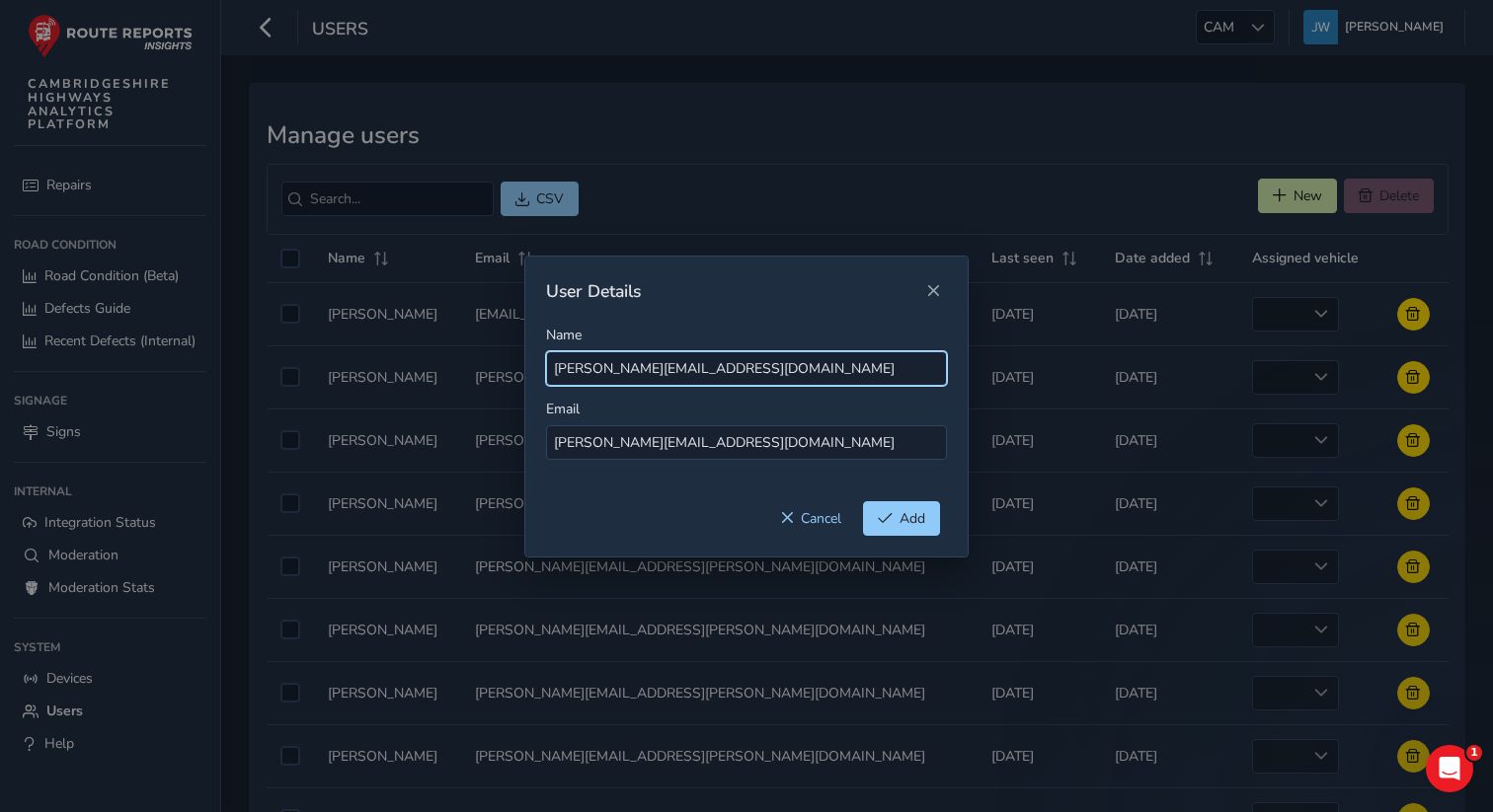
drag, startPoint x: 815, startPoint y: 361, endPoint x: 657, endPoint y: 363, distance: 158.0
click at [657, 363] on input "[PERSON_NAME][EMAIL_ADDRESS][DOMAIN_NAME]" at bounding box center [746, 368] width 401 height 35
click at [601, 370] on input "[PERSON_NAME].Kimpton" at bounding box center [746, 368] width 401 height 35
type input "[PERSON_NAME]"
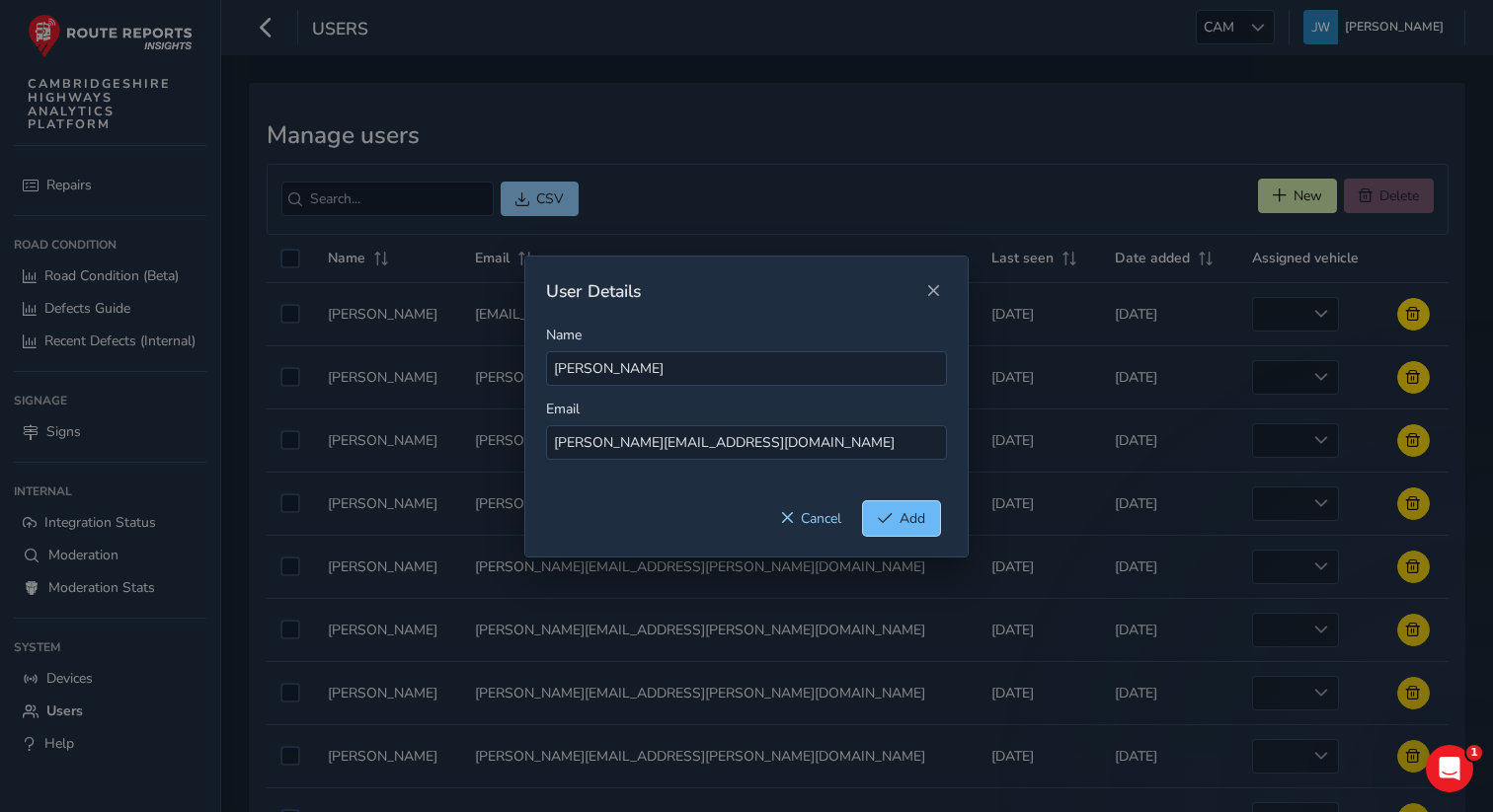
click at [903, 517] on span "Add" at bounding box center [912, 518] width 26 height 19
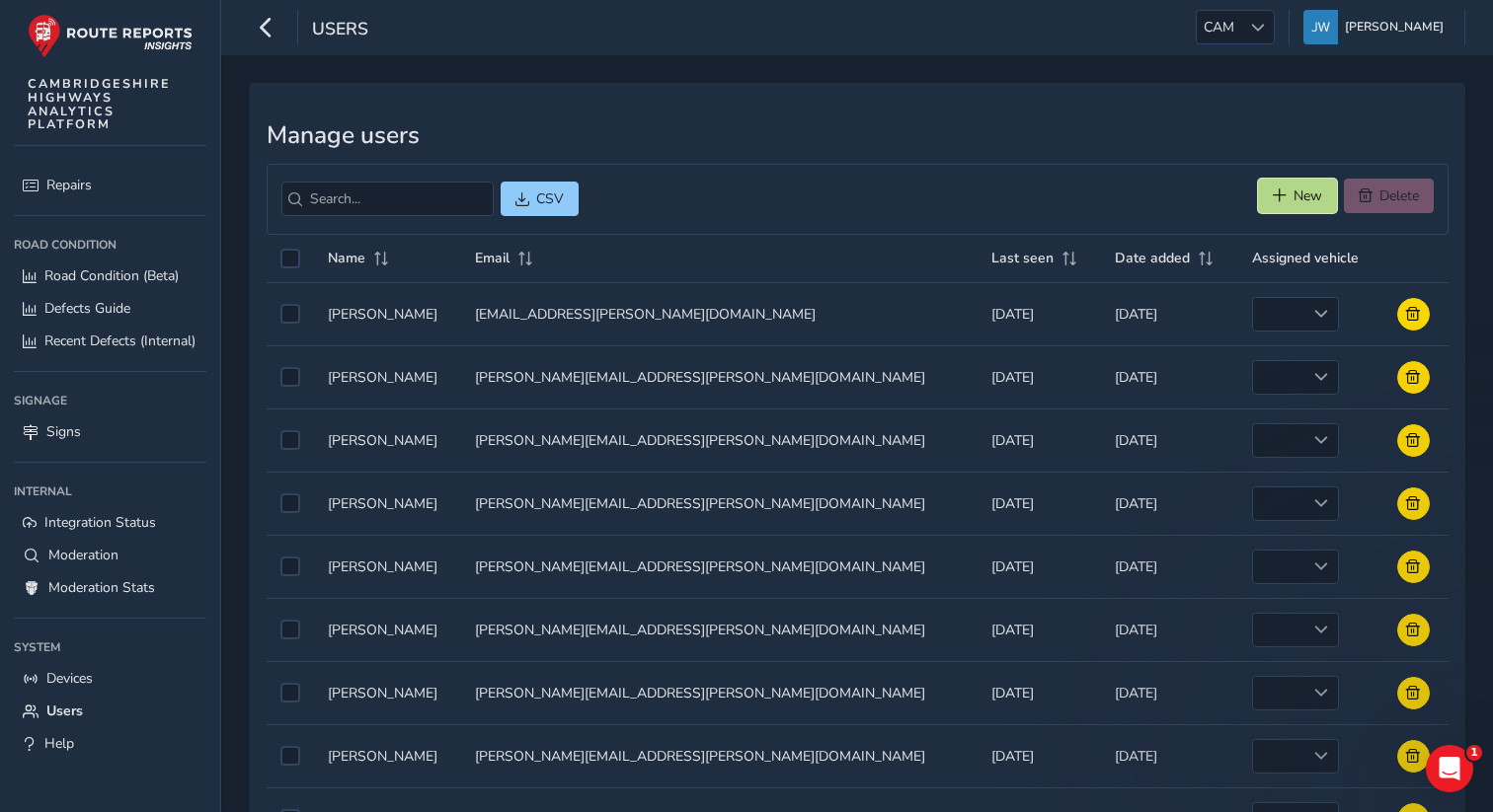
click at [1287, 195] on button "New" at bounding box center [1298, 196] width 79 height 35
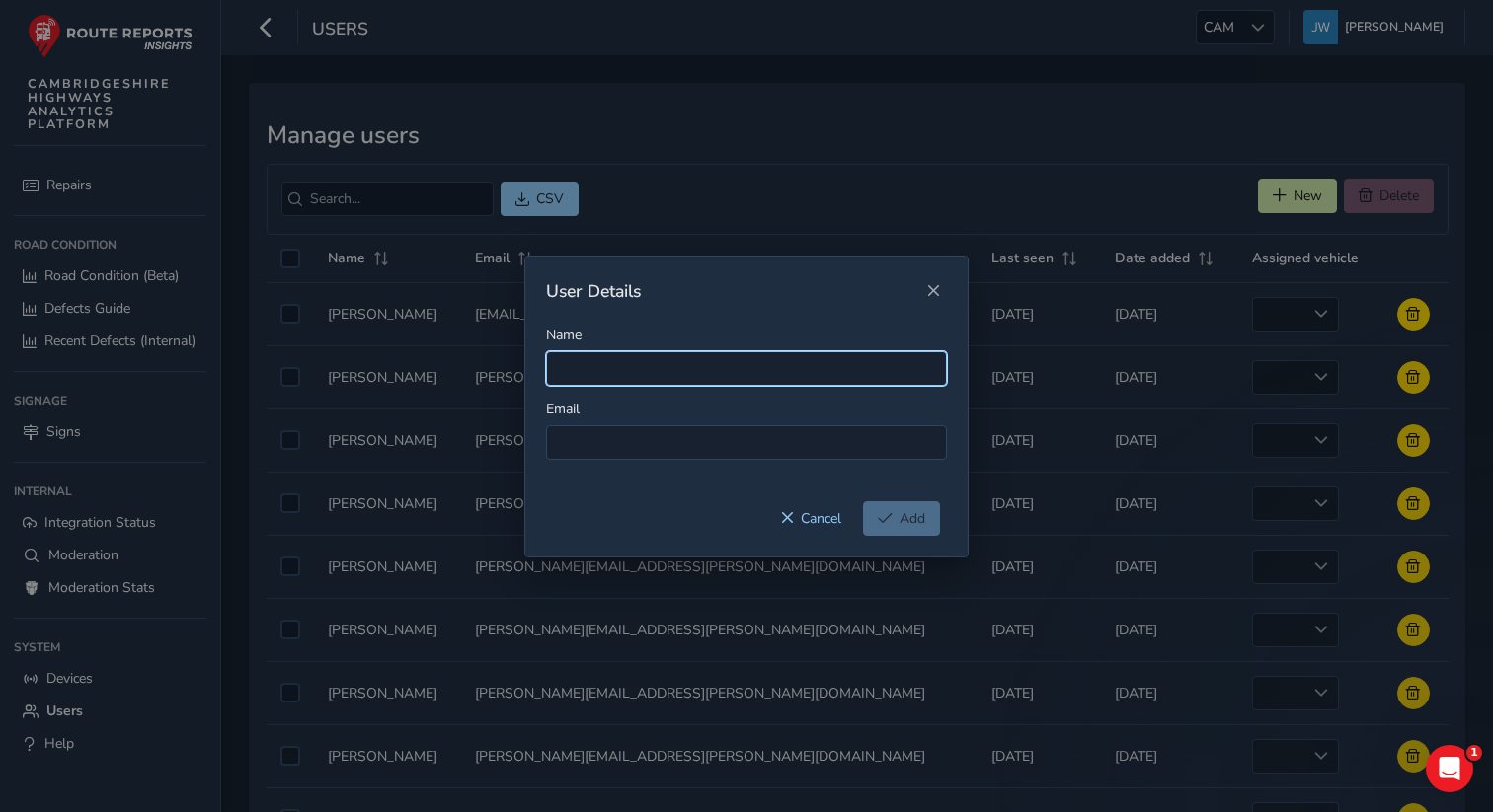
click at [582, 370] on input "Name" at bounding box center [746, 368] width 401 height 35
paste input "[PERSON_NAME][EMAIL_ADDRESS][DOMAIN_NAME]"
type input "[PERSON_NAME][EMAIL_ADDRESS][DOMAIN_NAME]"
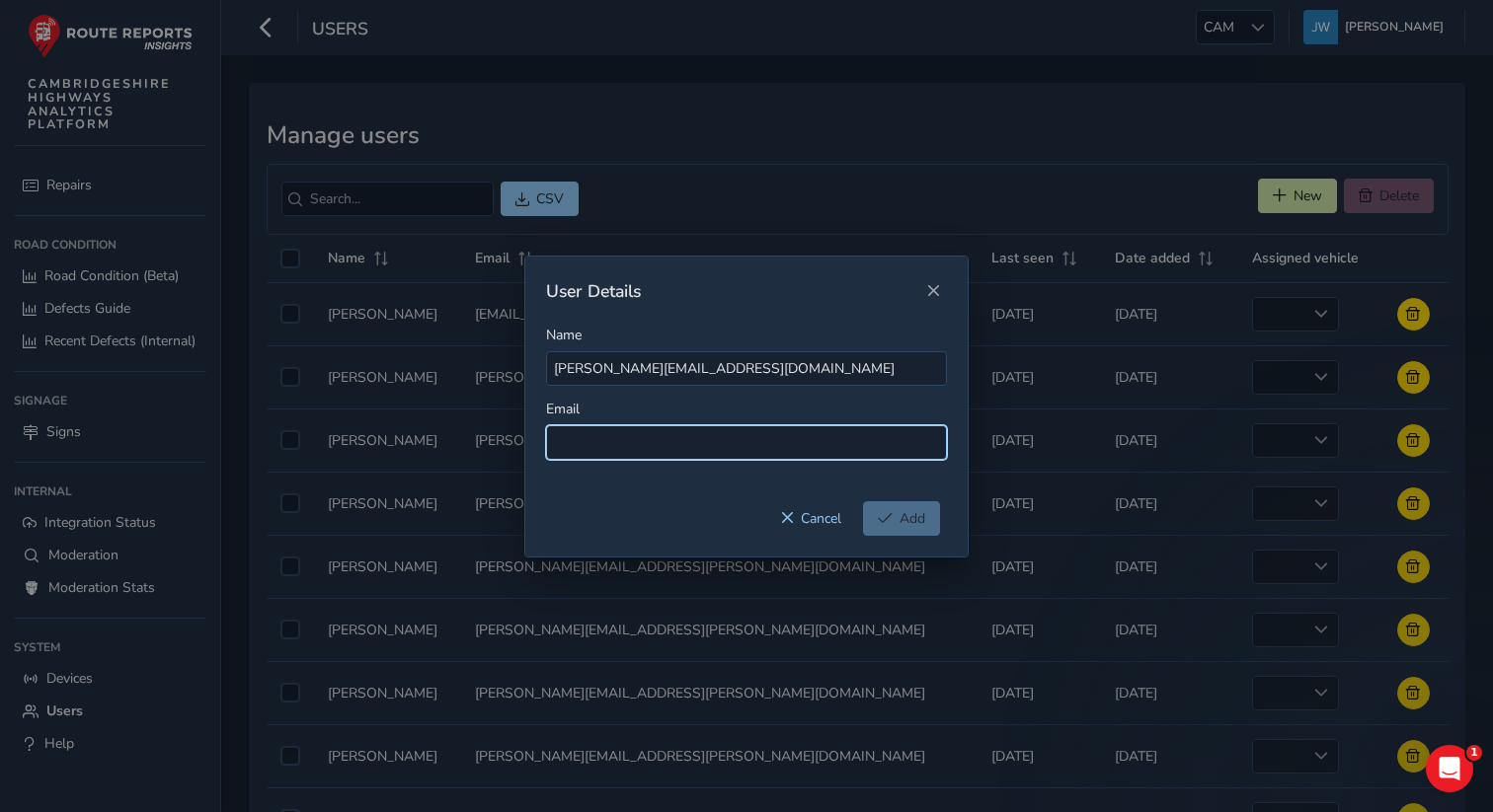
click at [593, 430] on input at bounding box center [746, 442] width 401 height 35
paste input "[PERSON_NAME][EMAIL_ADDRESS][DOMAIN_NAME]"
type input "[PERSON_NAME][EMAIL_ADDRESS][DOMAIN_NAME]"
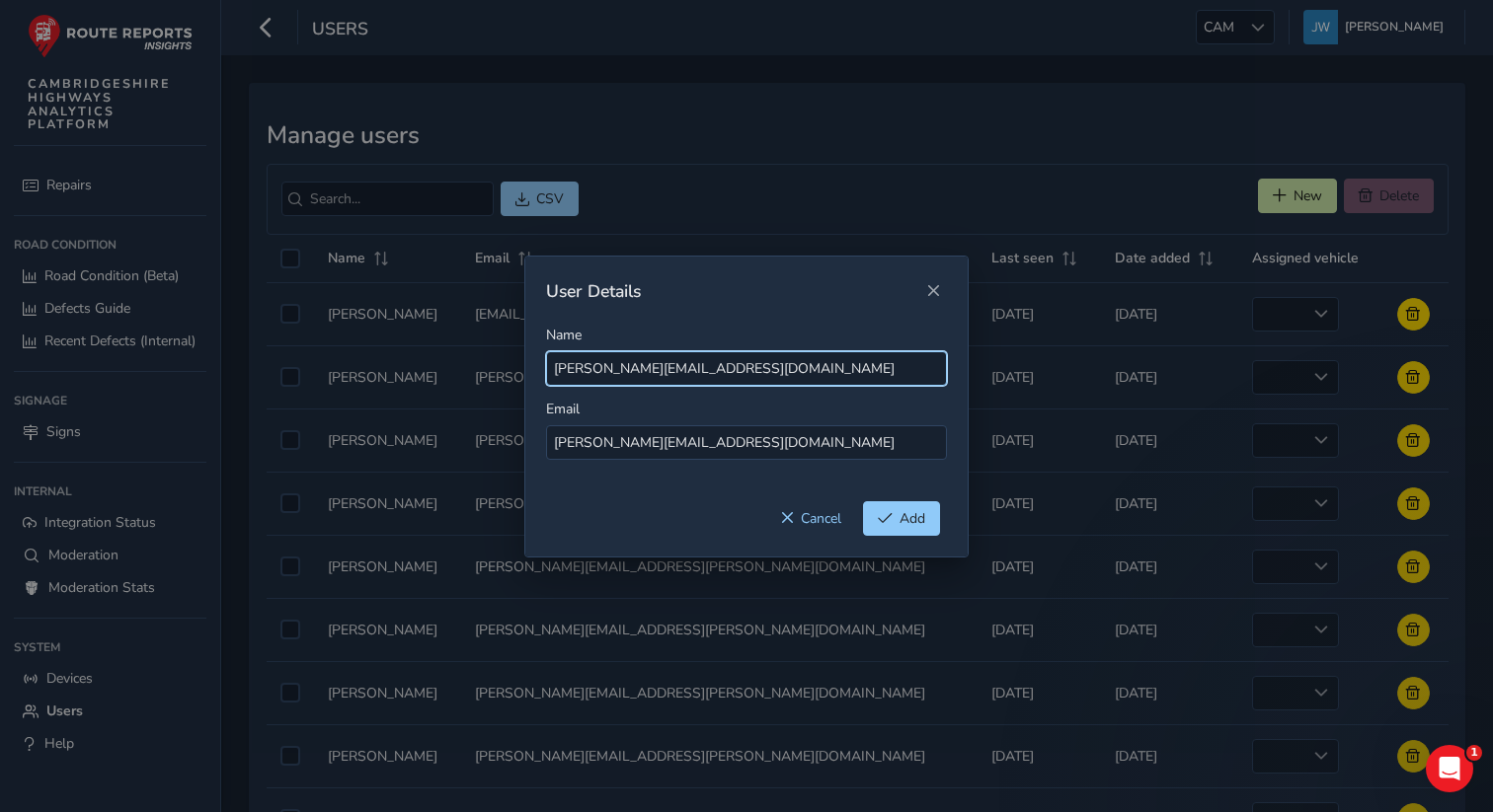
drag, startPoint x: 795, startPoint y: 361, endPoint x: 626, endPoint y: 362, distance: 169.0
click at [626, 362] on input "[PERSON_NAME][EMAIL_ADDRESS][DOMAIN_NAME]" at bounding box center [746, 368] width 401 height 35
click at [603, 367] on input "[PERSON_NAME].Hay" at bounding box center [746, 368] width 401 height 35
type input "[PERSON_NAME]"
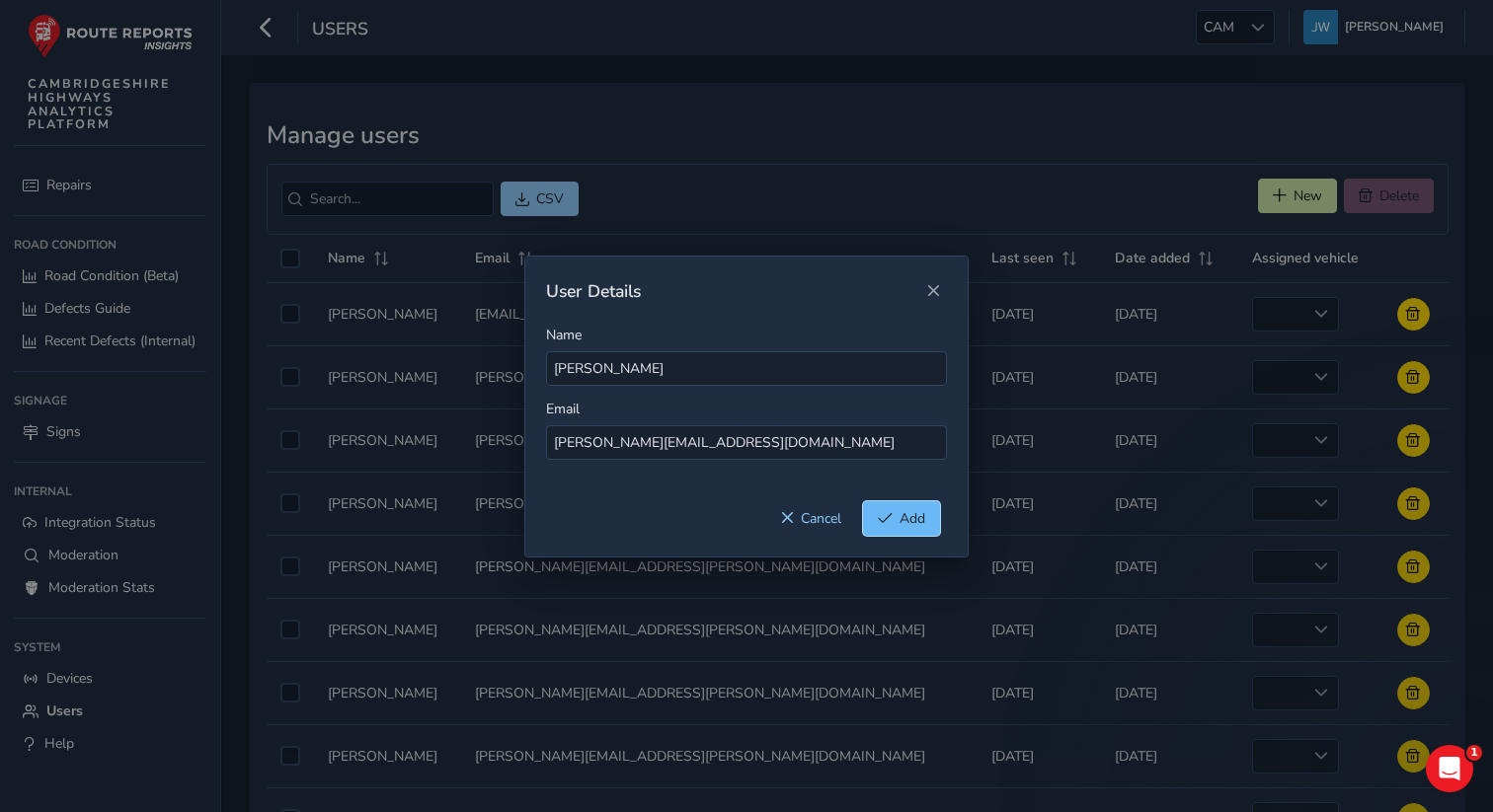
click at [892, 509] on button "Add" at bounding box center [901, 518] width 77 height 35
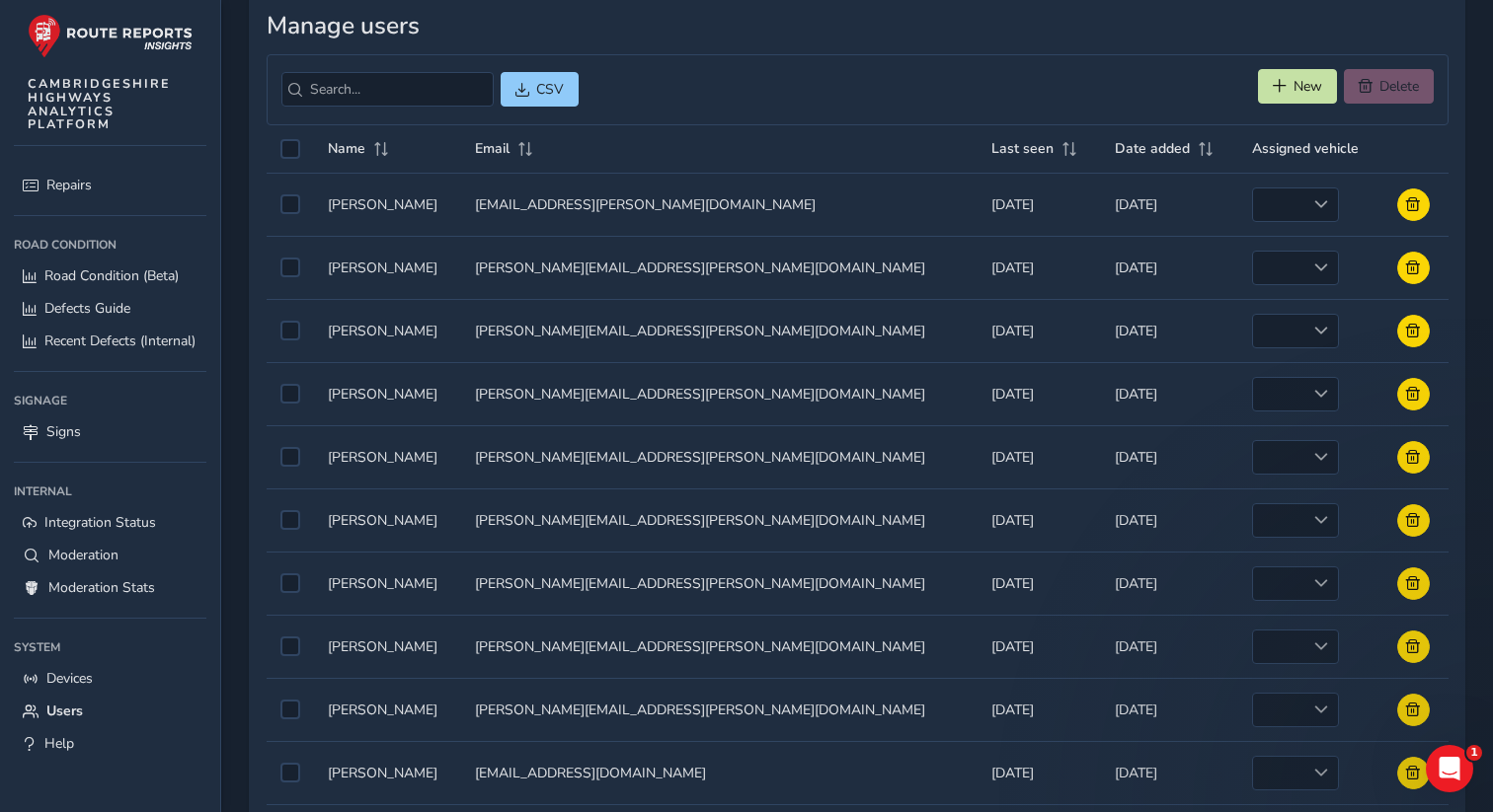
scroll to position [205, 0]
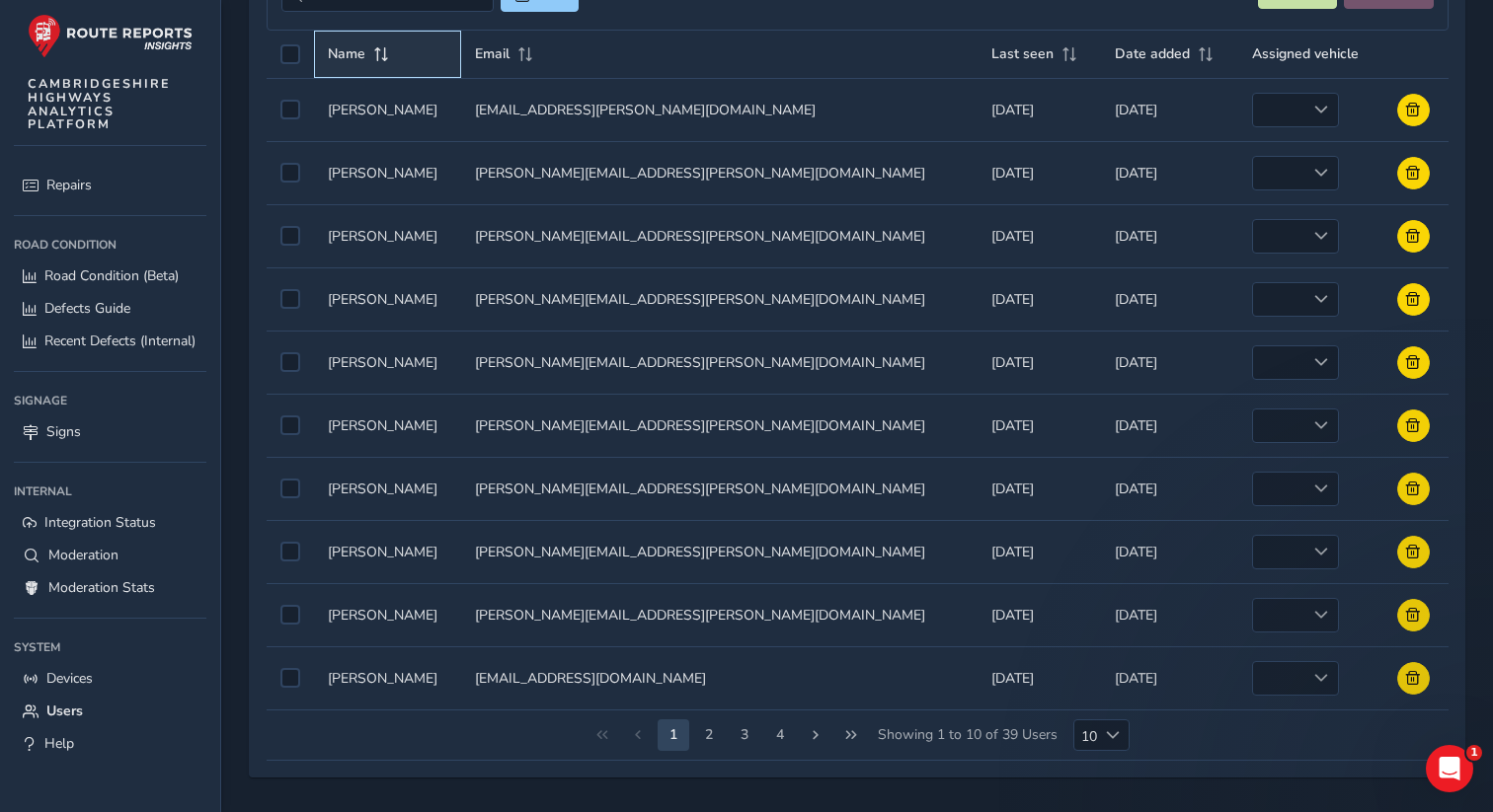
click at [349, 68] on th "Name" at bounding box center [388, 54] width 148 height 48
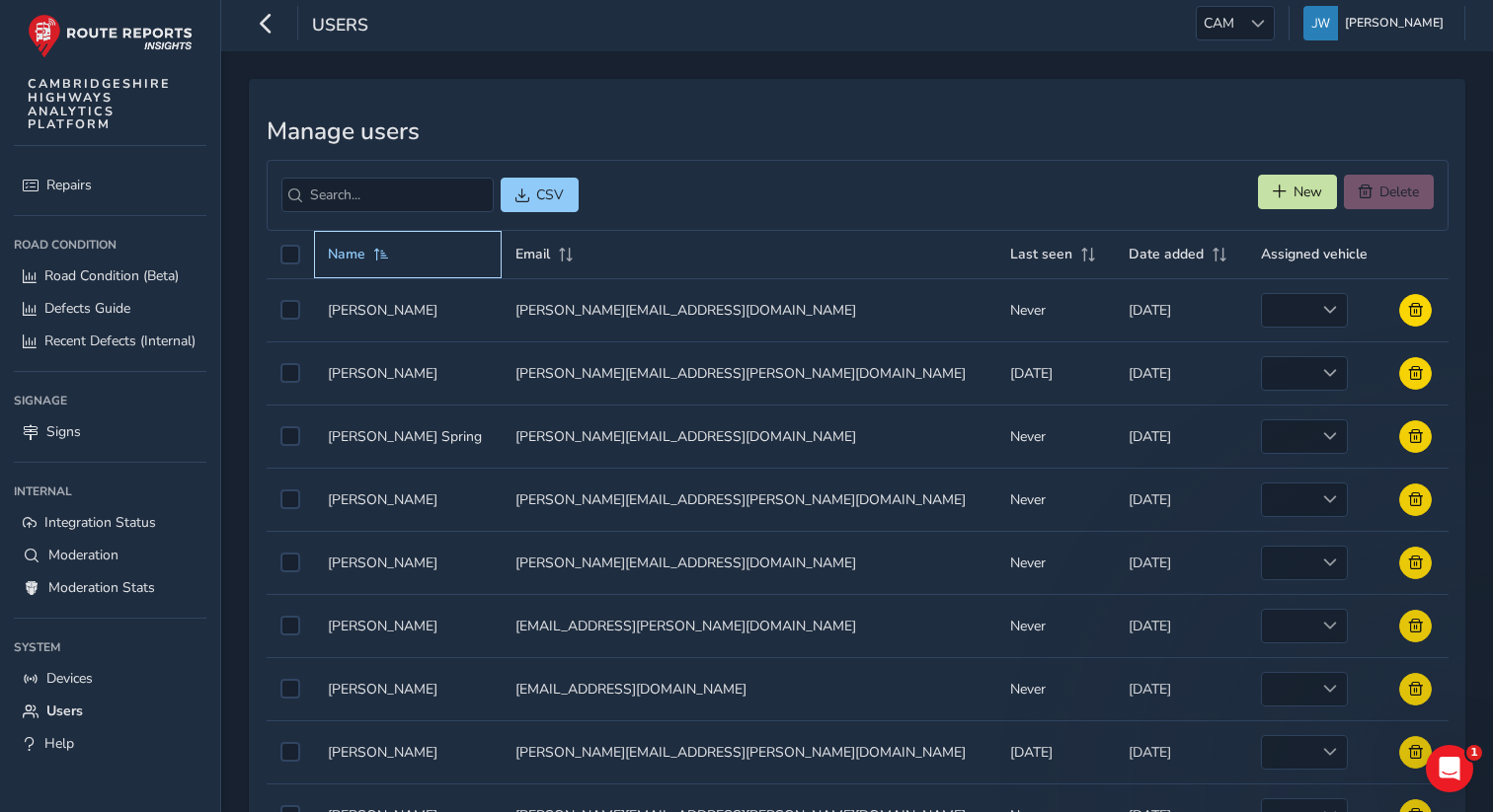
scroll to position [0, 0]
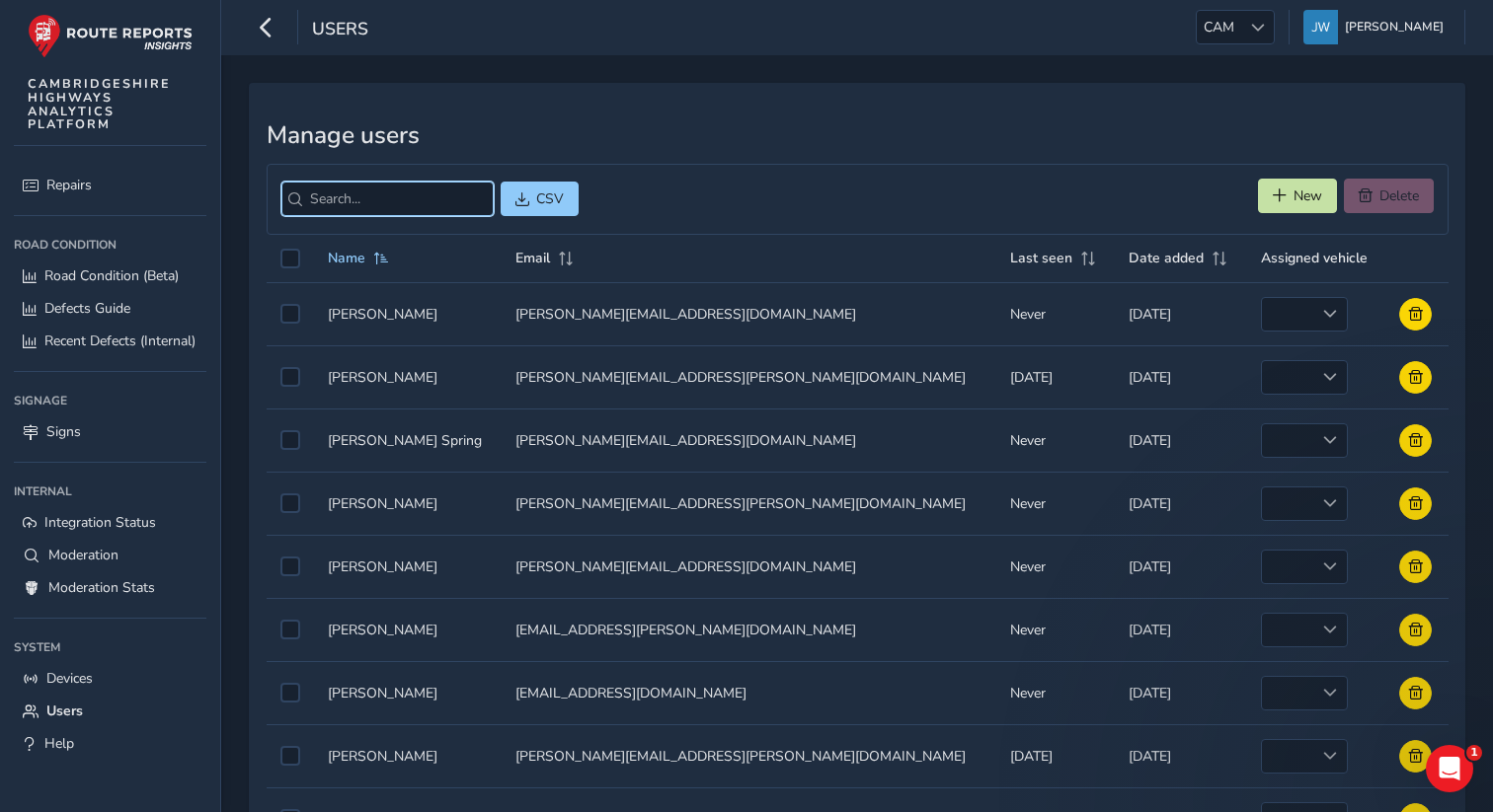
click at [339, 204] on input "search" at bounding box center [387, 199] width 213 height 35
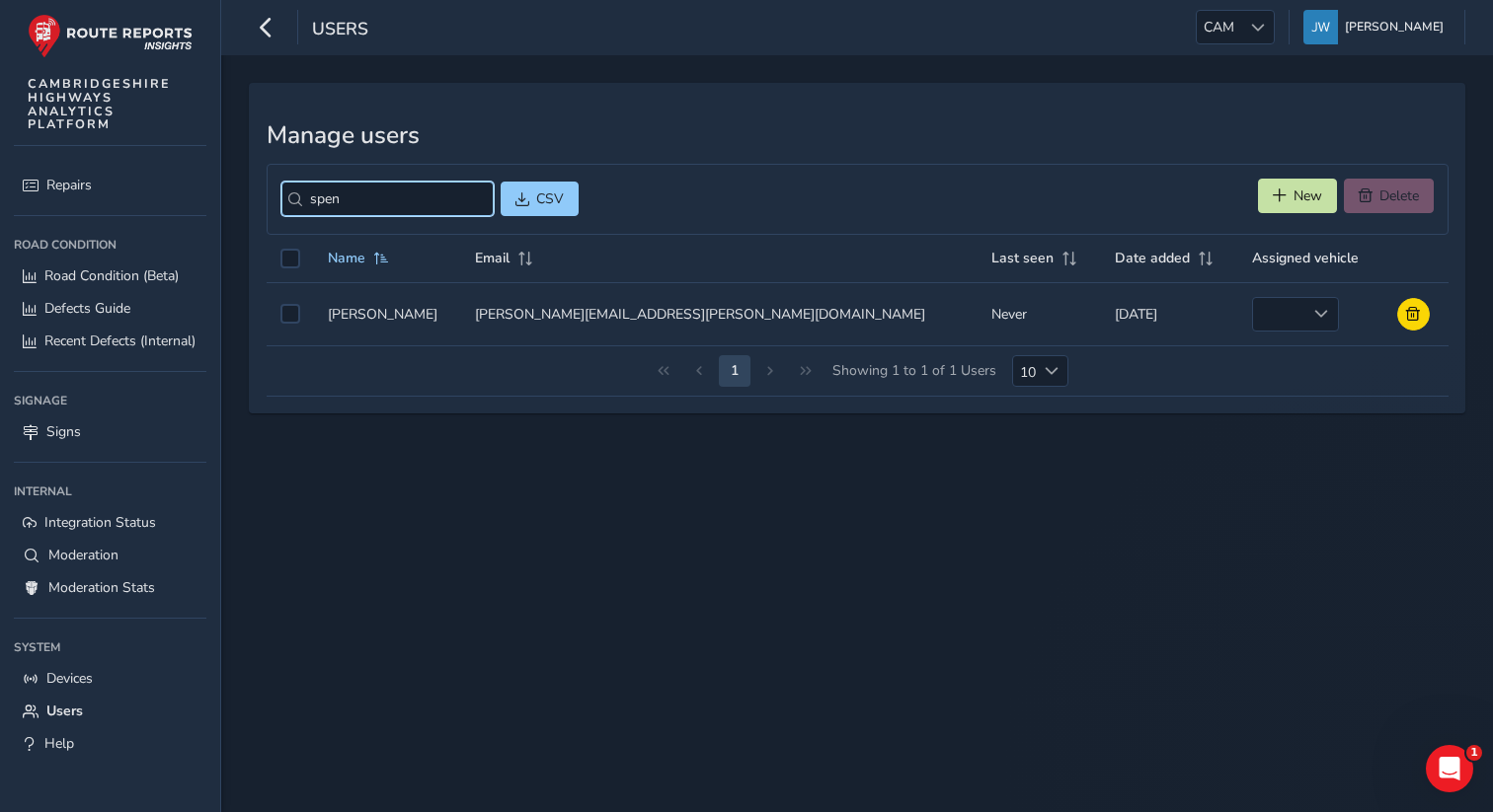
drag, startPoint x: 362, startPoint y: 197, endPoint x: 254, endPoint y: 188, distance: 108.4
click at [256, 194] on div "Manage users spen CSV New Delete Name Email Last seen Date added Assigned vehic…" at bounding box center [858, 248] width 1217 height 330
type input "j"
type input "a"
type input "k"
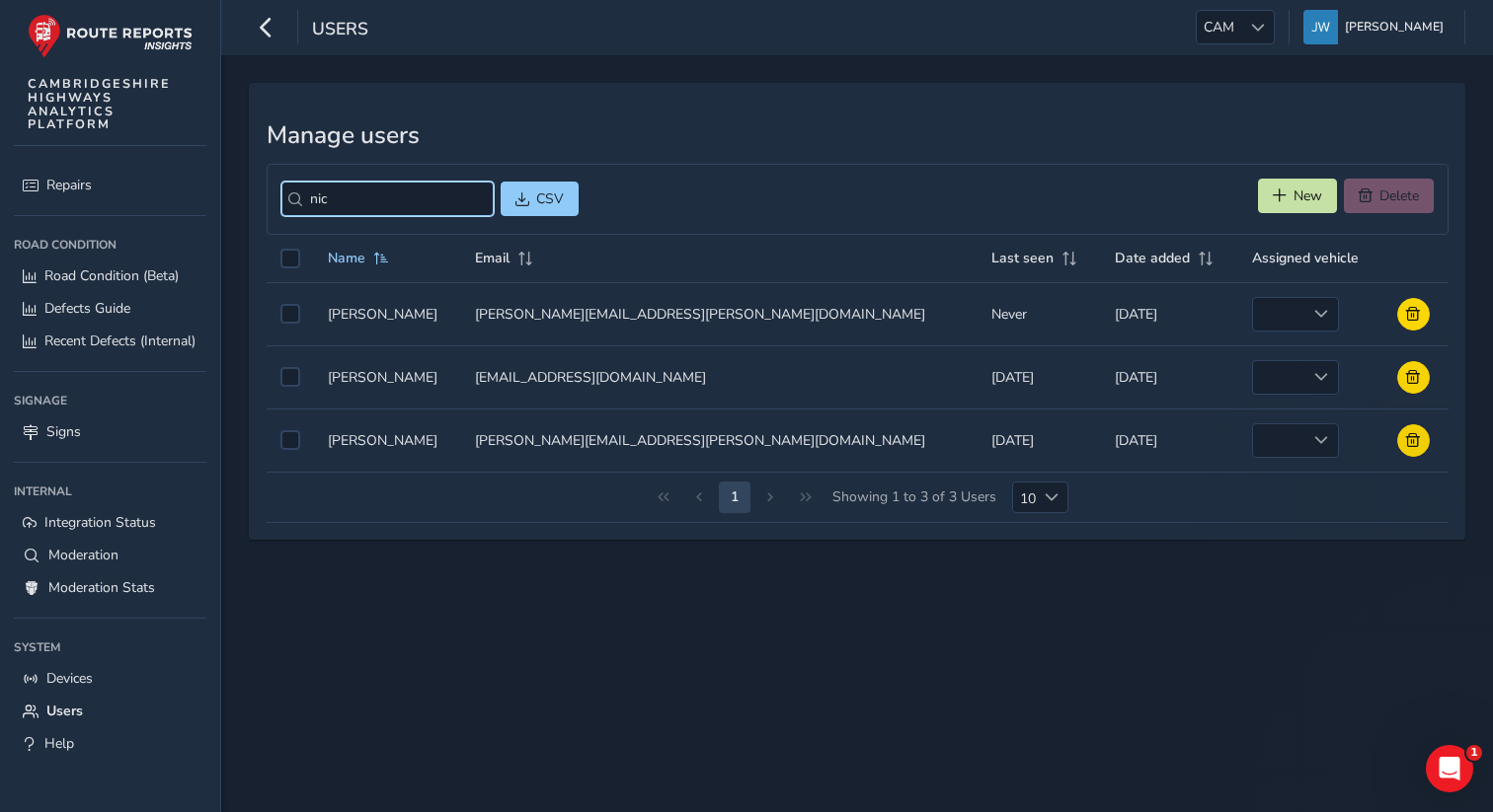
click at [362, 187] on input "nic" at bounding box center [387, 199] width 213 height 35
drag, startPoint x: 352, startPoint y: 205, endPoint x: 203, endPoint y: 211, distance: 149.1
click at [202, 217] on div "Users CAM CAM [PERSON_NAME] Colour Scheme: Dark Dim Light Logout Manage users n…" at bounding box center [746, 406] width 1493 height 812
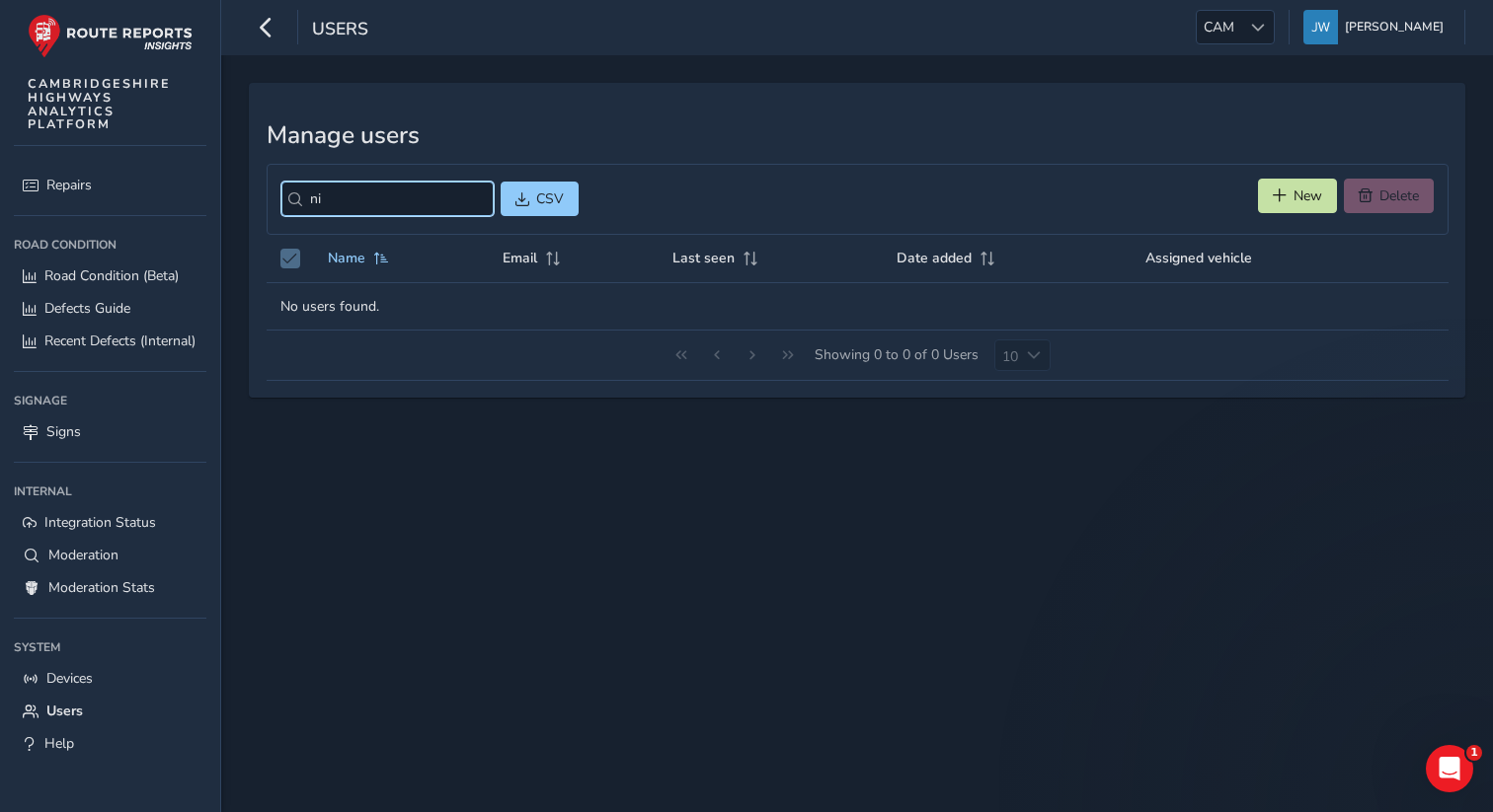
type input "n"
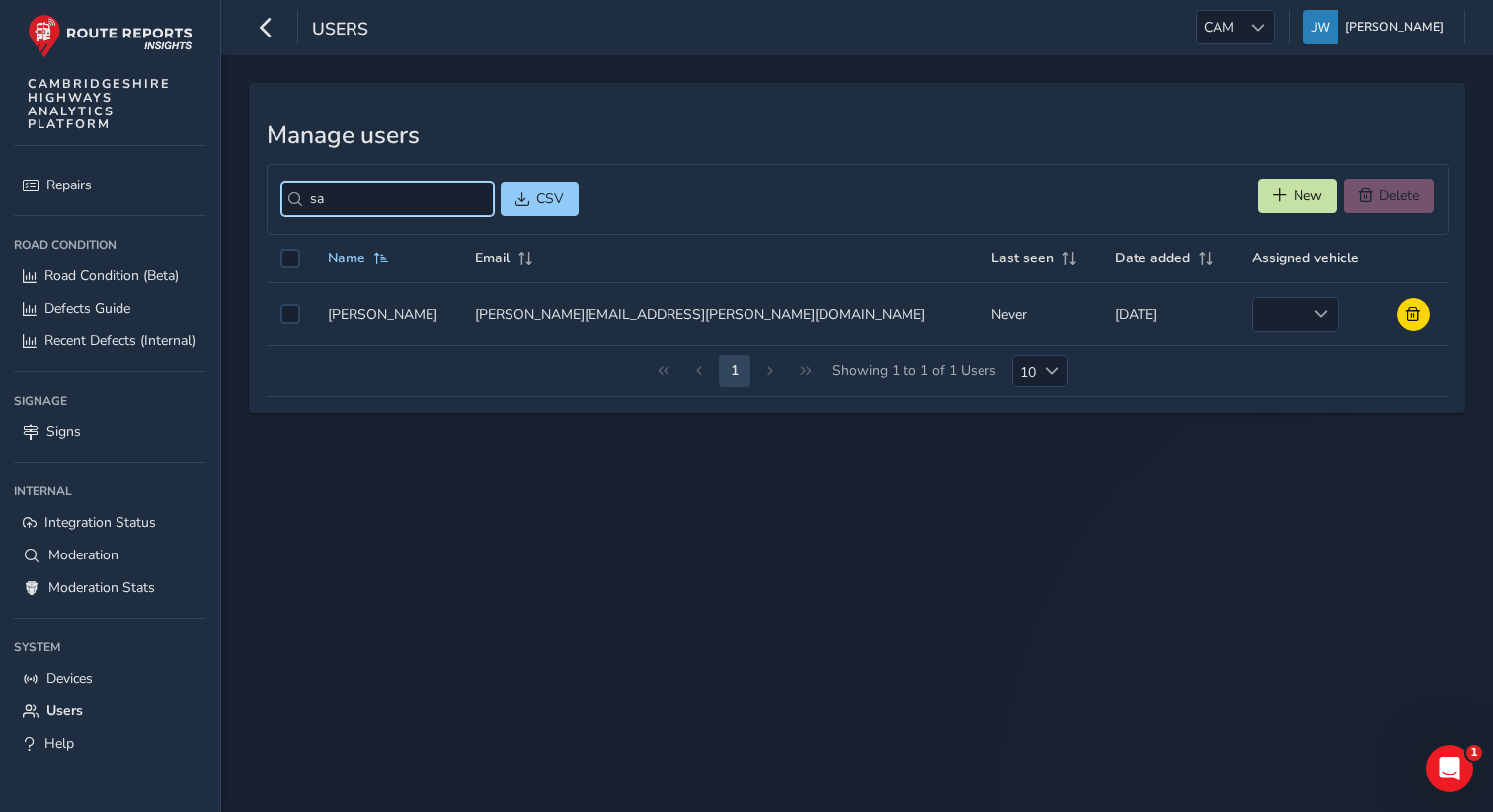
type input "s"
type input "l"
type input "j"
type input "d"
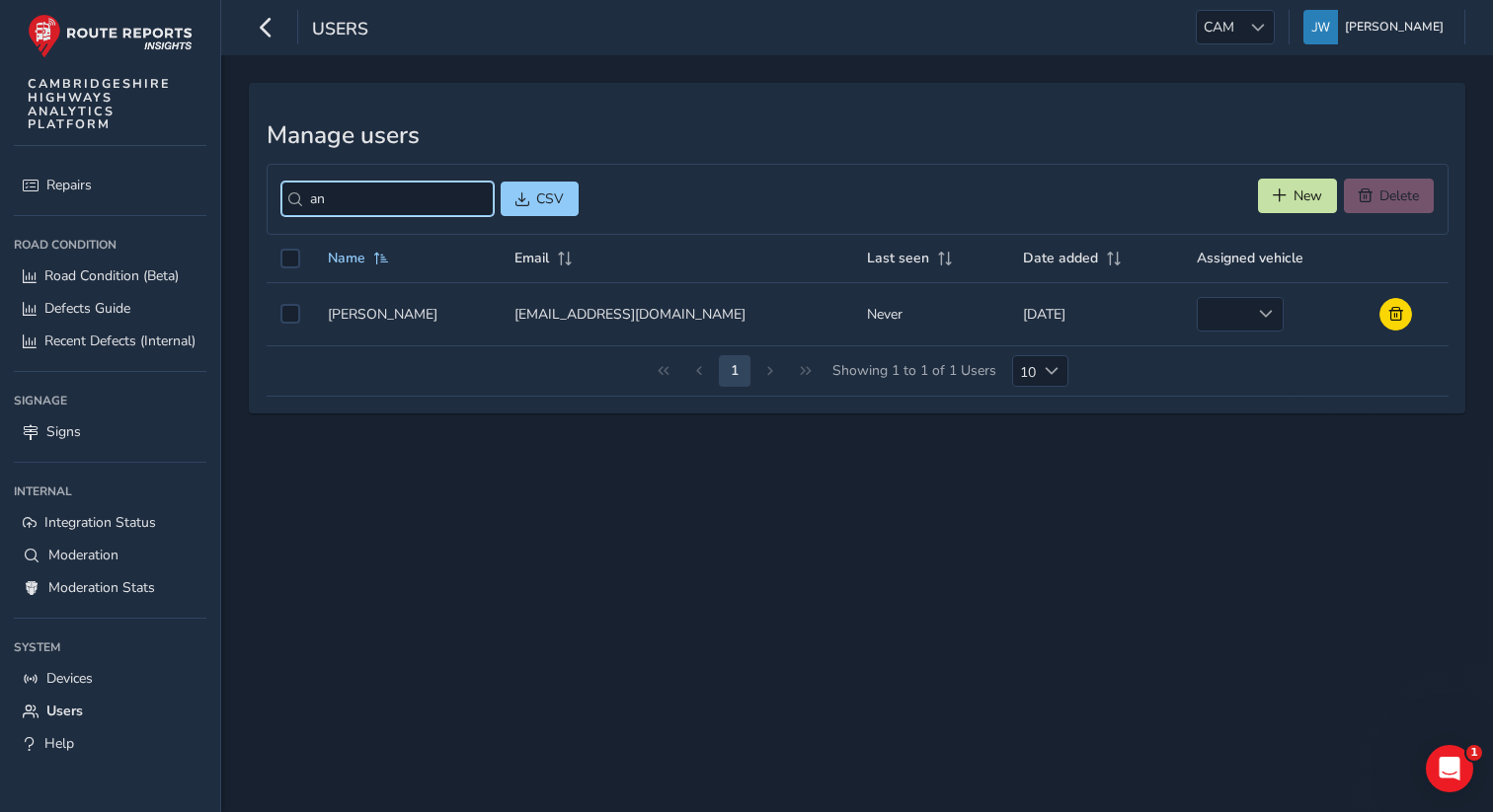
type input "a"
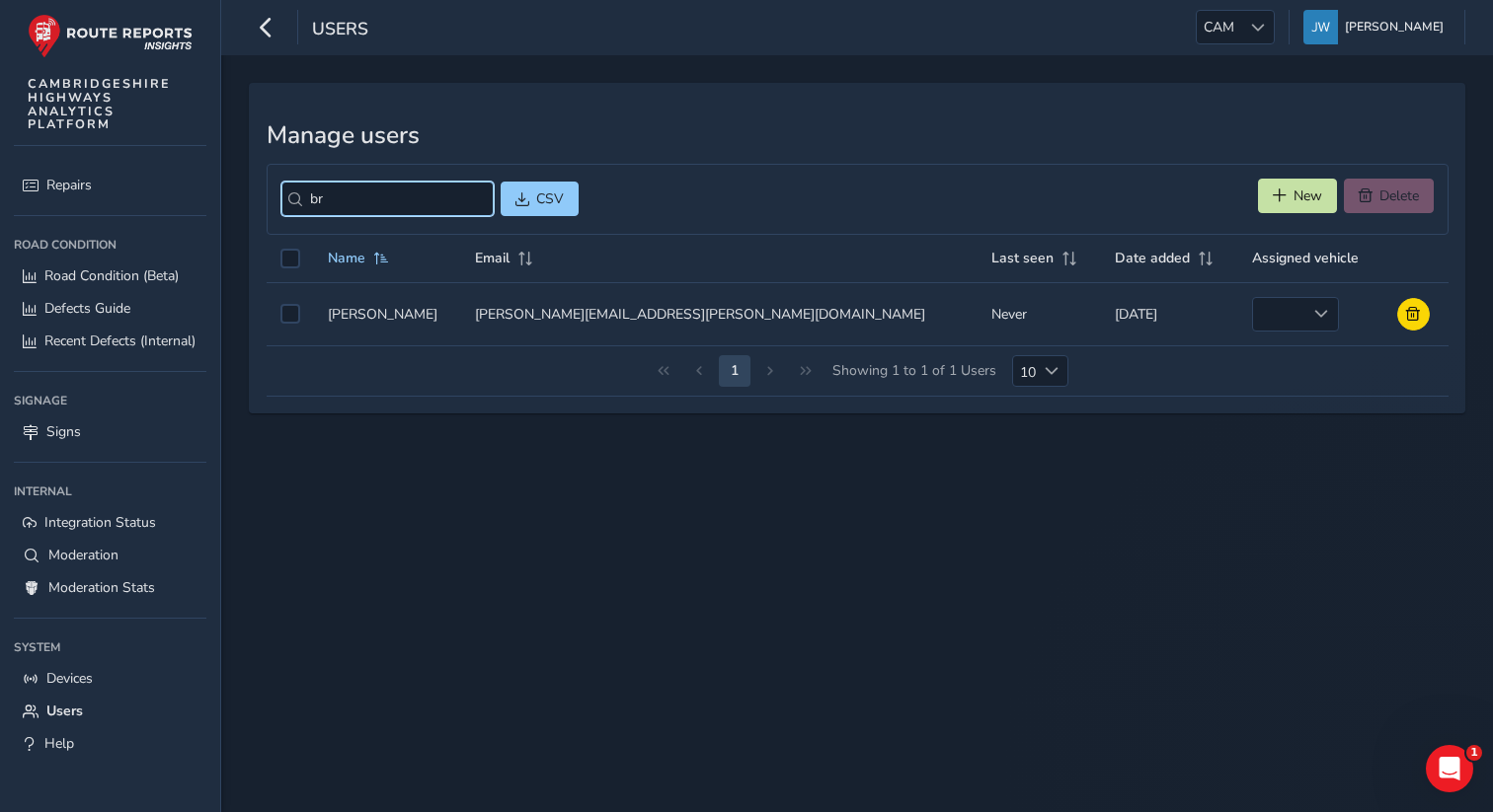
type input "b"
type input "c"
type input "t"
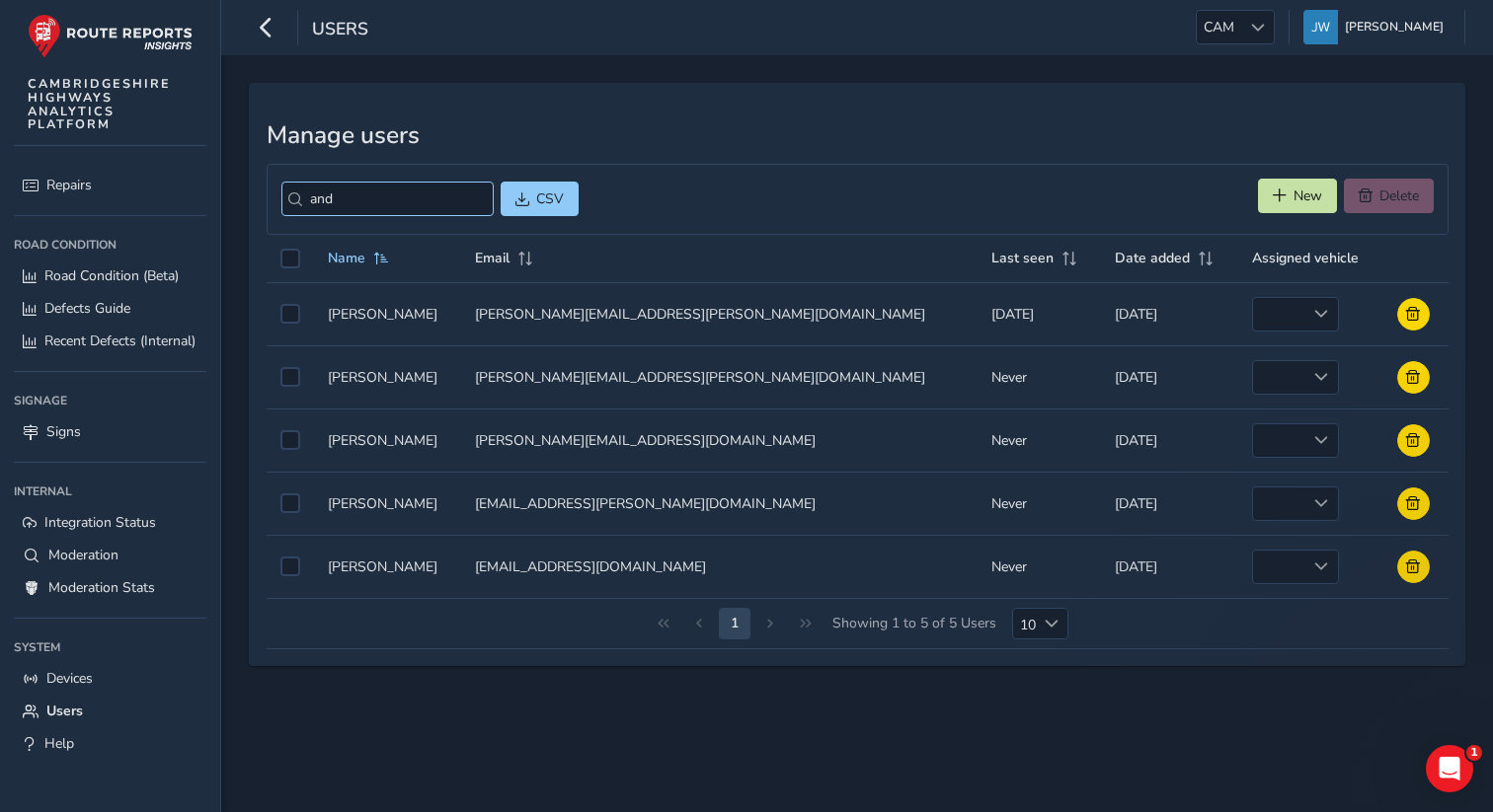
drag, startPoint x: 363, startPoint y: 218, endPoint x: 337, endPoint y: 206, distance: 28.6
click at [318, 209] on div "and CSV New Delete" at bounding box center [857, 200] width 1182 height 71
drag, startPoint x: 330, startPoint y: 206, endPoint x: 240, endPoint y: 206, distance: 90.0
click at [240, 206] on div "Manage users and CSV New Delete Name Email Last seen Date added Assigned vehicl…" at bounding box center [858, 434] width 1272 height 758
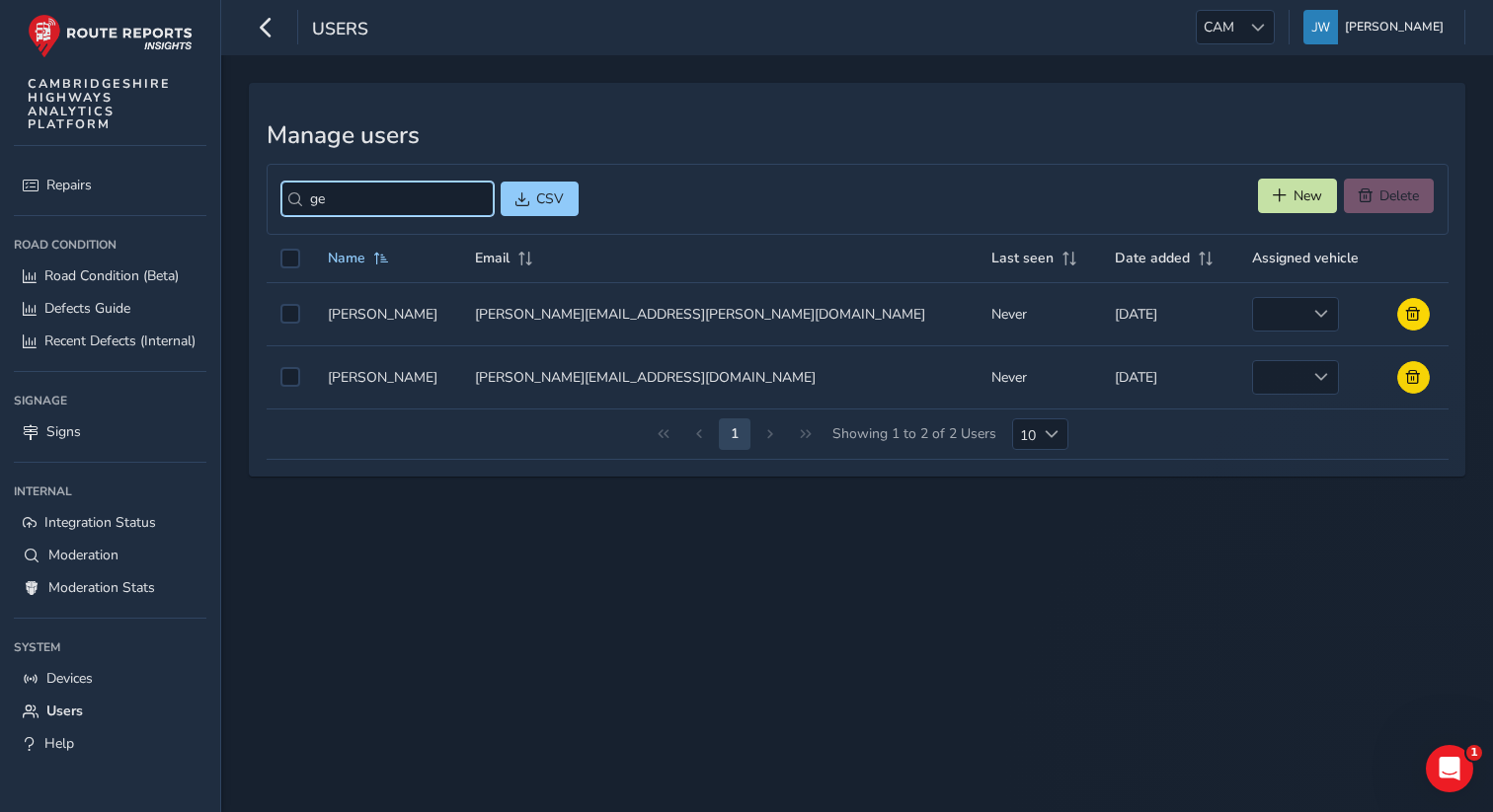
type input "g"
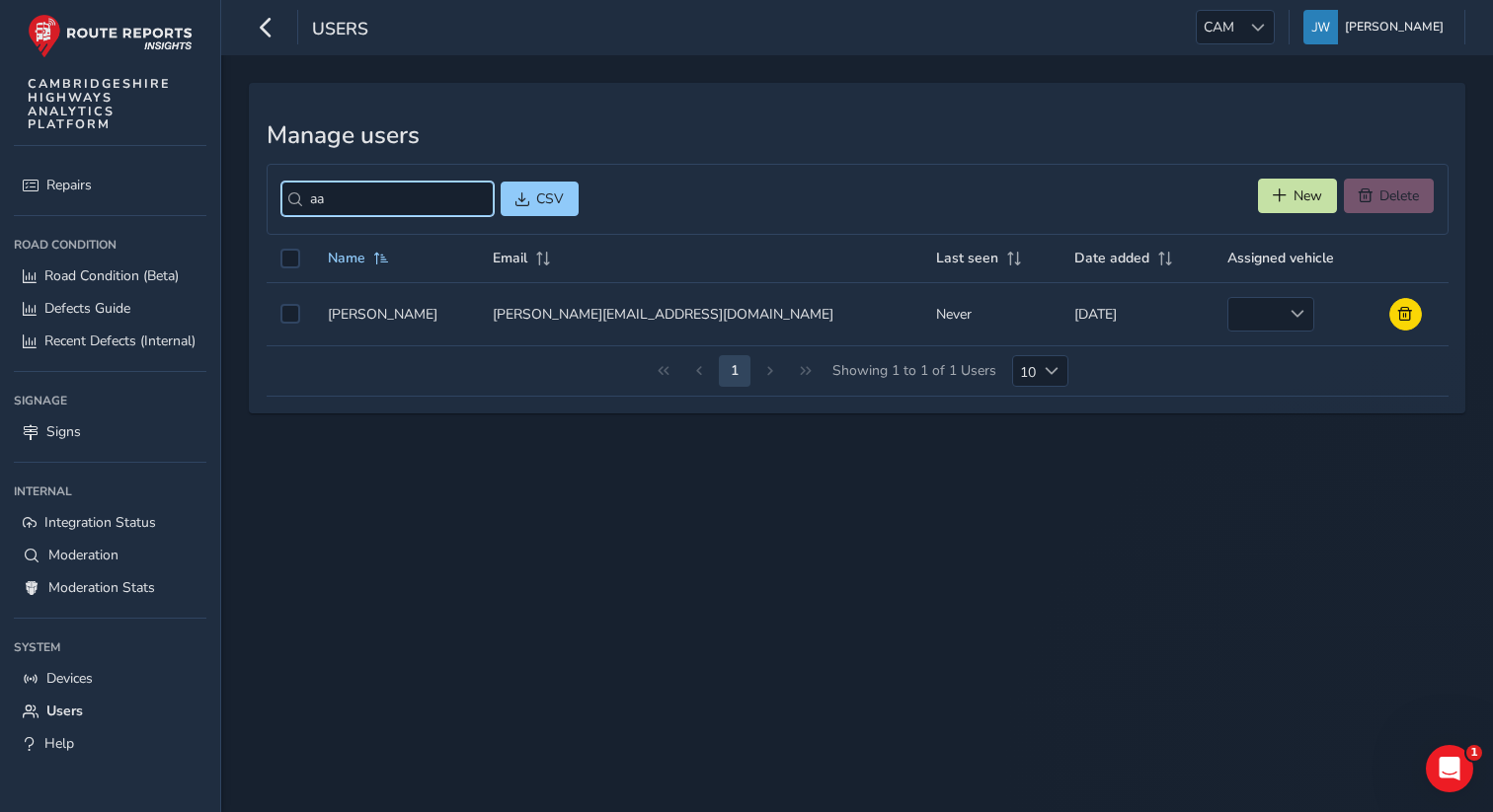
type input "a"
type input "n"
type input "j"
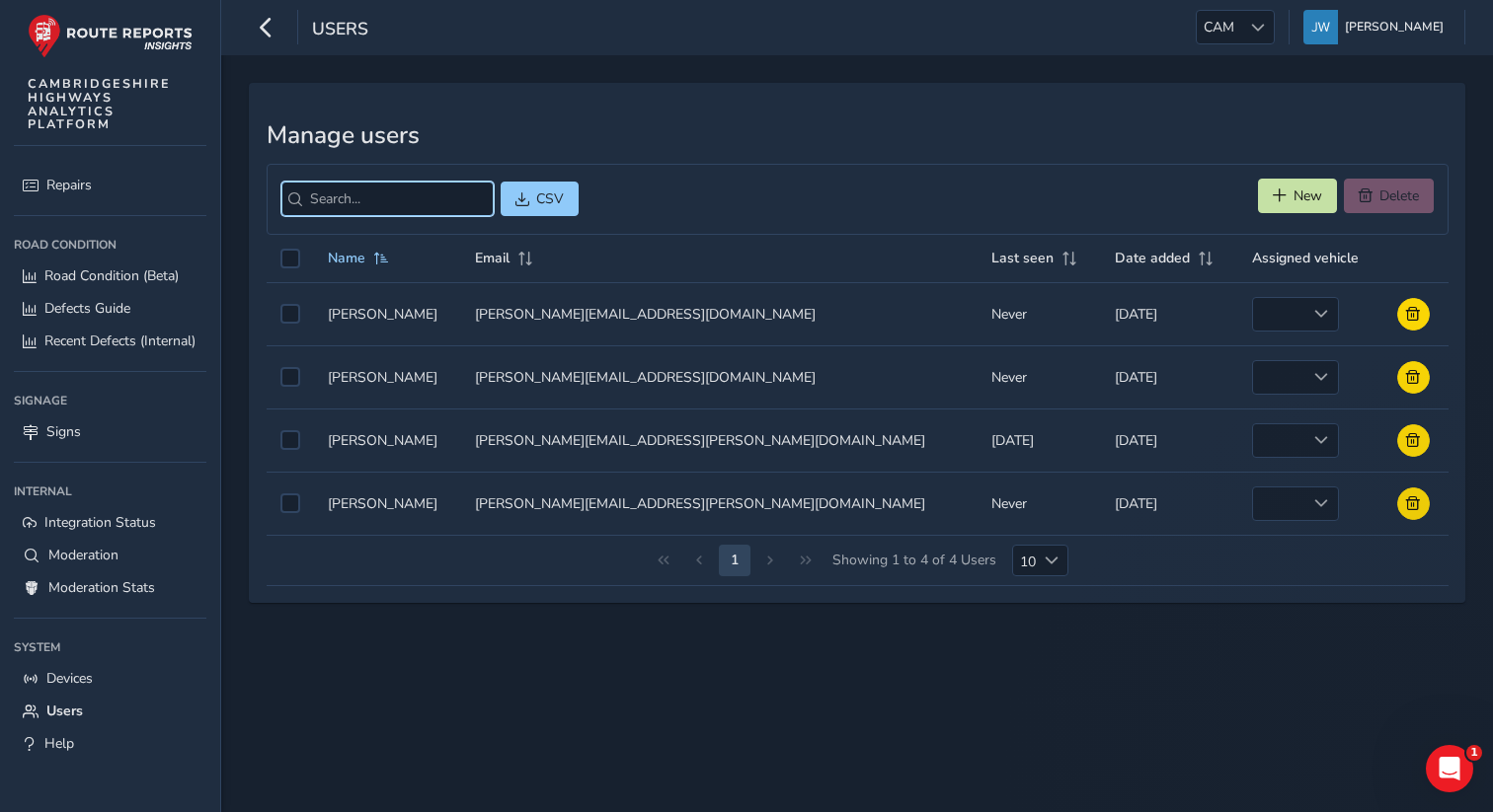
type input "f"
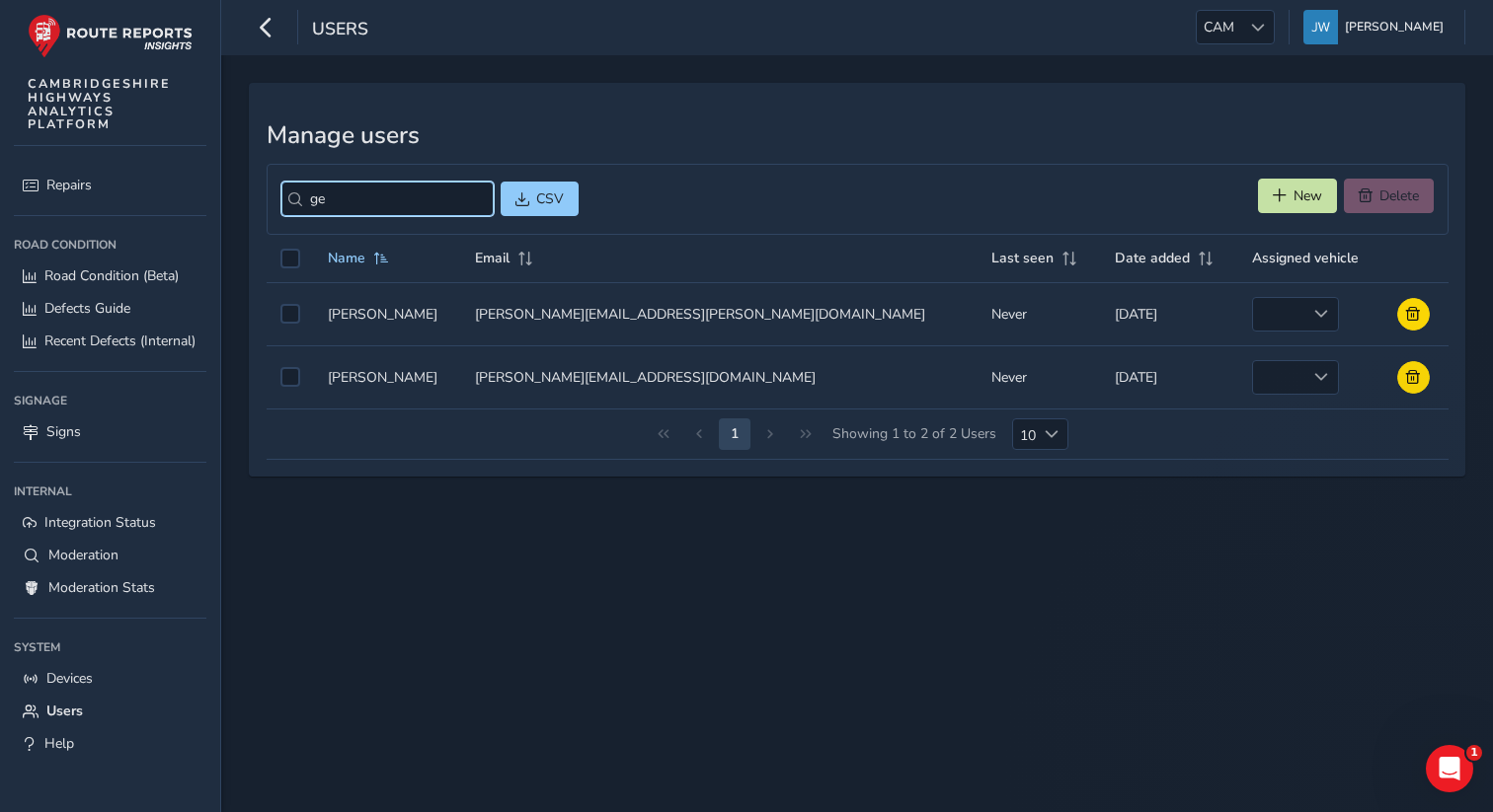
type input "g"
